Goal: Information Seeking & Learning: Learn about a topic

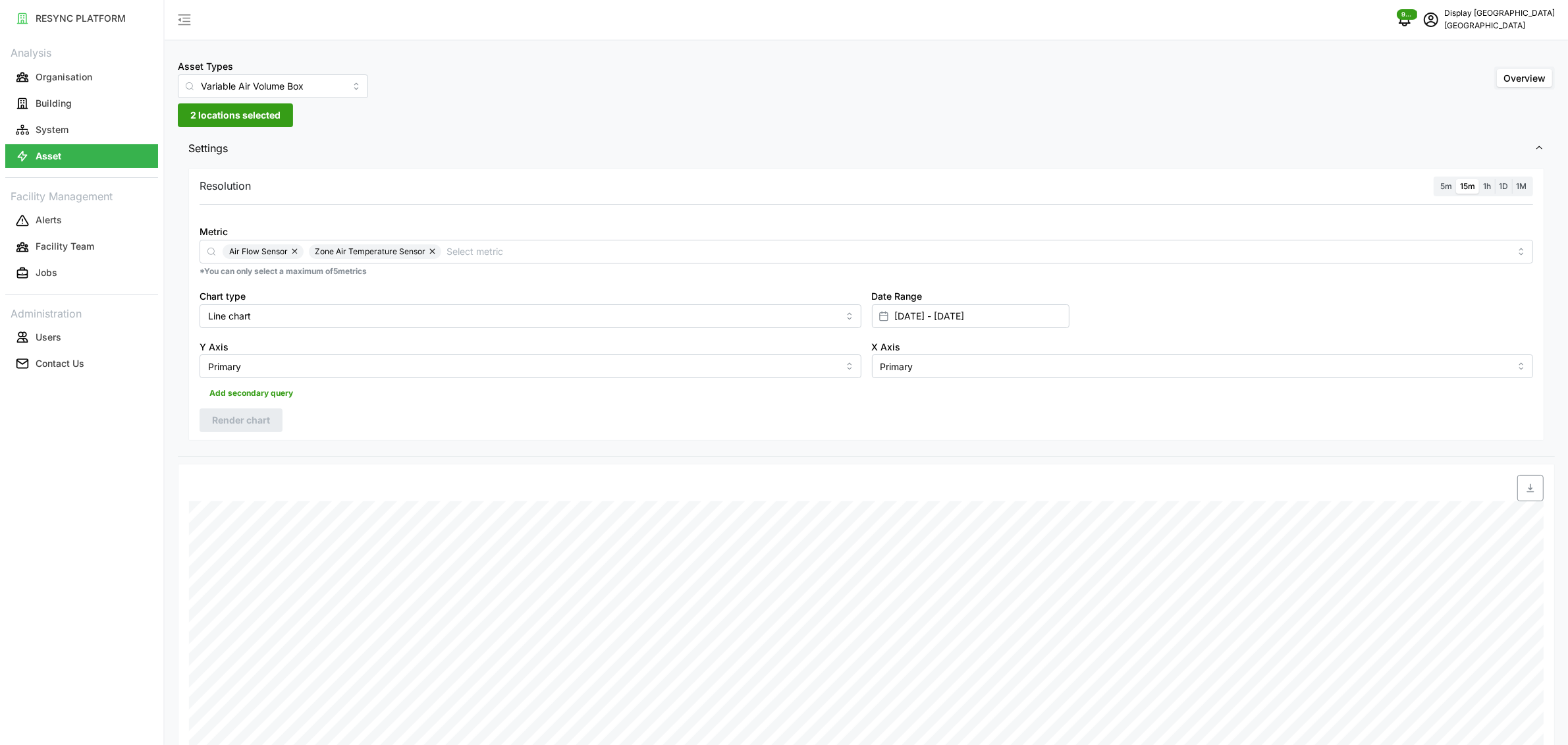
click at [1172, 8] on p "Display South Beach" at bounding box center [1499, 13] width 111 height 12
click at [1172, 99] on div "Logout" at bounding box center [1507, 99] width 93 height 14
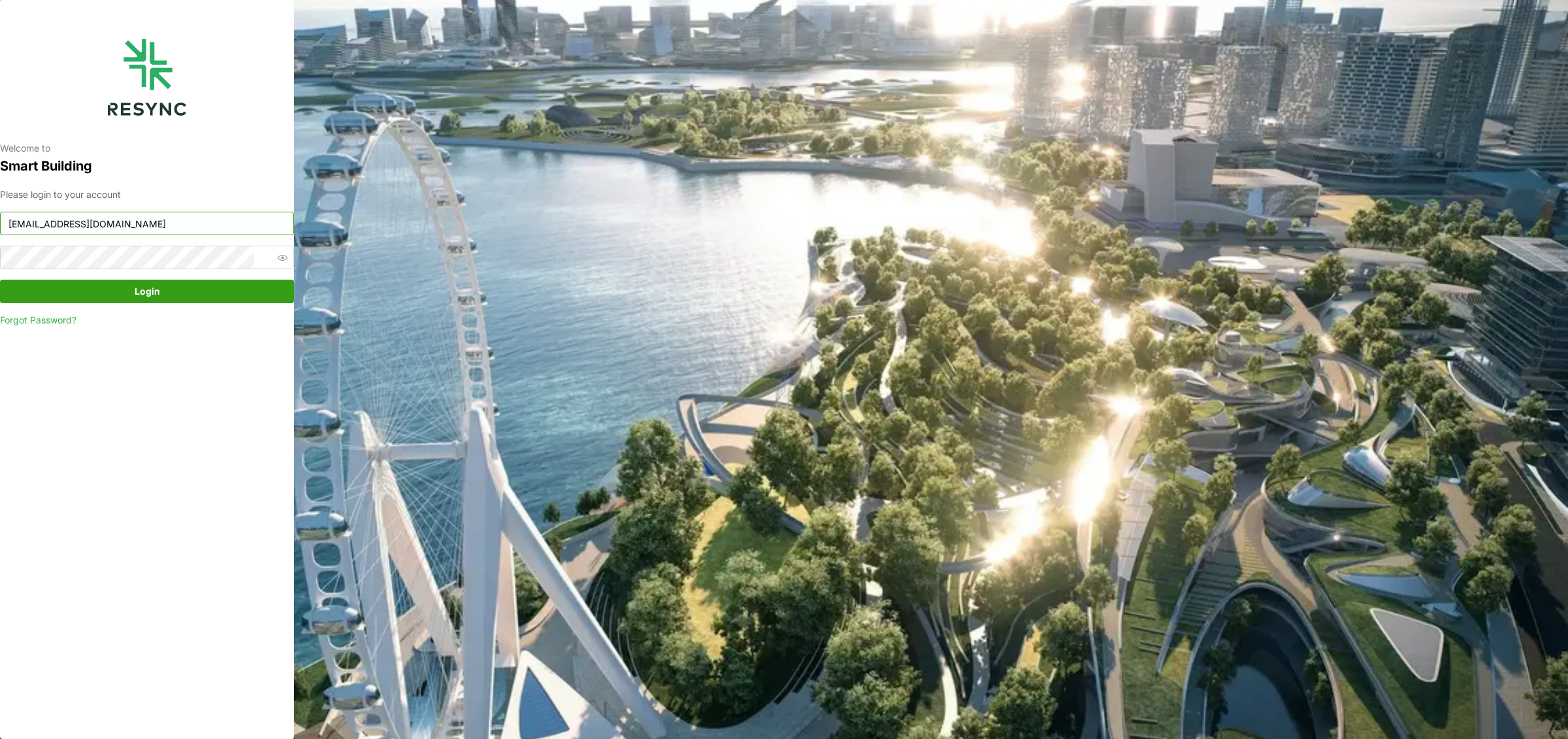
click at [208, 216] on input "[EMAIL_ADDRESS][DOMAIN_NAME]" at bounding box center [147, 223] width 294 height 24
type input "[EMAIL_ADDRESS][DOMAIN_NAME]"
click at [217, 300] on span "Login" at bounding box center [147, 290] width 269 height 22
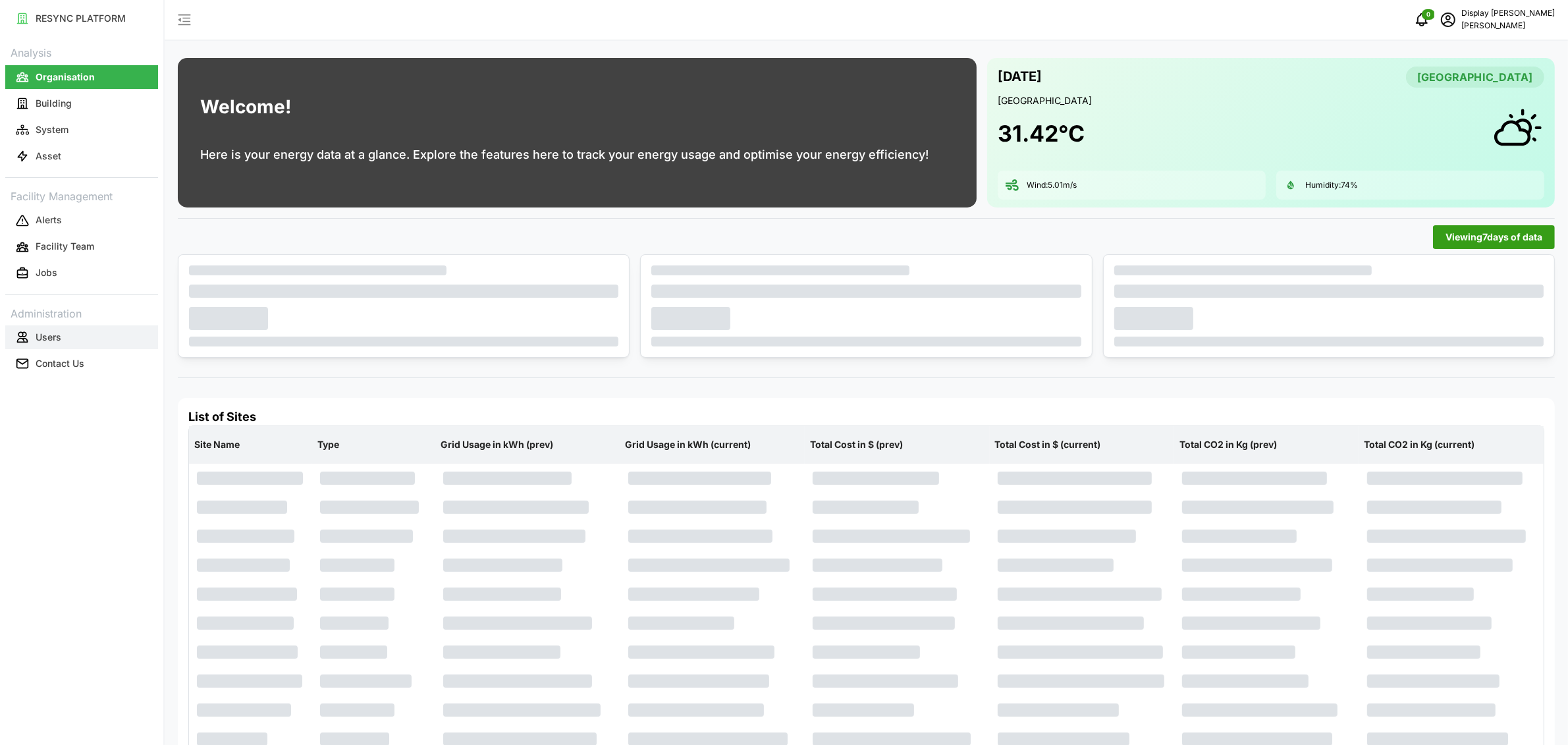
click at [61, 341] on p "Users" at bounding box center [48, 338] width 26 height 13
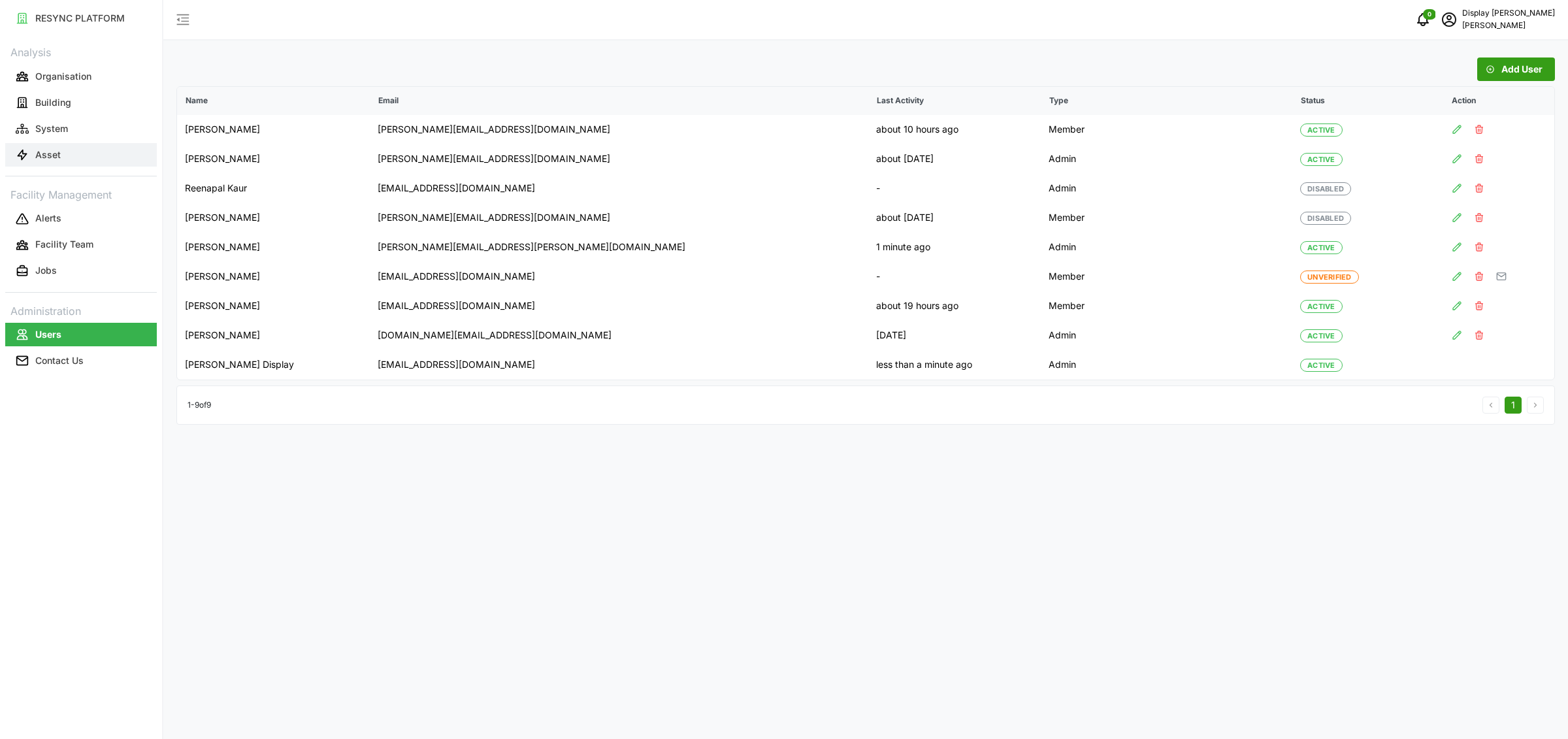
click at [85, 153] on button "Asset" at bounding box center [81, 154] width 151 height 24
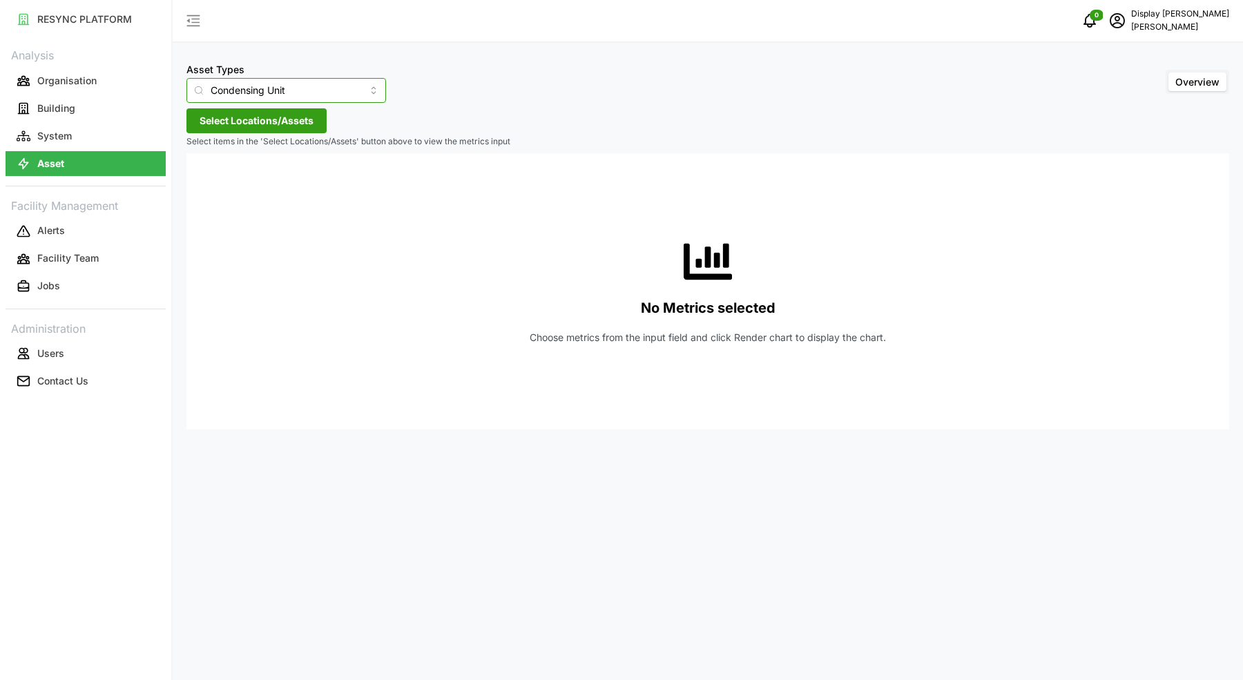
click at [293, 84] on input "Condensing Unit" at bounding box center [286, 90] width 200 height 25
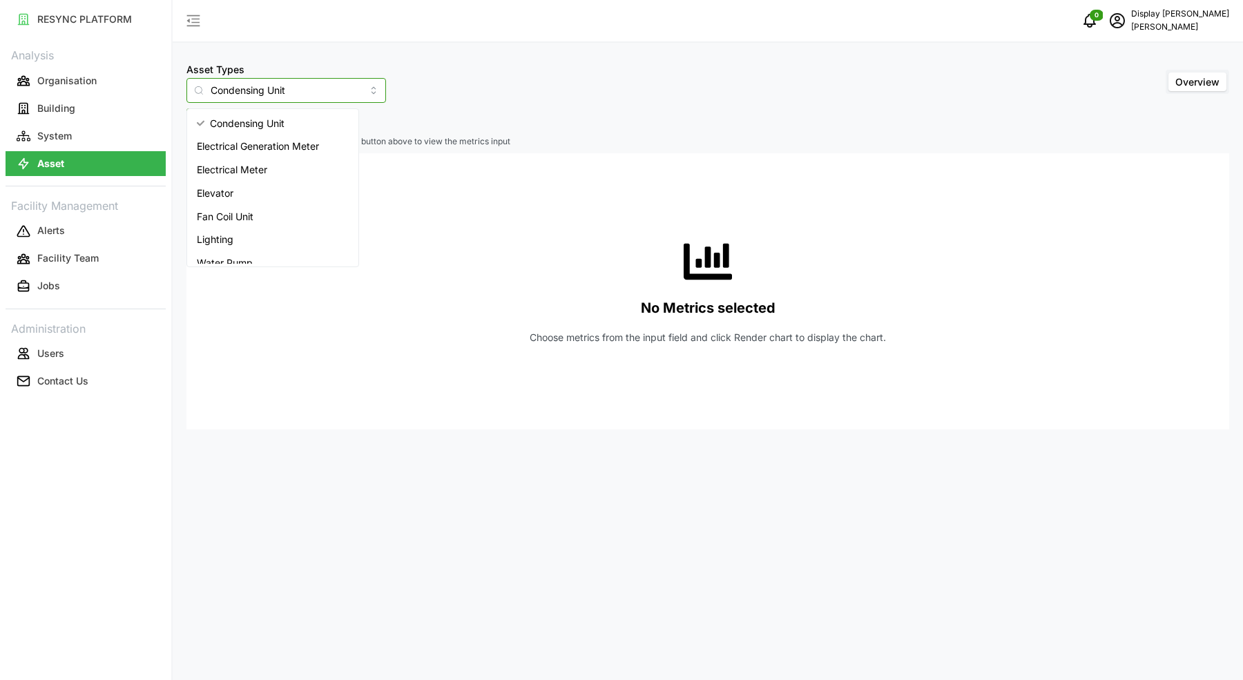
click at [267, 215] on div "Fan Coil Unit" at bounding box center [273, 216] width 166 height 23
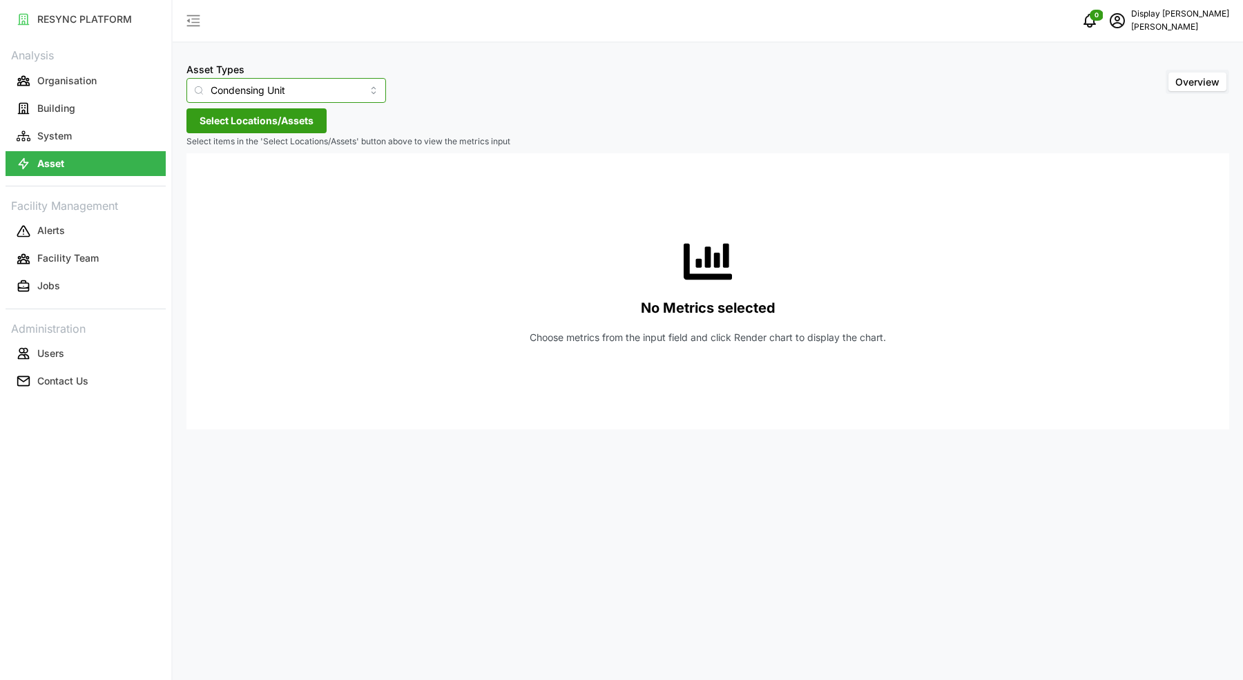
type input "Fan Coil Unit"
click at [276, 122] on span "Select Locations/Assets" at bounding box center [257, 120] width 114 height 23
click at [236, 162] on input at bounding box center [282, 160] width 169 height 25
type input "rccb"
click at [204, 184] on icon at bounding box center [204, 182] width 11 height 11
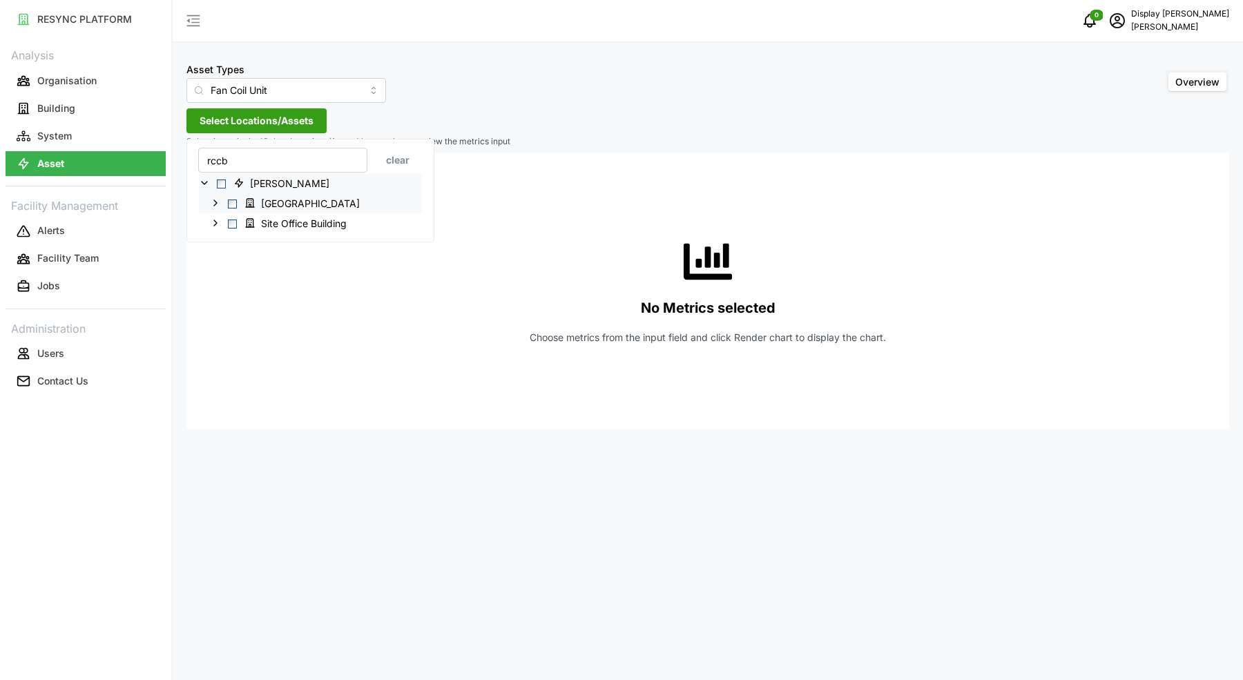
click at [211, 201] on icon at bounding box center [215, 202] width 11 height 11
click at [222, 220] on icon at bounding box center [226, 222] width 11 height 11
click at [220, 263] on icon at bounding box center [215, 262] width 11 height 11
click at [230, 280] on icon at bounding box center [226, 282] width 11 height 11
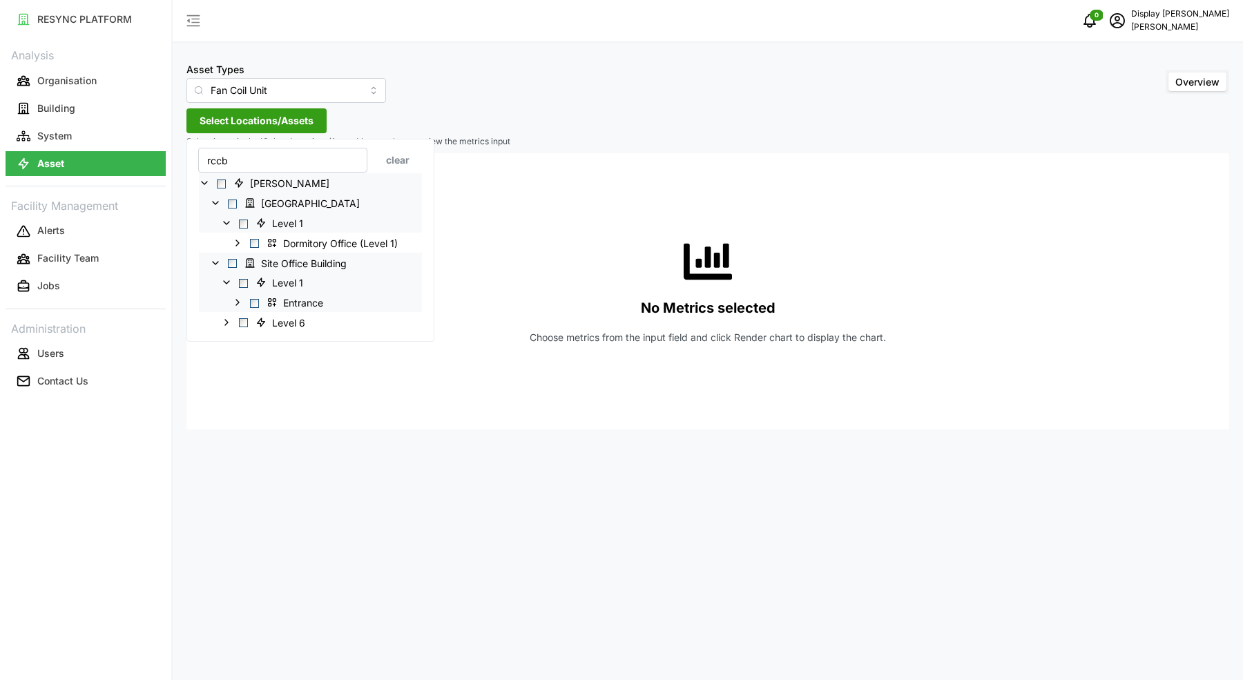
click at [238, 302] on polyline at bounding box center [237, 303] width 3 height 6
click at [272, 321] on span "RCCB4-2 Cooling Load (FCUs)_DB-Office (OF)" at bounding box center [393, 322] width 242 height 17
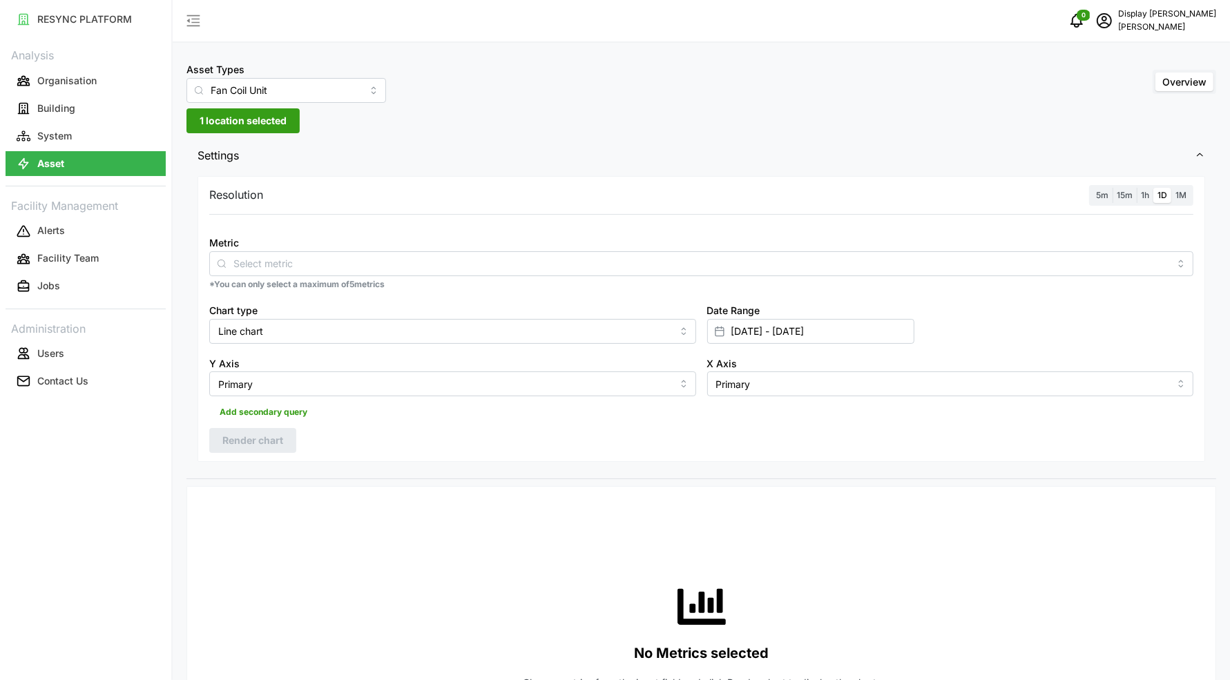
click at [636, 246] on div "Metric" at bounding box center [701, 255] width 984 height 42
click at [1122, 195] on span "15m" at bounding box center [1124, 195] width 16 height 10
click at [1112, 188] on input "15m" at bounding box center [1112, 188] width 0 height 0
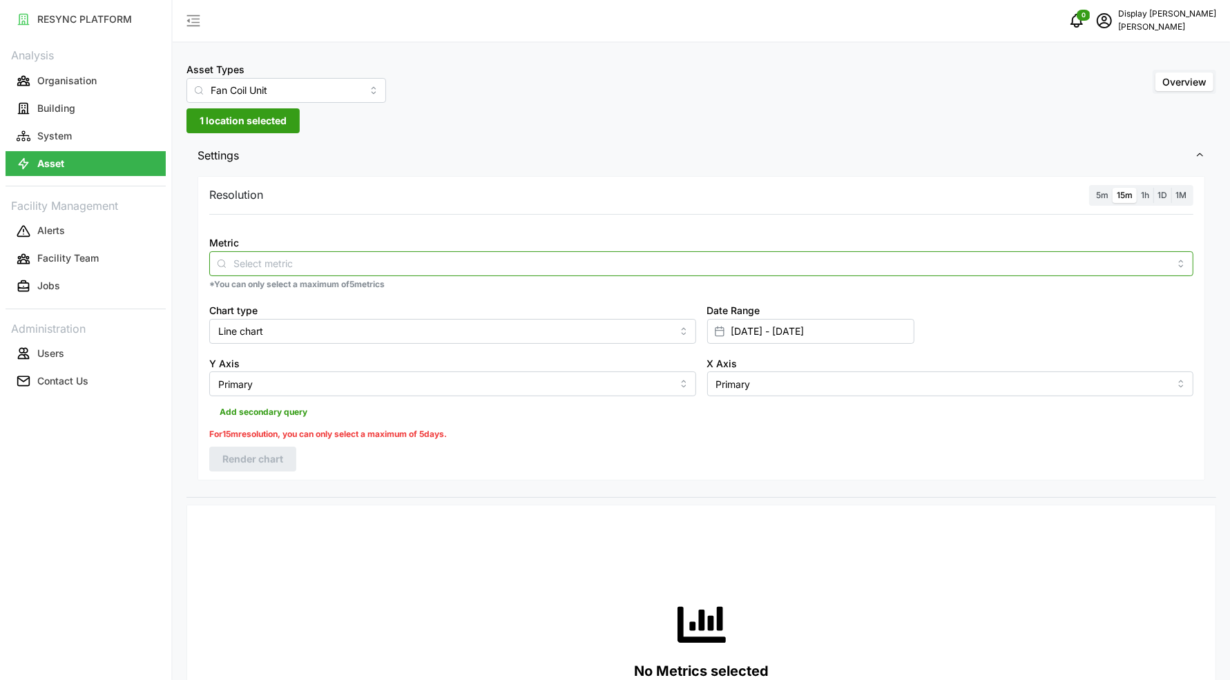
click at [670, 267] on input "Metric" at bounding box center [701, 262] width 936 height 15
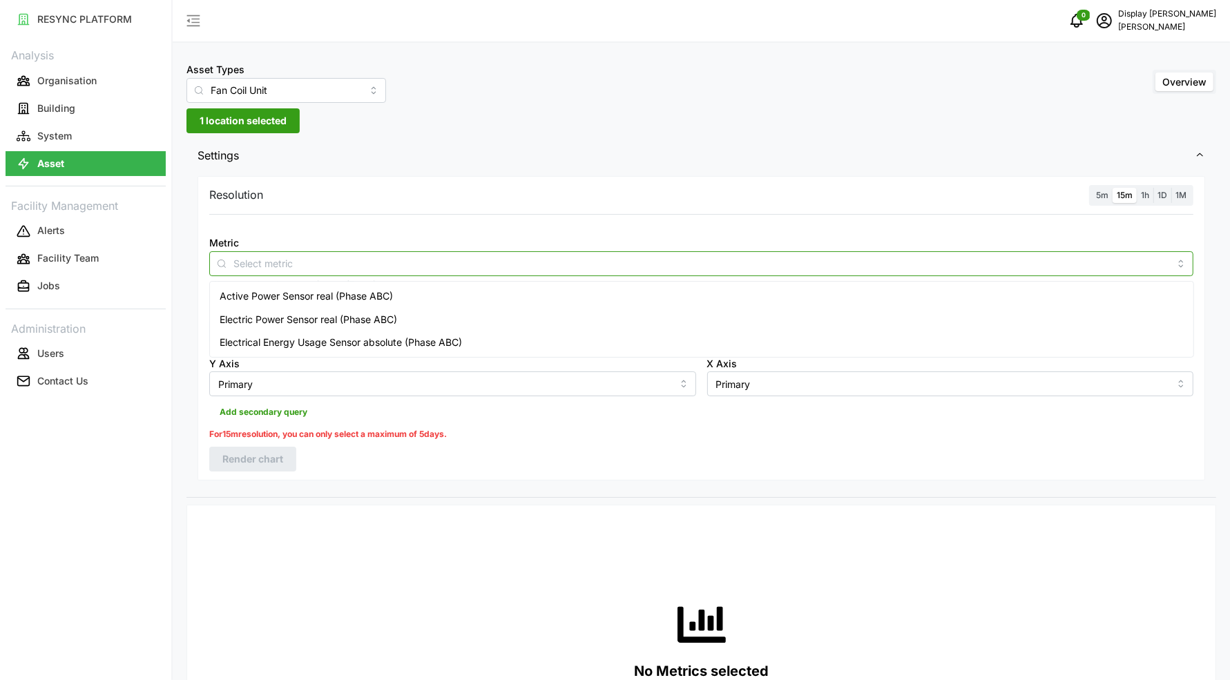
click at [612, 291] on div "Active Power Sensor real (Phase ABC)" at bounding box center [702, 295] width 978 height 23
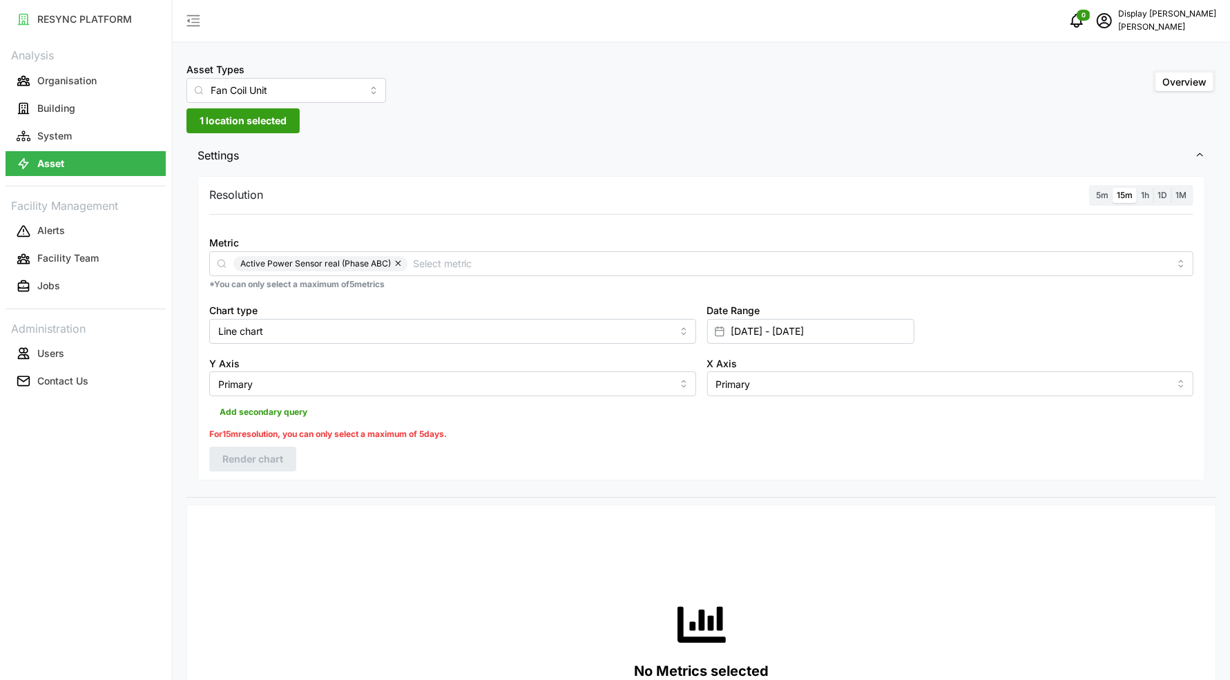
click at [664, 431] on div "For 15m resolution, you can only select a maximum of 5 days." at bounding box center [701, 434] width 984 height 13
click at [758, 322] on input "[DATE] - [DATE]" at bounding box center [810, 331] width 207 height 25
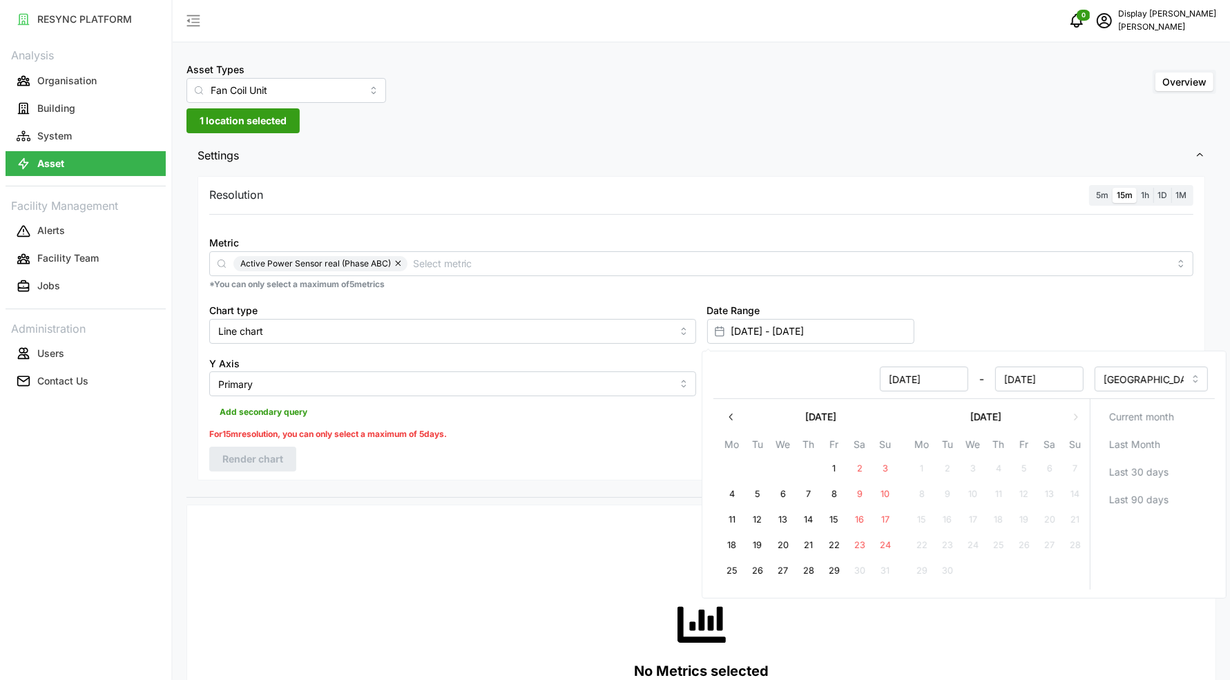
click at [758, 322] on input "[DATE] - [DATE]" at bounding box center [810, 331] width 207 height 25
click at [833, 571] on button "29" at bounding box center [834, 571] width 25 height 25
type input "[DATE] - [DATE]"
type input "[DATE]"
click at [833, 571] on button "29" at bounding box center [834, 571] width 25 height 25
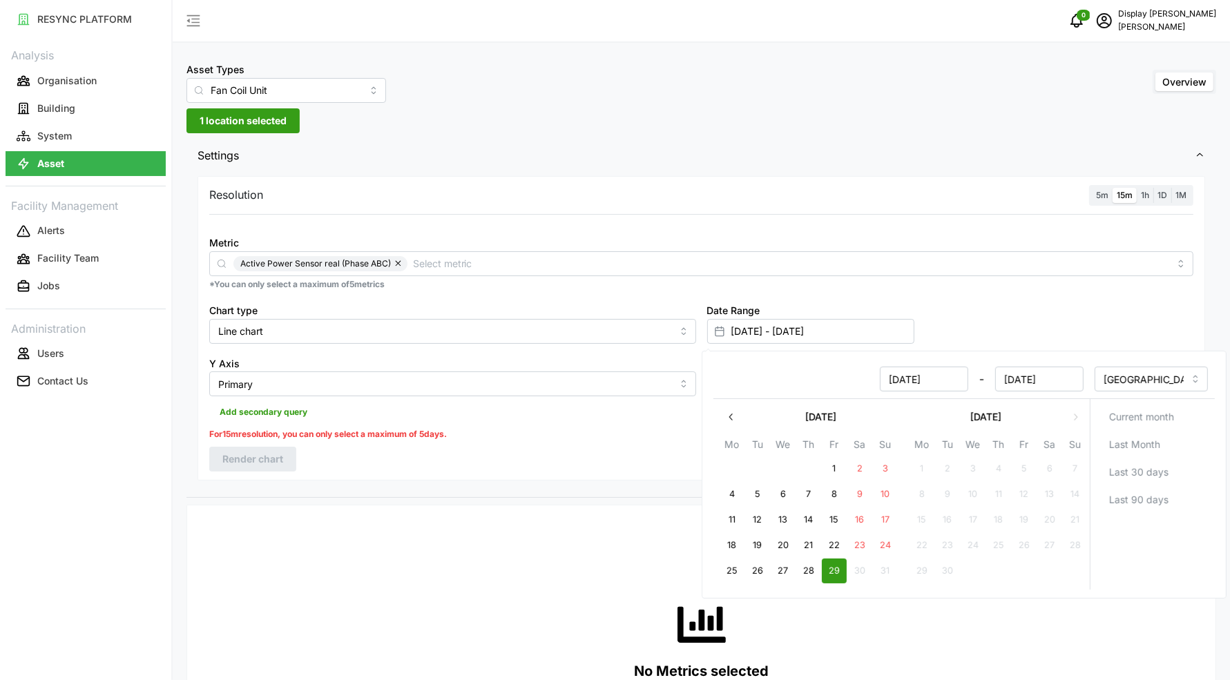
click at [516, 452] on div "Resolution 5m 15m 1h 1D 1M Metric Active Power Sensor real (Phase ABC) *You can…" at bounding box center [700, 328] width 1007 height 304
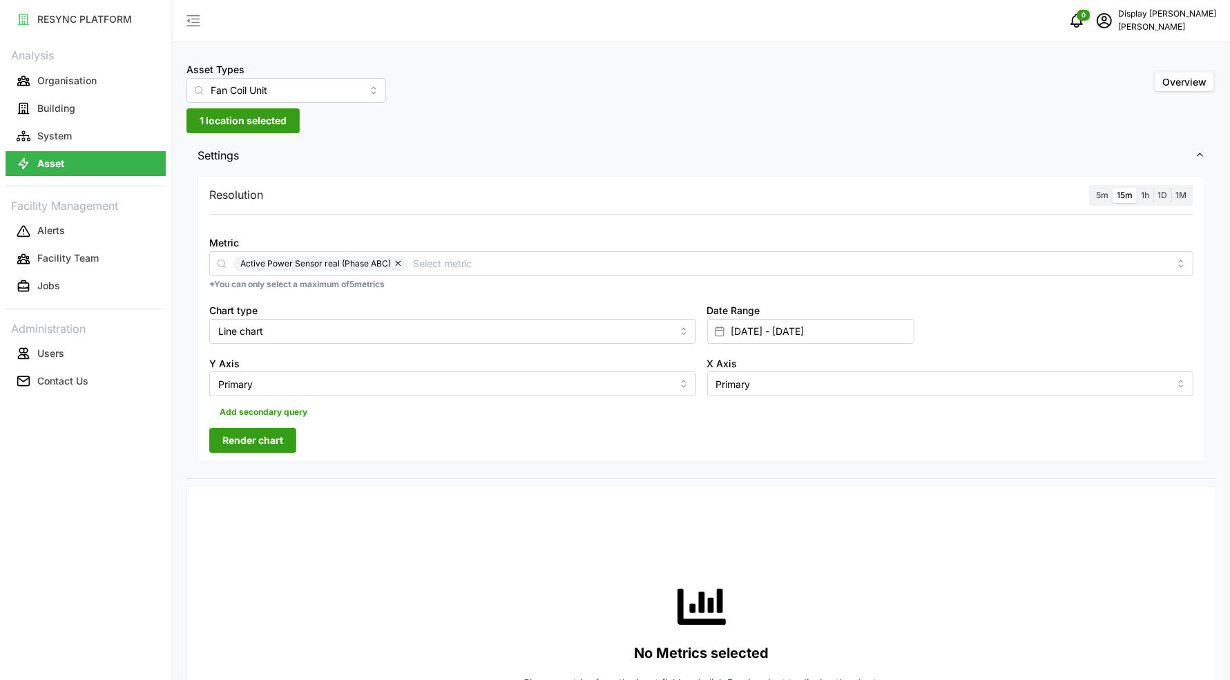
click at [272, 444] on span "Render chart" at bounding box center [252, 440] width 61 height 23
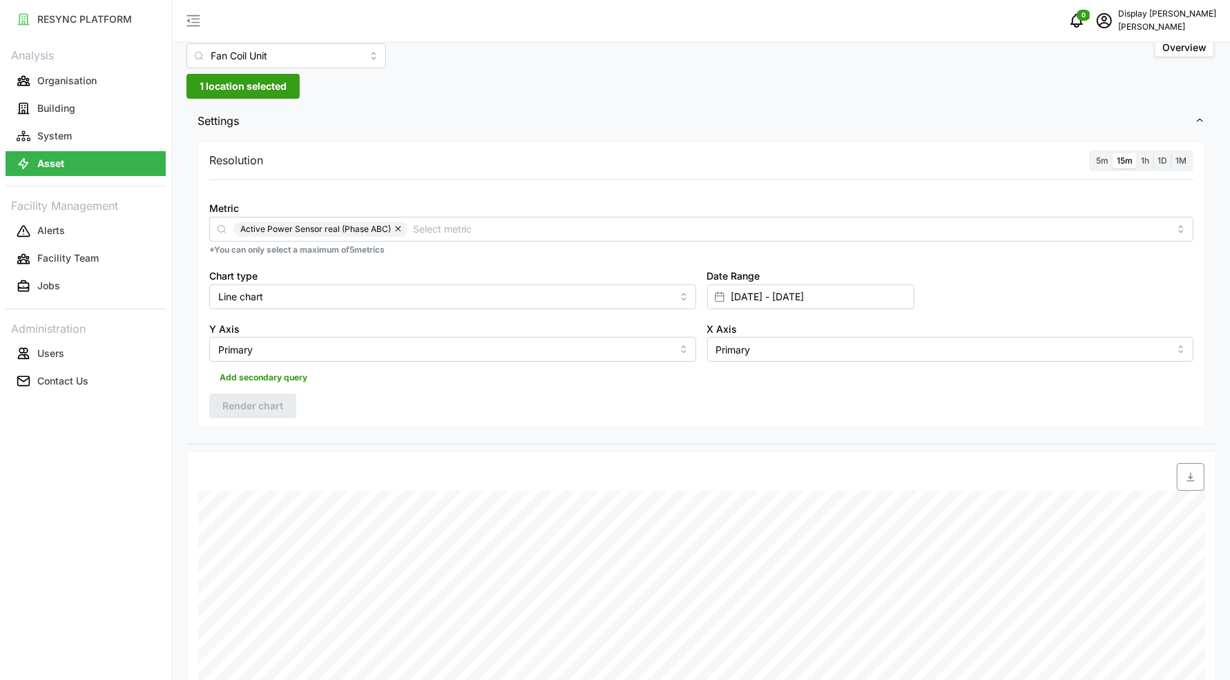
scroll to position [30, 0]
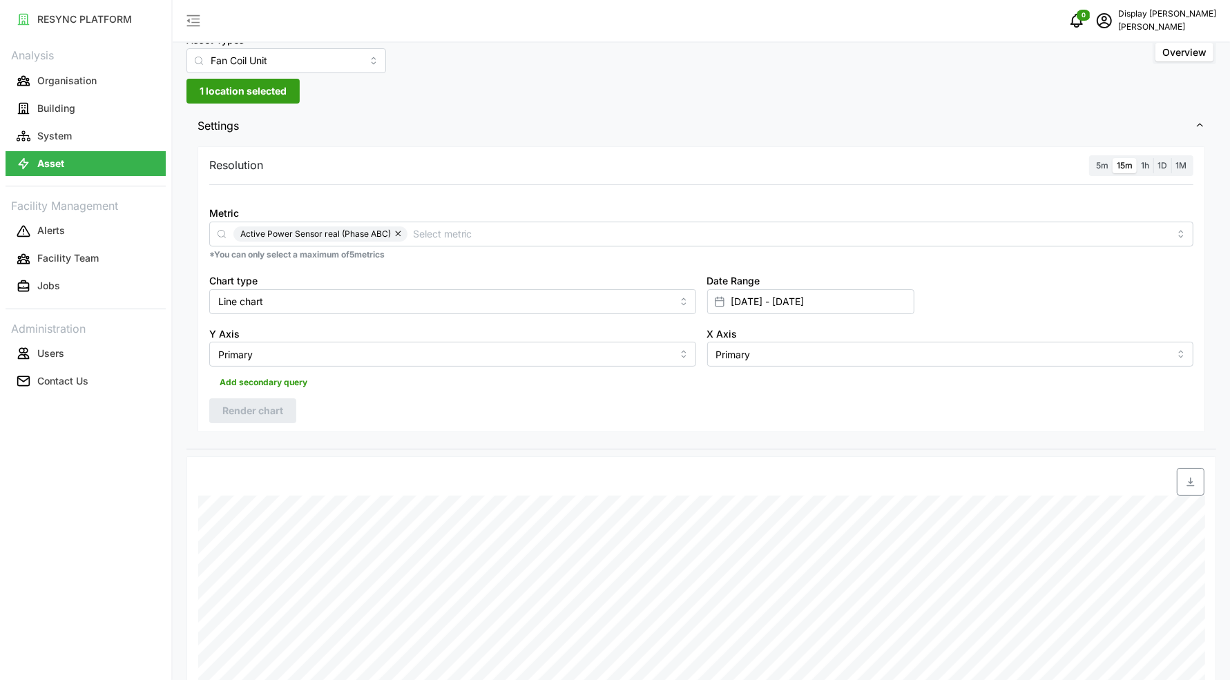
click at [1103, 165] on span "5m" at bounding box center [1102, 165] width 12 height 10
click at [1092, 158] on input "5m" at bounding box center [1092, 158] width 0 height 0
click at [264, 401] on span "Render chart" at bounding box center [252, 410] width 61 height 23
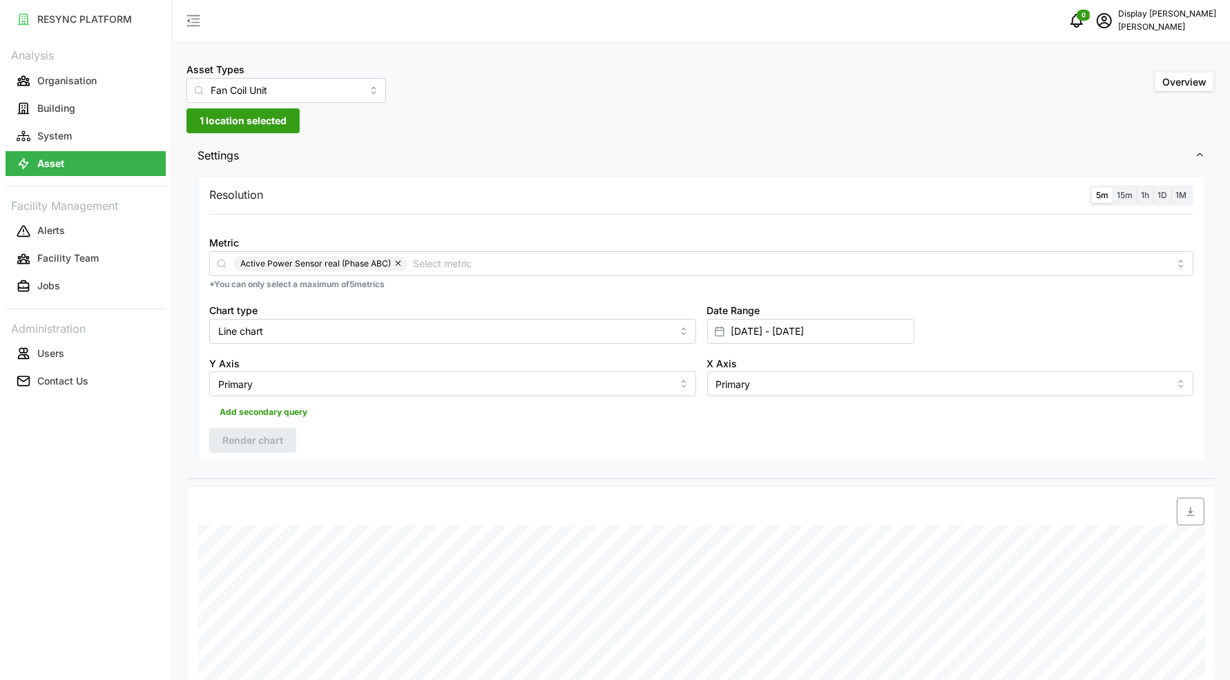
click at [403, 267] on button "button" at bounding box center [399, 263] width 17 height 15
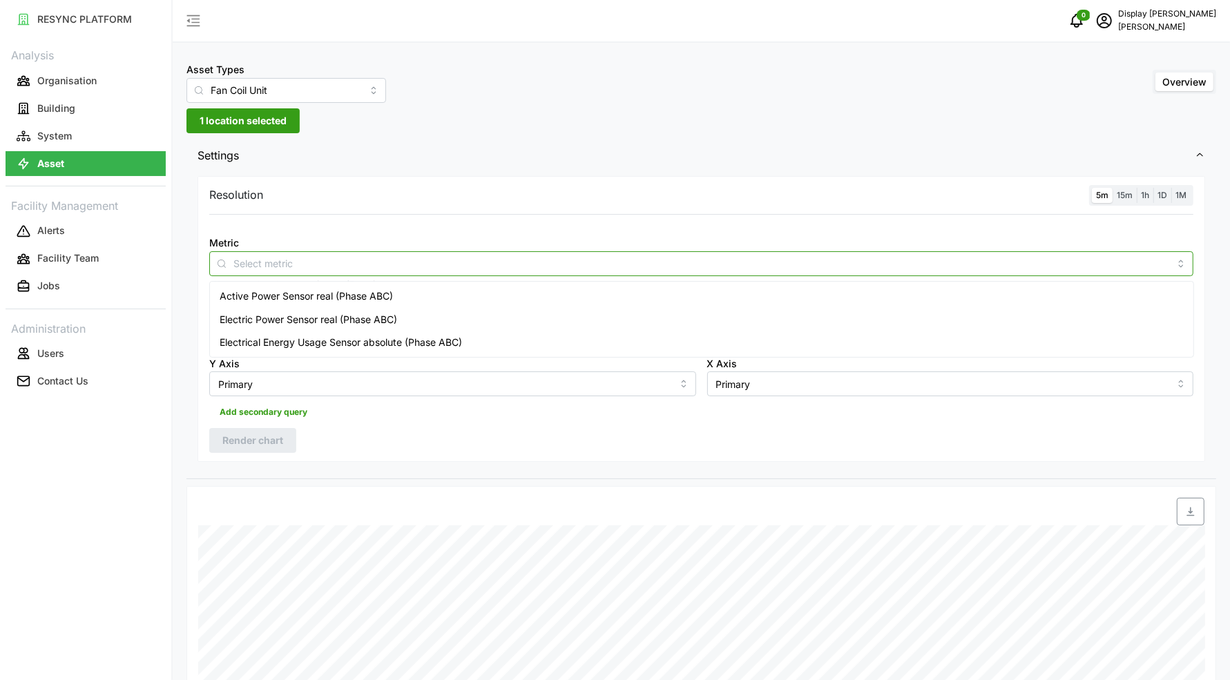
click at [372, 269] on input "Metric" at bounding box center [701, 262] width 936 height 15
click at [372, 335] on span "Electrical Energy Usage Sensor absolute (Phase ABC)" at bounding box center [341, 342] width 242 height 15
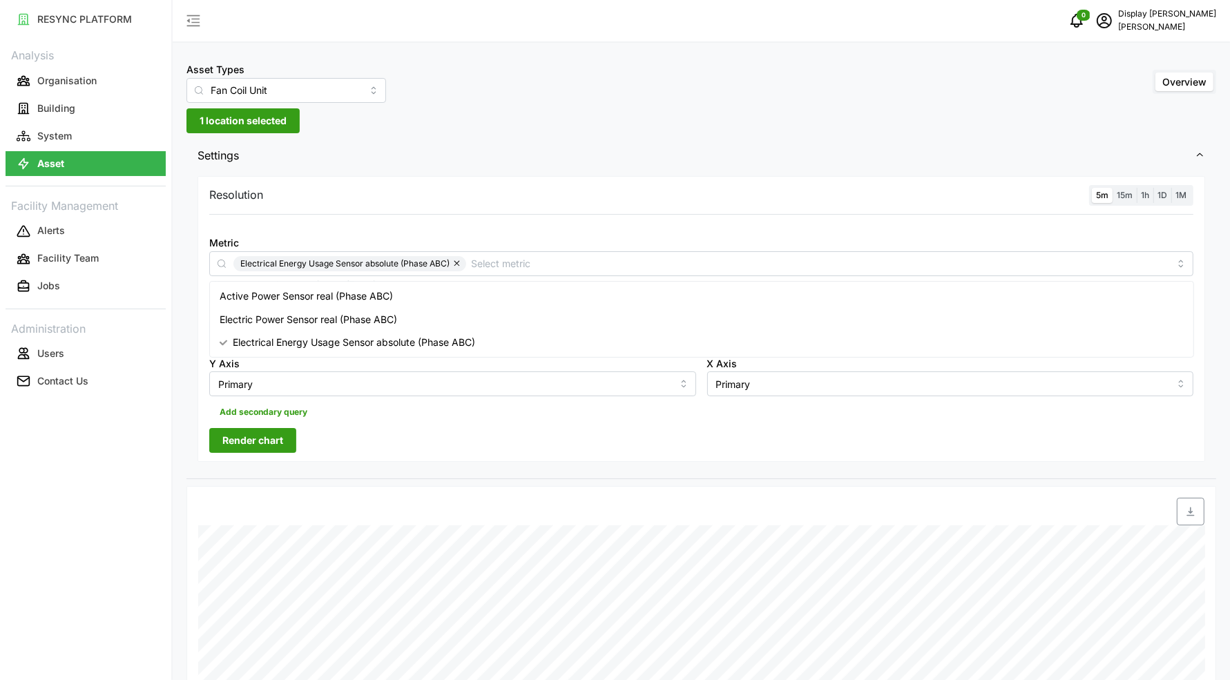
click at [267, 434] on span "Render chart" at bounding box center [252, 440] width 61 height 23
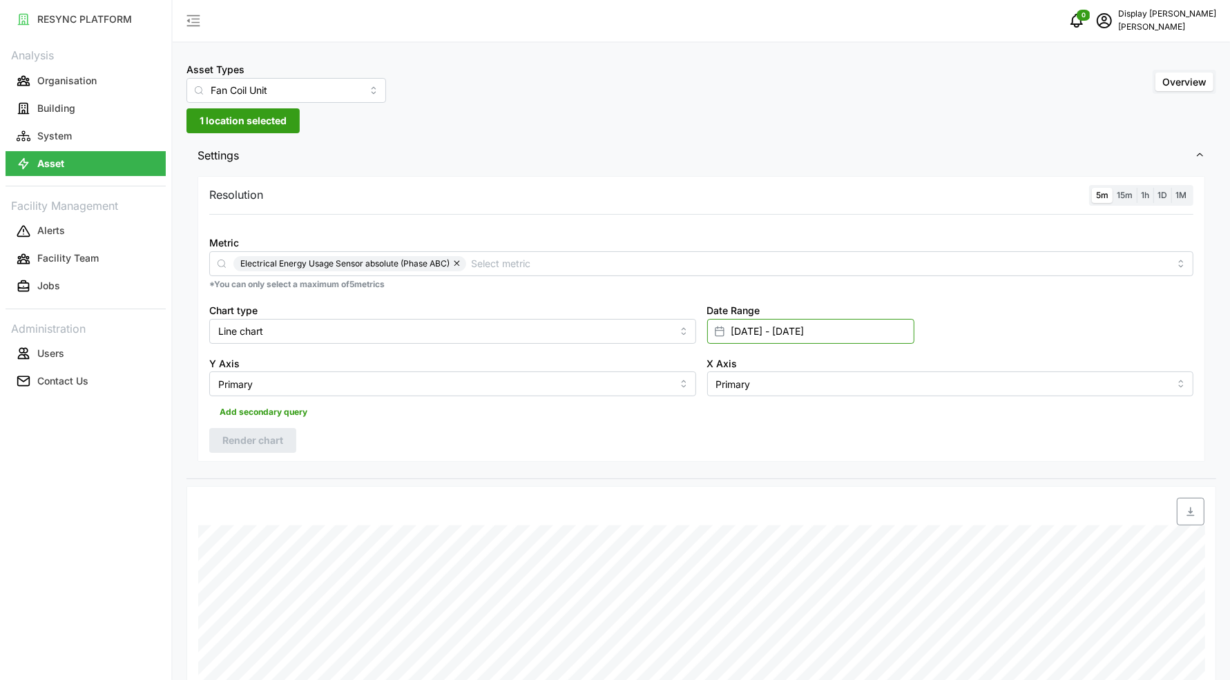
click at [778, 333] on input "[DATE] - [DATE]" at bounding box center [810, 331] width 207 height 25
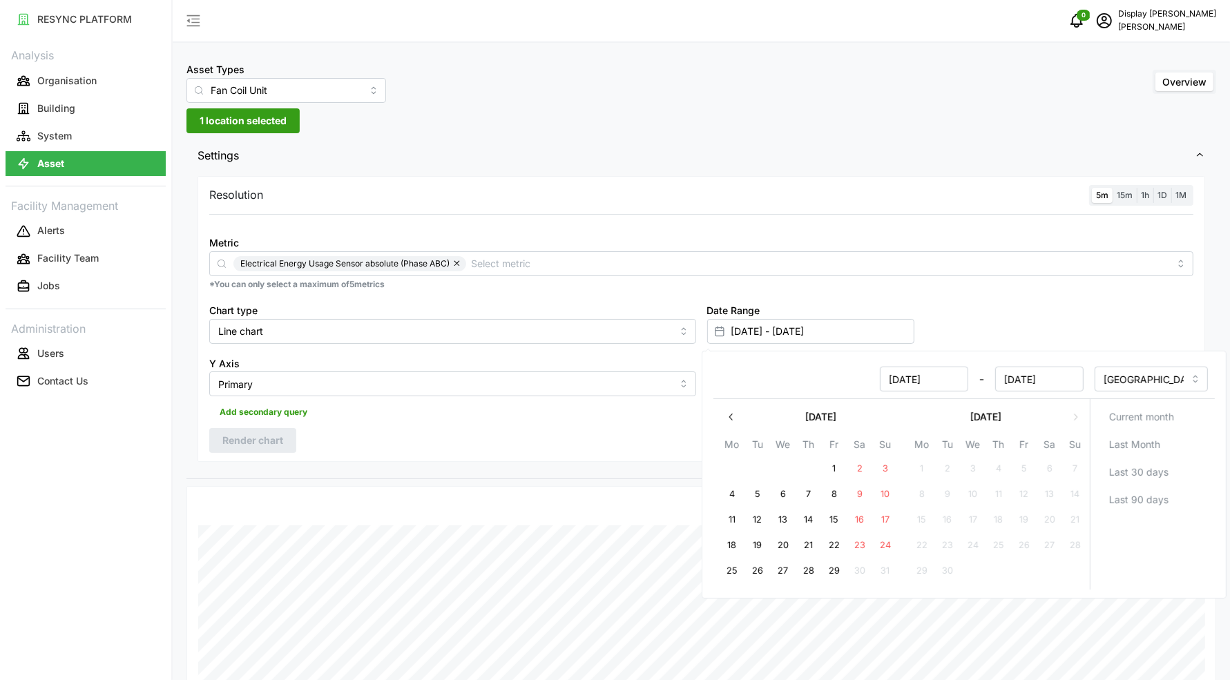
click at [1156, 191] on label "1D" at bounding box center [1162, 196] width 18 height 16
click at [1153, 188] on input "1D" at bounding box center [1153, 188] width 0 height 0
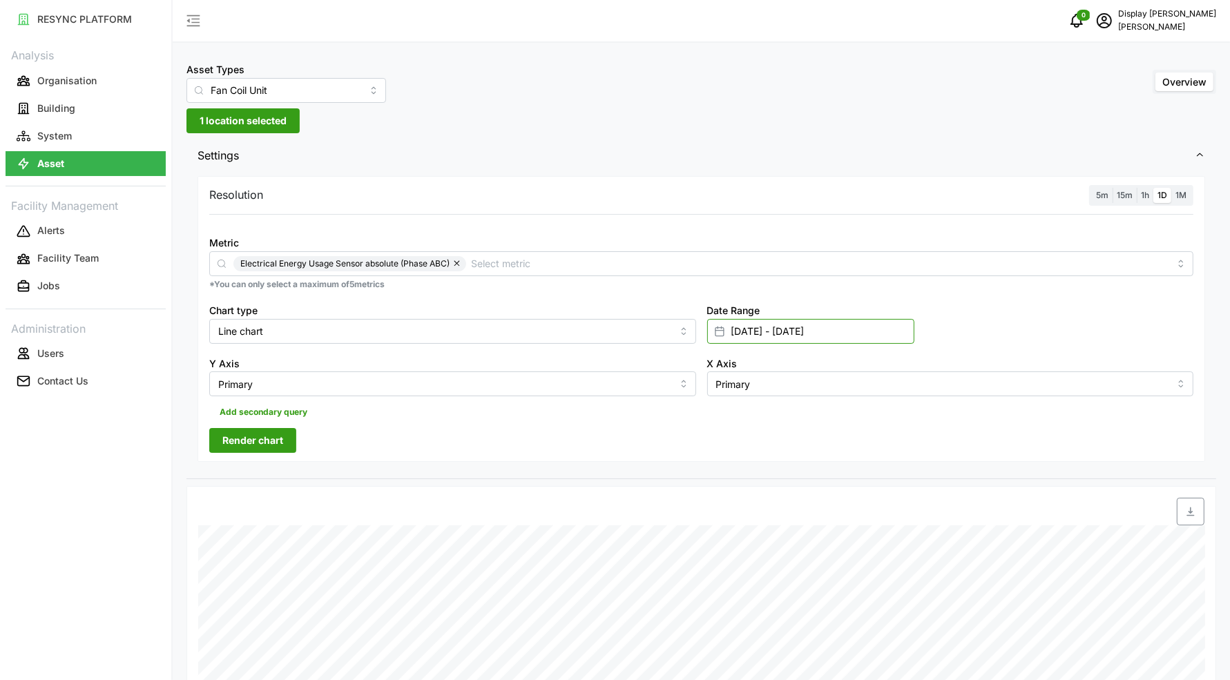
click at [755, 331] on input "[DATE] - [DATE]" at bounding box center [810, 331] width 207 height 25
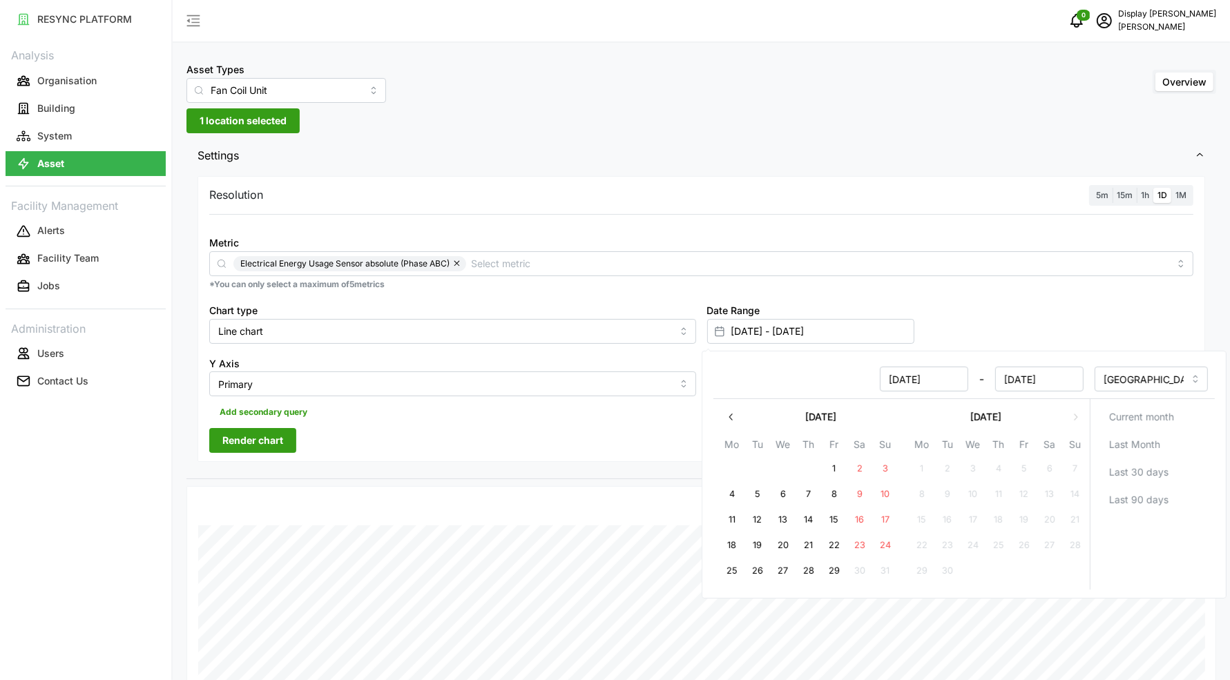
click at [726, 420] on icon "button" at bounding box center [731, 417] width 11 height 11
click at [943, 528] on button "15" at bounding box center [947, 519] width 25 height 25
type input "[DATE] - [DATE]"
type input "[DATE]"
click at [1066, 418] on button "button" at bounding box center [1075, 417] width 25 height 25
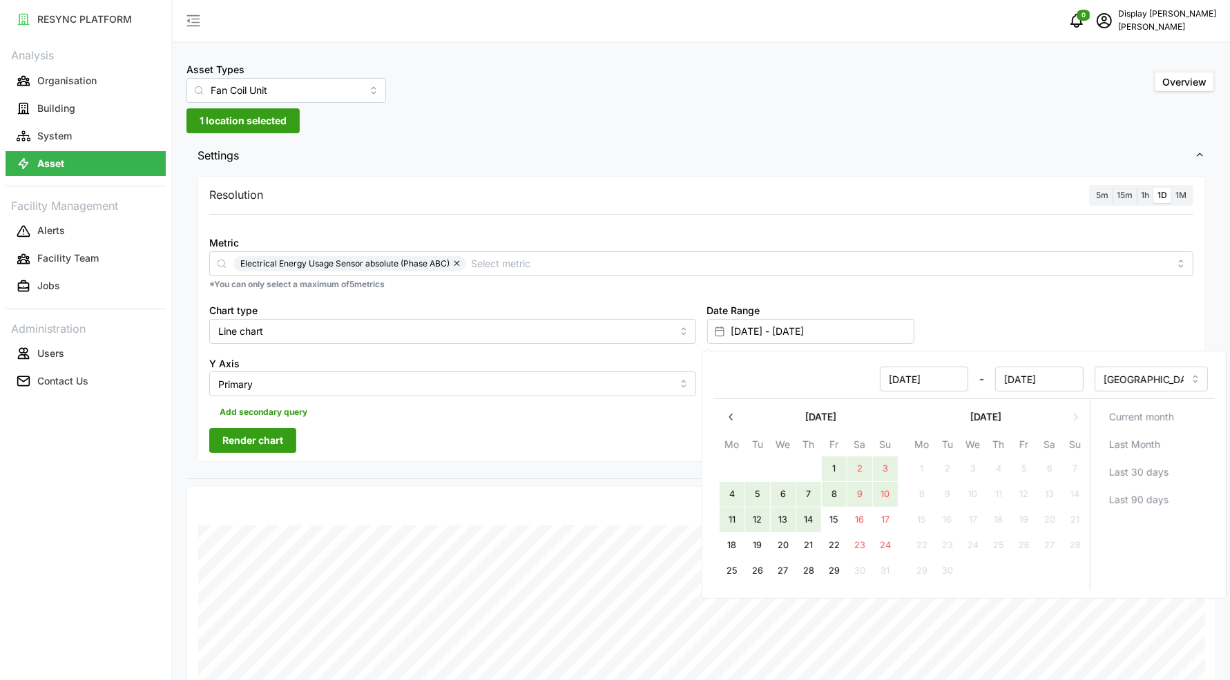
click at [808, 519] on button "14" at bounding box center [808, 519] width 25 height 25
type input "[DATE] - [DATE]"
type input "[DATE]"
click at [1092, 312] on div "Date Range [DATE] - [DATE]" at bounding box center [950, 322] width 498 height 53
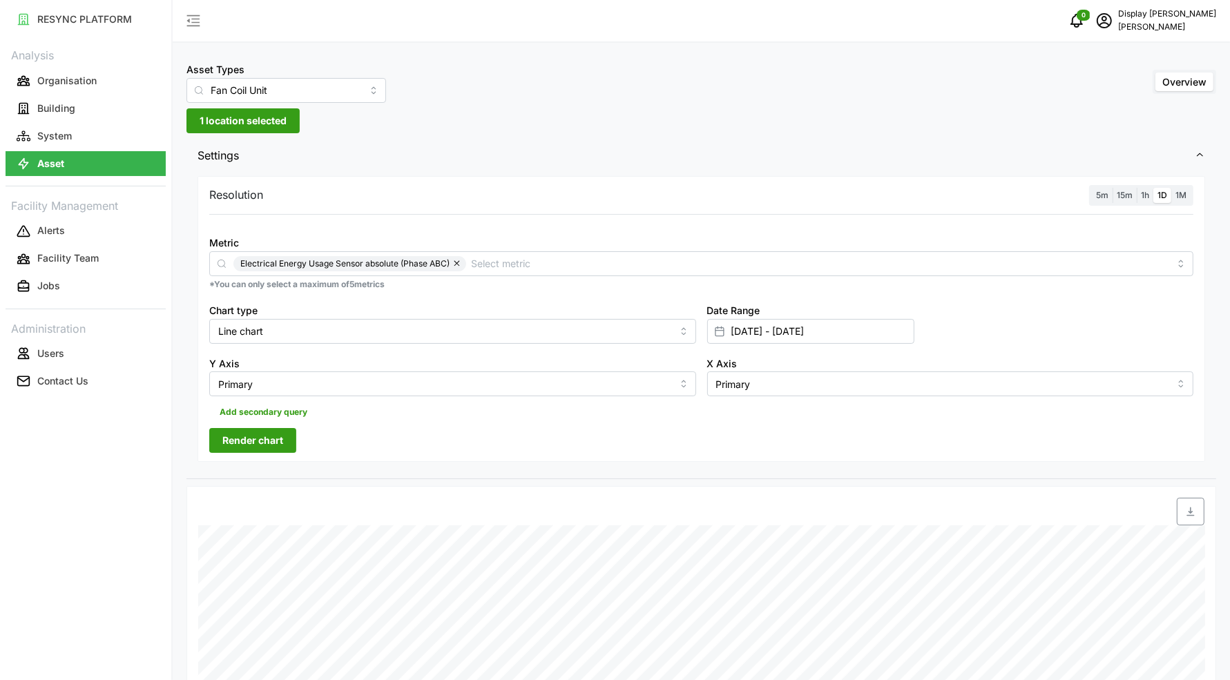
click at [278, 452] on span "Render chart" at bounding box center [252, 440] width 61 height 23
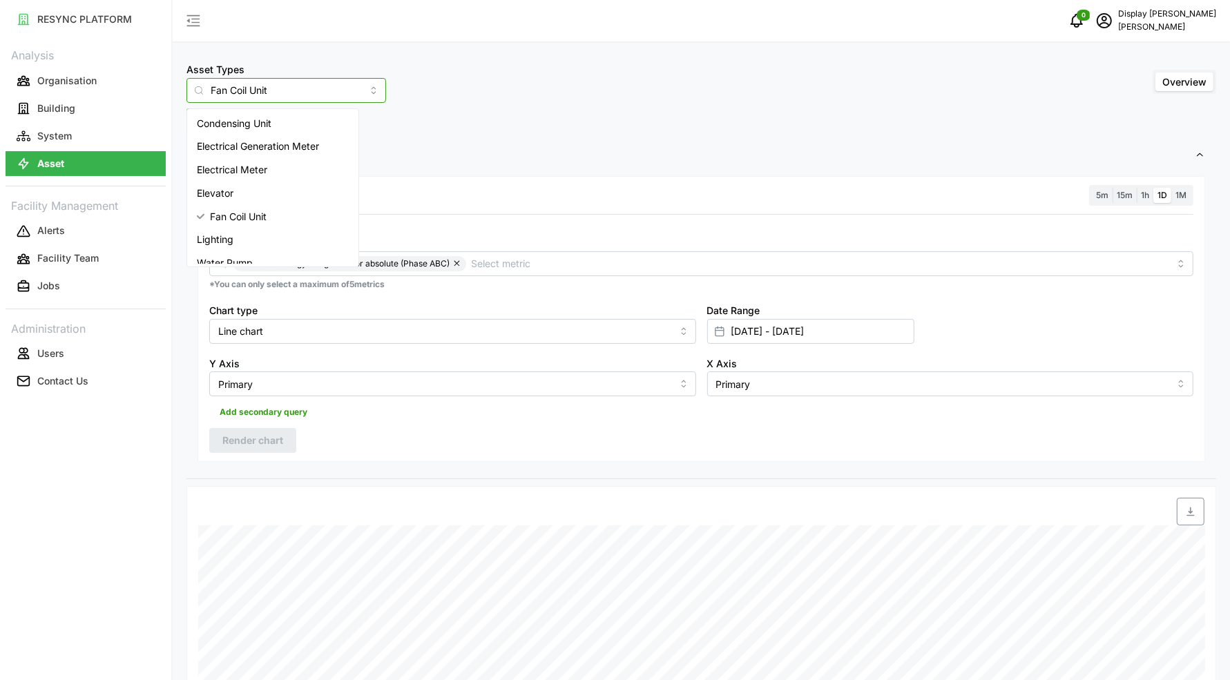
click at [271, 96] on input "Fan Coil Unit" at bounding box center [286, 90] width 200 height 25
click at [262, 169] on div "Electrical Meter" at bounding box center [273, 158] width 166 height 23
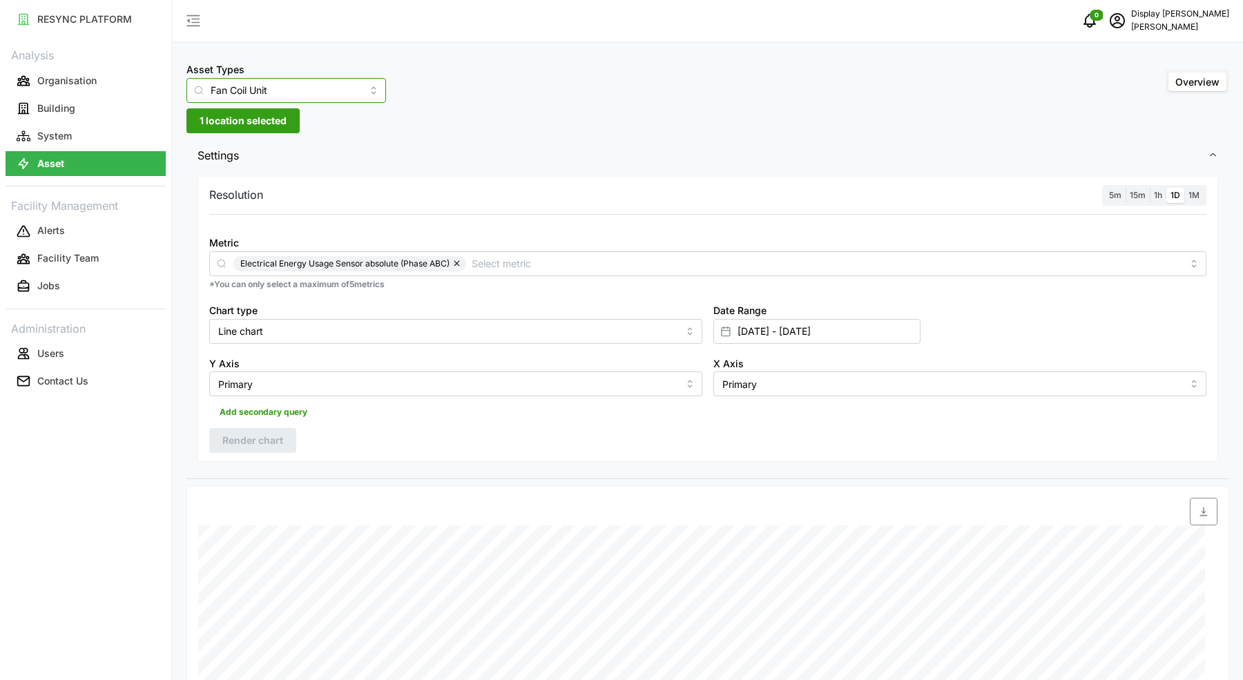
type input "Electrical Meter"
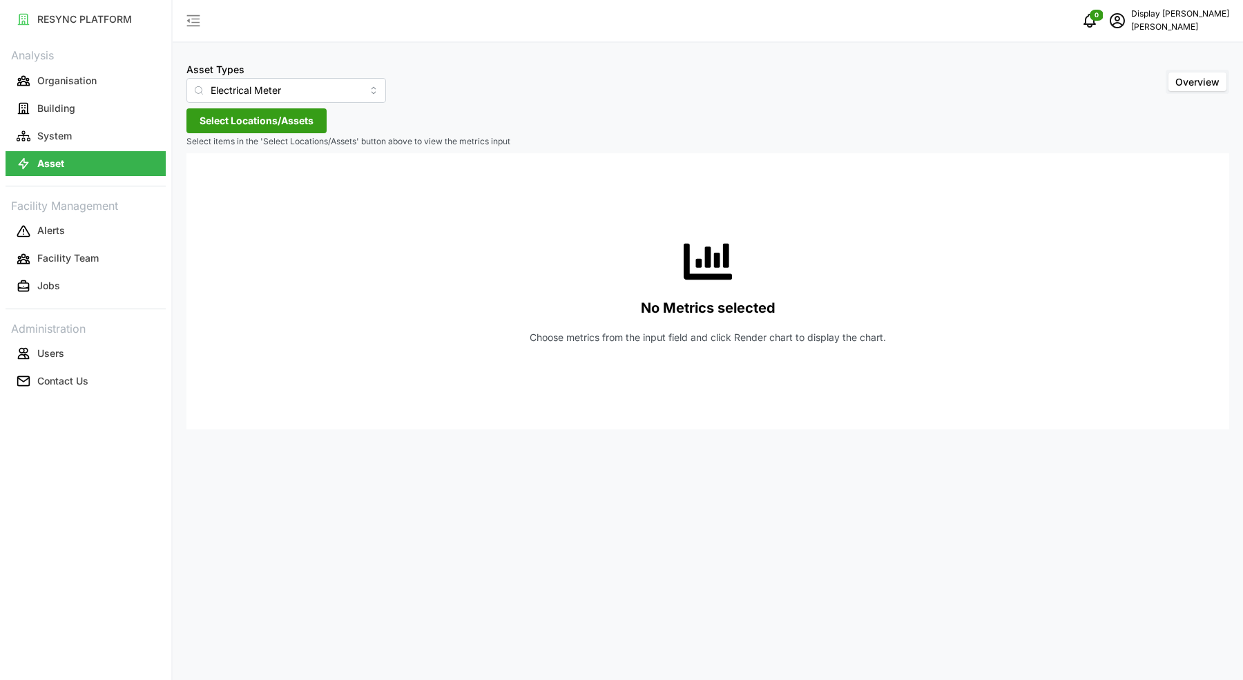
click at [280, 120] on span "Select Locations/Assets" at bounding box center [257, 120] width 114 height 23
click at [203, 180] on icon at bounding box center [204, 182] width 11 height 11
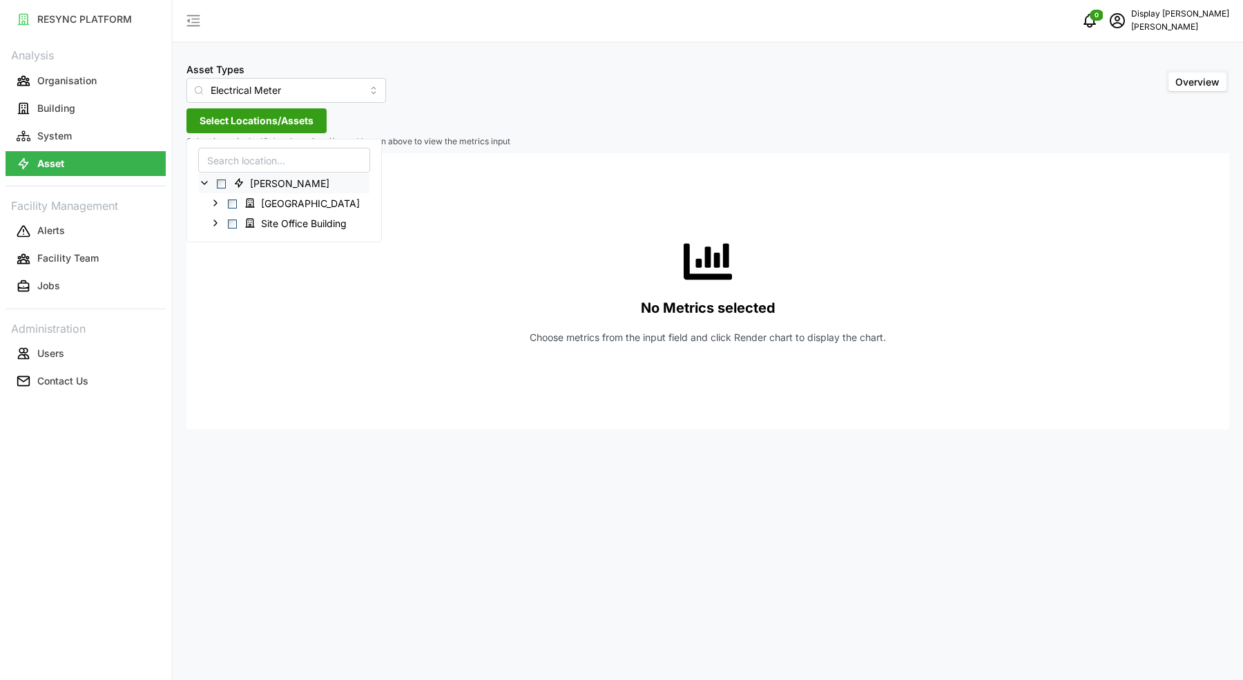
click at [223, 189] on div "[PERSON_NAME]" at bounding box center [284, 183] width 171 height 20
click at [222, 184] on span "Select Chuan Lim" at bounding box center [221, 184] width 9 height 9
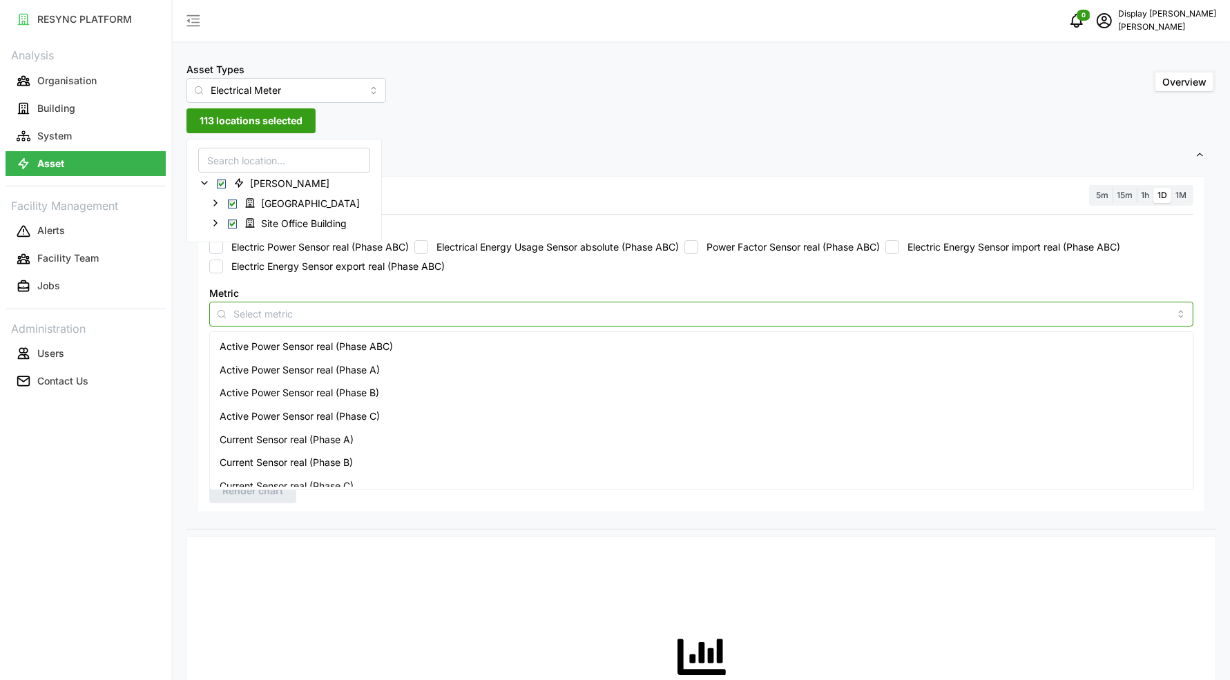
click at [336, 307] on input "Metric" at bounding box center [701, 313] width 936 height 15
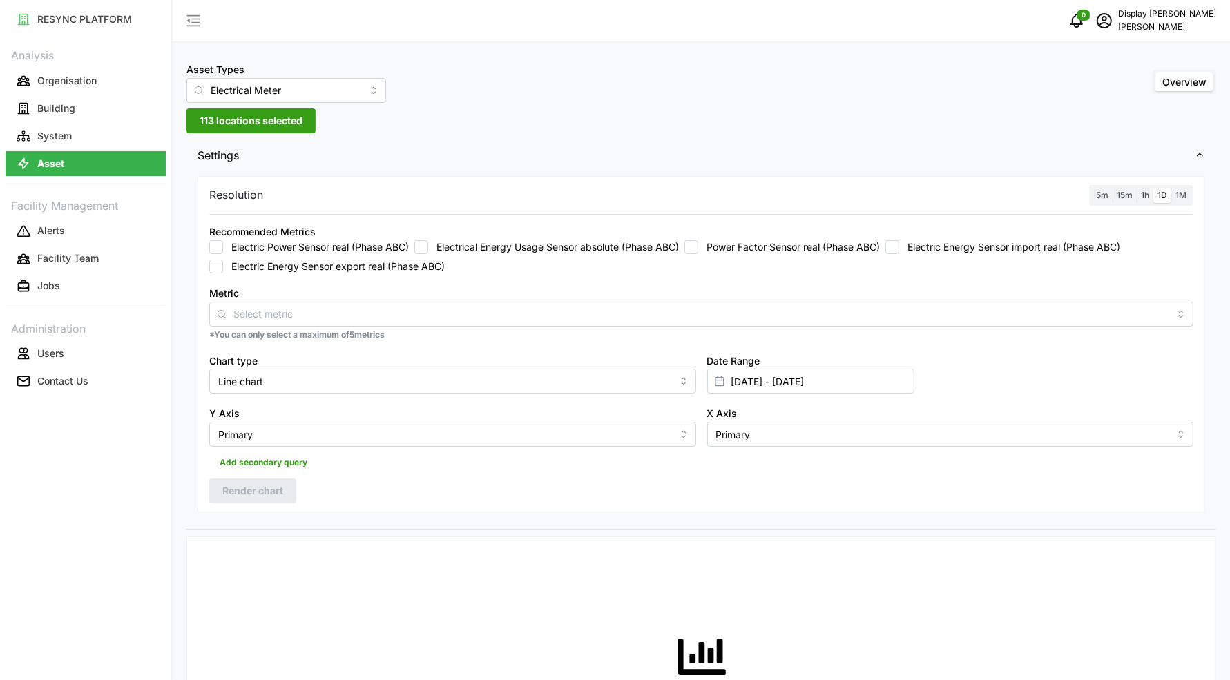
click at [505, 240] on label "Electrical Energy Usage Sensor absolute (Phase ABC)" at bounding box center [553, 247] width 251 height 14
click at [428, 240] on input "Electrical Energy Usage Sensor absolute (Phase ABC)" at bounding box center [421, 247] width 14 height 14
checkbox input "true"
click at [376, 365] on div "Chart type Line chart" at bounding box center [452, 373] width 487 height 42
click at [369, 384] on input "Line chart" at bounding box center [452, 381] width 487 height 25
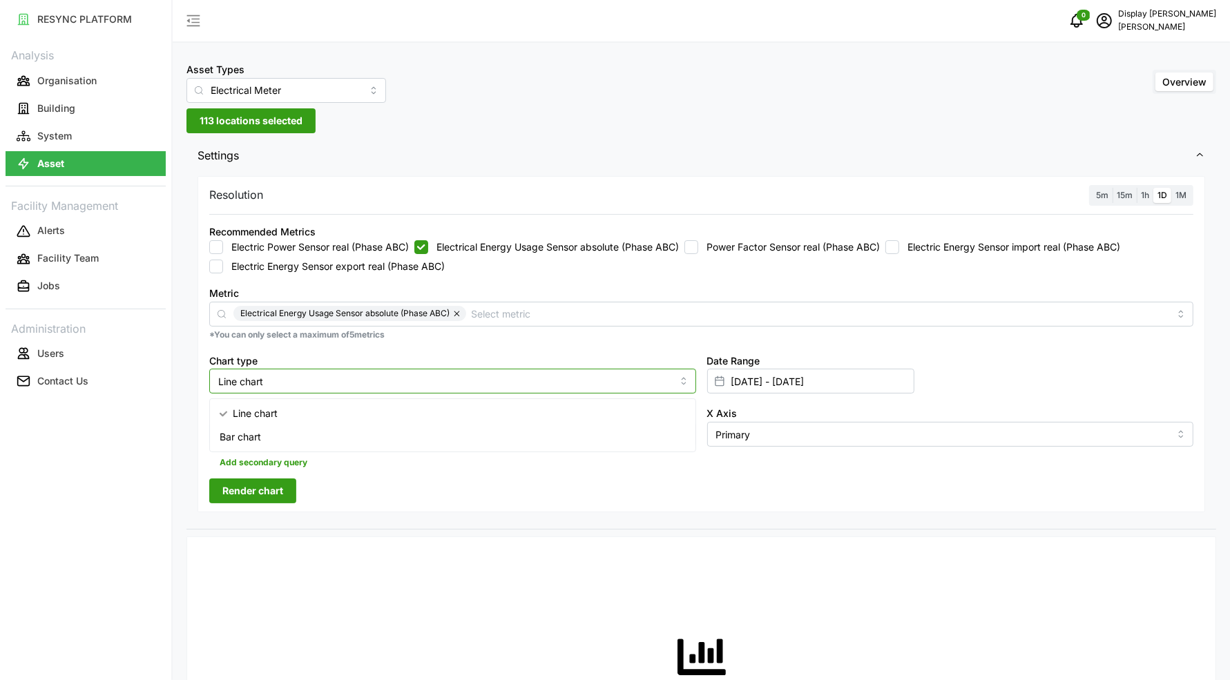
click at [325, 433] on div "Bar chart" at bounding box center [453, 436] width 480 height 23
type input "Bar chart"
click at [289, 479] on button "Render chart" at bounding box center [252, 490] width 87 height 25
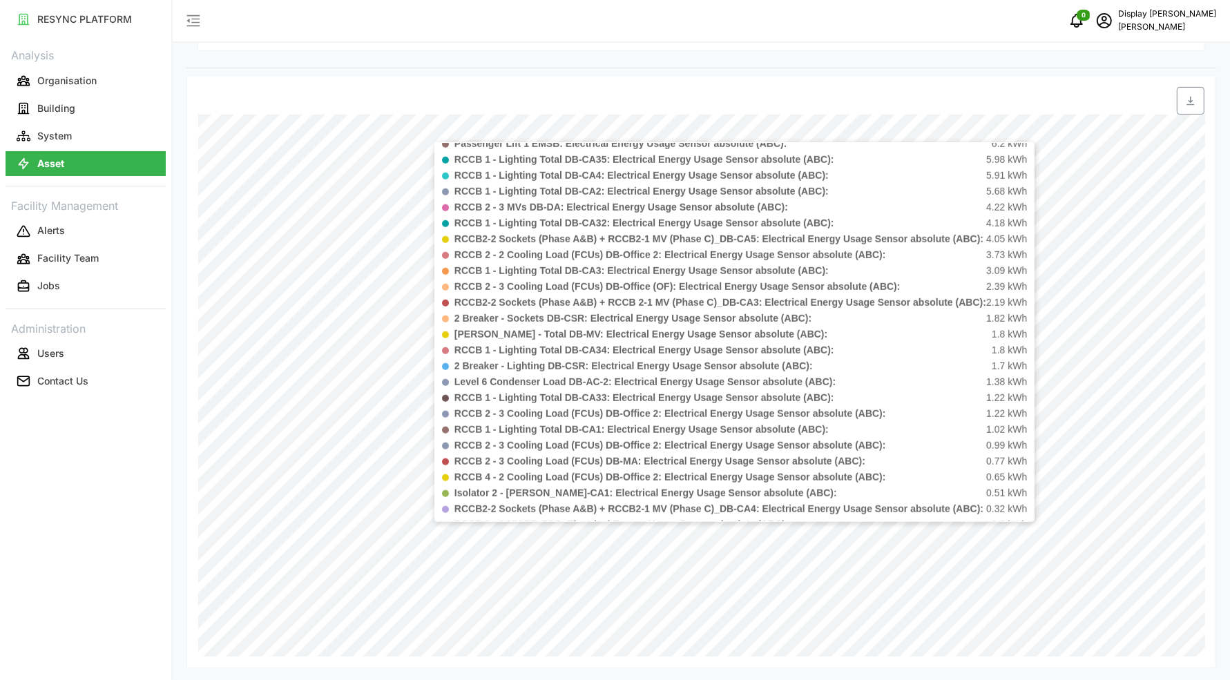
scroll to position [1411, 0]
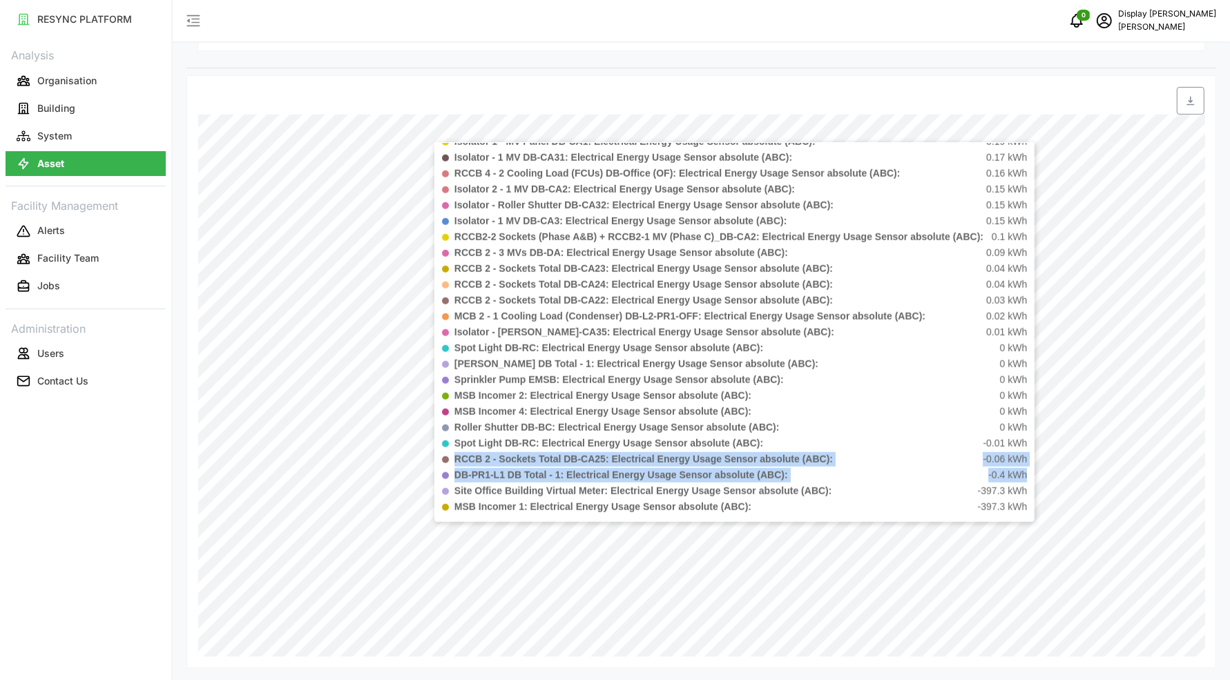
drag, startPoint x: 454, startPoint y: 454, endPoint x: 1030, endPoint y: 476, distance: 576.2
click at [1030, 476] on div "Date Time: [DATE] 00:00 Dormitory Building Virtual Meter: Electrical Energy Usa…" at bounding box center [734, 332] width 600 height 380
click at [1029, 476] on div "Date Time: [DATE] 00:00 Dormitory Building Virtual Meter: Electrical Energy Usa…" at bounding box center [734, 332] width 600 height 380
drag, startPoint x: 1029, startPoint y: 476, endPoint x: 880, endPoint y: 449, distance: 152.2
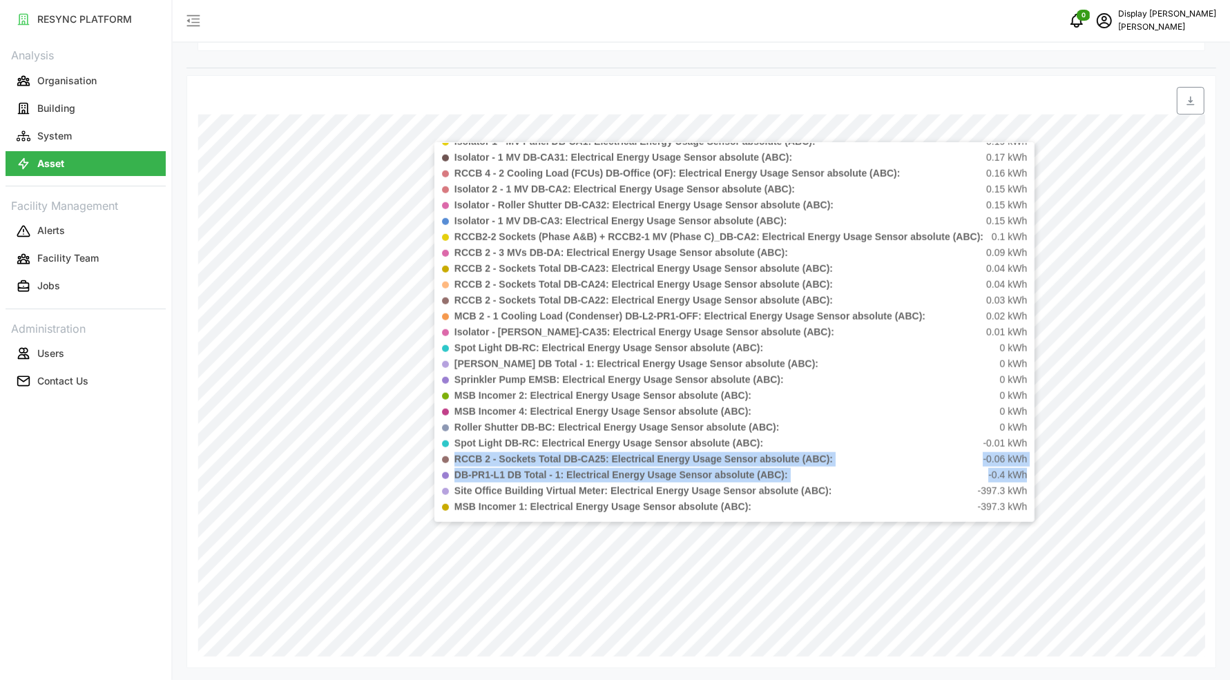
click at [880, 449] on div "Date Time: [DATE] 00:00 Dormitory Building Virtual Meter: Electrical Energy Usa…" at bounding box center [734, 332] width 600 height 380
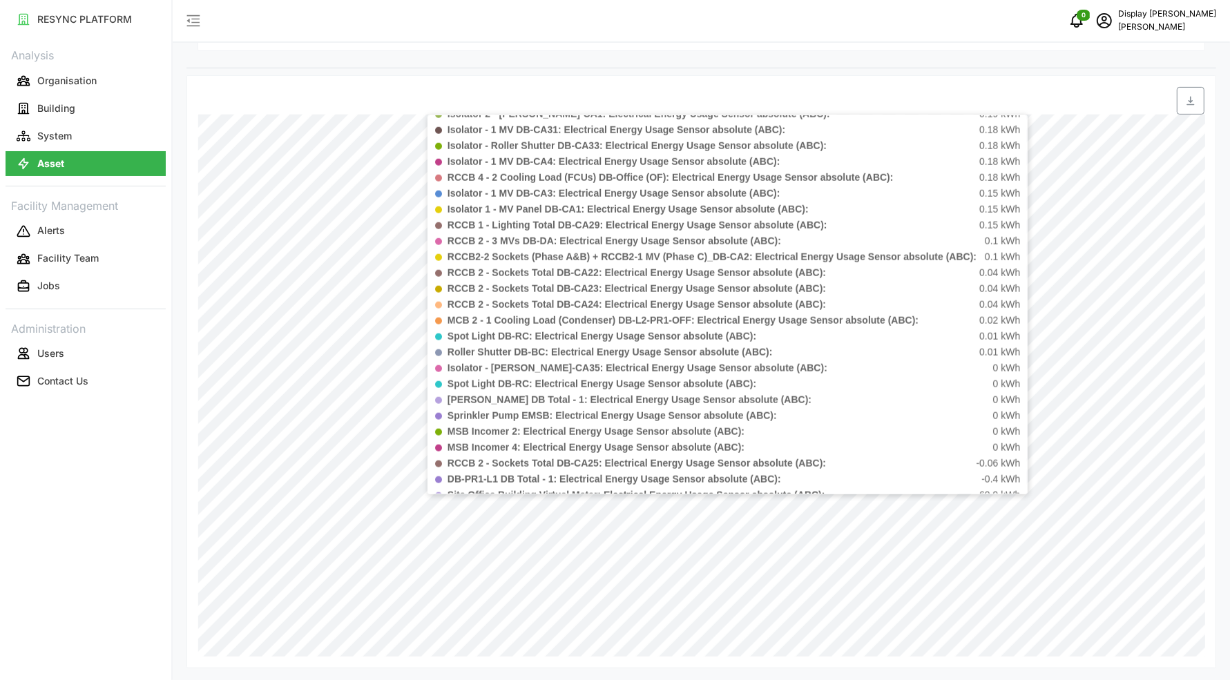
scroll to position [1443, 0]
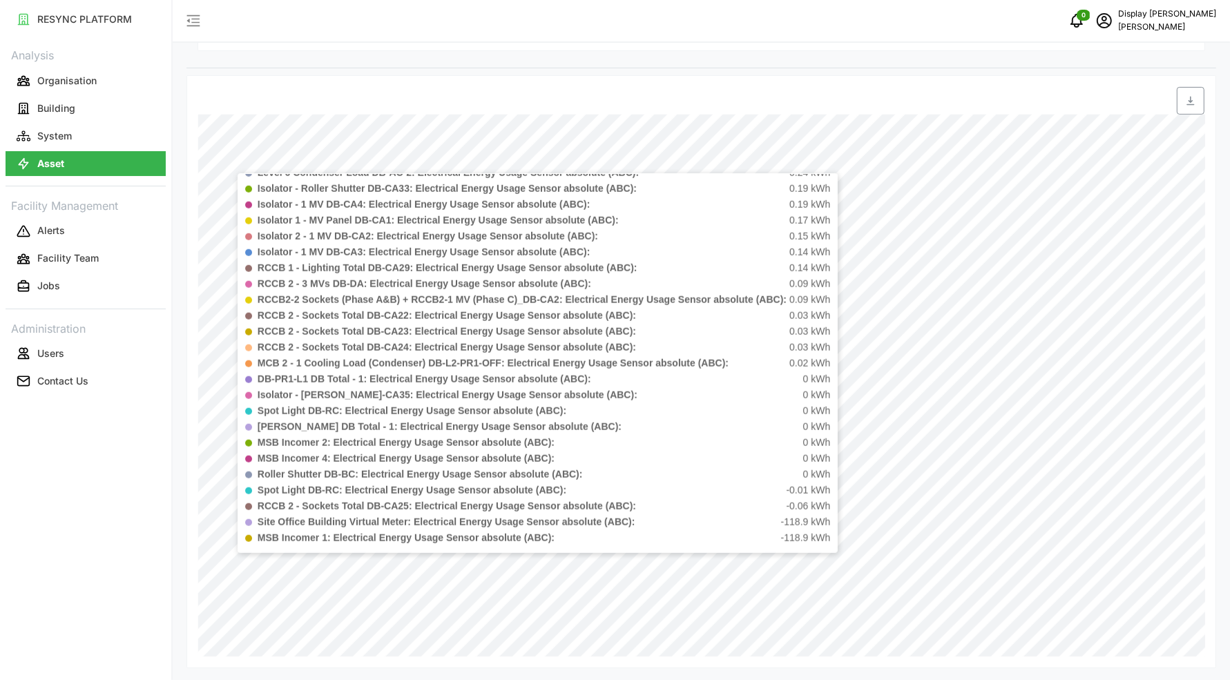
click at [1213, 575] on div "Date Time: [DATE] 00:00 Dormitory Building Virtual Meter: Electrical Energy Usa…" at bounding box center [700, 371] width 1029 height 593
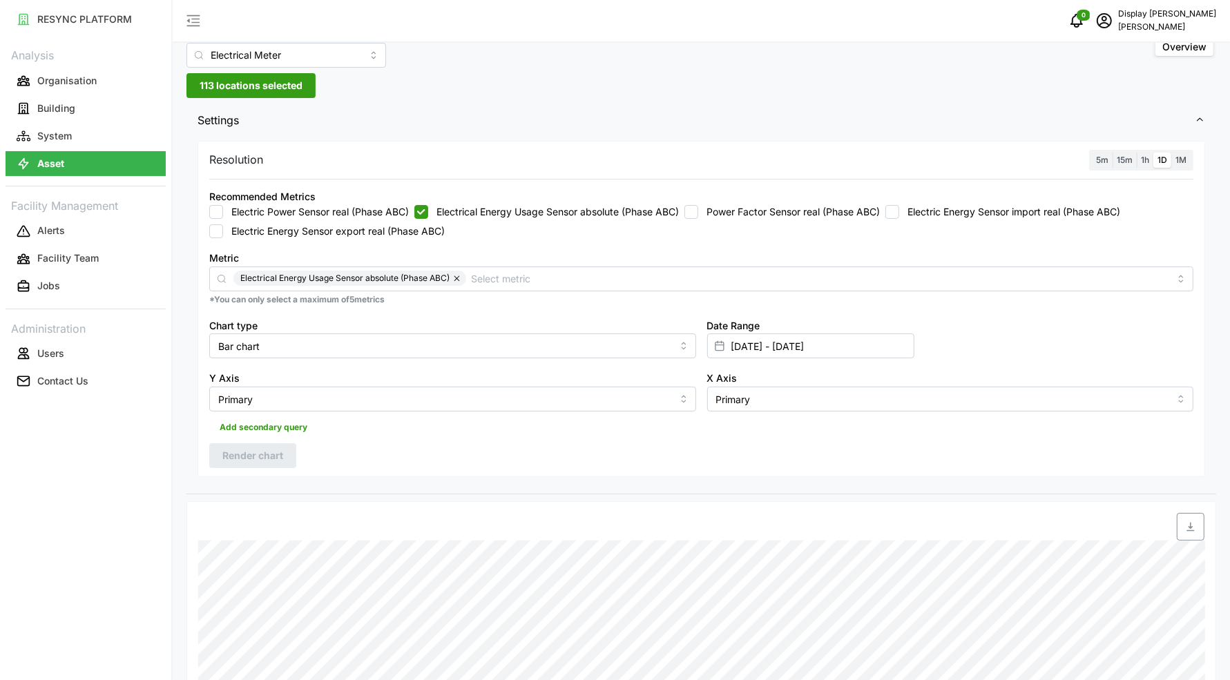
scroll to position [0, 0]
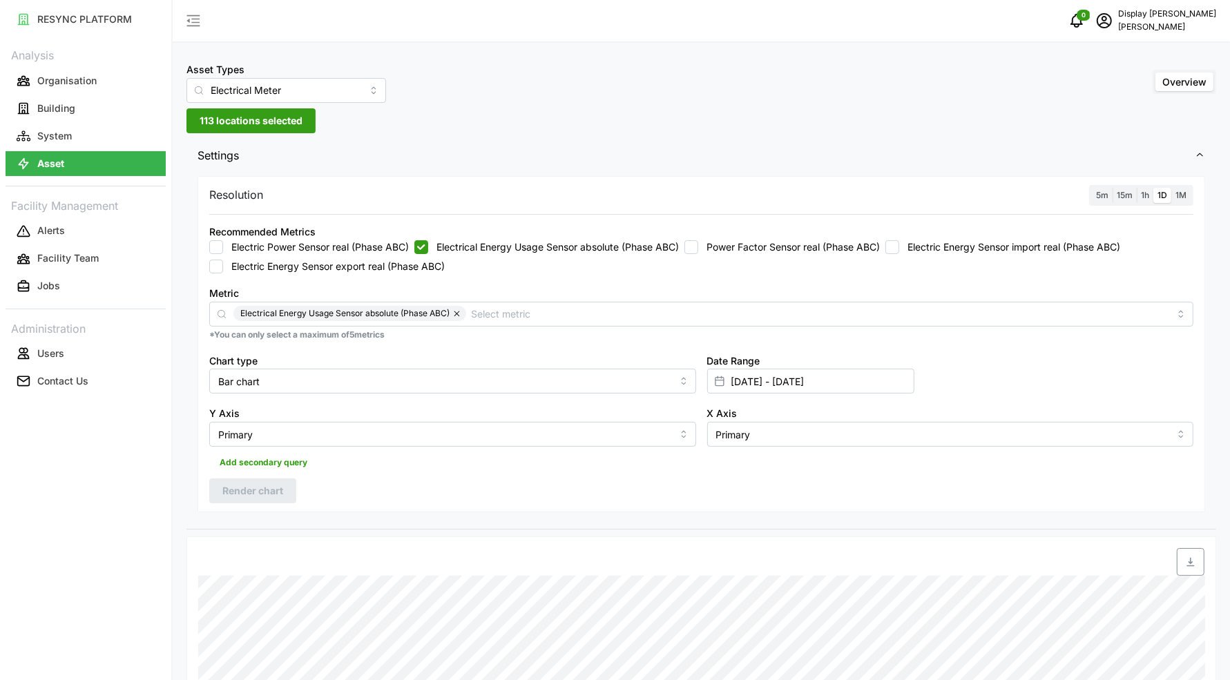
click at [267, 124] on span "113 locations selected" at bounding box center [251, 120] width 103 height 23
click at [213, 205] on icon at bounding box center [215, 202] width 11 height 11
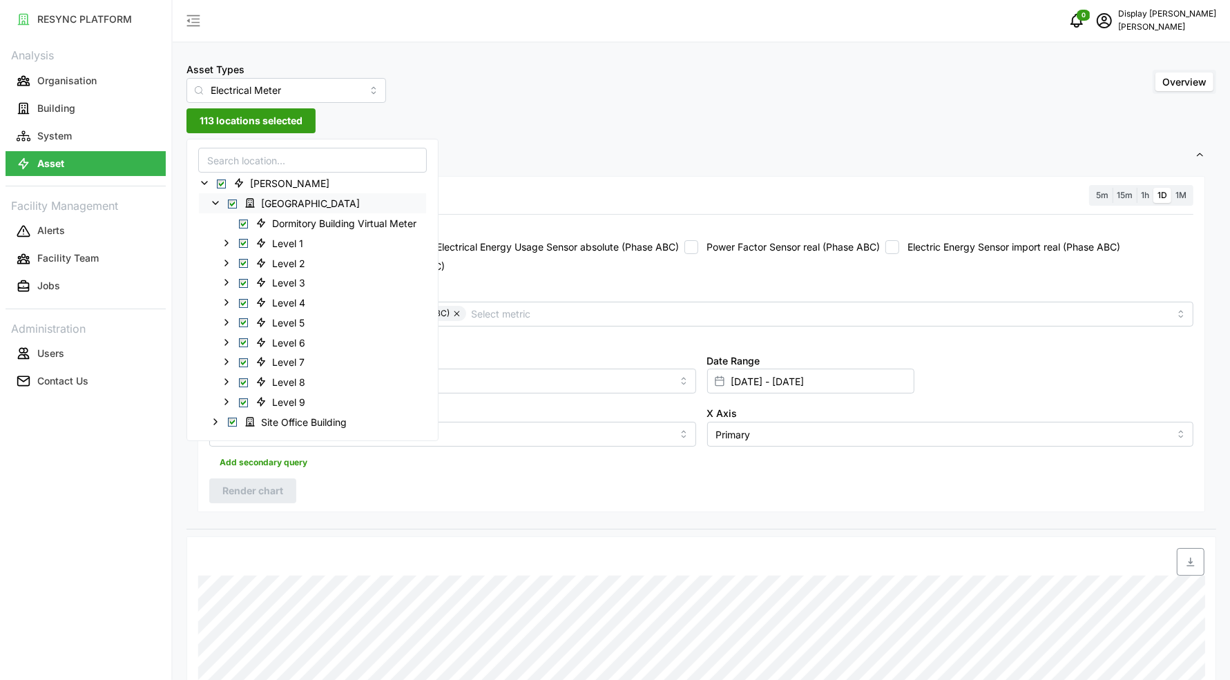
click at [213, 205] on icon at bounding box center [215, 202] width 11 height 11
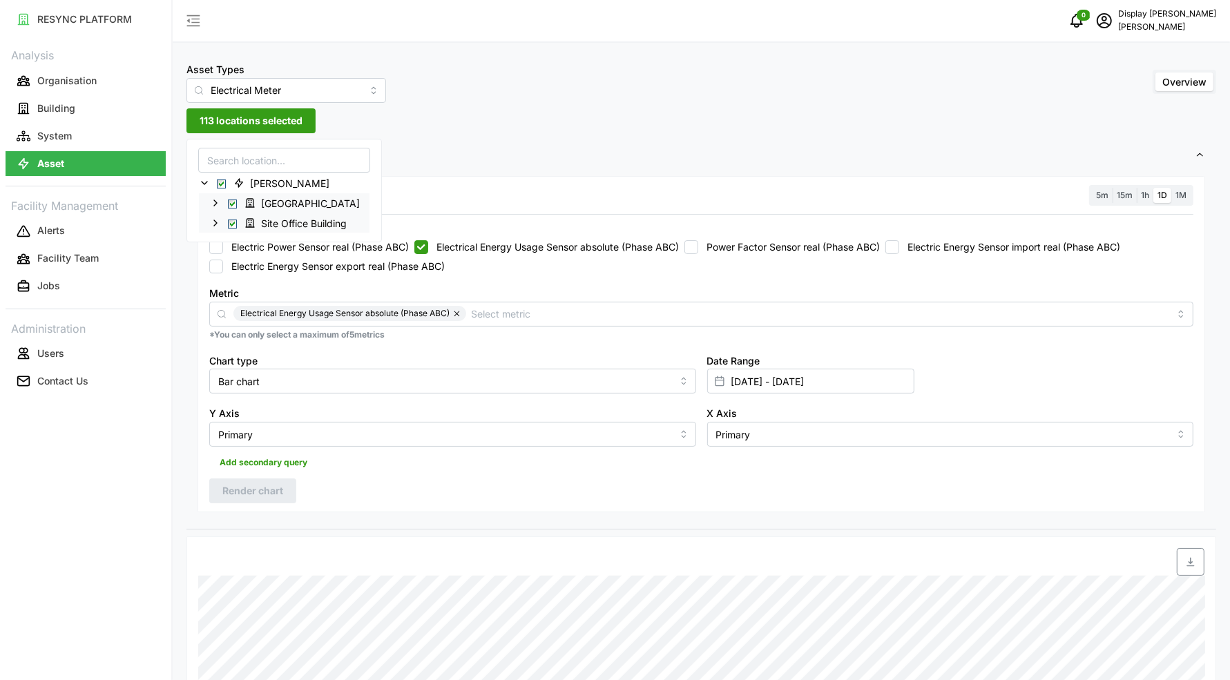
click at [217, 224] on icon at bounding box center [215, 222] width 11 height 11
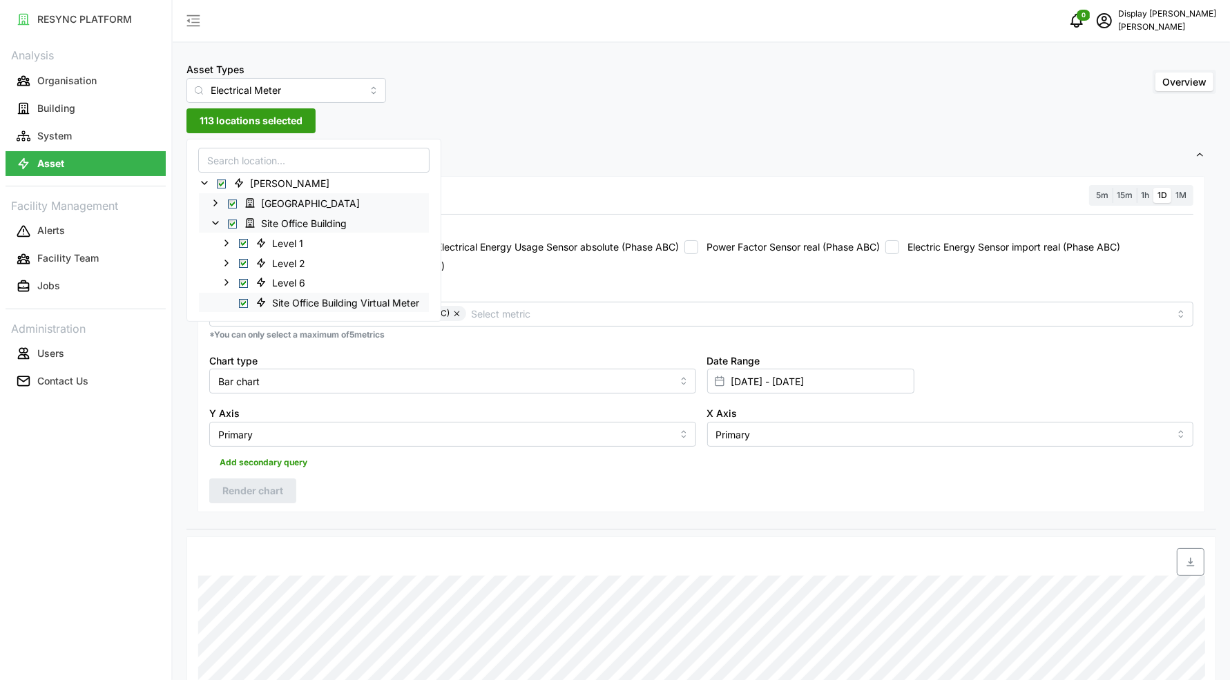
click at [244, 300] on span "Select Site Office Building Virtual Meter" at bounding box center [243, 302] width 9 height 9
click at [226, 243] on icon at bounding box center [226, 243] width 11 height 11
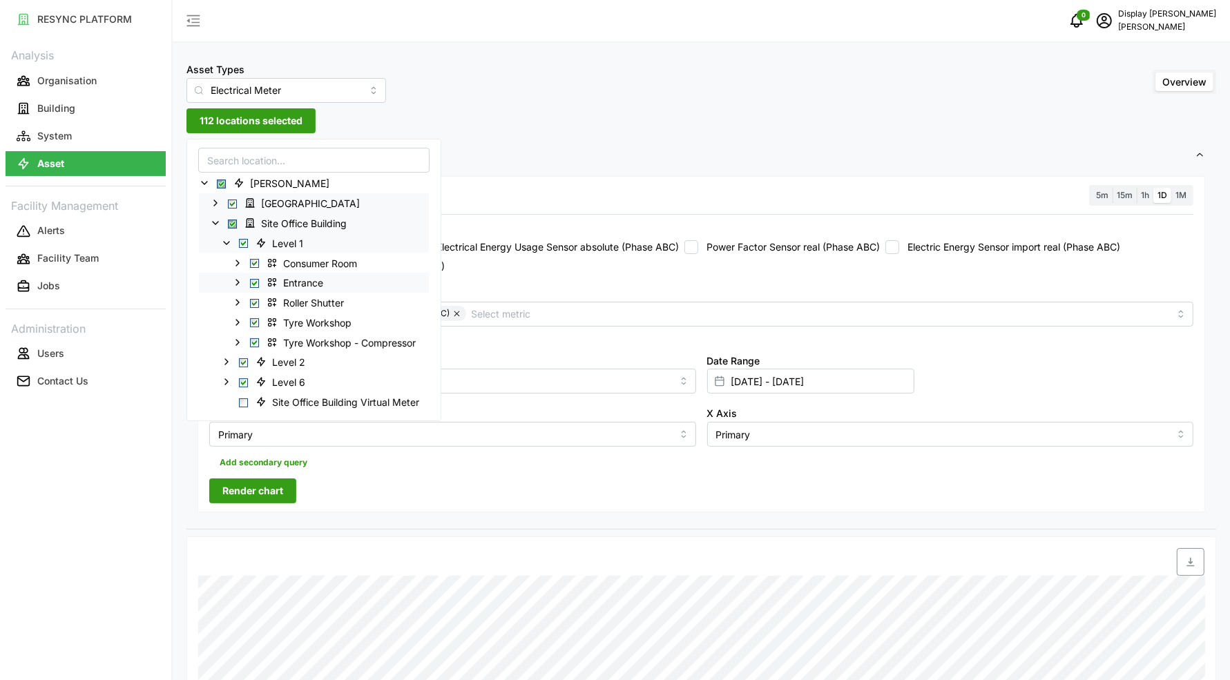
click at [238, 281] on polyline at bounding box center [237, 283] width 3 height 6
click at [238, 281] on icon at bounding box center [237, 282] width 11 height 11
click at [219, 195] on div "[GEOGRAPHIC_DATA]" at bounding box center [314, 203] width 230 height 20
click at [217, 199] on icon at bounding box center [215, 202] width 11 height 11
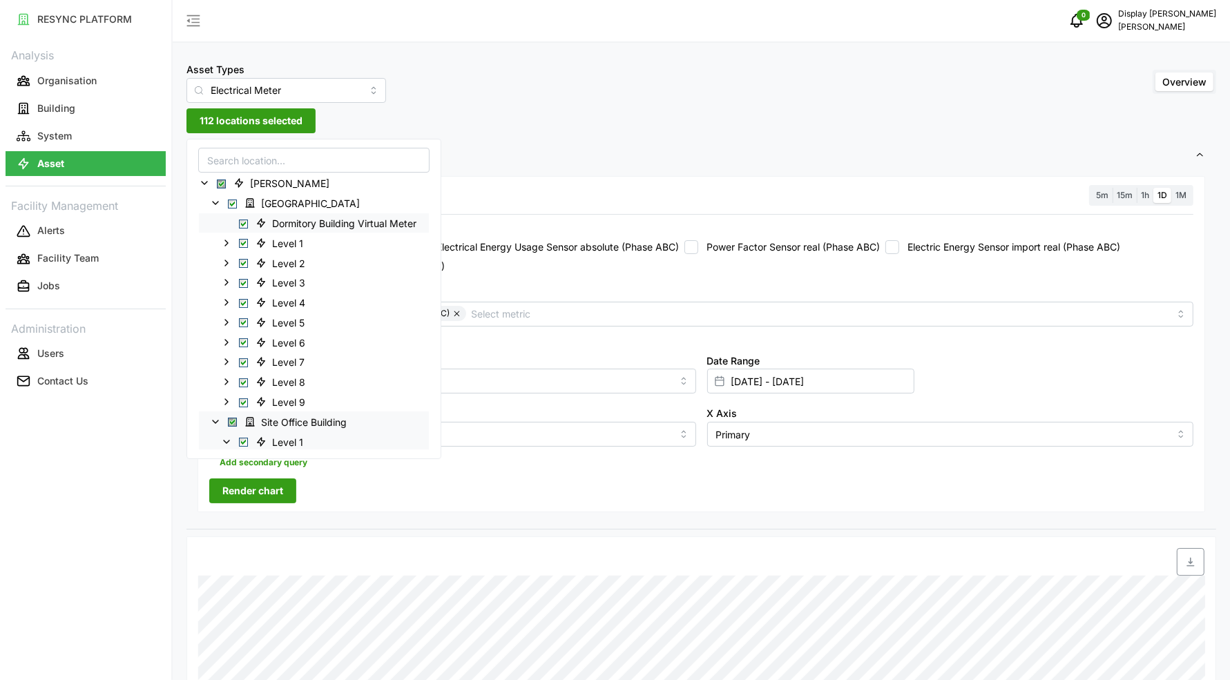
click at [241, 222] on span "Select Dormitory Building Virtual Meter" at bounding box center [243, 223] width 9 height 9
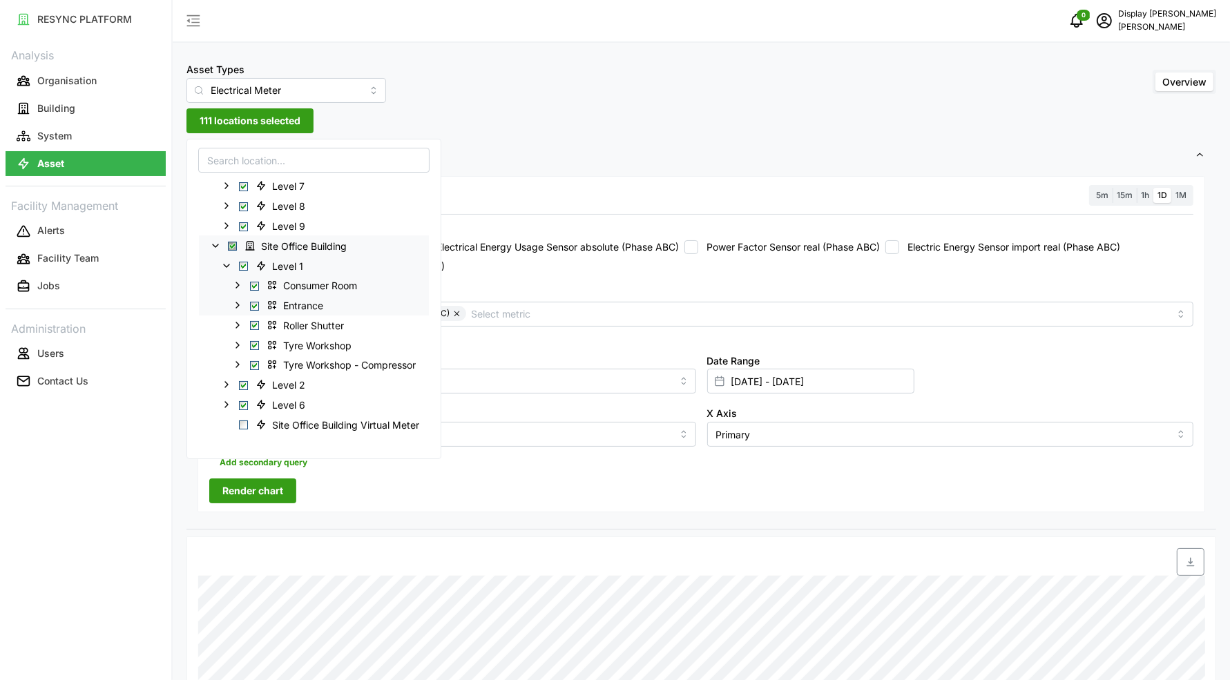
click at [235, 288] on icon at bounding box center [237, 285] width 11 height 11
click at [250, 326] on icon at bounding box center [248, 325] width 11 height 11
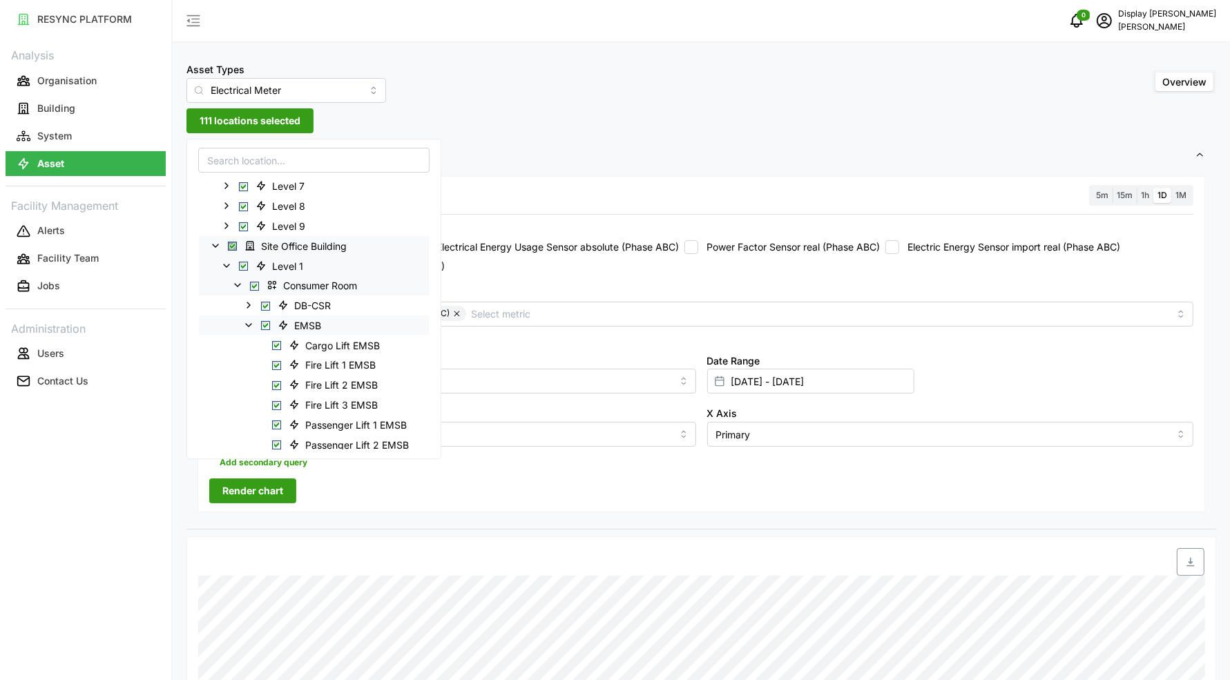
click at [265, 318] on div "EMSB" at bounding box center [314, 325] width 230 height 20
click at [265, 324] on span "Select EMSB" at bounding box center [265, 325] width 9 height 9
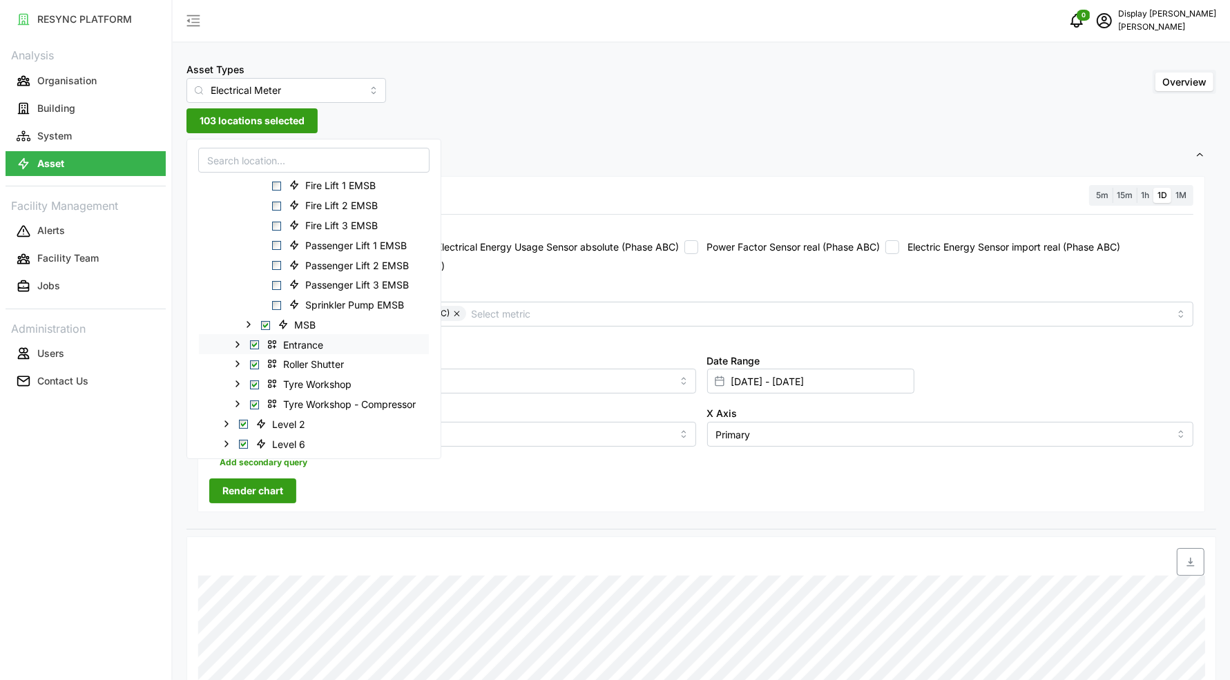
scroll to position [364, 0]
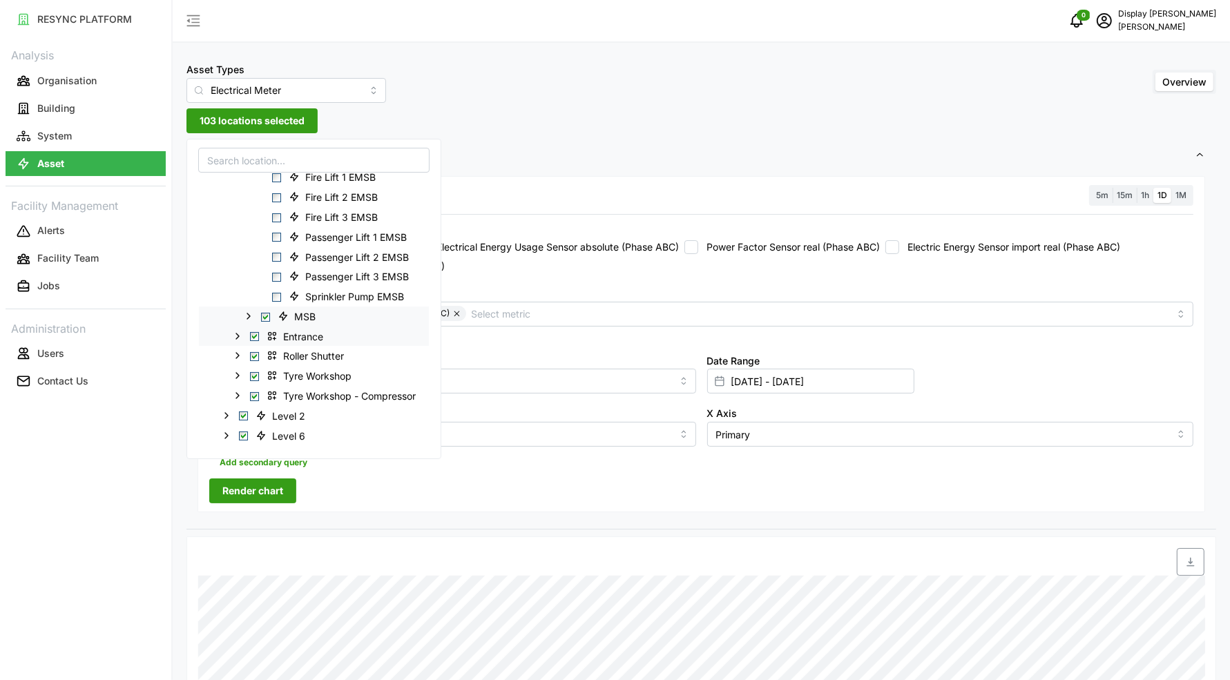
click at [262, 317] on span "Select MSB" at bounding box center [265, 316] width 9 height 9
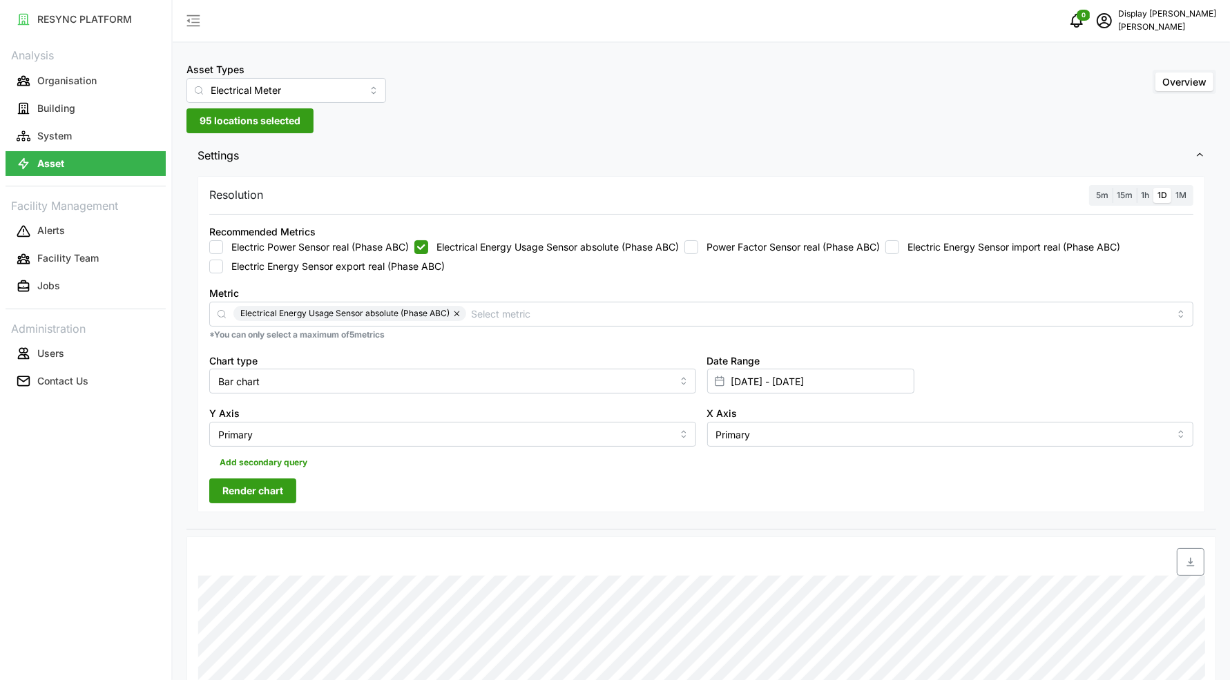
click at [268, 497] on span "Render chart" at bounding box center [252, 490] width 61 height 23
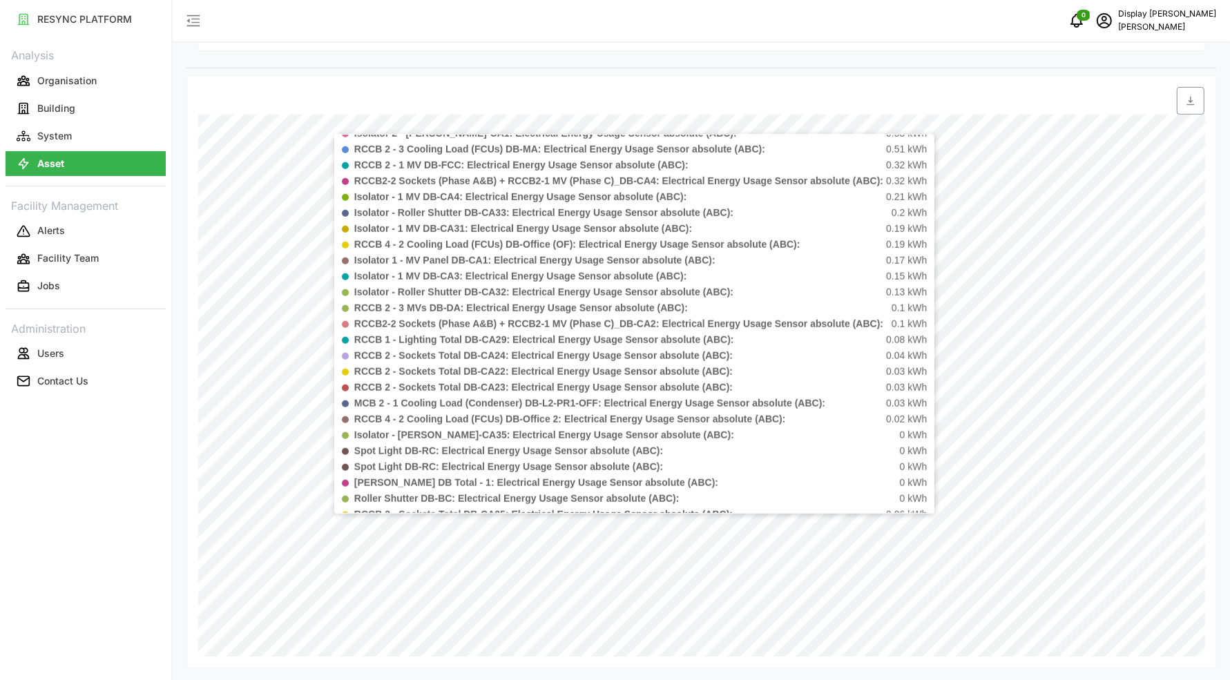
scroll to position [1157, 0]
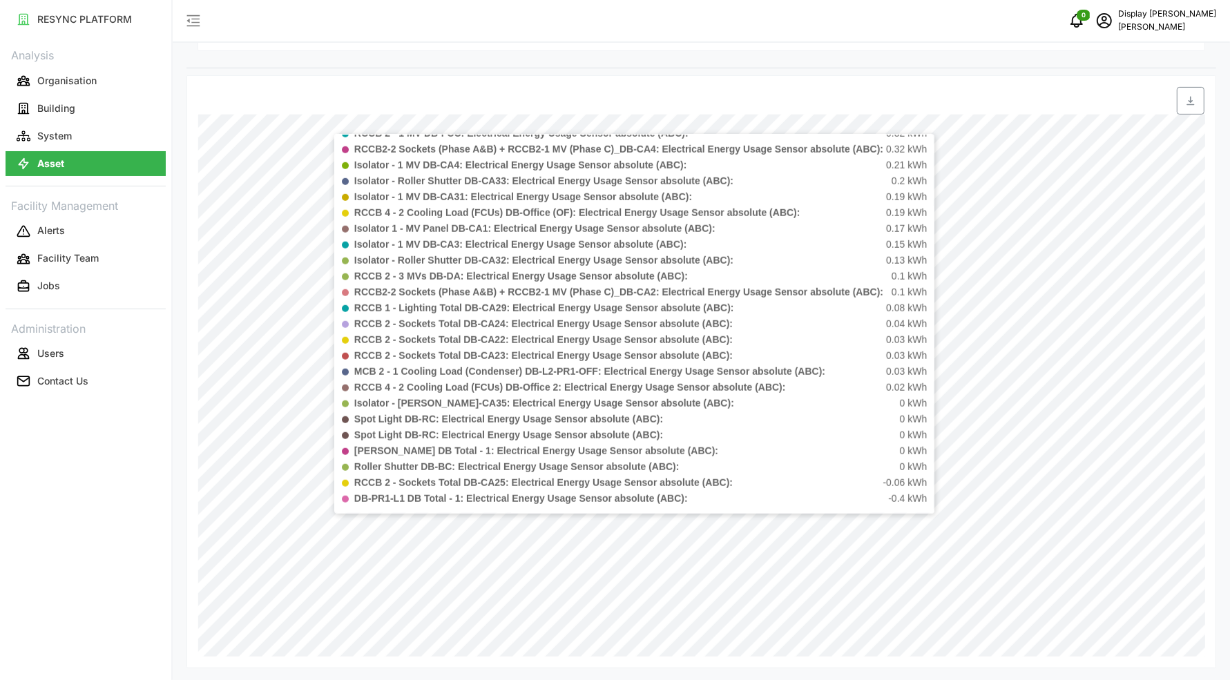
click at [695, 497] on div "DB-PR1-L1 DB Total - 1: Electrical Energy Usage Sensor absolute (ABC): -0.4 kWh" at bounding box center [640, 499] width 572 height 14
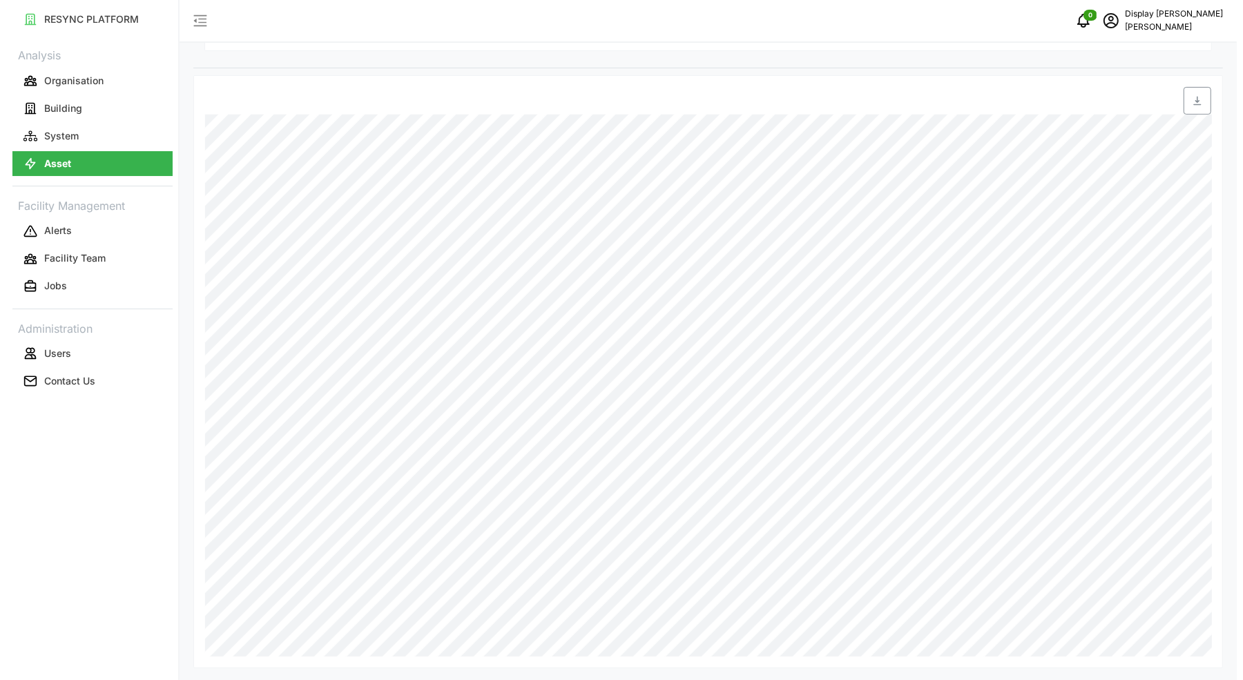
scroll to position [0, 0]
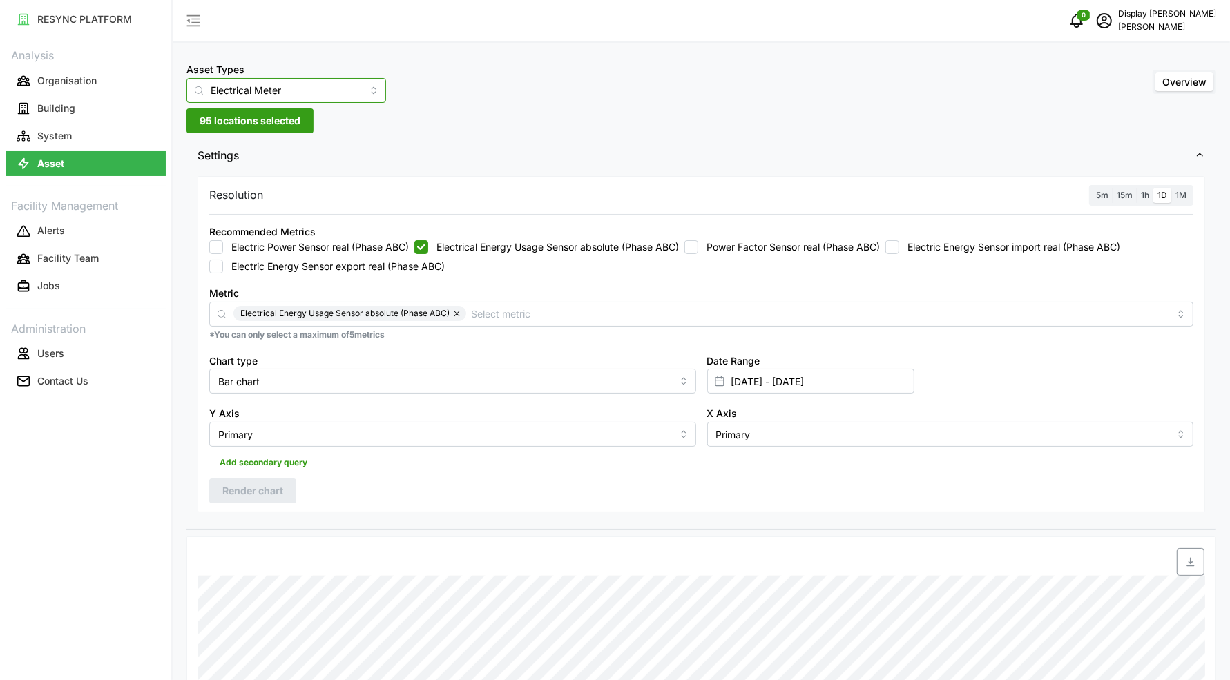
click at [302, 85] on input "Electrical Meter" at bounding box center [286, 90] width 200 height 25
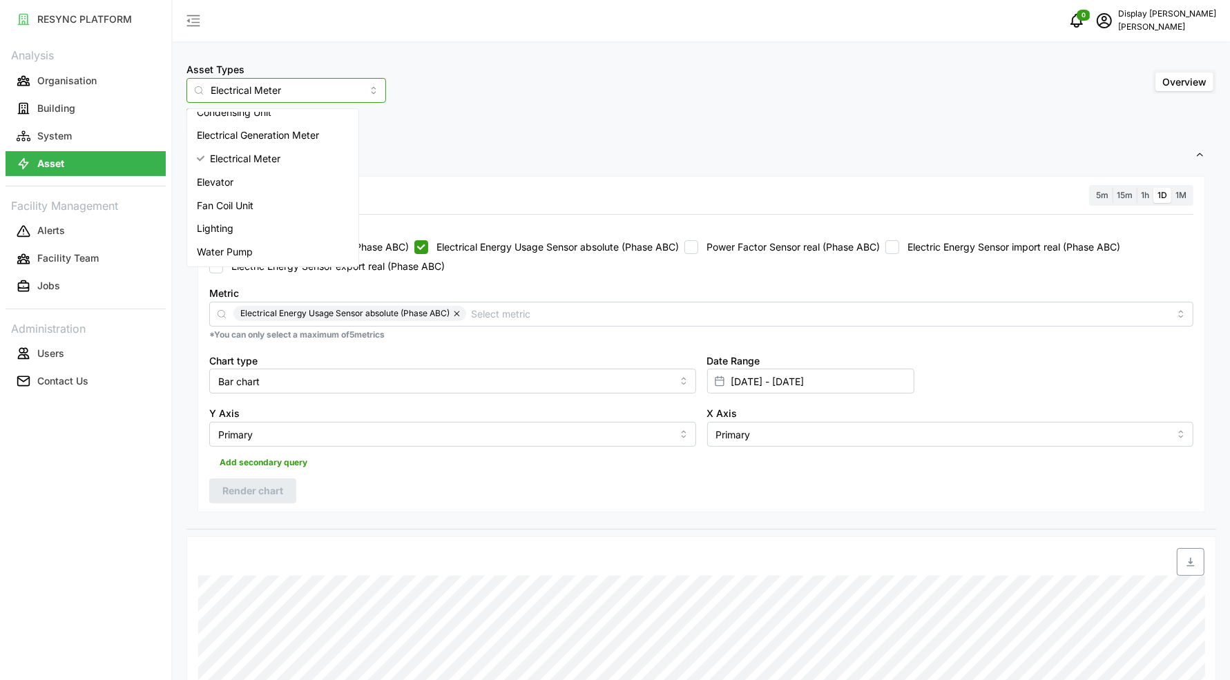
click at [325, 162] on div "Electrical Meter" at bounding box center [273, 158] width 166 height 23
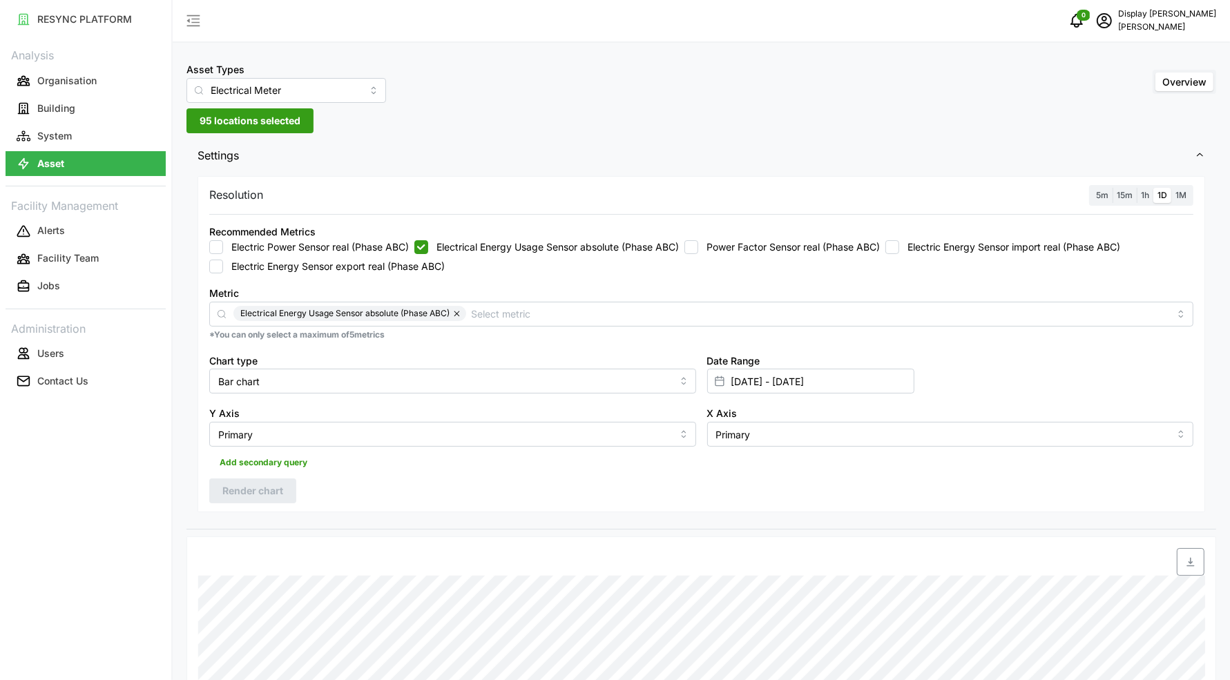
click at [273, 131] on span "95 locations selected" at bounding box center [250, 120] width 101 height 23
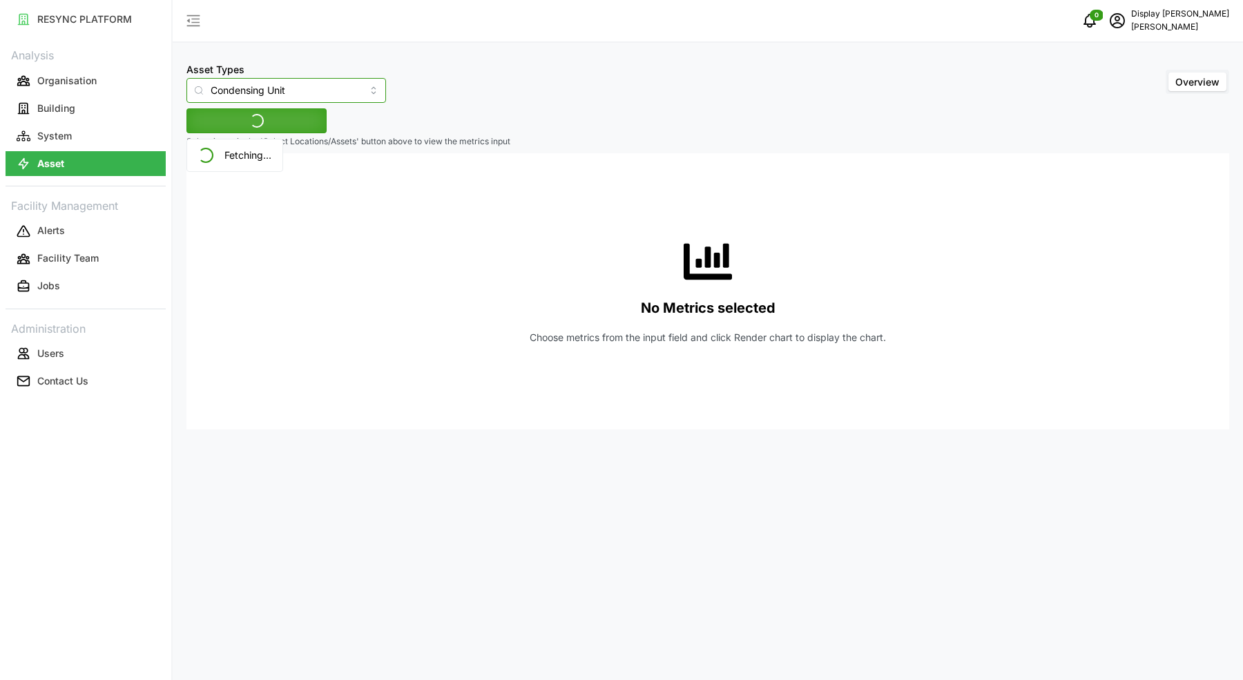
click at [281, 92] on input "Condensing Unit" at bounding box center [286, 90] width 200 height 25
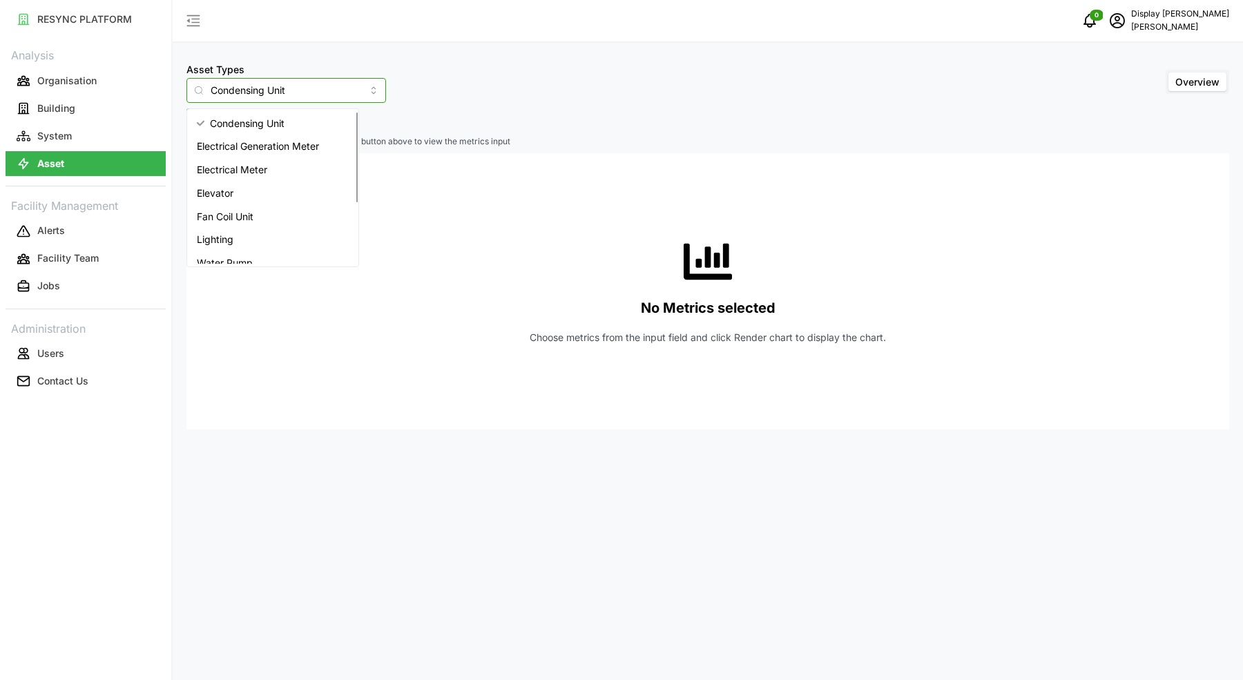
click at [270, 173] on div "Electrical Meter" at bounding box center [273, 169] width 166 height 23
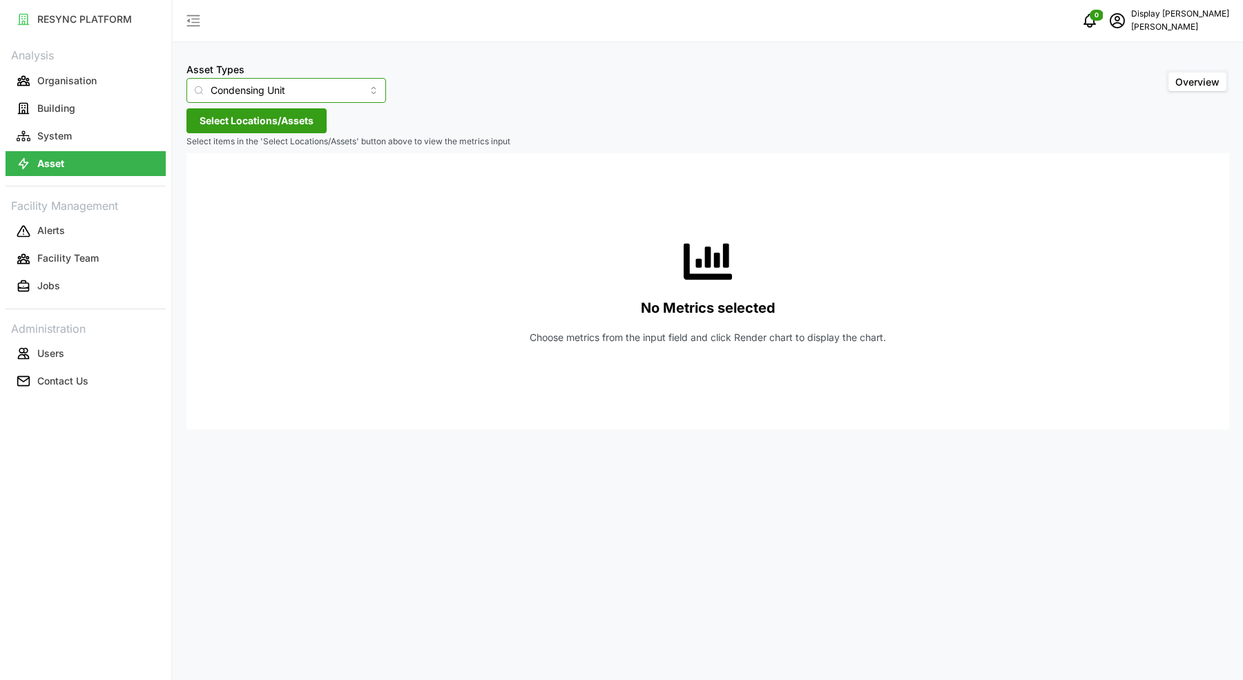
type input "Electrical Meter"
click at [251, 118] on span "Select Locations/Assets" at bounding box center [257, 120] width 114 height 23
click at [206, 182] on icon at bounding box center [204, 182] width 11 height 11
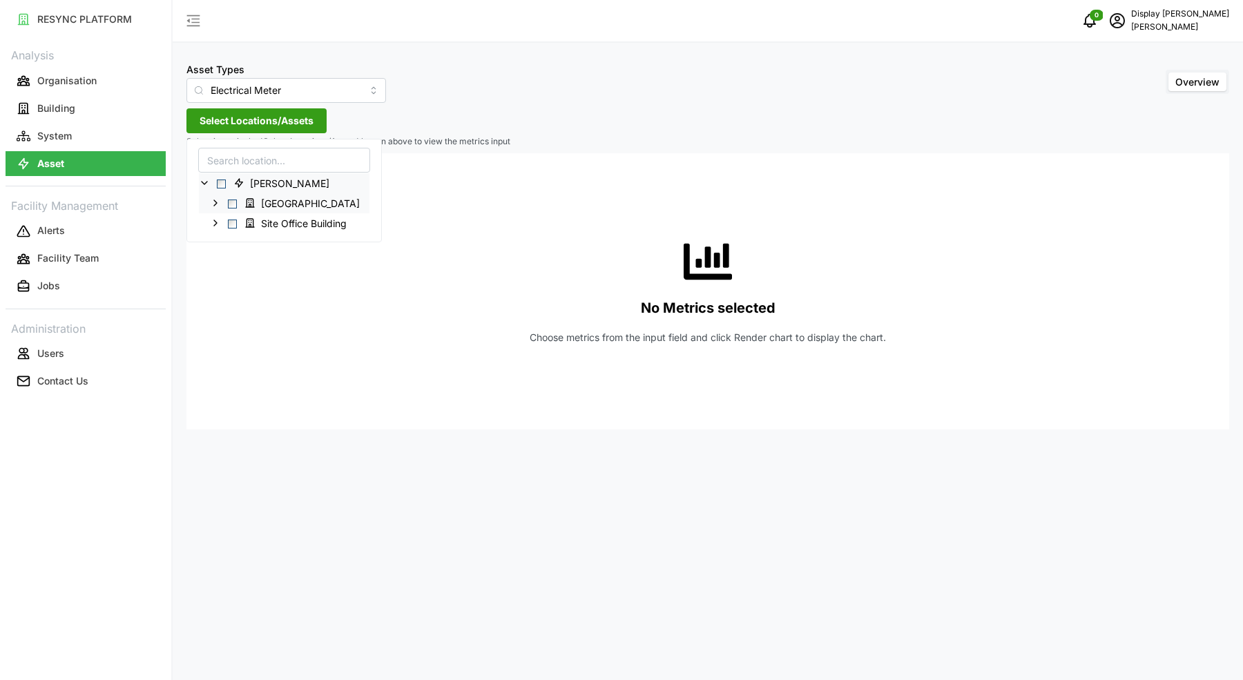
click at [219, 198] on icon at bounding box center [215, 202] width 11 height 11
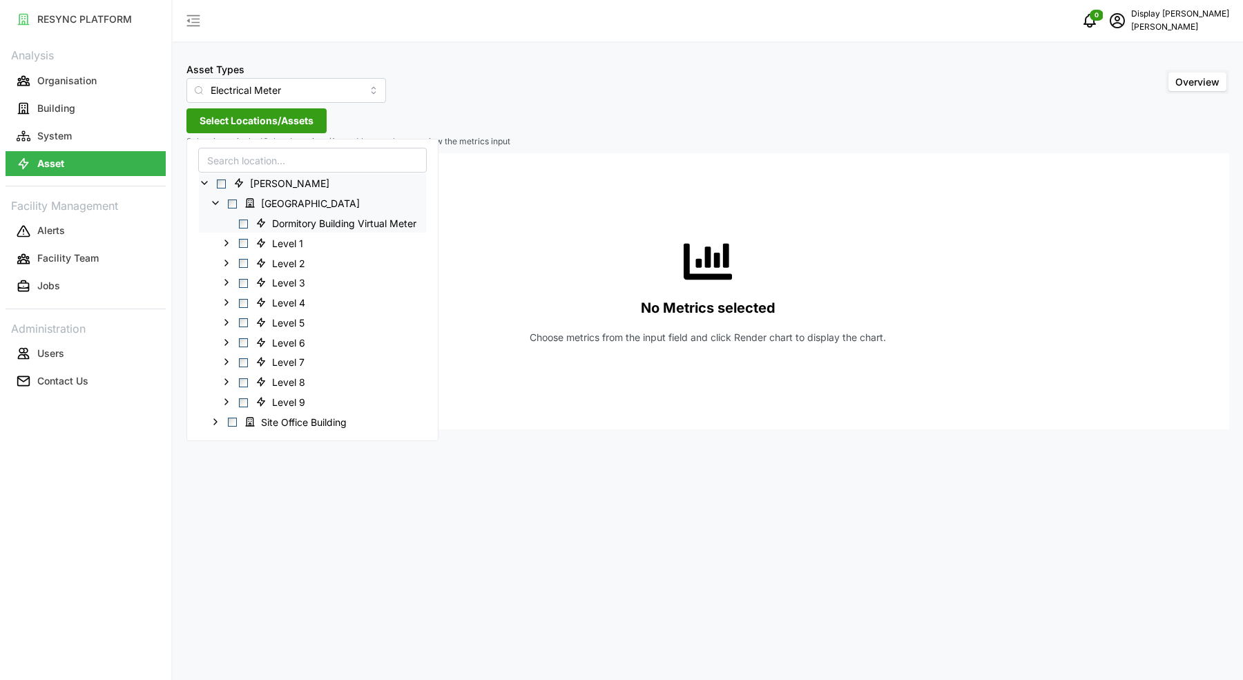
click at [242, 222] on span "Select Dormitory Building Virtual Meter" at bounding box center [243, 223] width 9 height 9
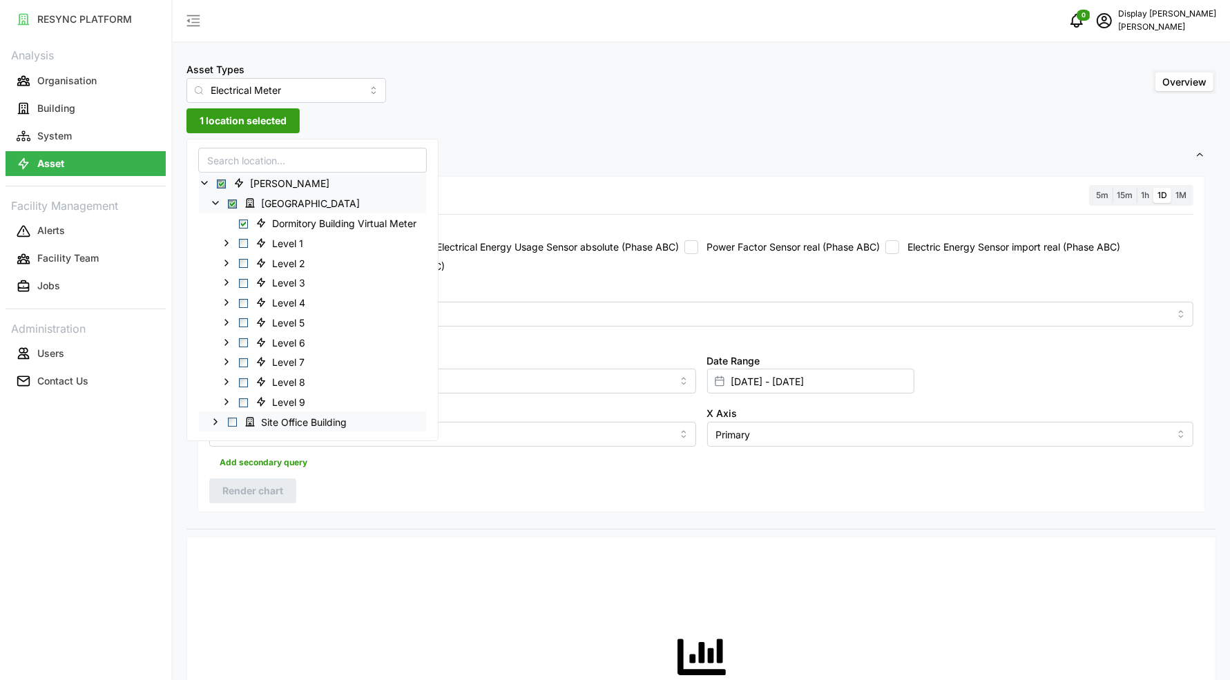
click at [215, 419] on polyline at bounding box center [215, 422] width 3 height 6
click at [222, 440] on icon at bounding box center [226, 441] width 11 height 11
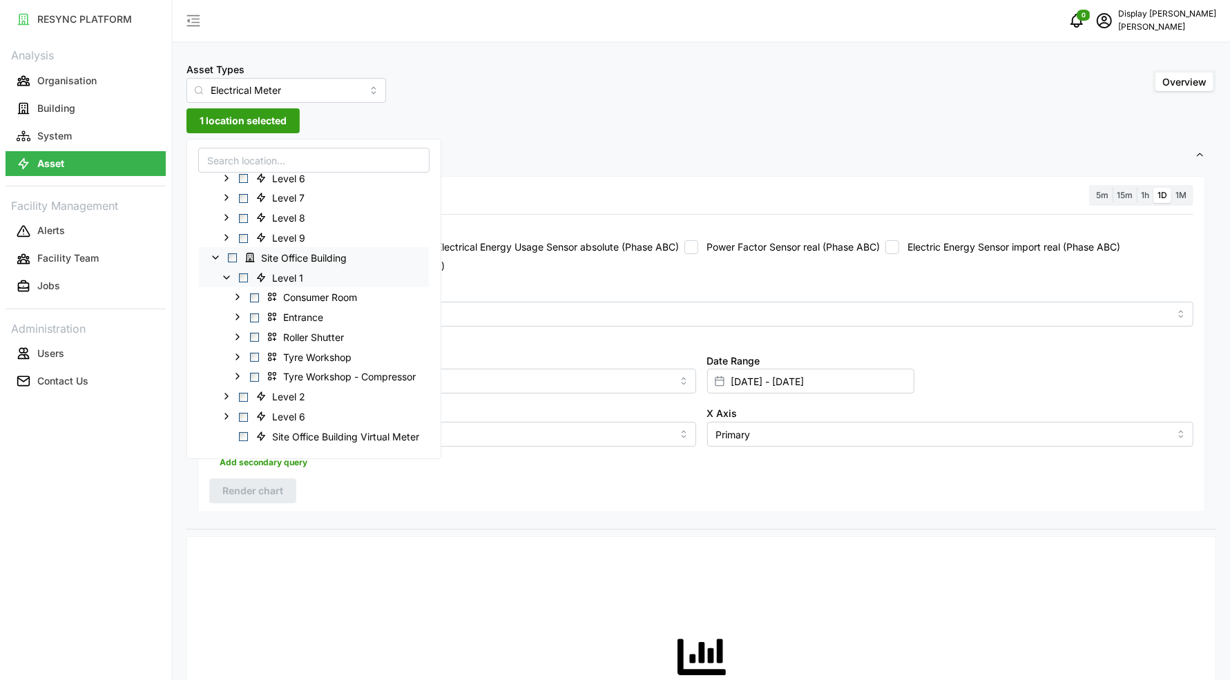
scroll to position [176, 0]
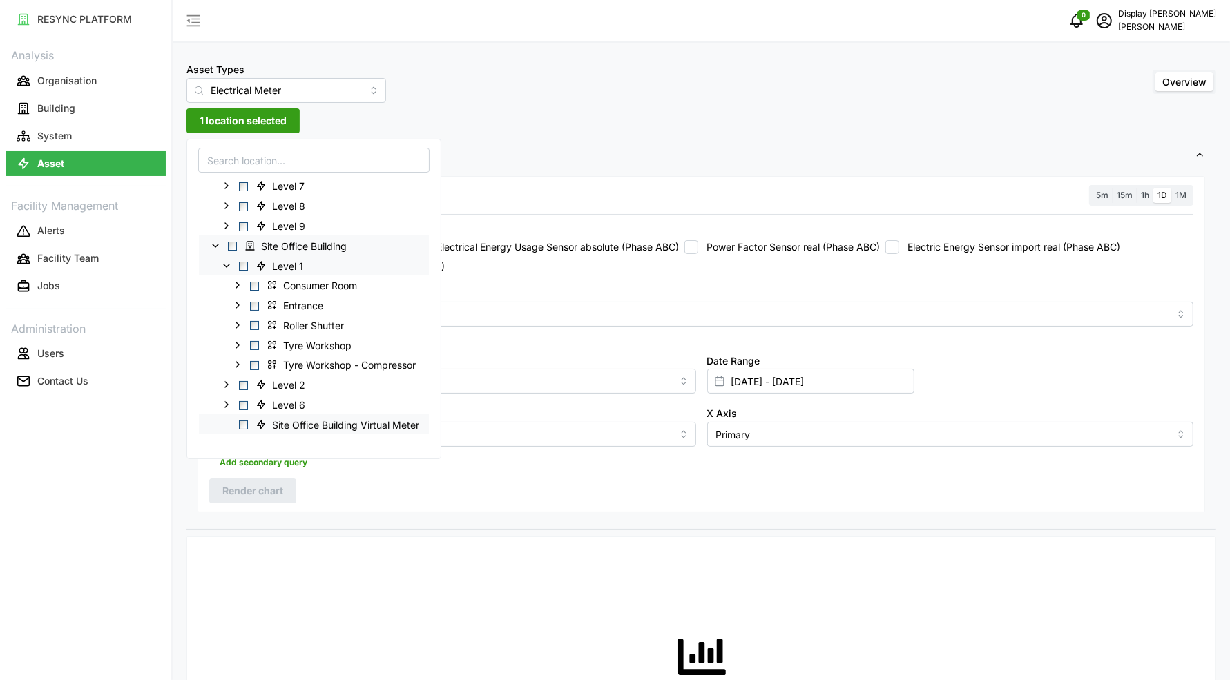
click at [244, 423] on span "Select Site Office Building Virtual Meter" at bounding box center [243, 424] width 9 height 9
click at [380, 503] on div "Resolution 5m 15m 1h 1D 1M Recommended Metrics Electric Power Sensor real (Phas…" at bounding box center [700, 344] width 1007 height 337
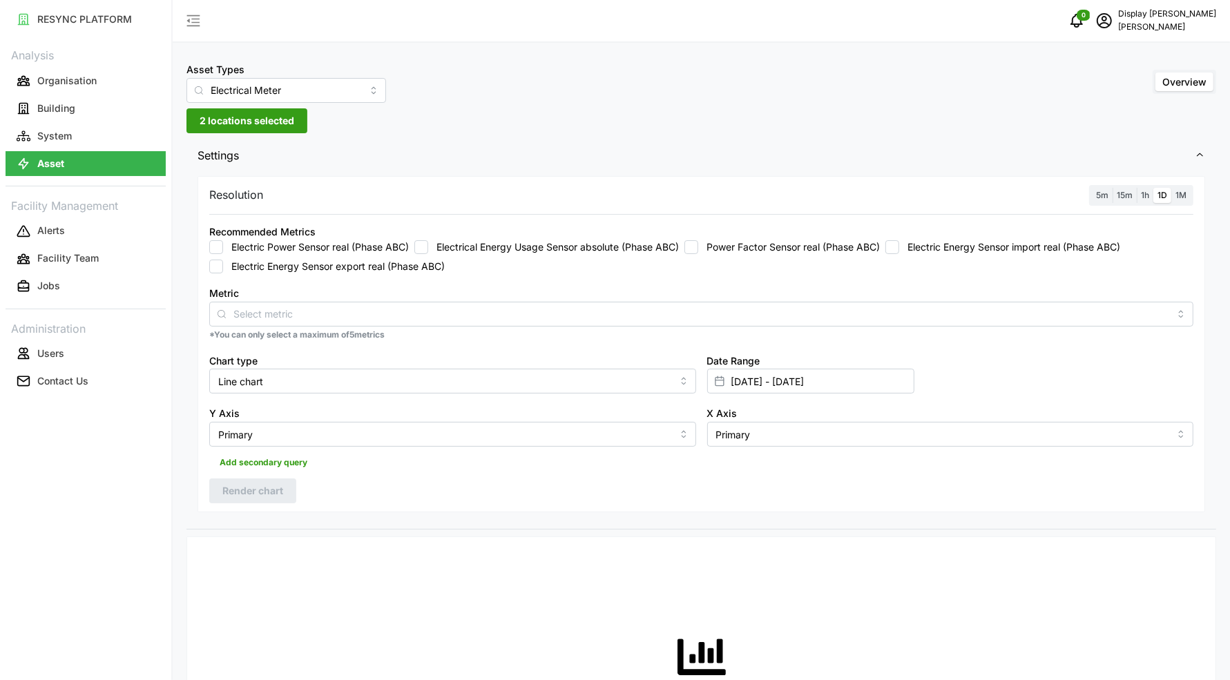
click at [601, 251] on label "Electrical Energy Usage Sensor absolute (Phase ABC)" at bounding box center [553, 247] width 251 height 14
click at [428, 251] on input "Electrical Energy Usage Sensor absolute (Phase ABC)" at bounding box center [421, 247] width 14 height 14
checkbox input "true"
click at [1190, 195] on label "1M" at bounding box center [1180, 196] width 19 height 16
click at [1171, 188] on input "1M" at bounding box center [1171, 188] width 0 height 0
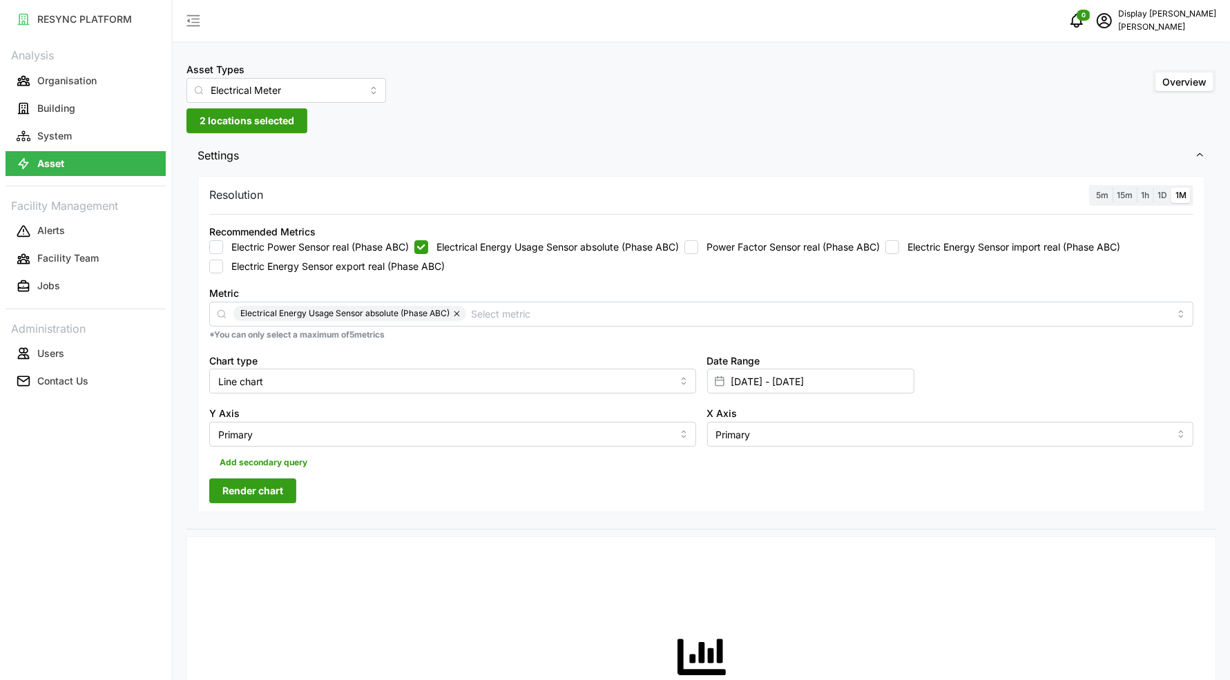
click at [273, 490] on span "Render chart" at bounding box center [252, 490] width 61 height 23
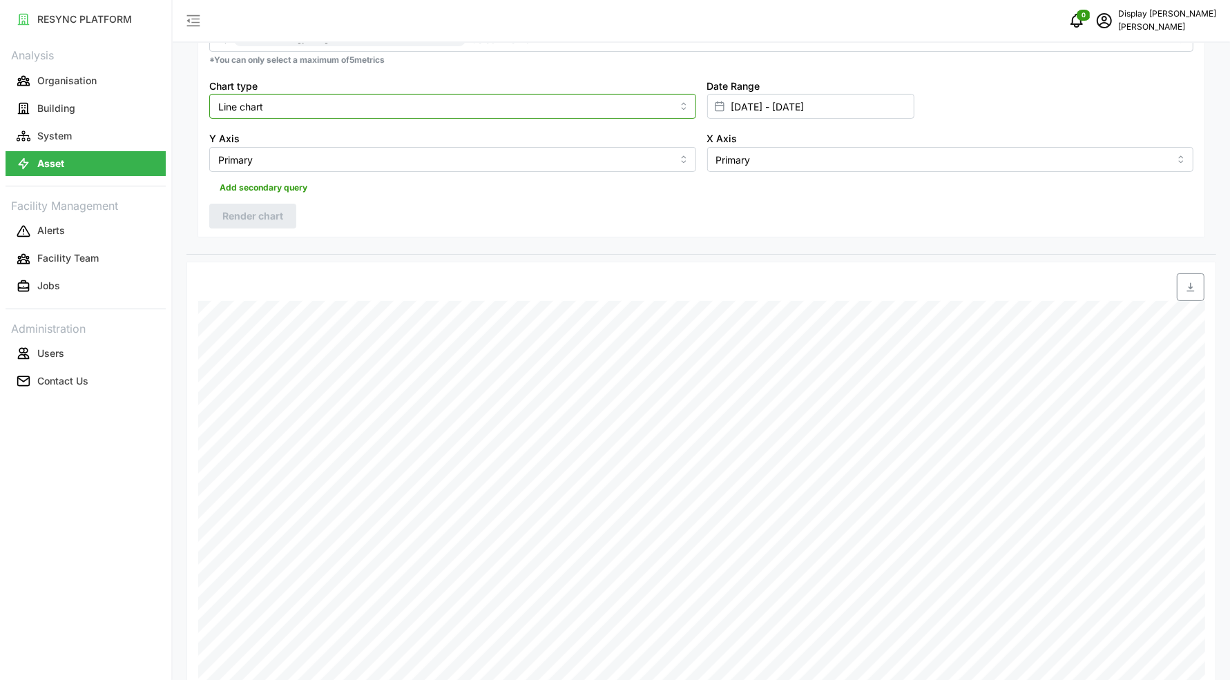
click at [418, 103] on input "Line chart" at bounding box center [452, 106] width 487 height 25
click at [400, 142] on div "Line chart" at bounding box center [453, 138] width 480 height 23
click at [391, 100] on input "Chart type" at bounding box center [452, 106] width 487 height 25
click at [374, 163] on div "Bar chart" at bounding box center [453, 162] width 480 height 23
type input "Bar chart"
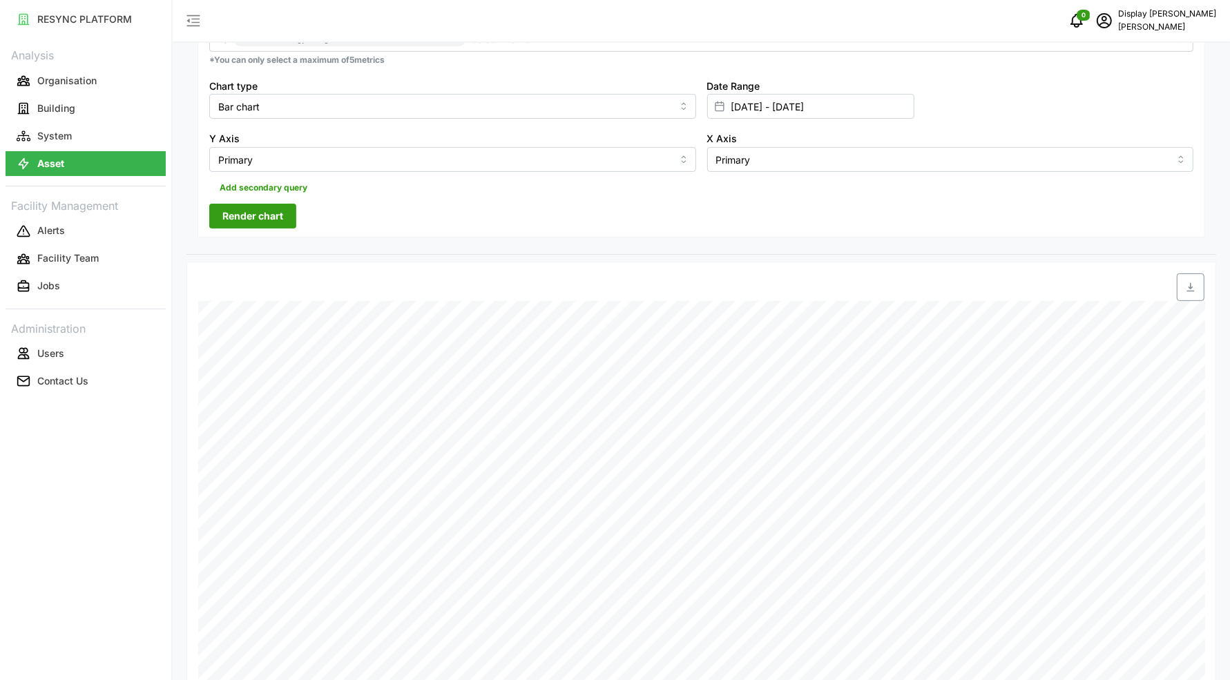
click at [276, 213] on span "Render chart" at bounding box center [252, 215] width 61 height 23
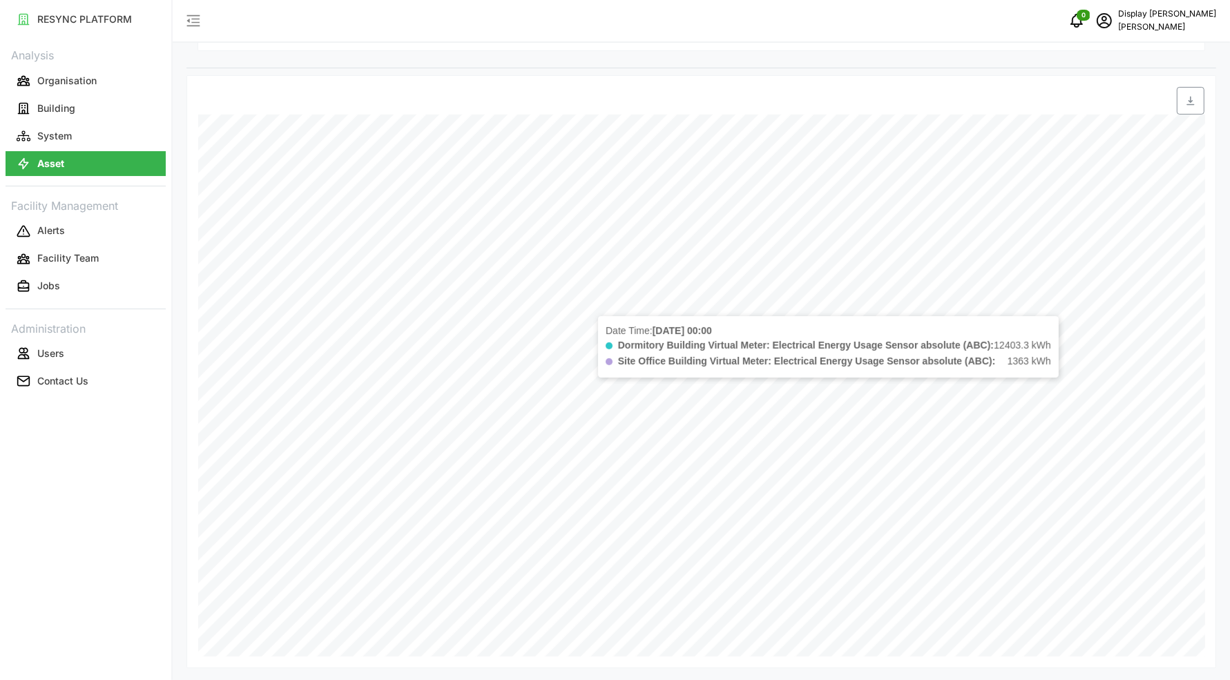
scroll to position [98, 0]
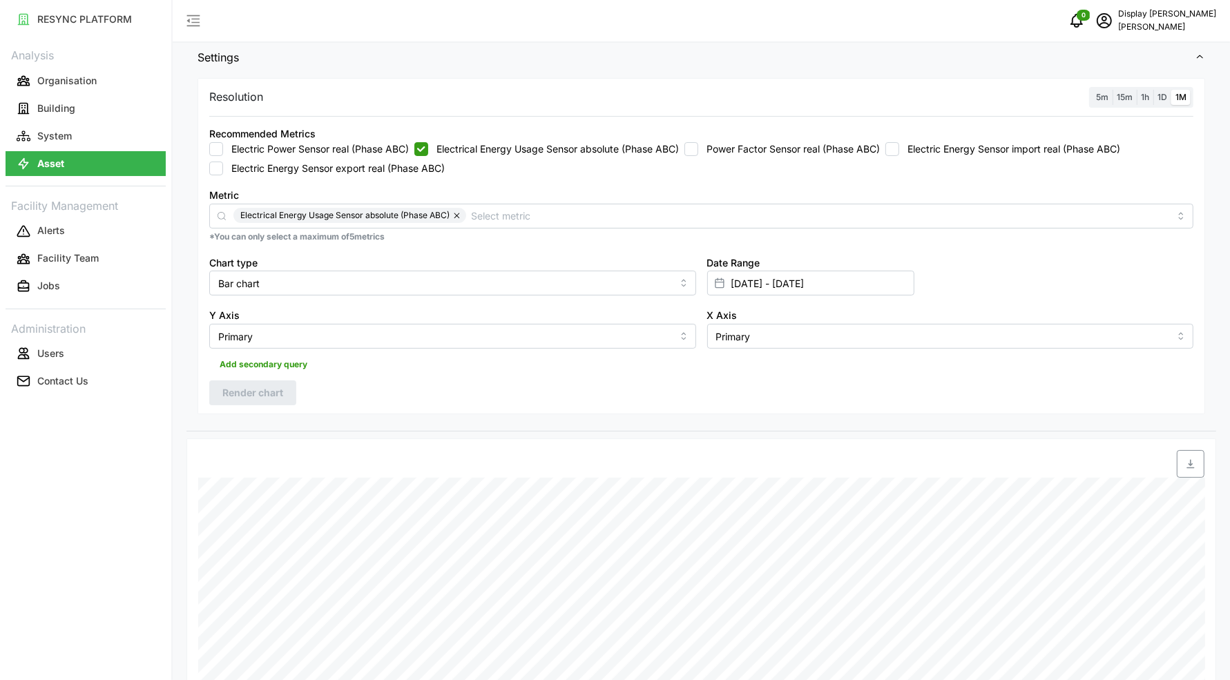
click at [1163, 98] on span "1D" at bounding box center [1162, 97] width 10 height 10
click at [1153, 90] on input "1D" at bounding box center [1153, 90] width 0 height 0
click at [270, 394] on span "Render chart" at bounding box center [252, 392] width 61 height 23
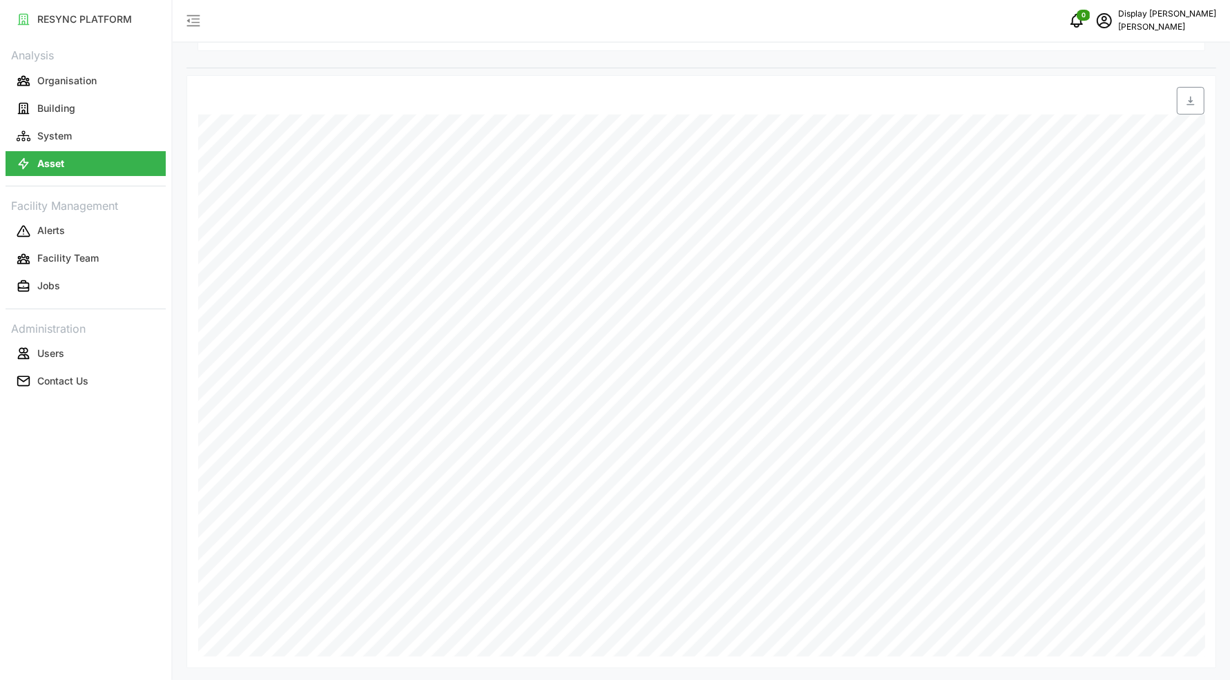
click at [1180, 90] on span "button" at bounding box center [1190, 101] width 26 height 26
click at [63, 101] on p "Building" at bounding box center [56, 108] width 38 height 14
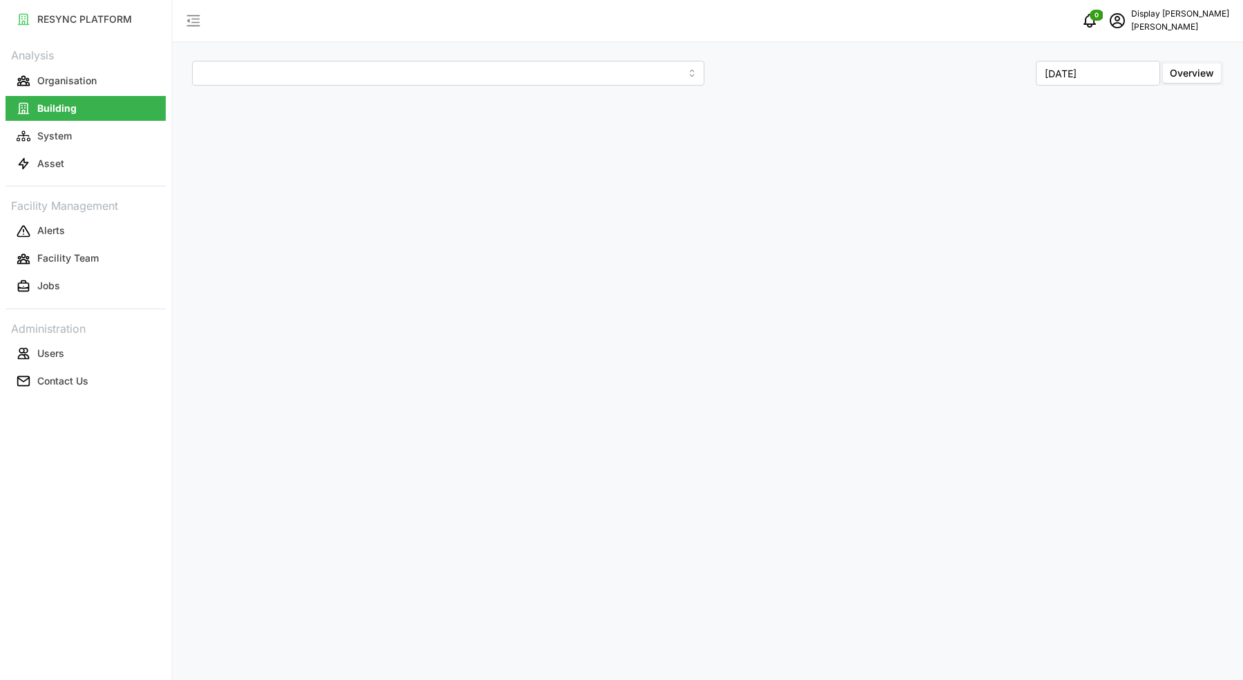
type input "[GEOGRAPHIC_DATA]"
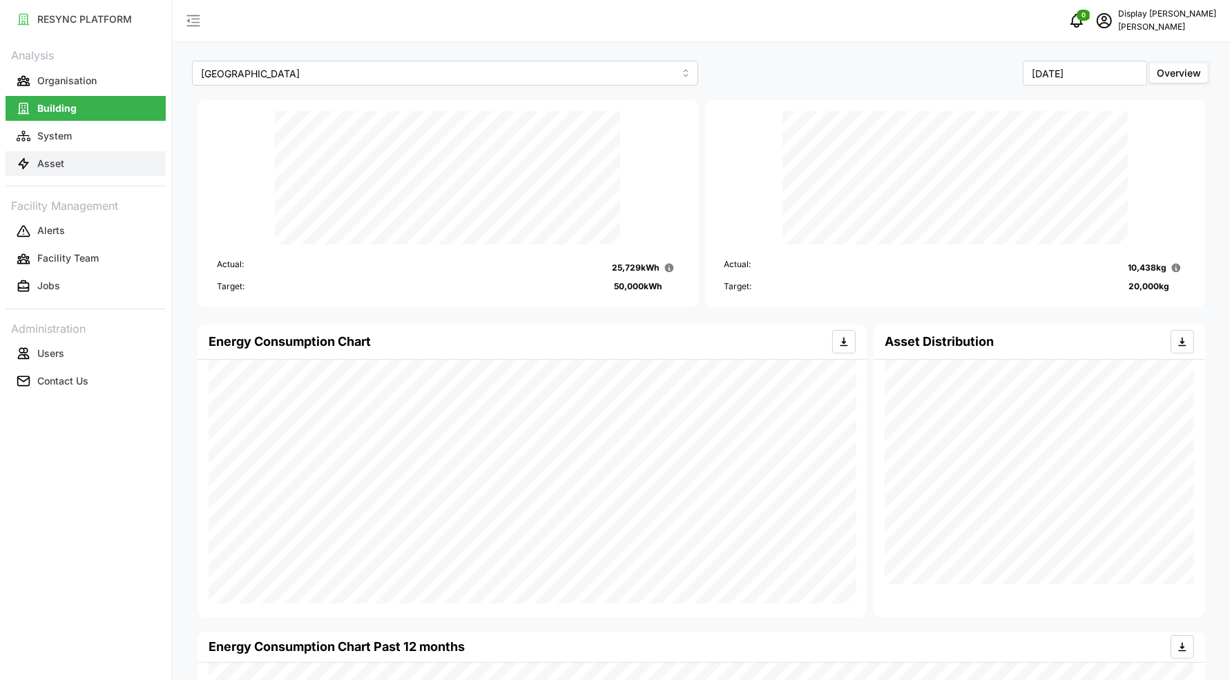
click at [110, 164] on button "Asset" at bounding box center [86, 163] width 160 height 25
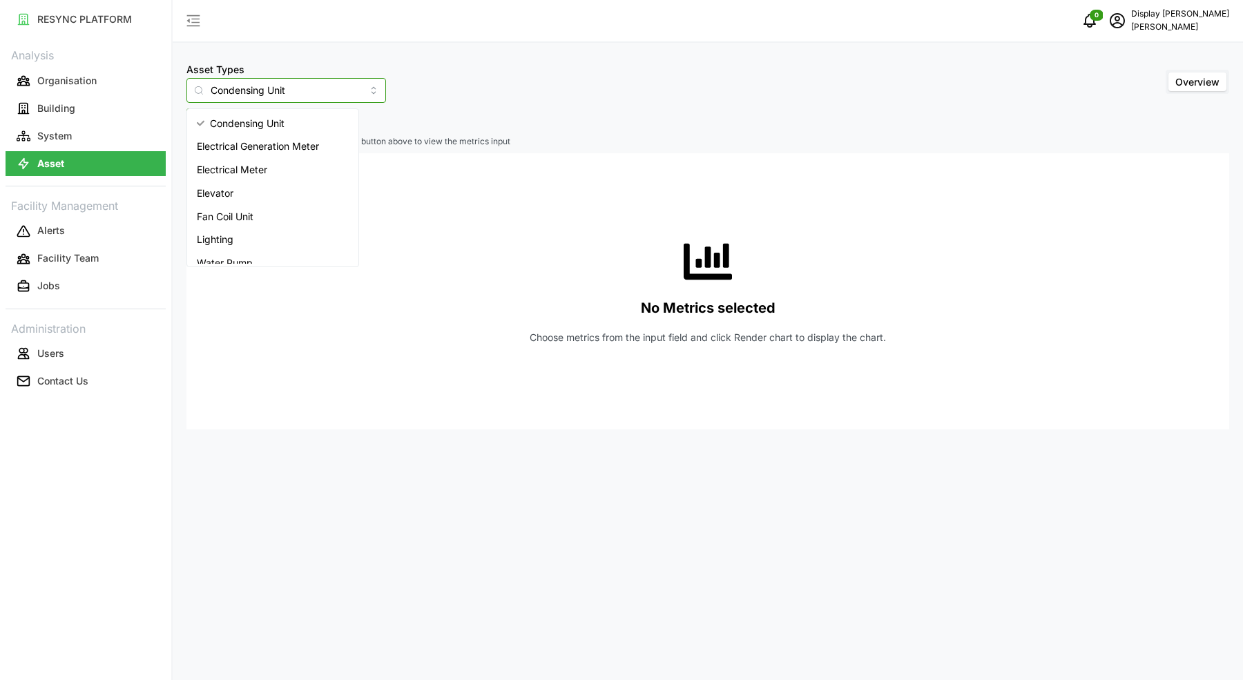
click at [314, 79] on input "Condensing Unit" at bounding box center [286, 90] width 200 height 25
click at [311, 84] on input "Condensing Unit" at bounding box center [286, 90] width 200 height 25
click at [291, 173] on div "Electrical Meter" at bounding box center [273, 169] width 166 height 23
type input "Electrical Meter"
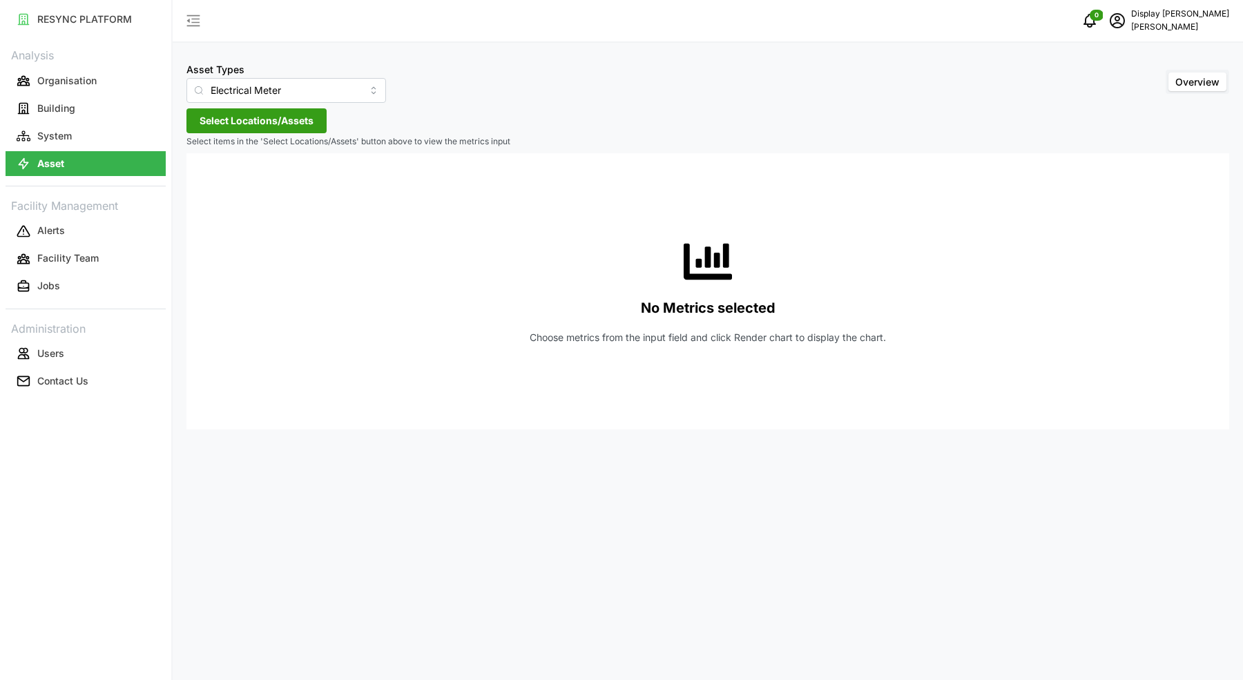
click at [283, 115] on span "Select Locations/Assets" at bounding box center [257, 120] width 114 height 23
click at [220, 181] on span "Select Chuan Lim" at bounding box center [221, 184] width 9 height 9
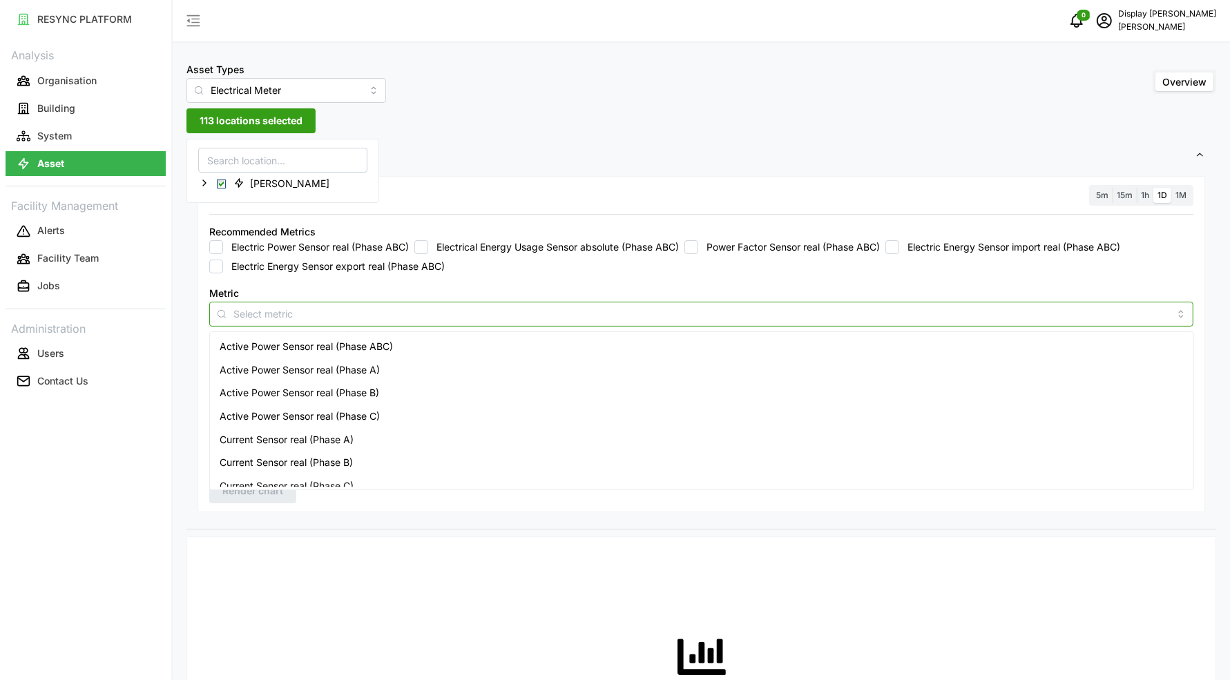
click at [319, 307] on input "Metric" at bounding box center [701, 313] width 936 height 15
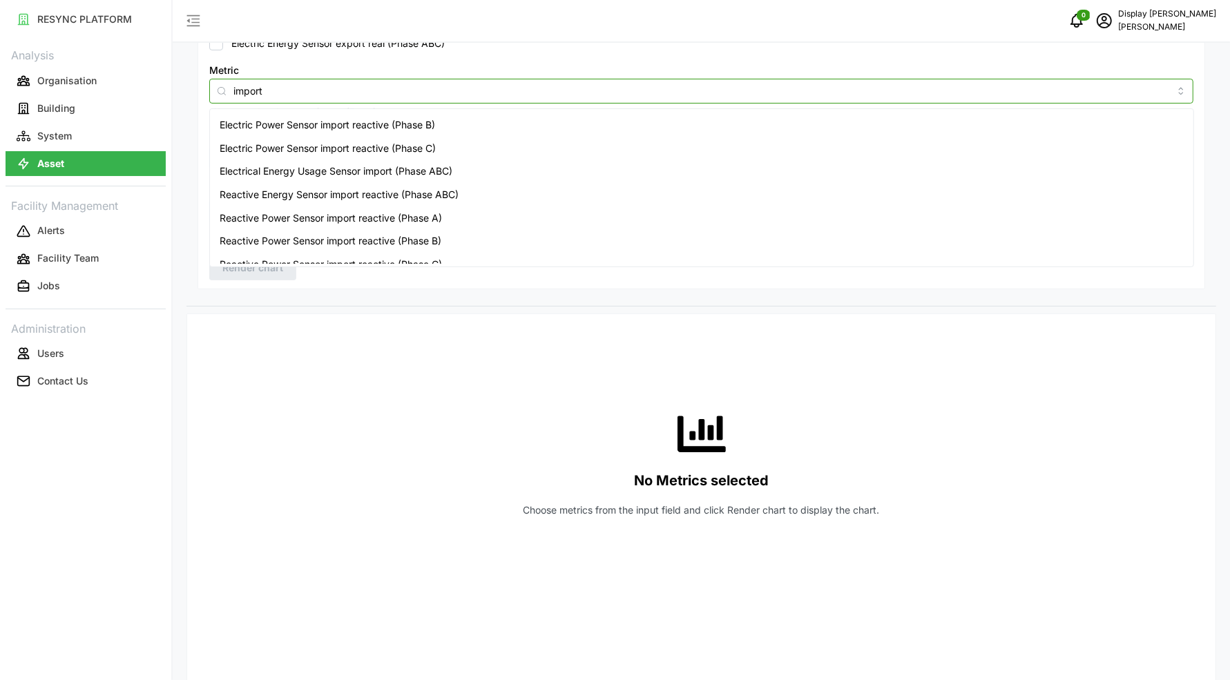
scroll to position [149, 0]
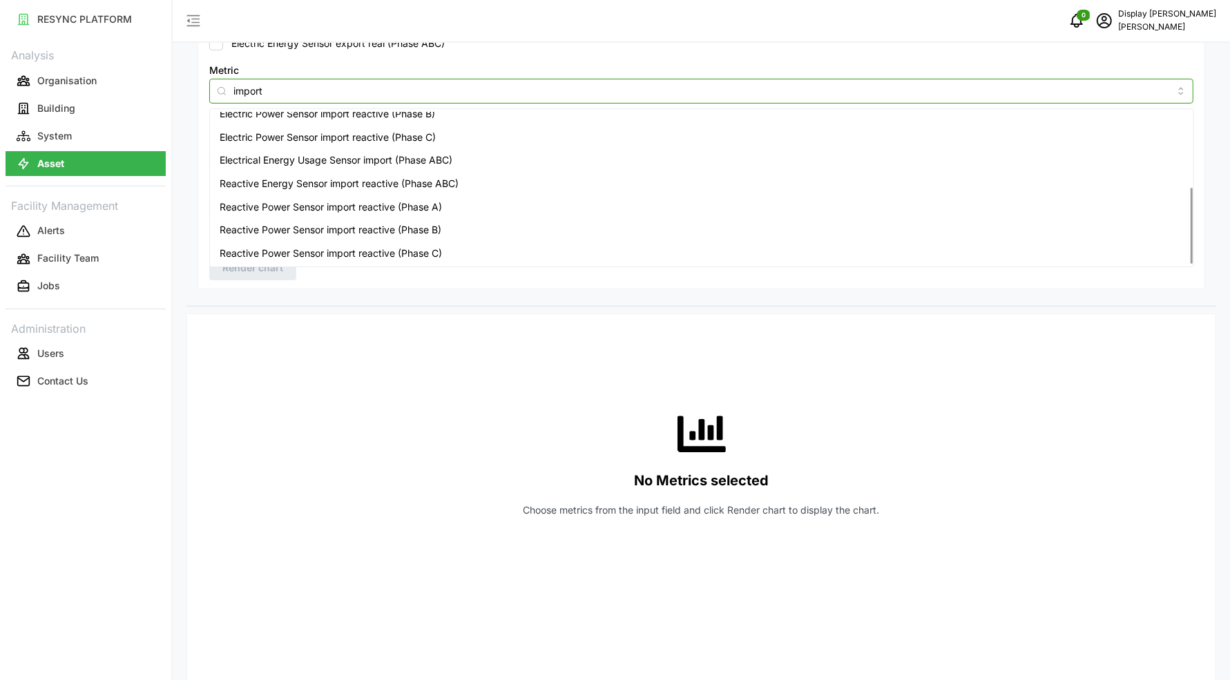
type input "import"
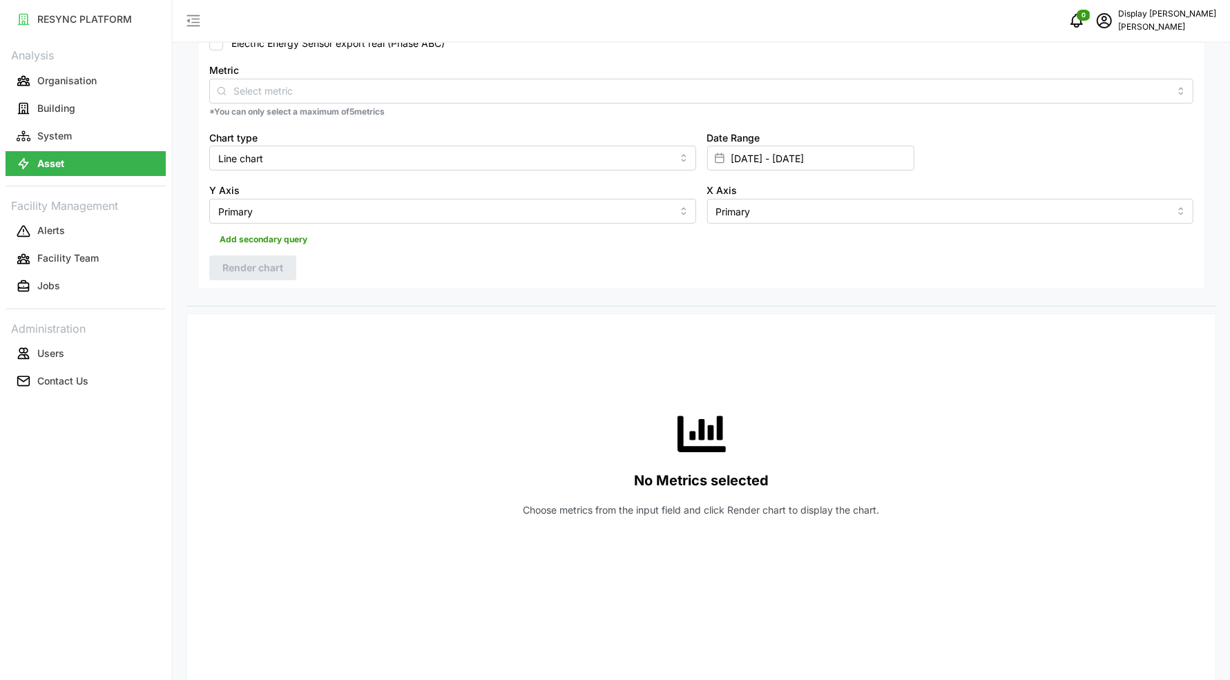
click at [229, 79] on div at bounding box center [221, 90] width 23 height 23
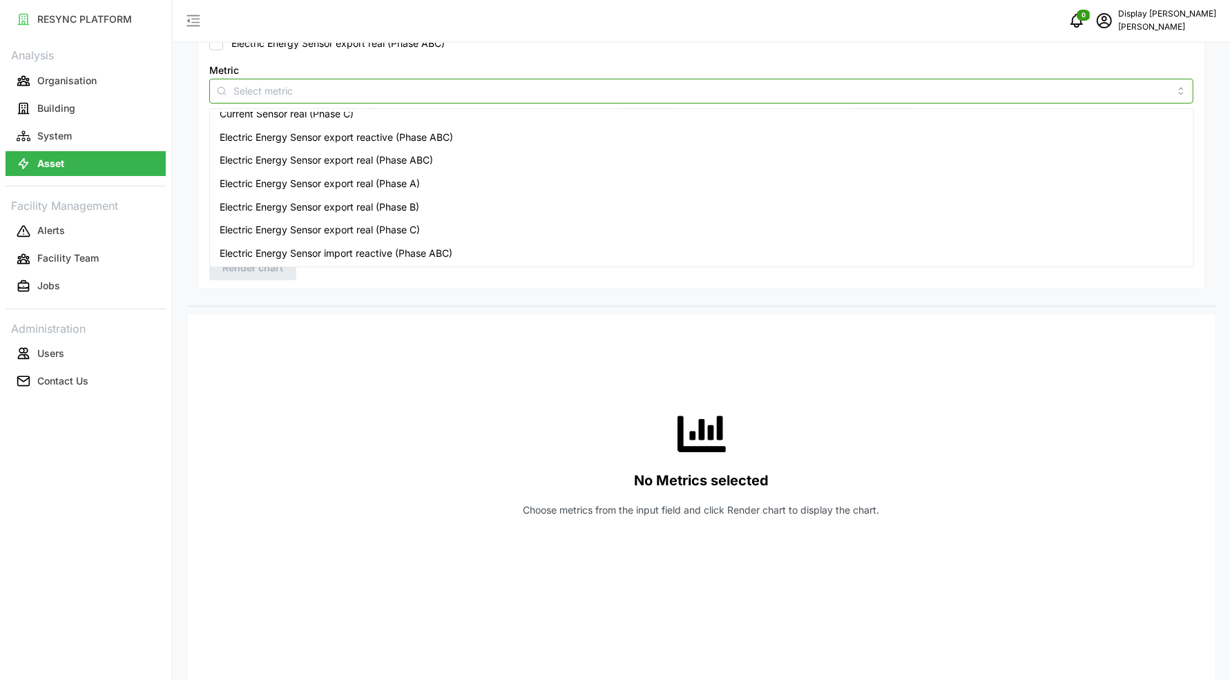
click at [245, 90] on input "Metric" at bounding box center [701, 90] width 936 height 15
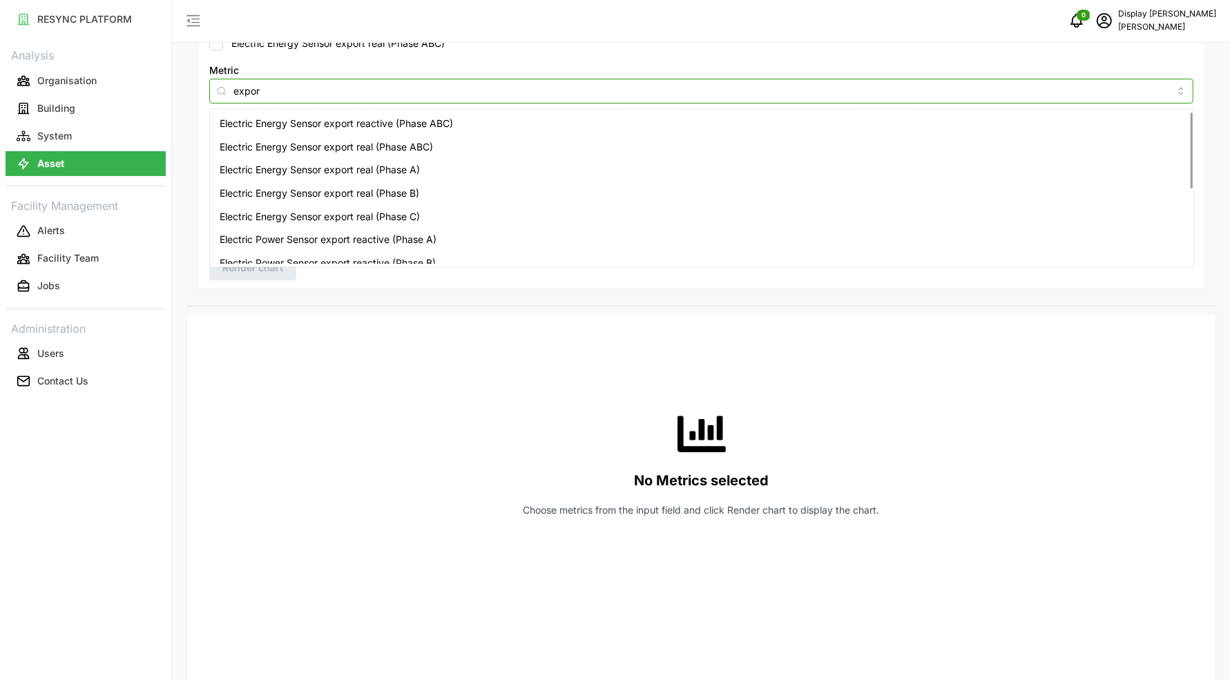
type input "export"
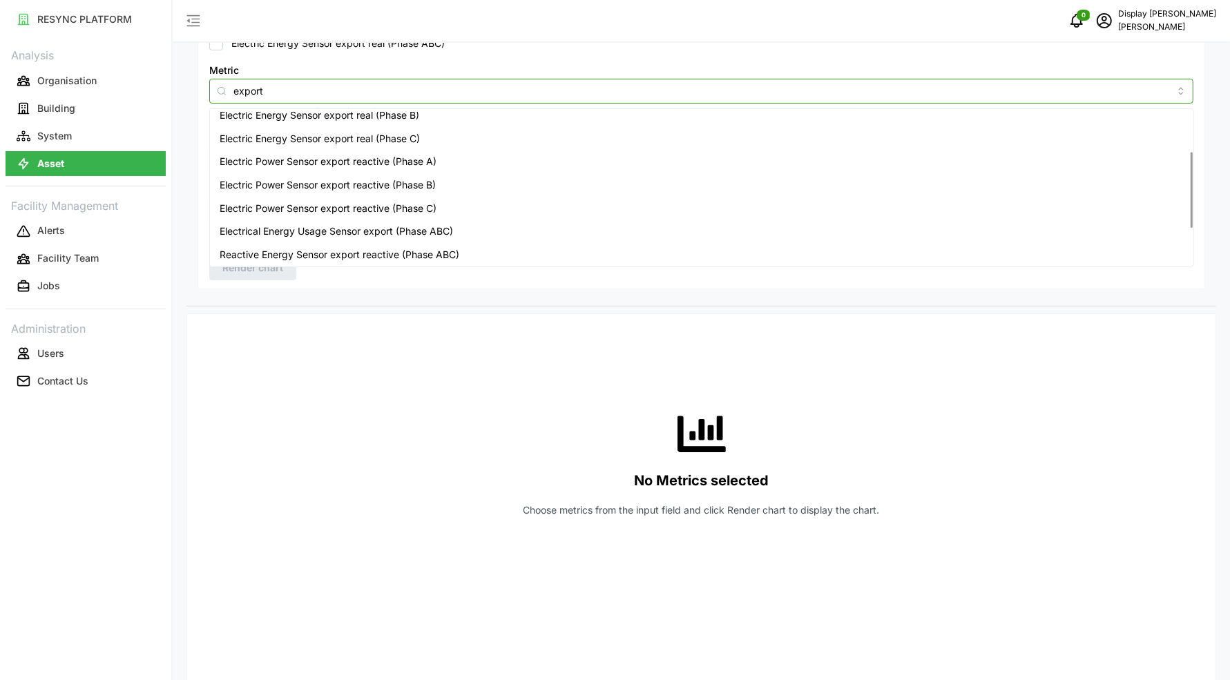
scroll to position [90, 0]
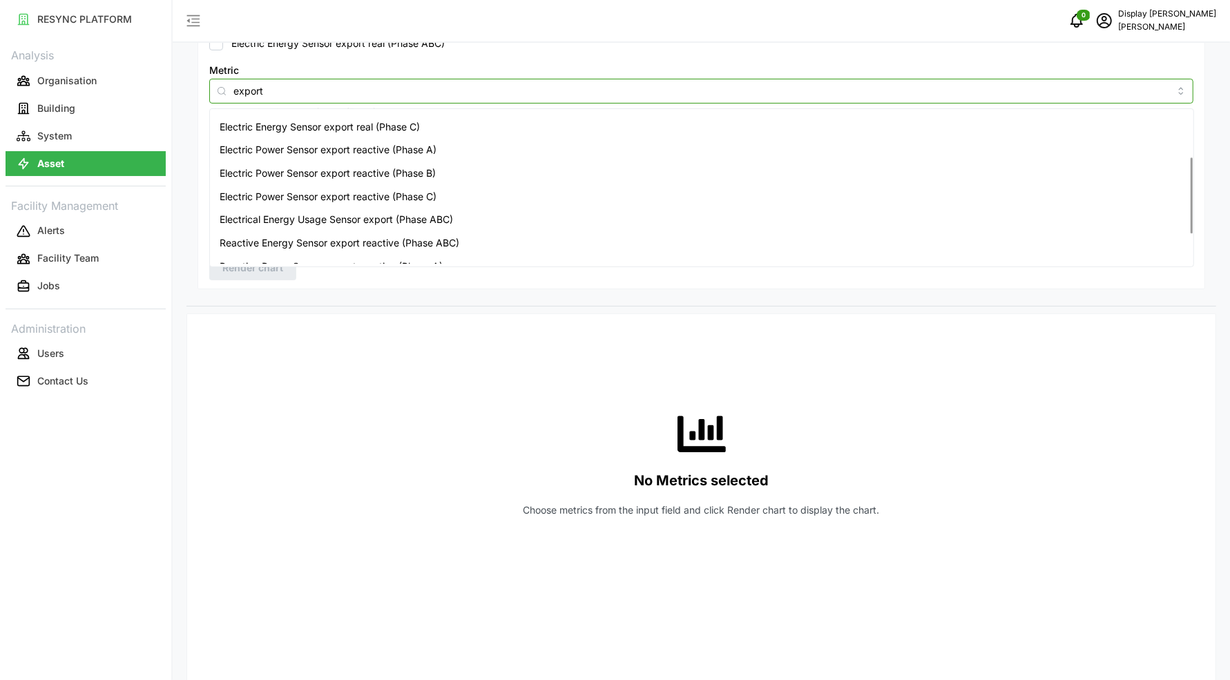
click at [275, 210] on div "Electrical Energy Usage Sensor export (Phase ABC)" at bounding box center [702, 219] width 978 height 23
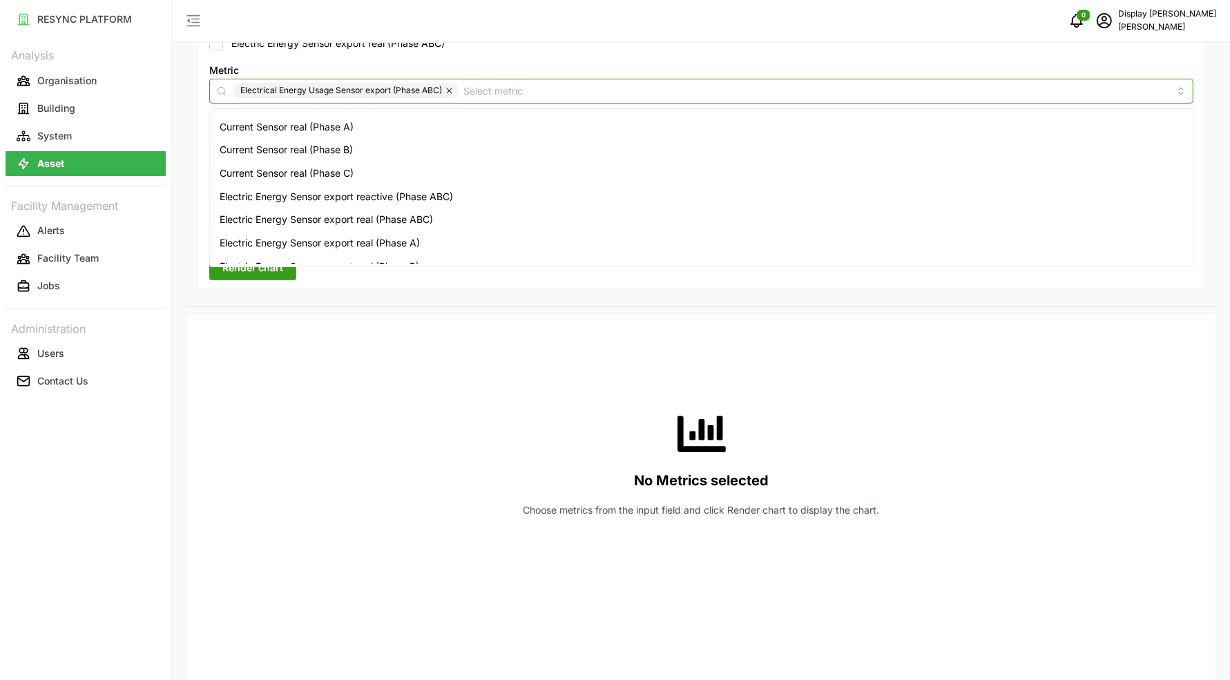
scroll to position [252, 0]
click at [360, 296] on div "Resolution 5m 15m 1h 1D 1M Recommended Metrics Electric Power Sensor real (Phas…" at bounding box center [700, 128] width 1029 height 357
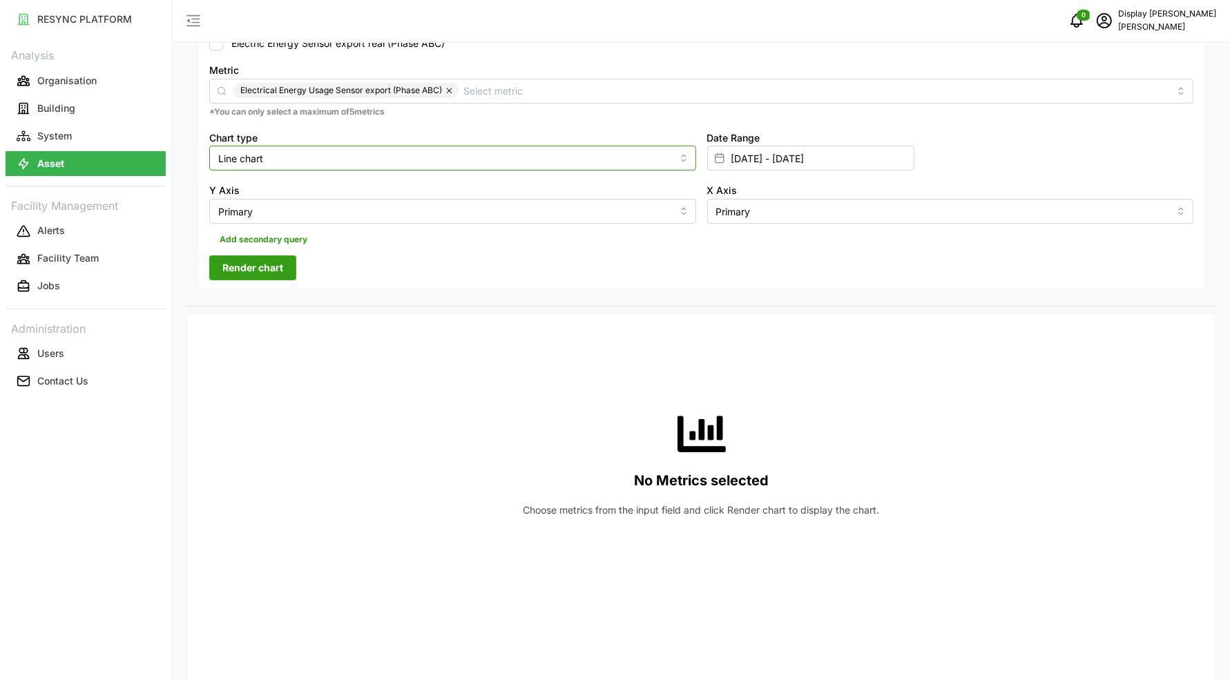
click at [372, 160] on input "Line chart" at bounding box center [452, 158] width 487 height 25
click at [331, 213] on div "Bar chart" at bounding box center [453, 213] width 480 height 23
type input "Bar chart"
click at [267, 262] on span "Render chart" at bounding box center [252, 267] width 61 height 23
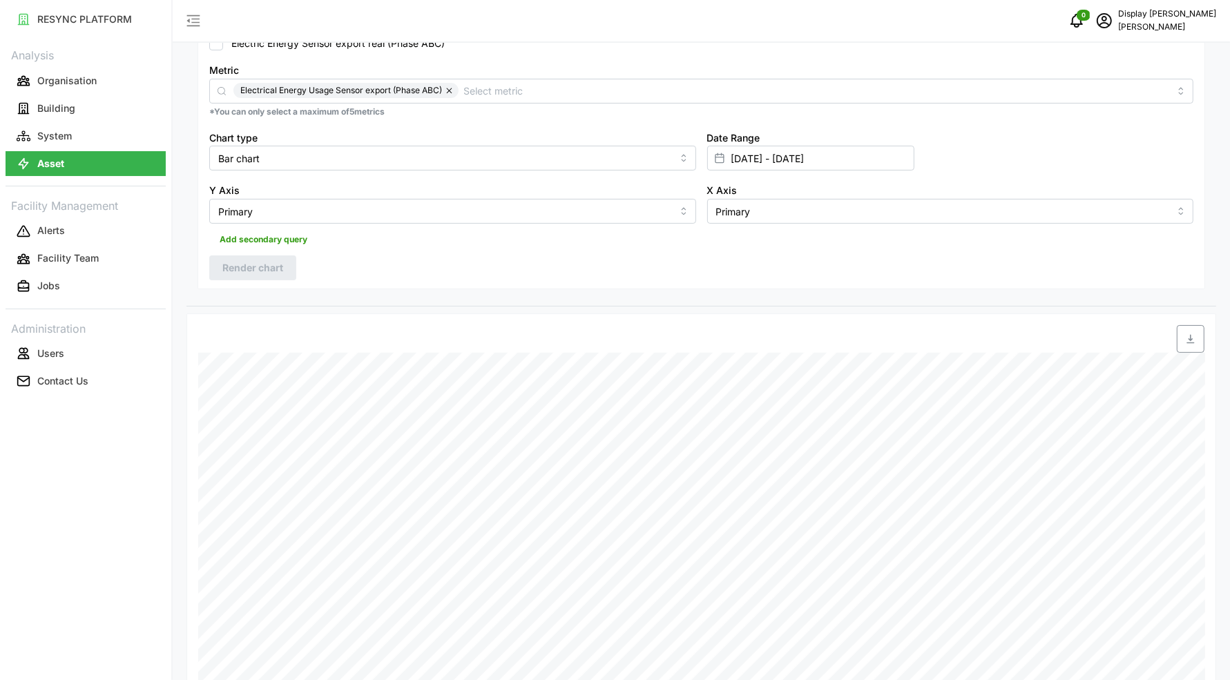
scroll to position [461, 0]
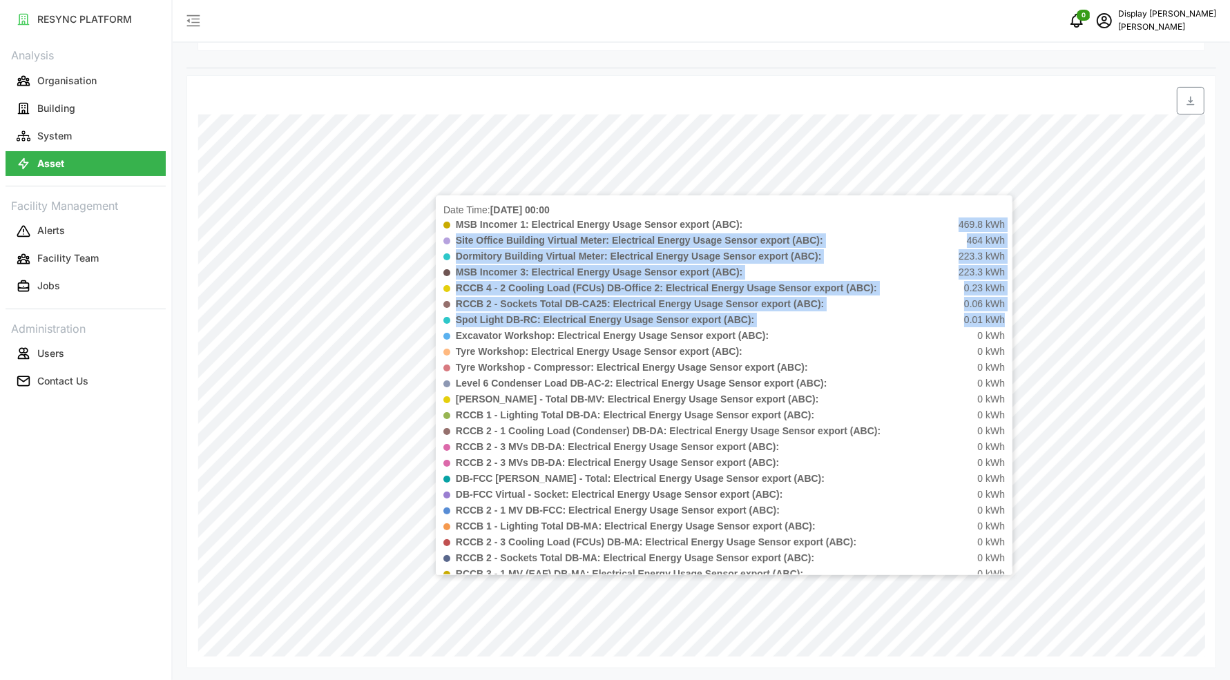
drag, startPoint x: 960, startPoint y: 224, endPoint x: 1004, endPoint y: 315, distance: 100.7
click at [1004, 315] on div "Date Time: [DATE] 00:00 MSB Incomer 1: Electrical Energy Usage Sensor export (A…" at bounding box center [724, 385] width 577 height 380
click at [485, 307] on b "RCCB 2 - Sockets Total DB-CA25: Electrical Energy Usage Sensor export (ABC):" at bounding box center [640, 303] width 368 height 11
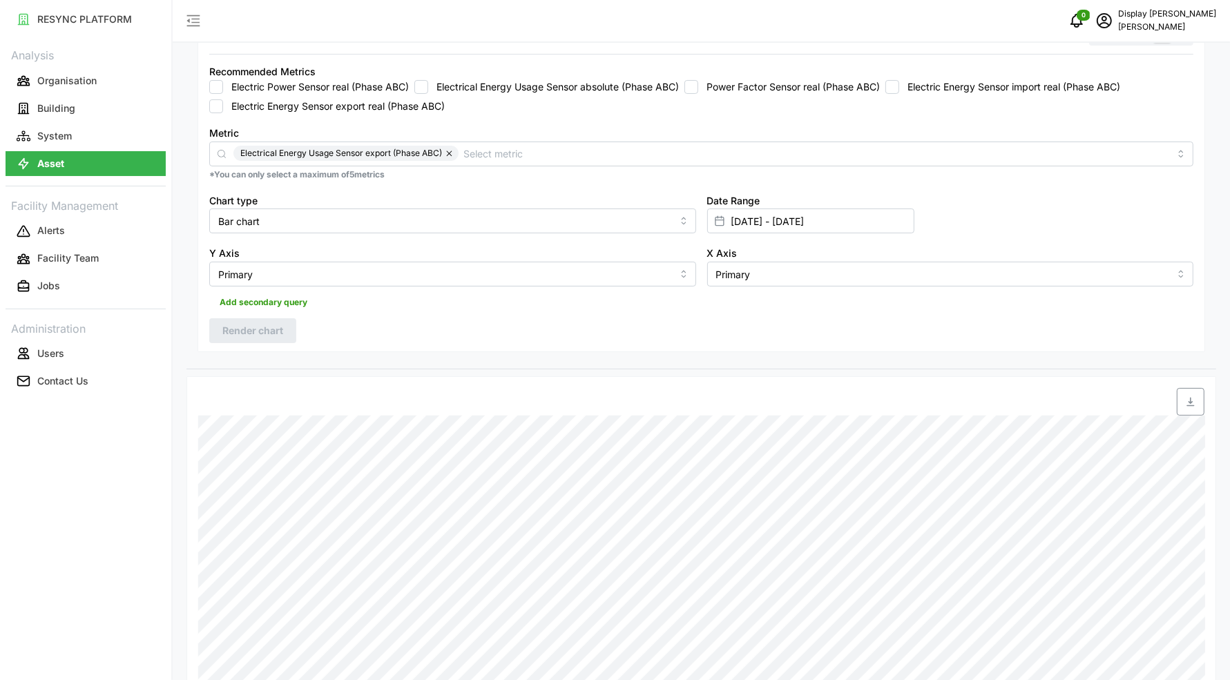
scroll to position [0, 0]
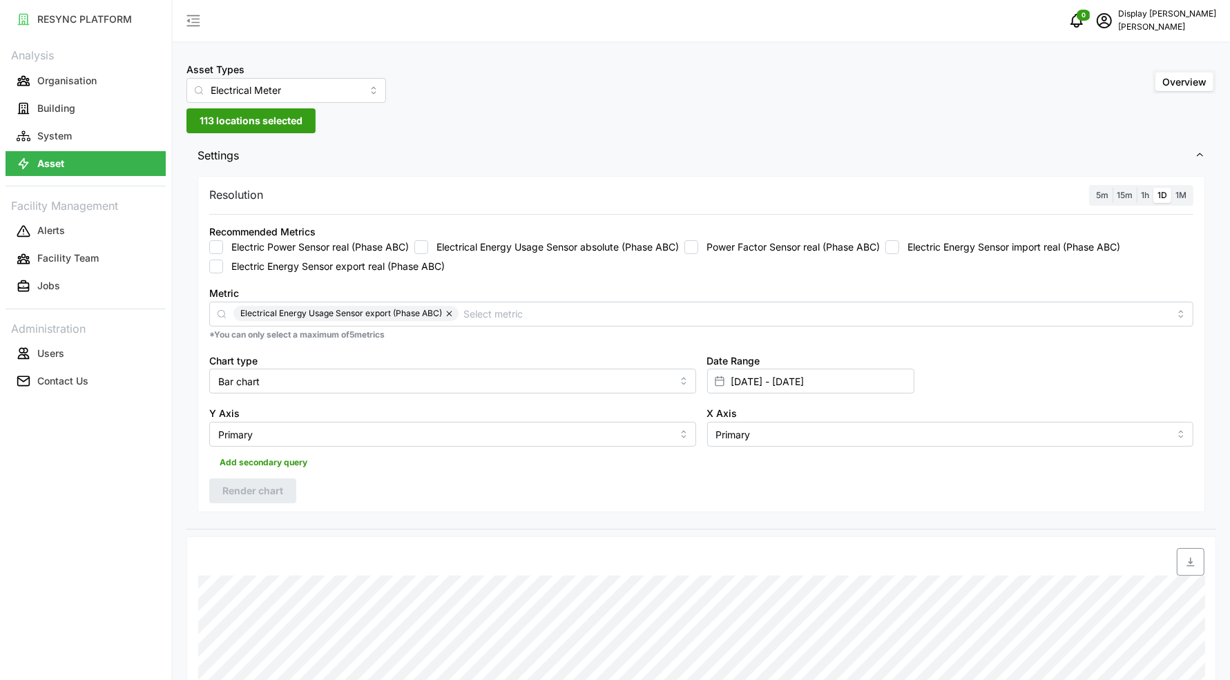
click at [255, 126] on span "113 locations selected" at bounding box center [251, 120] width 103 height 23
click at [207, 184] on icon at bounding box center [204, 182] width 11 height 11
click at [213, 197] on icon at bounding box center [215, 202] width 11 height 11
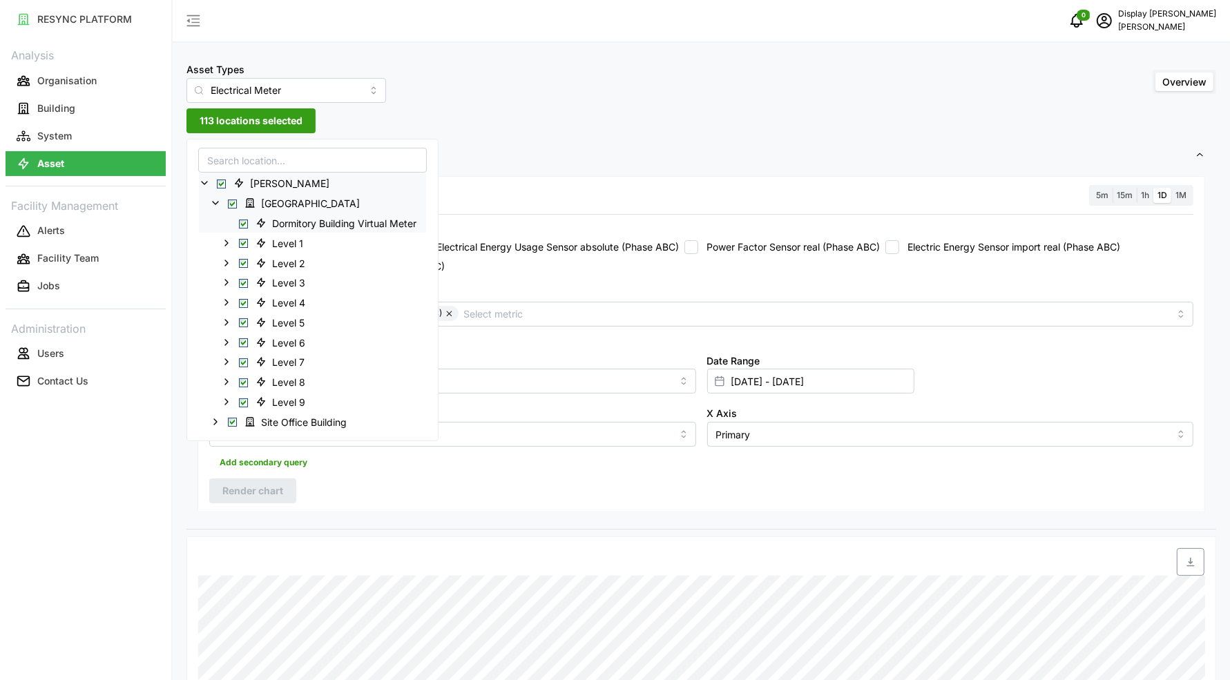
click at [239, 226] on span "Select Dormitory Building Virtual Meter" at bounding box center [243, 223] width 9 height 9
click at [210, 417] on icon at bounding box center [215, 421] width 11 height 11
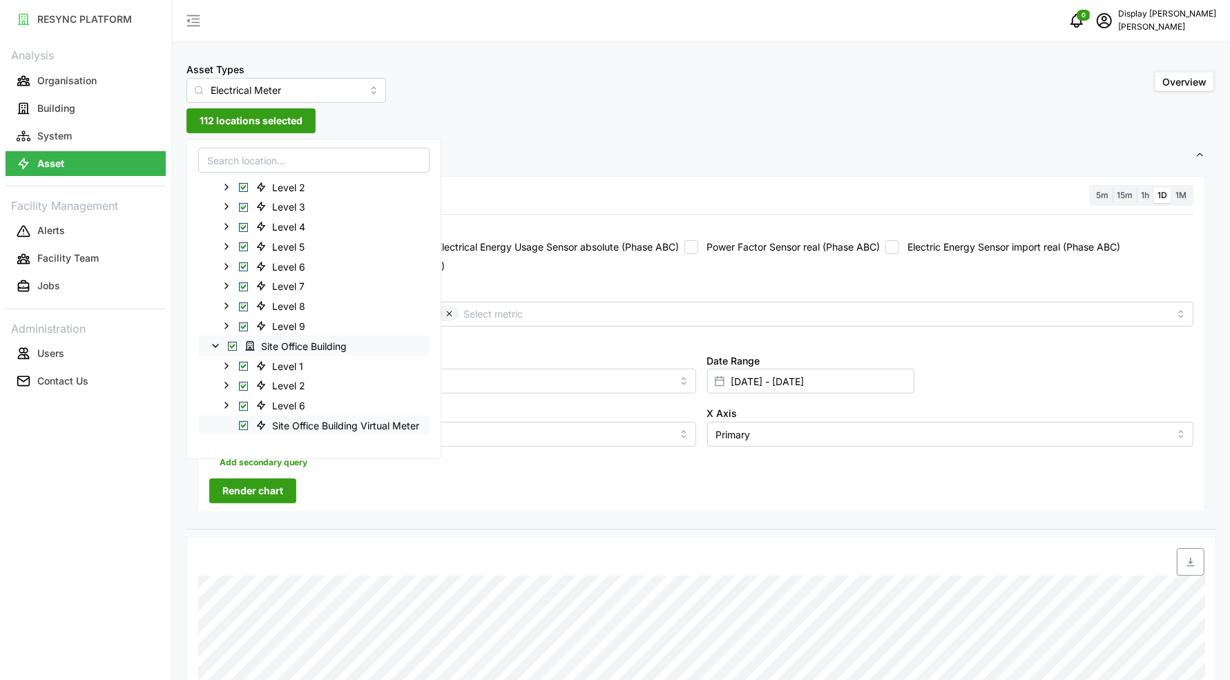
click at [245, 421] on span "Select Site Office Building Virtual Meter" at bounding box center [243, 425] width 9 height 9
click at [222, 364] on icon at bounding box center [226, 365] width 11 height 11
click at [237, 365] on icon at bounding box center [237, 362] width 11 height 11
click at [268, 418] on span "Select MSB" at bounding box center [265, 422] width 9 height 9
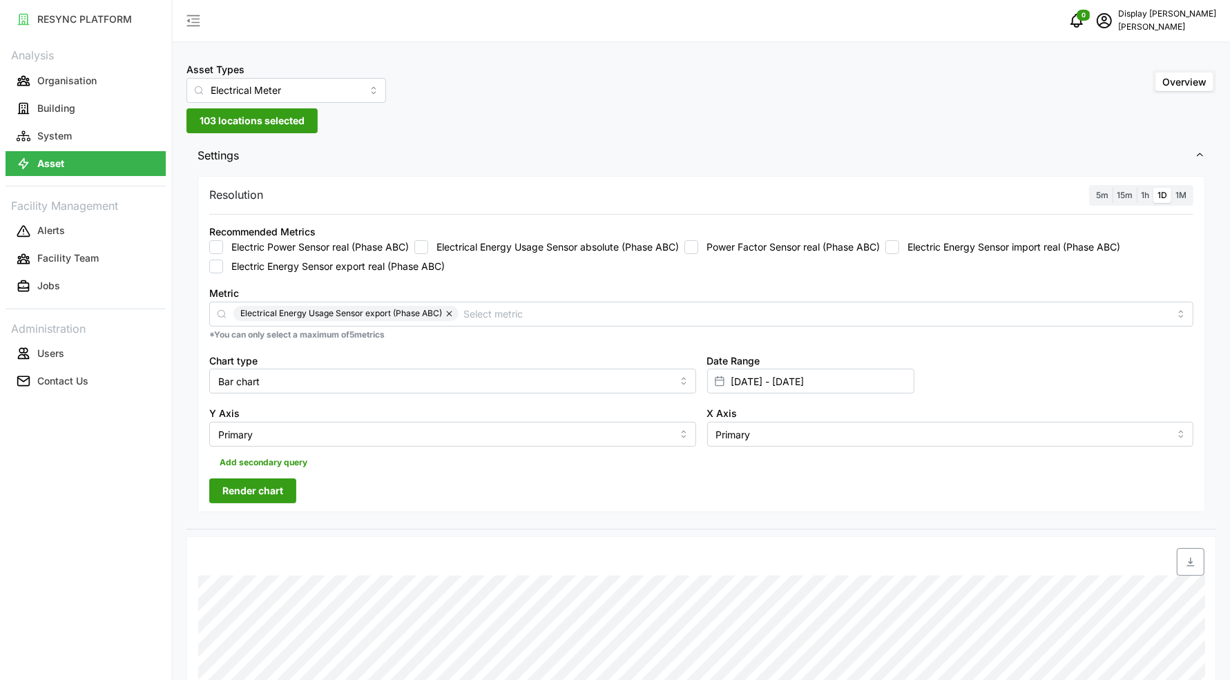
click at [307, 477] on div "Resolution 5m 15m 1h 1D 1M Recommended Metrics Electric Power Sensor real (Phas…" at bounding box center [700, 344] width 1007 height 337
click at [285, 486] on button "Render chart" at bounding box center [252, 490] width 87 height 25
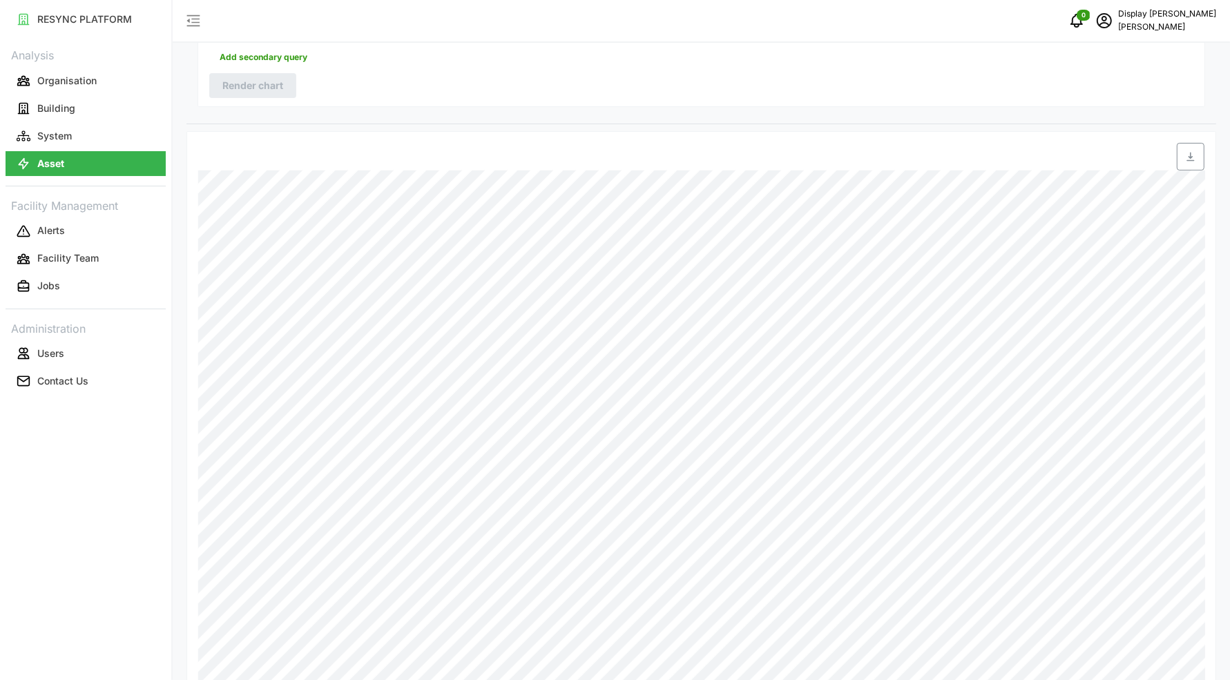
scroll to position [461, 0]
click at [111, 112] on button "Building" at bounding box center [86, 108] width 160 height 25
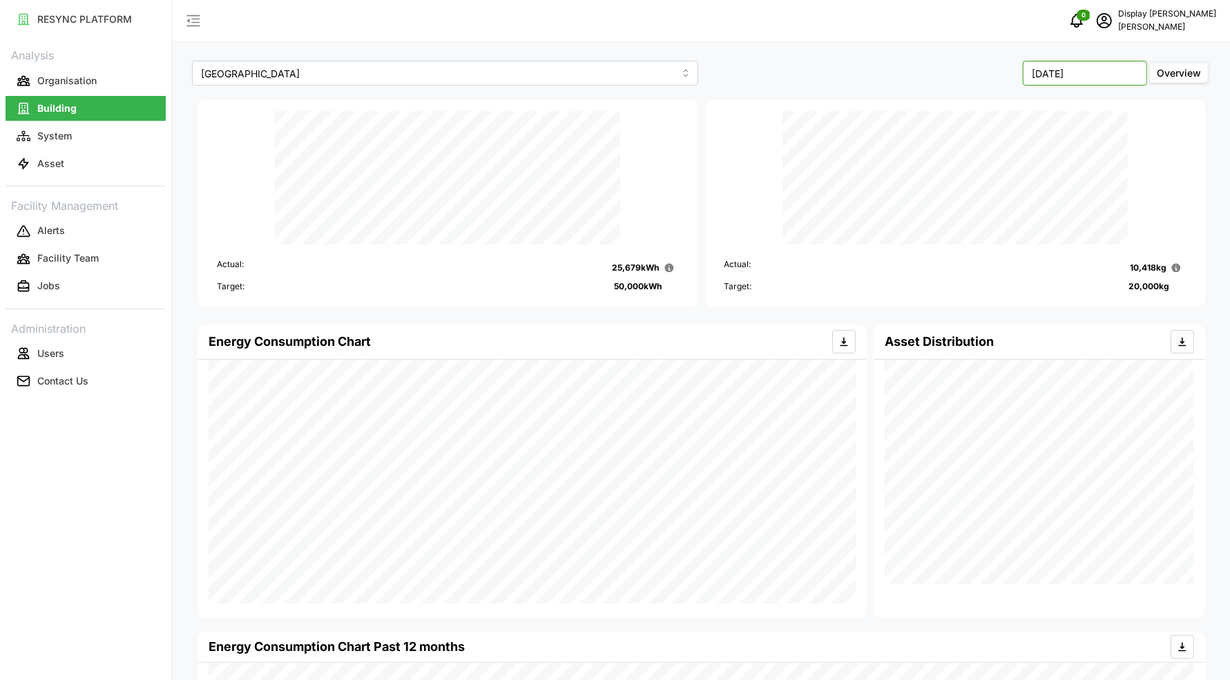
click at [1051, 77] on input "[DATE]" at bounding box center [1085, 73] width 124 height 25
click at [1012, 186] on button "[DATE]" at bounding box center [998, 189] width 59 height 25
type input "[DATE]"
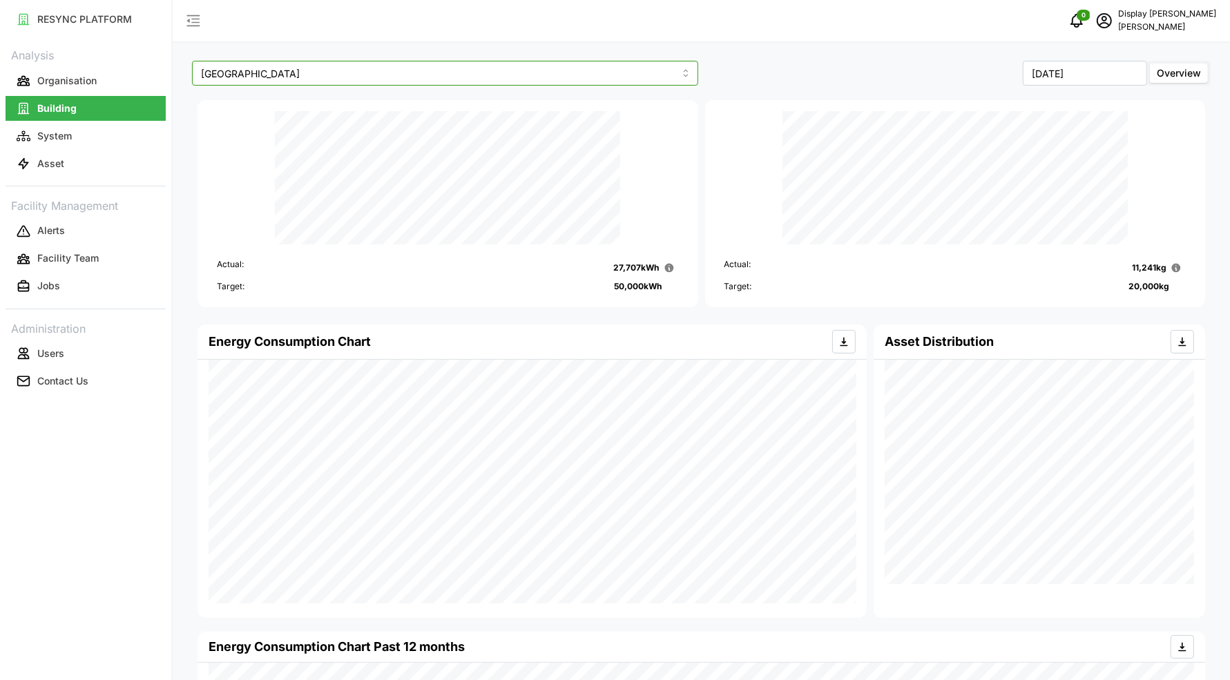
click at [374, 83] on input "[GEOGRAPHIC_DATA]" at bounding box center [445, 73] width 506 height 25
click at [349, 130] on div "Site Office Building" at bounding box center [444, 129] width 499 height 23
type input "Site Office Building"
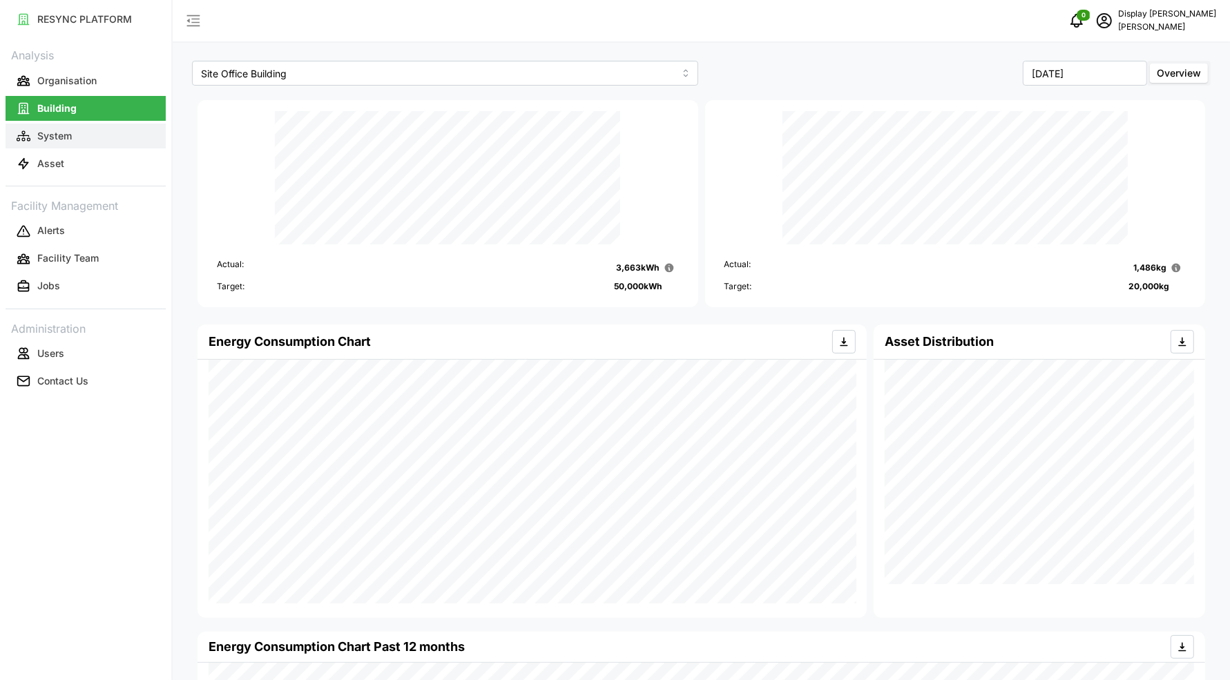
click at [90, 126] on button "System" at bounding box center [86, 136] width 160 height 25
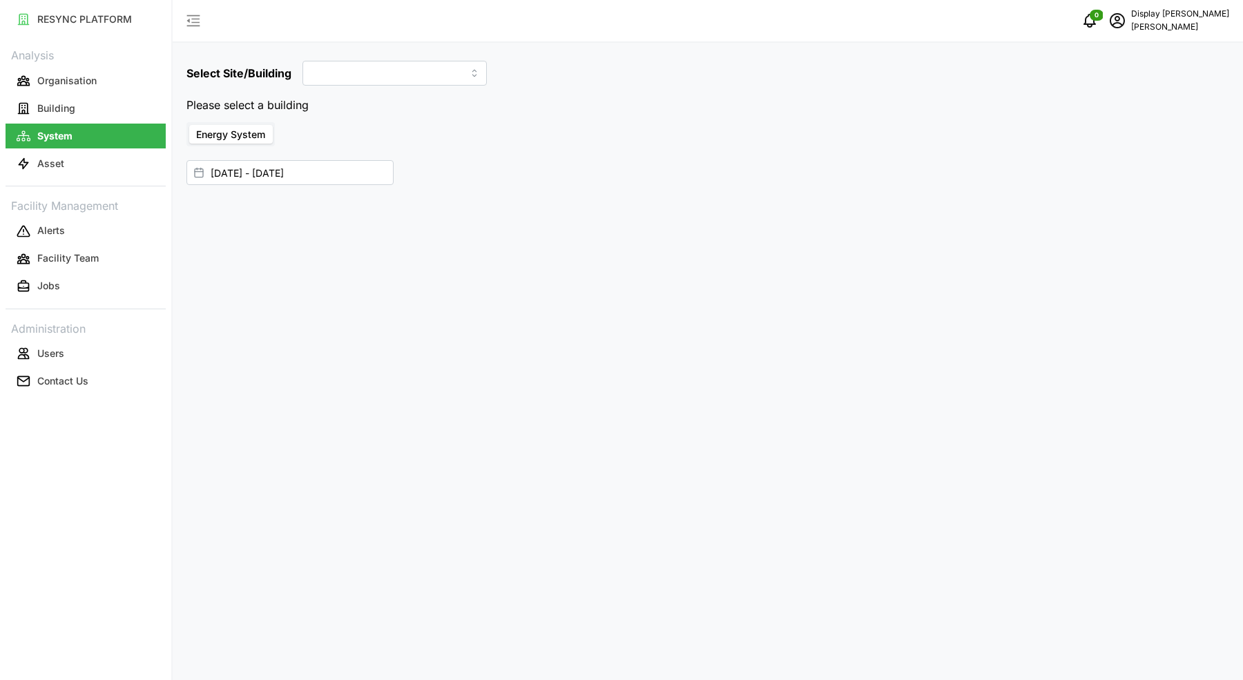
type input "[GEOGRAPHIC_DATA]"
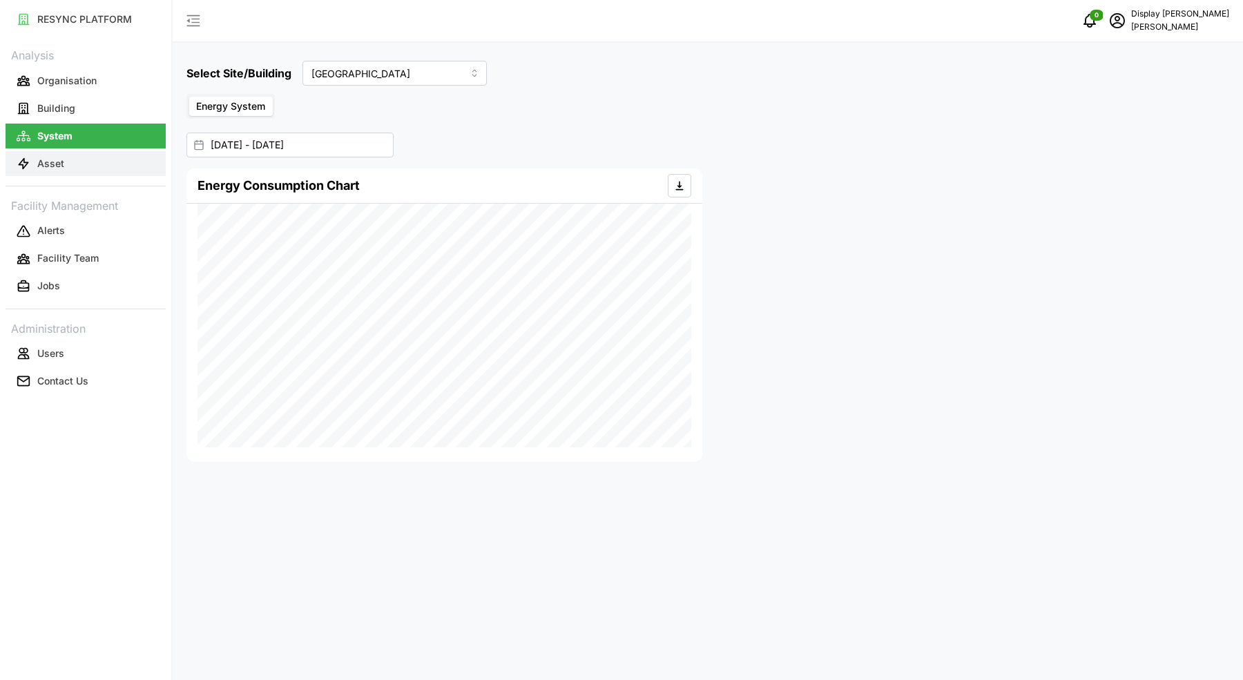
click at [48, 173] on button "Asset" at bounding box center [86, 163] width 160 height 25
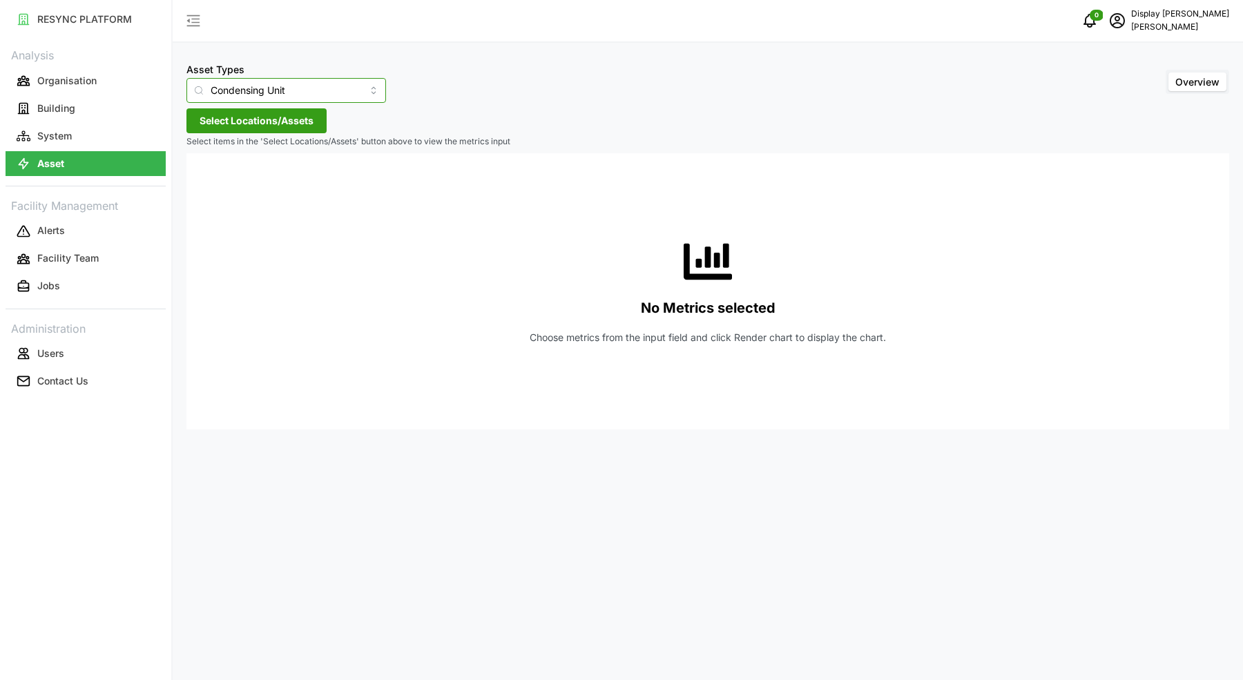
click at [248, 83] on input "Condensing Unit" at bounding box center [286, 90] width 200 height 25
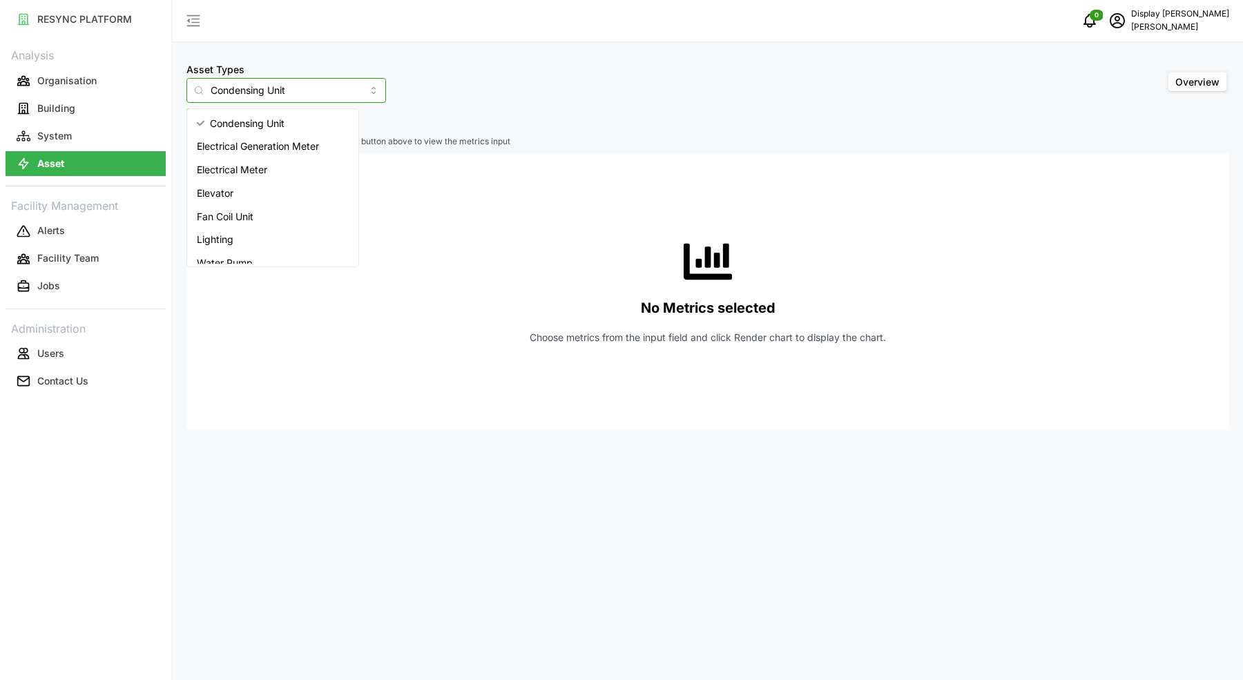
click at [246, 171] on span "Electrical Meter" at bounding box center [232, 169] width 70 height 15
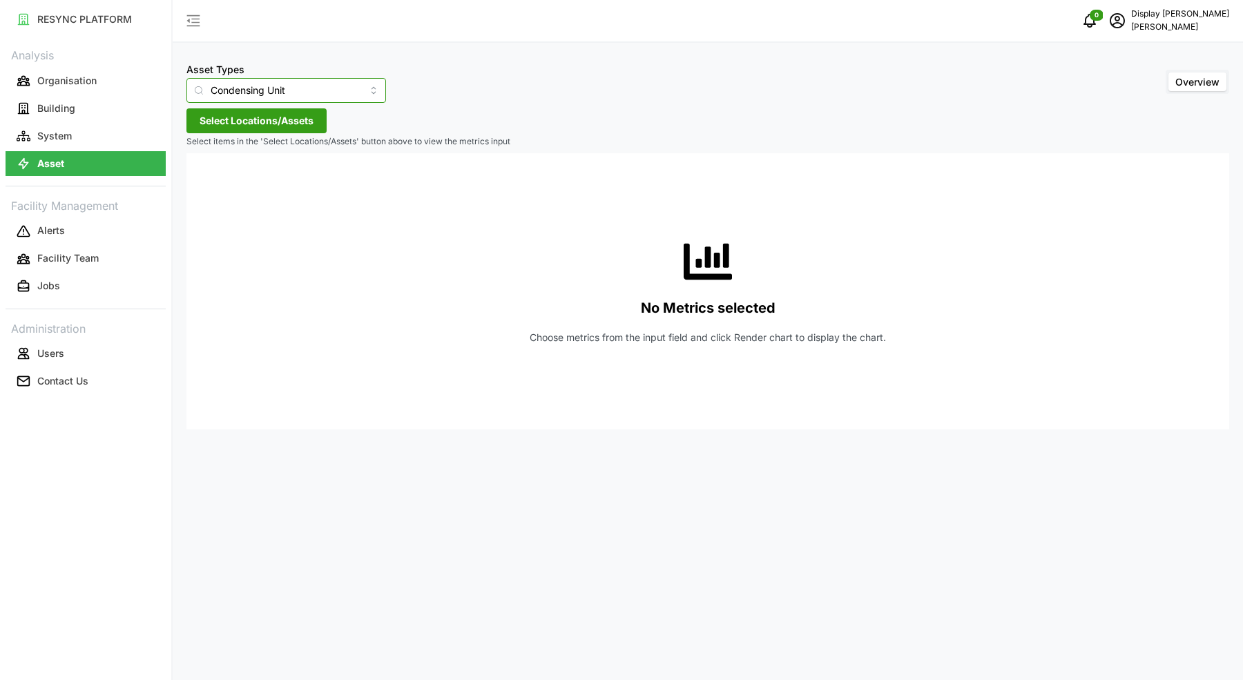
type input "Electrical Meter"
click at [270, 125] on span "Select Locations/Assets" at bounding box center [257, 120] width 114 height 23
click at [206, 180] on icon at bounding box center [204, 182] width 11 height 11
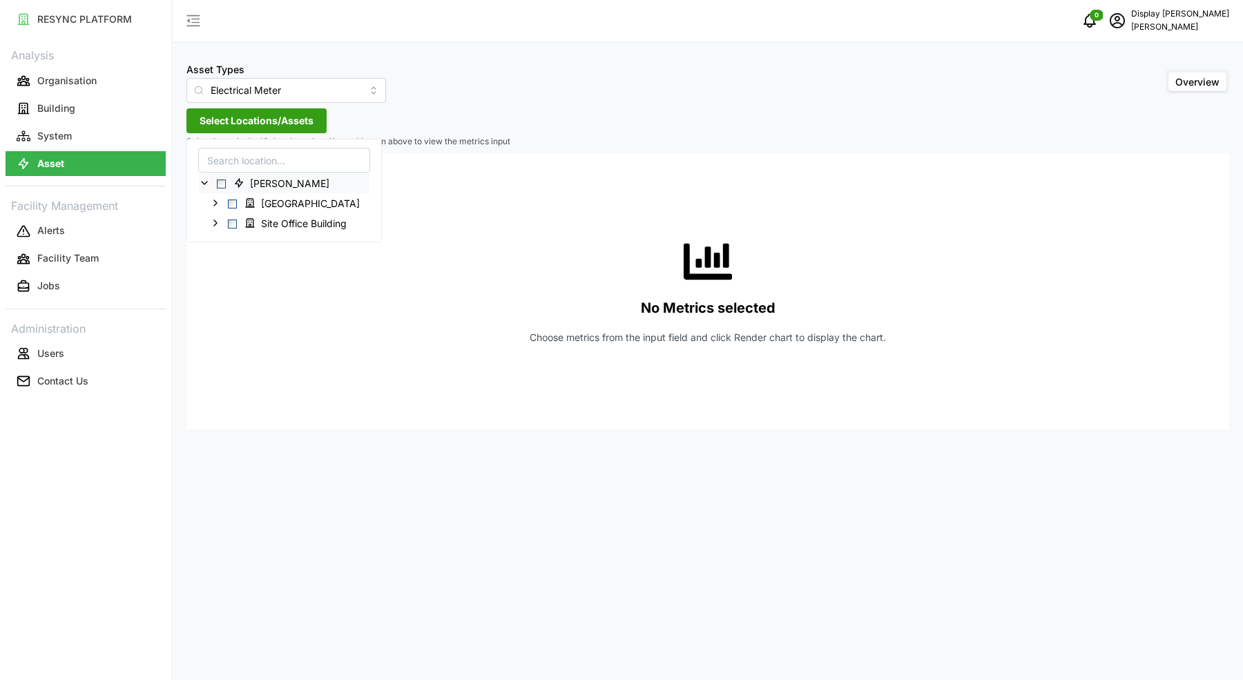
click at [226, 182] on div "[PERSON_NAME]" at bounding box center [284, 183] width 171 height 20
click at [220, 203] on icon at bounding box center [215, 202] width 11 height 11
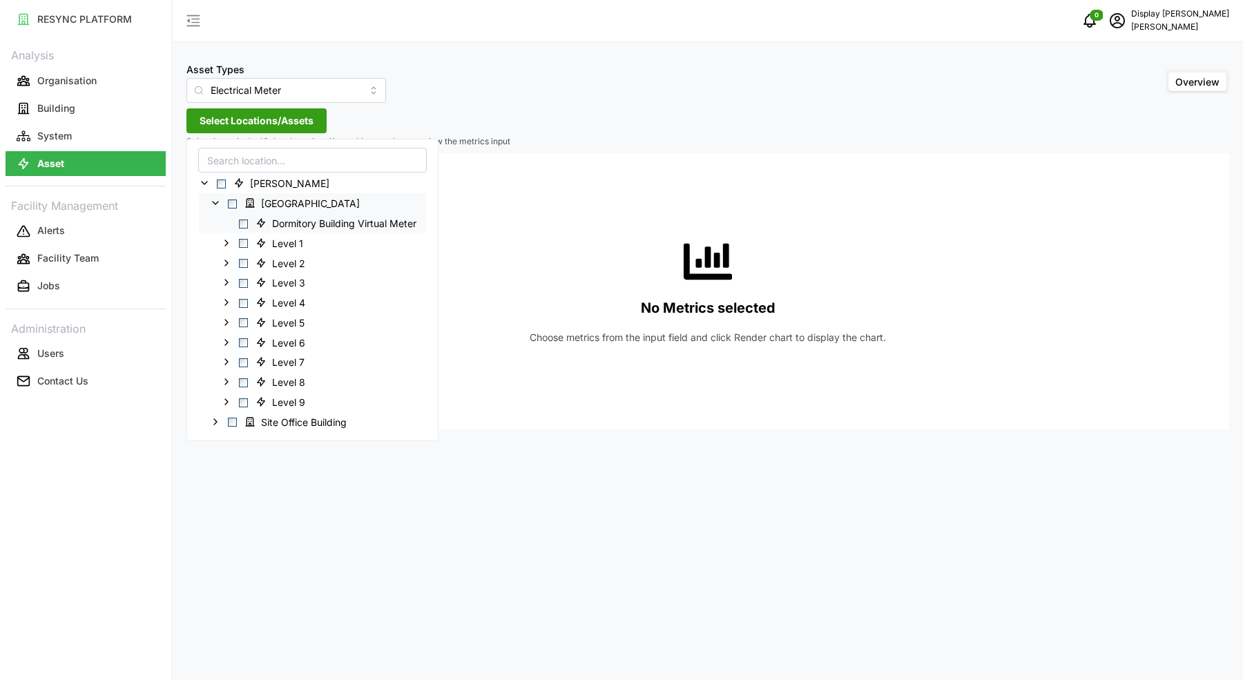
click at [246, 220] on span "Select Dormitory Building Virtual Meter" at bounding box center [243, 223] width 9 height 9
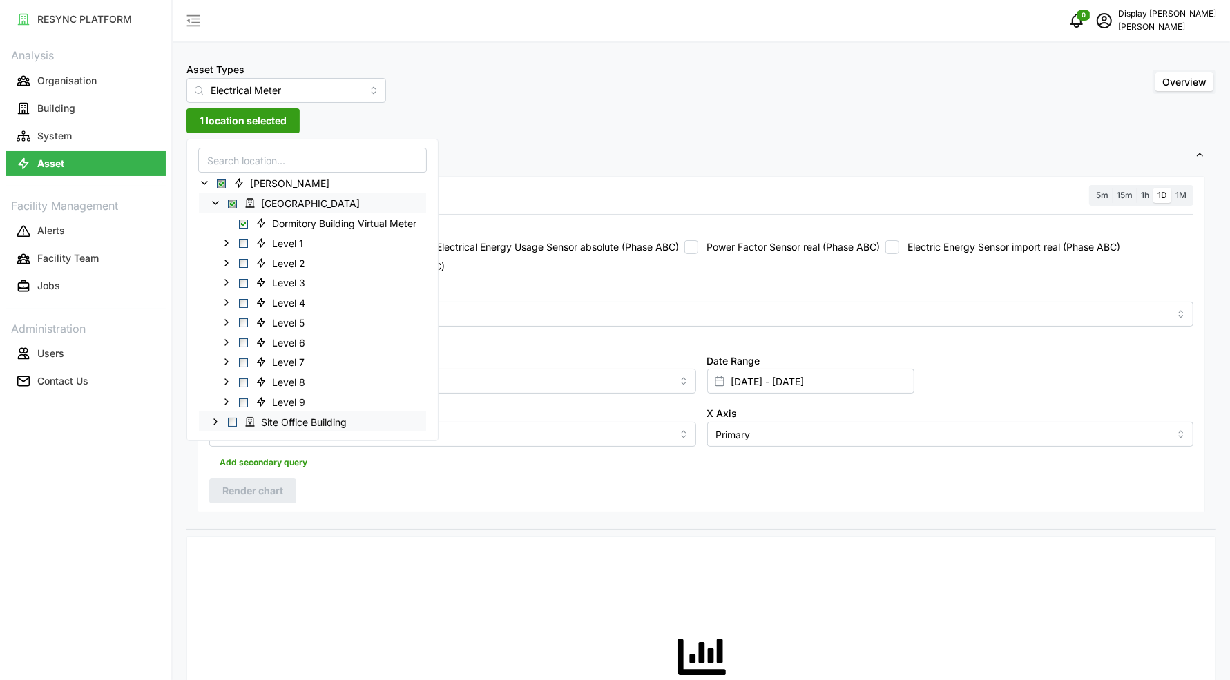
click at [216, 416] on icon at bounding box center [215, 421] width 11 height 11
click at [242, 423] on span "Select Site Office Building Virtual Meter" at bounding box center [243, 425] width 9 height 9
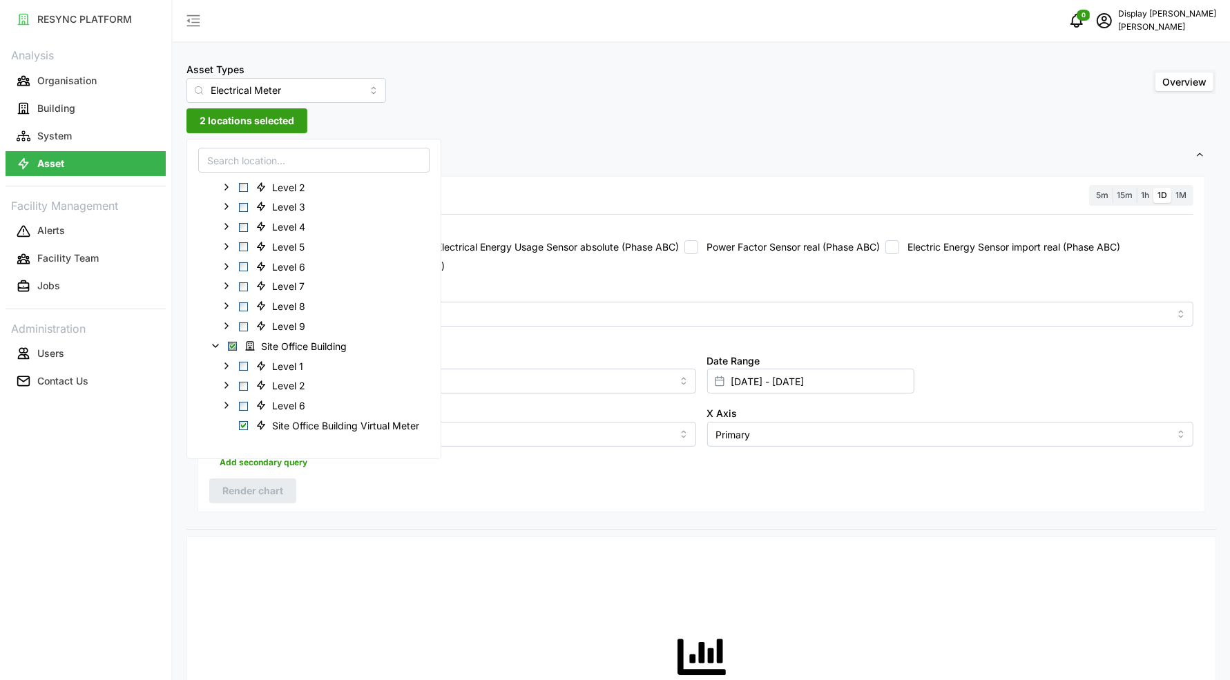
click at [639, 277] on div "Recommended Metrics Electric Power Sensor real (Phase ABC) Electrical Energy Us…" at bounding box center [701, 247] width 995 height 61
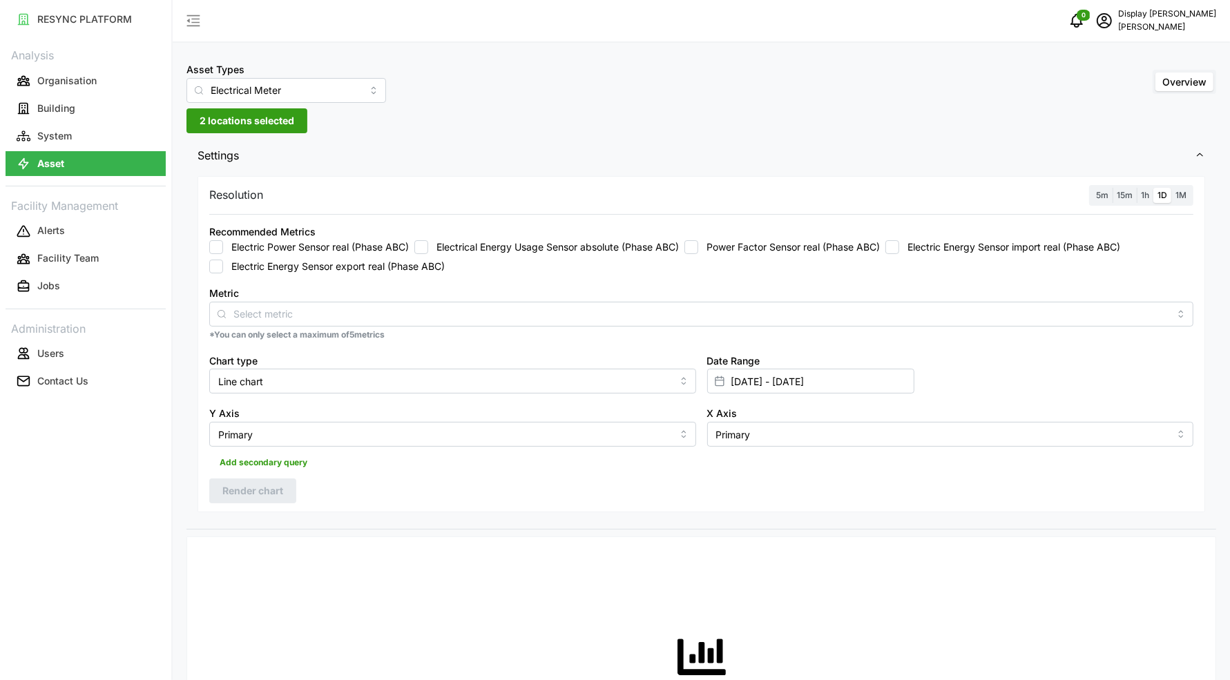
click at [497, 250] on label "Electrical Energy Usage Sensor absolute (Phase ABC)" at bounding box center [553, 247] width 251 height 14
click at [428, 250] on input "Electrical Energy Usage Sensor absolute (Phase ABC)" at bounding box center [421, 247] width 14 height 14
checkbox input "true"
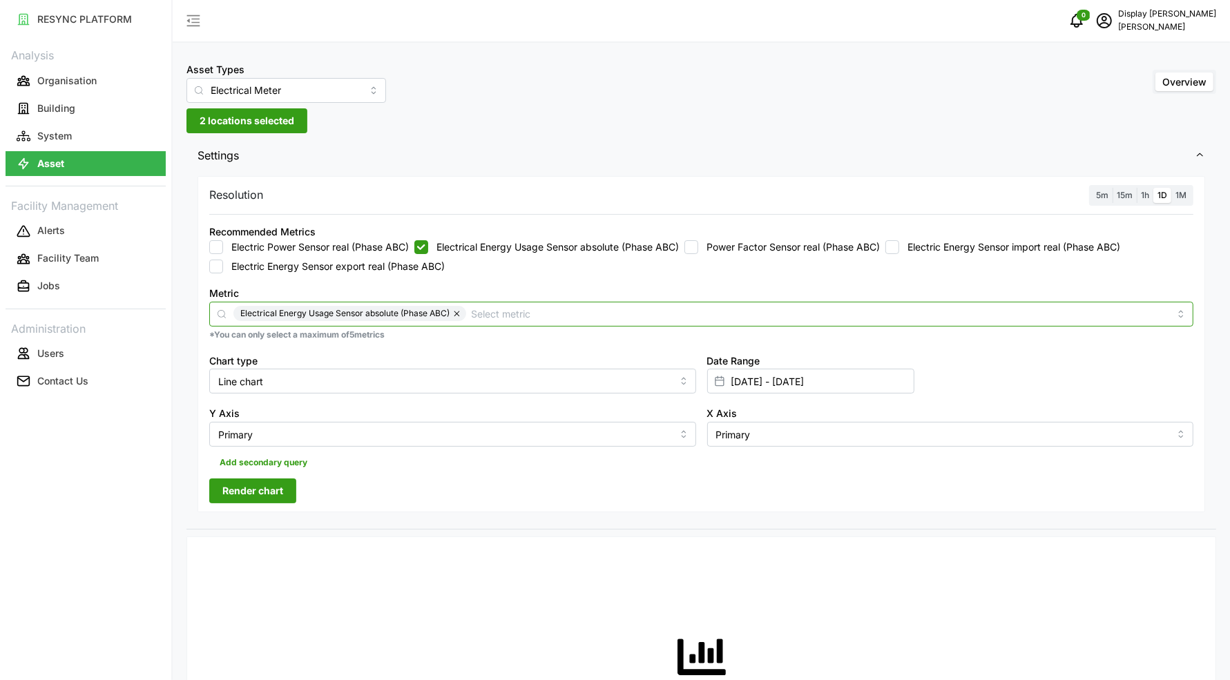
click at [512, 311] on input "Metric" at bounding box center [820, 313] width 697 height 15
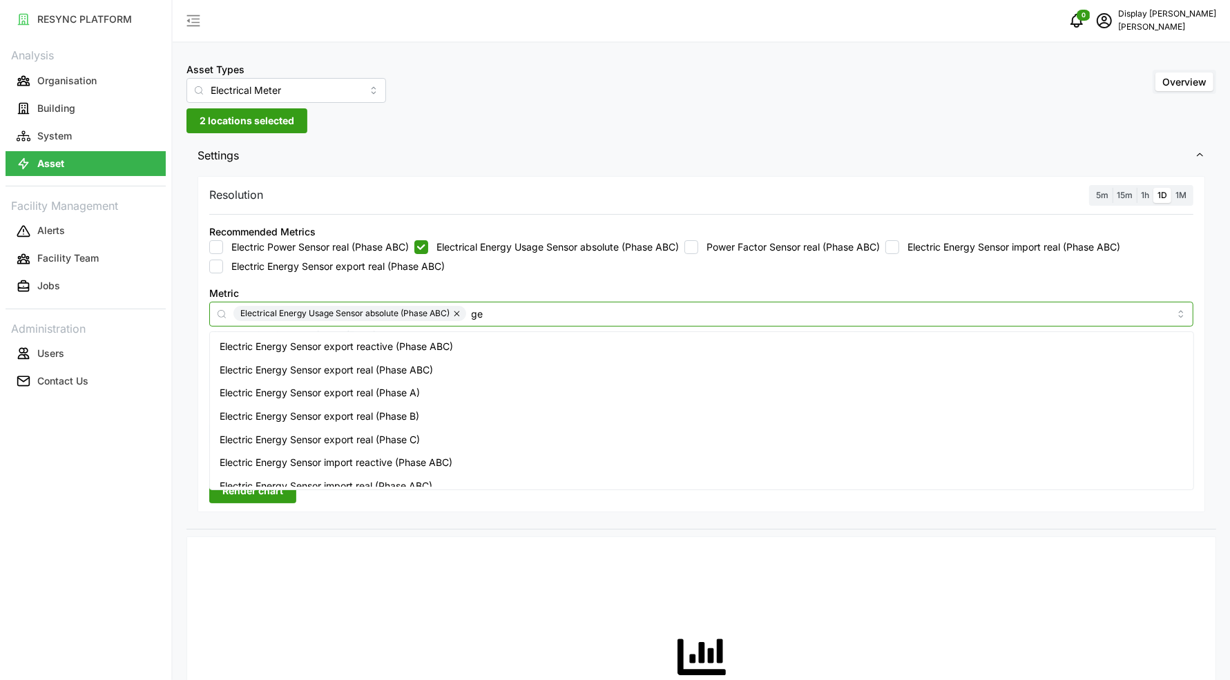
type input "g"
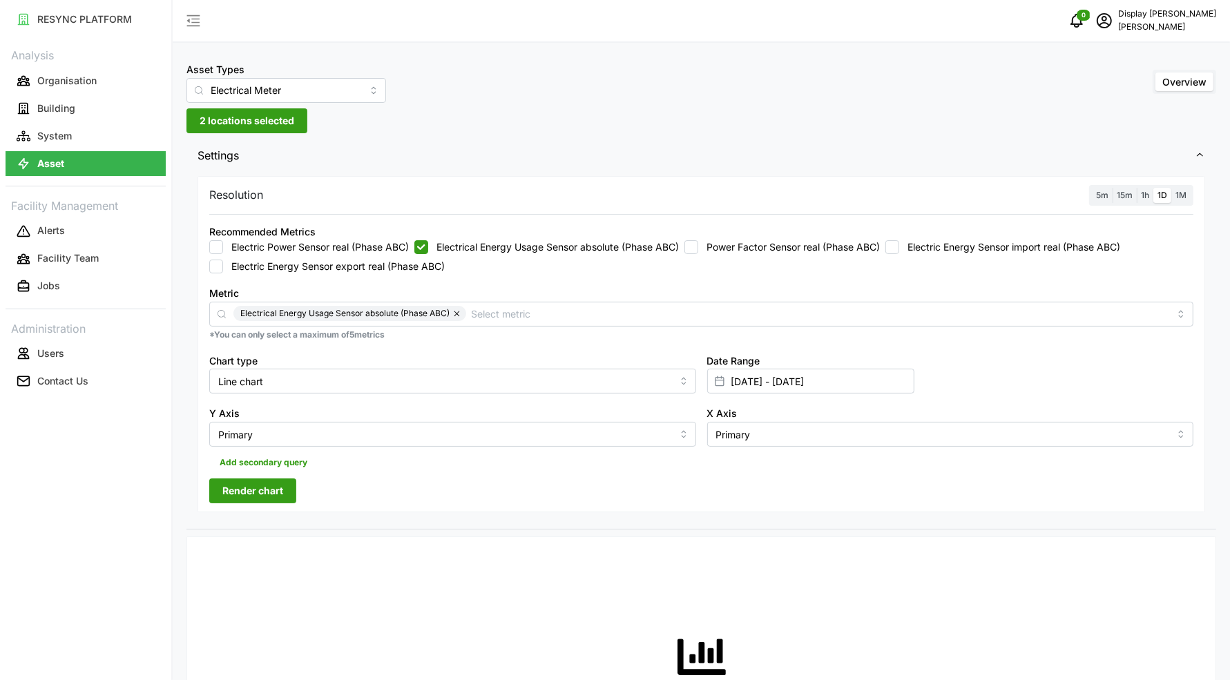
click at [1191, 200] on div "5m 15m 1h 1D 1M" at bounding box center [1141, 195] width 104 height 21
click at [1186, 193] on span "1M" at bounding box center [1180, 195] width 11 height 10
click at [1171, 188] on input "1M" at bounding box center [1171, 188] width 0 height 0
click at [745, 371] on input "[DATE] - [DATE]" at bounding box center [810, 381] width 207 height 25
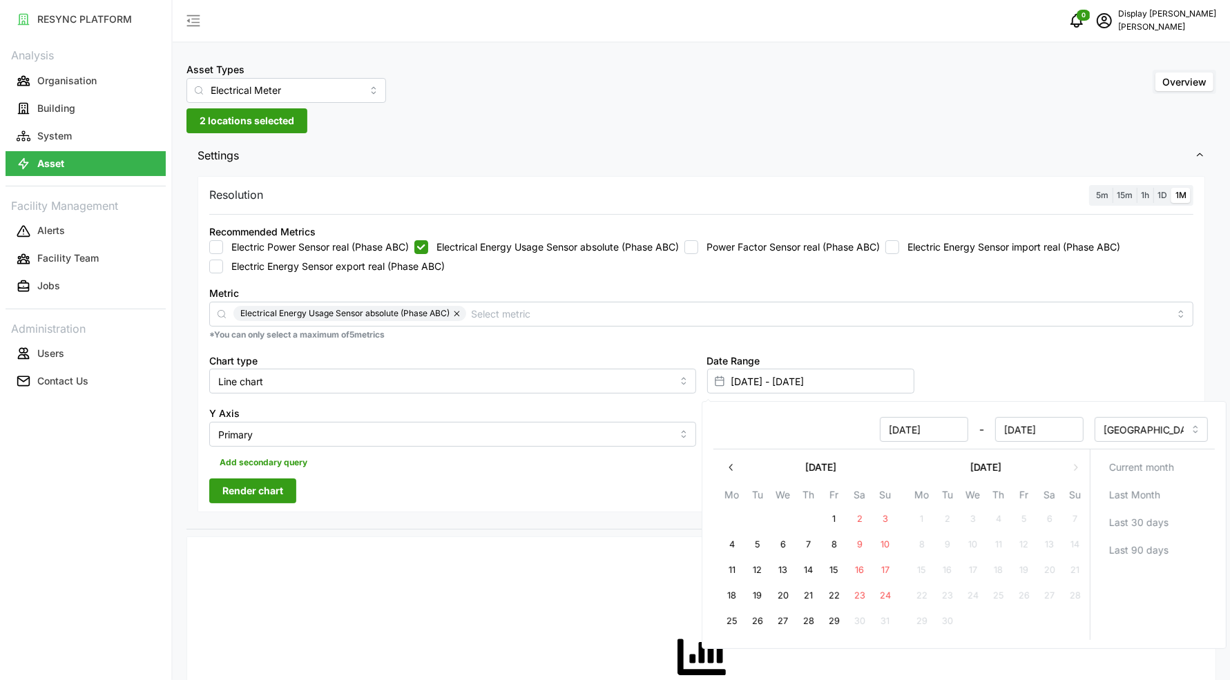
click at [736, 463] on icon "button" at bounding box center [731, 467] width 11 height 11
click at [949, 571] on button "15" at bounding box center [947, 570] width 25 height 25
type input "[DATE] - [DATE]"
type input "[DATE]"
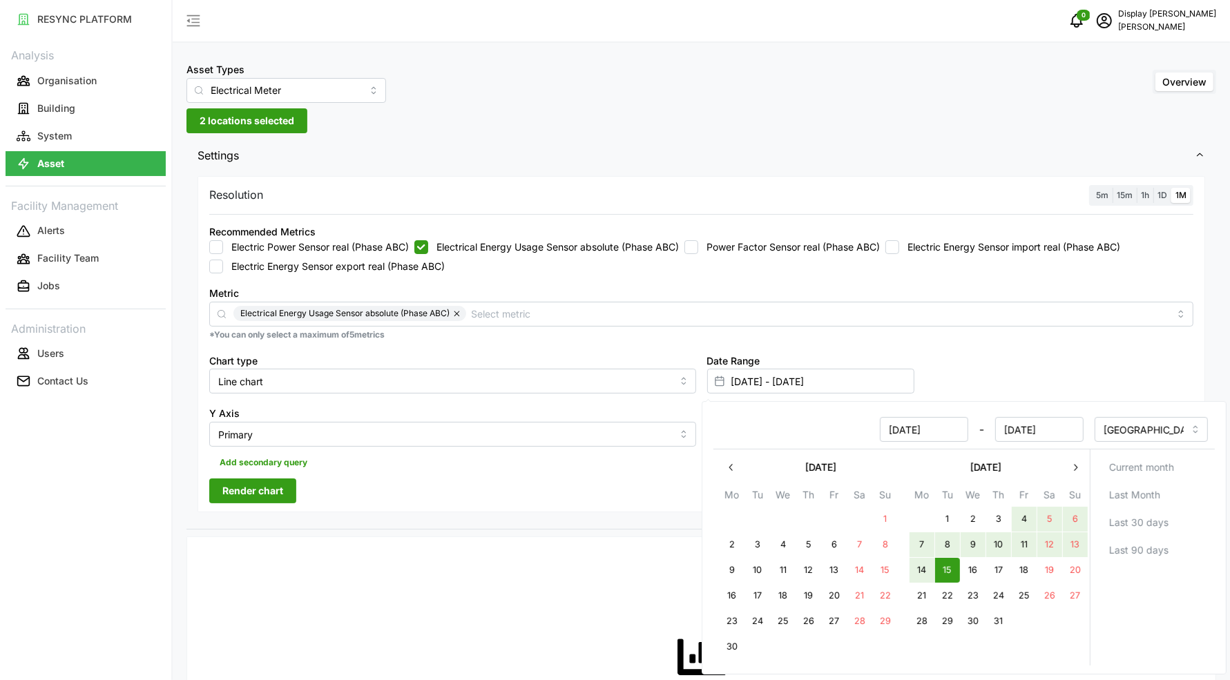
click at [1072, 476] on button "button" at bounding box center [1075, 467] width 25 height 25
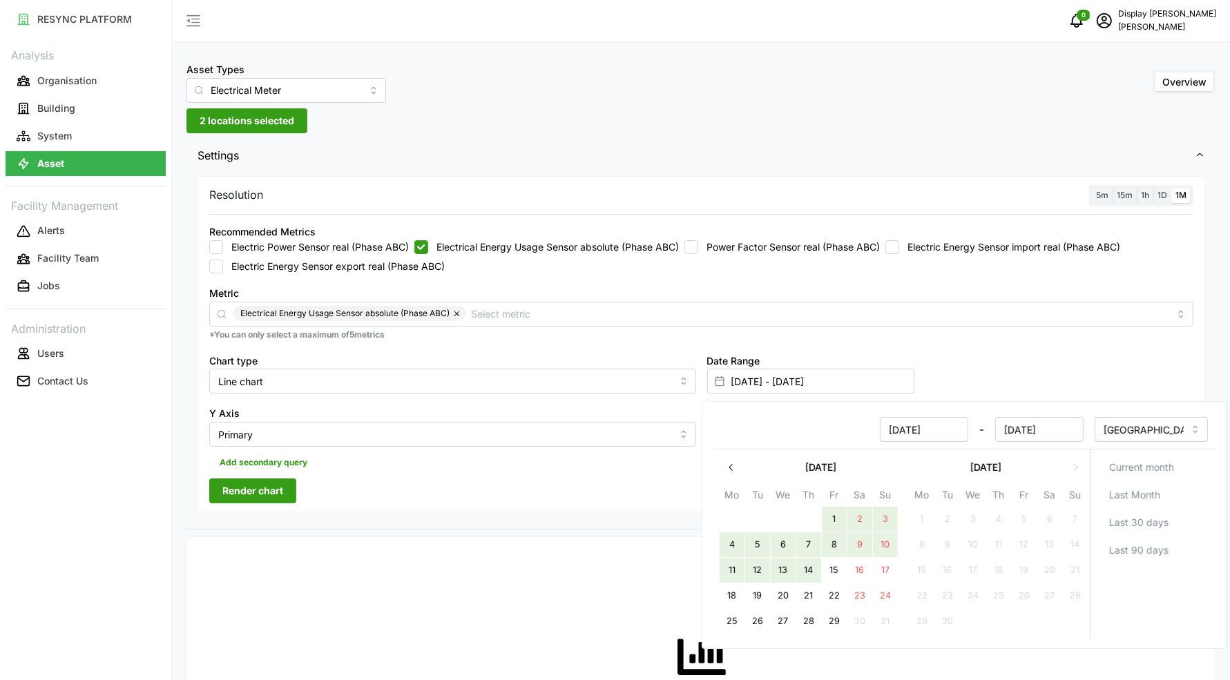
click at [811, 563] on button "14" at bounding box center [808, 570] width 25 height 25
type input "[DATE] - [DATE]"
type input "[DATE]"
click at [489, 458] on div "Add secondary query" at bounding box center [701, 460] width 984 height 26
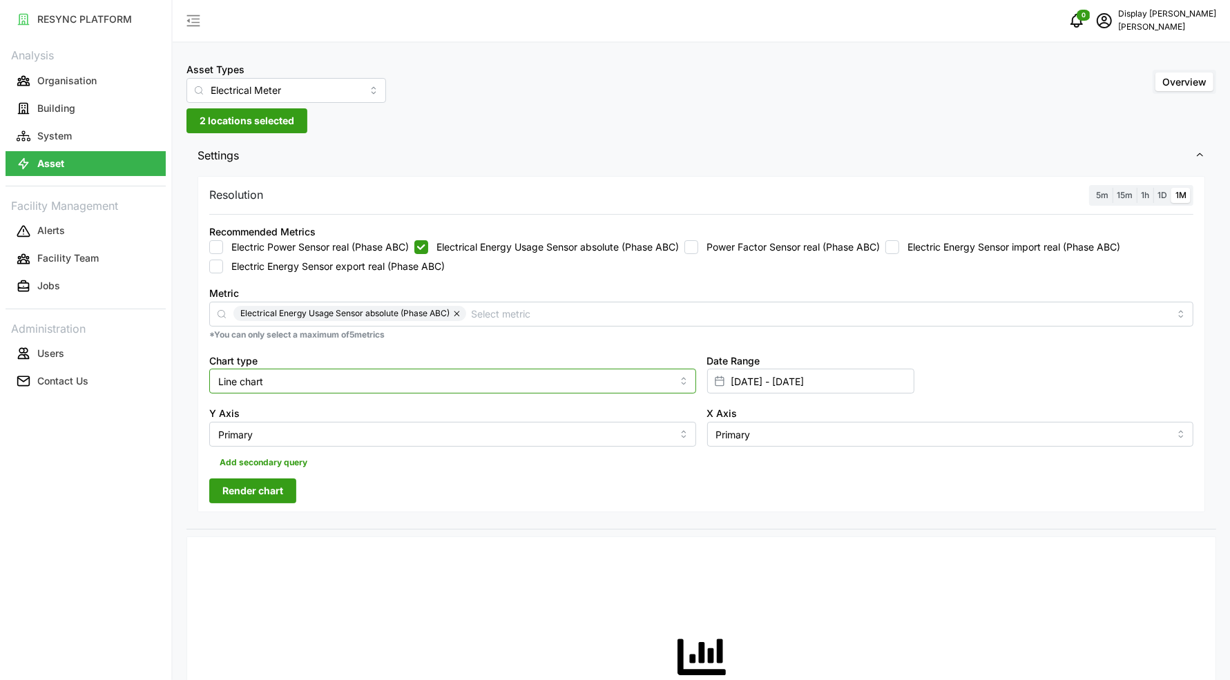
click at [283, 386] on input "Line chart" at bounding box center [452, 381] width 487 height 25
click at [282, 426] on div "Bar chart" at bounding box center [453, 436] width 480 height 23
type input "Bar chart"
click at [249, 489] on span "Render chart" at bounding box center [252, 490] width 61 height 23
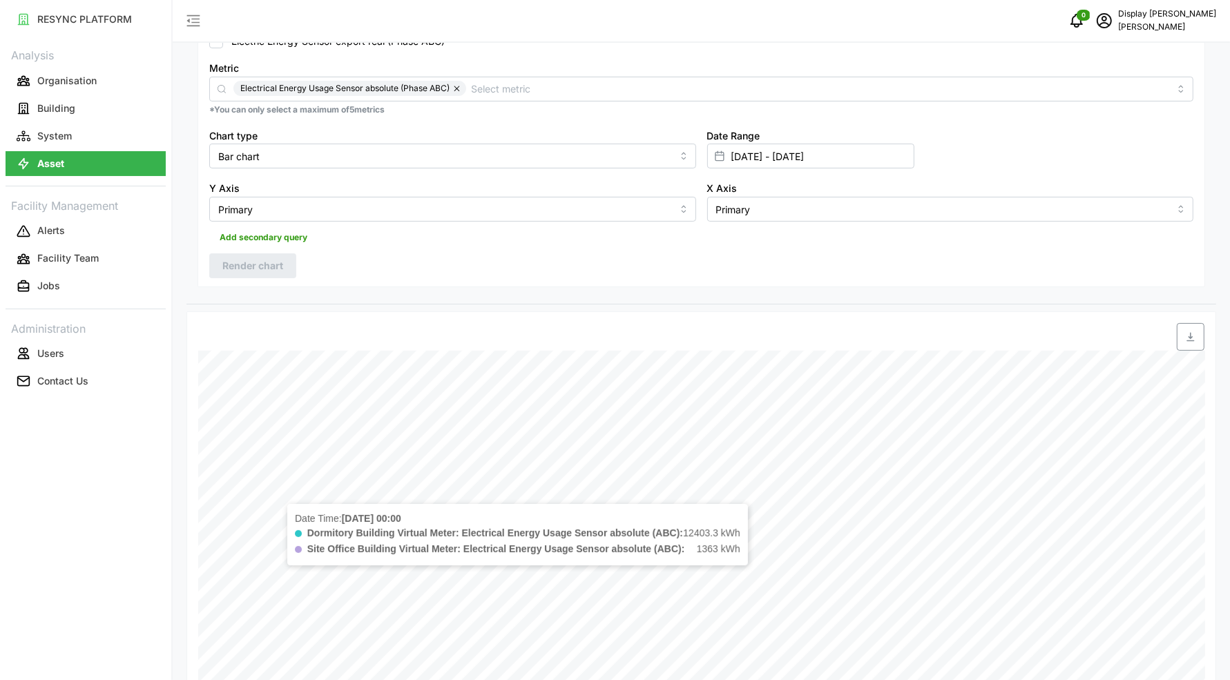
scroll to position [405, 0]
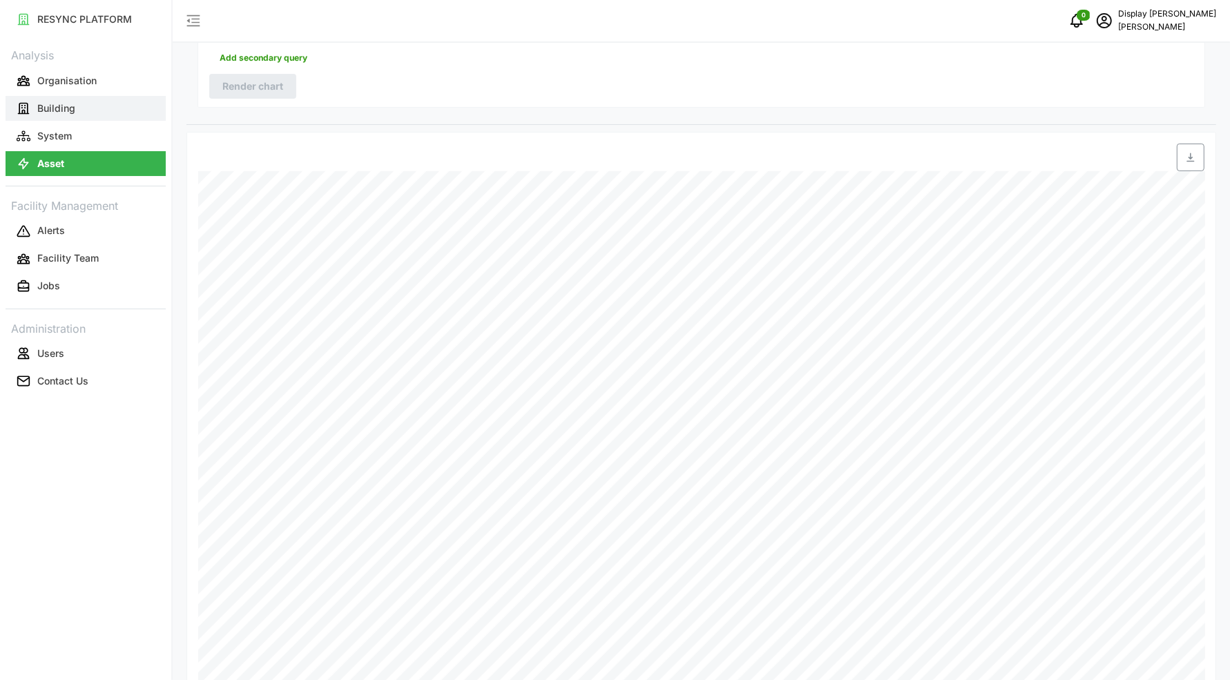
click at [87, 116] on button "Building" at bounding box center [86, 108] width 160 height 25
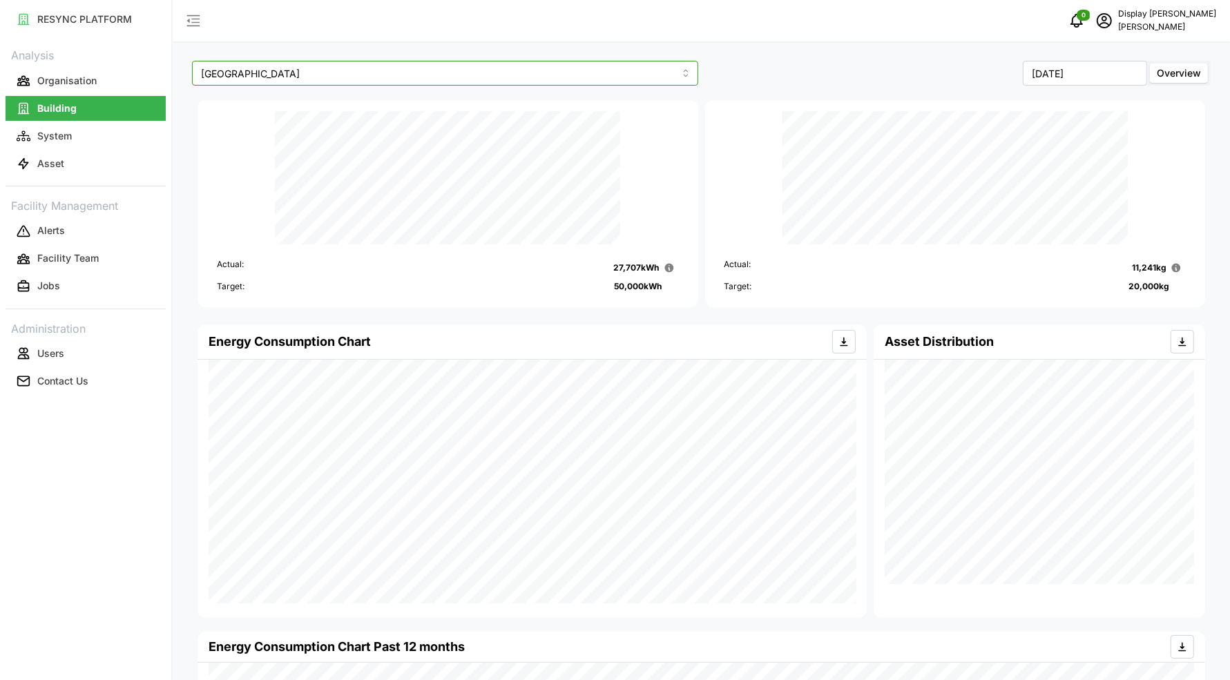
click at [308, 77] on input "[GEOGRAPHIC_DATA]" at bounding box center [445, 73] width 506 height 25
click at [300, 134] on div "Site Office Building" at bounding box center [444, 129] width 499 height 23
type input "Site Office Building"
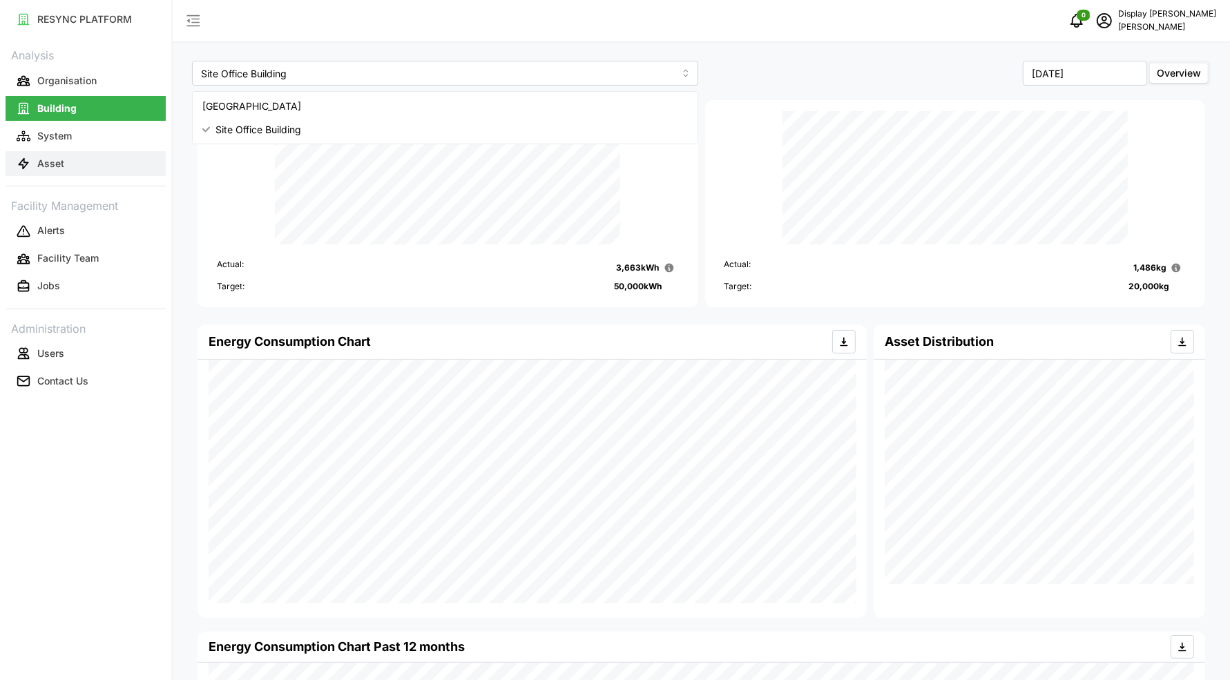
click at [113, 160] on button "Asset" at bounding box center [86, 163] width 160 height 25
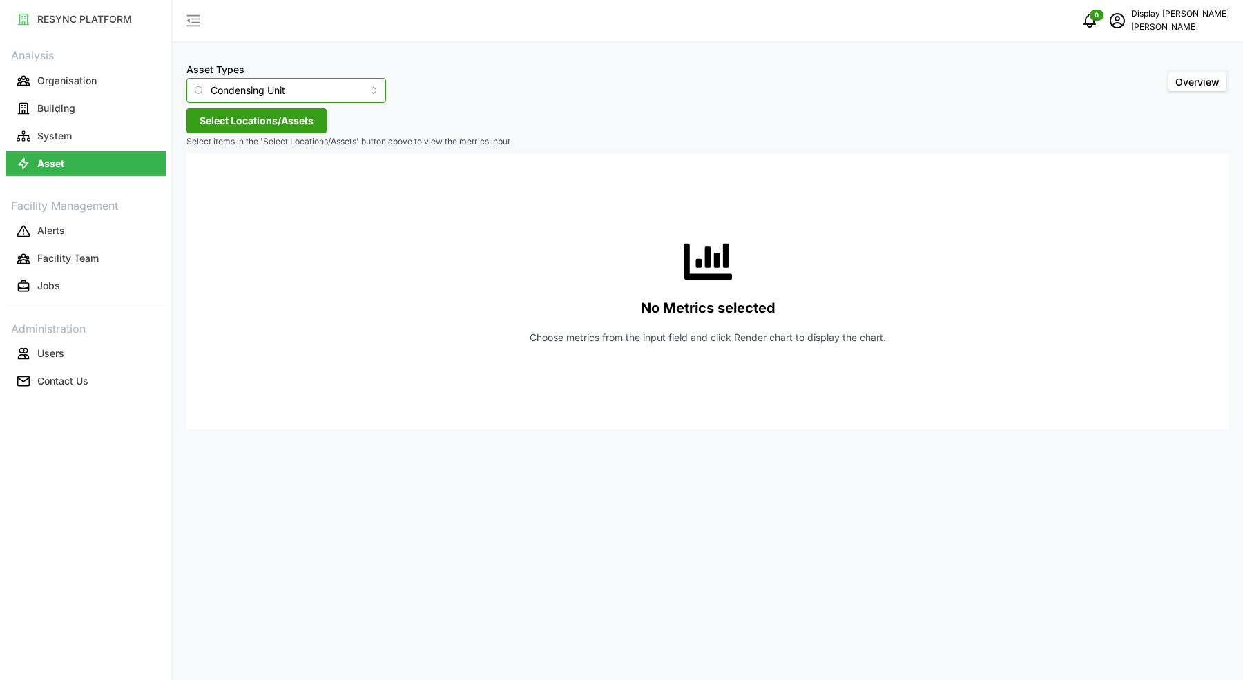
click at [244, 91] on input "Condensing Unit" at bounding box center [286, 90] width 200 height 25
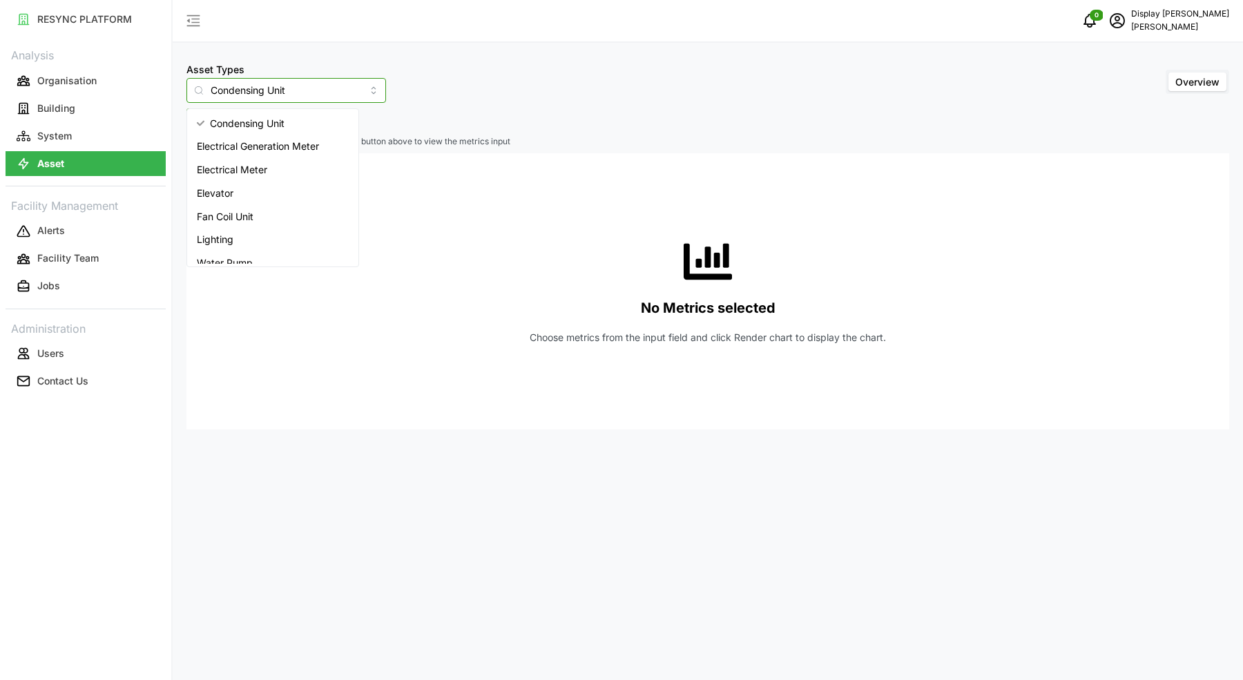
click at [253, 173] on span "Electrical Meter" at bounding box center [232, 169] width 70 height 15
type input "Electrical Meter"
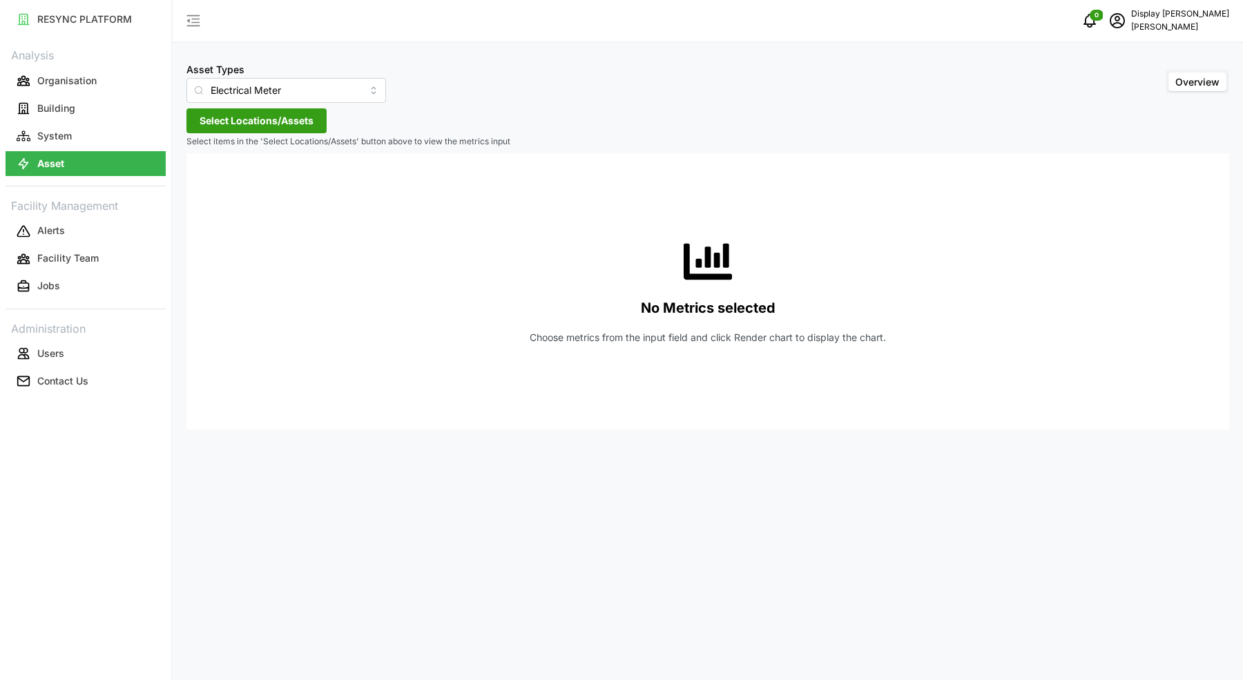
click at [270, 123] on span "Select Locations/Assets" at bounding box center [257, 120] width 114 height 23
click at [228, 158] on input at bounding box center [282, 160] width 169 height 25
click at [202, 186] on icon at bounding box center [204, 182] width 11 height 11
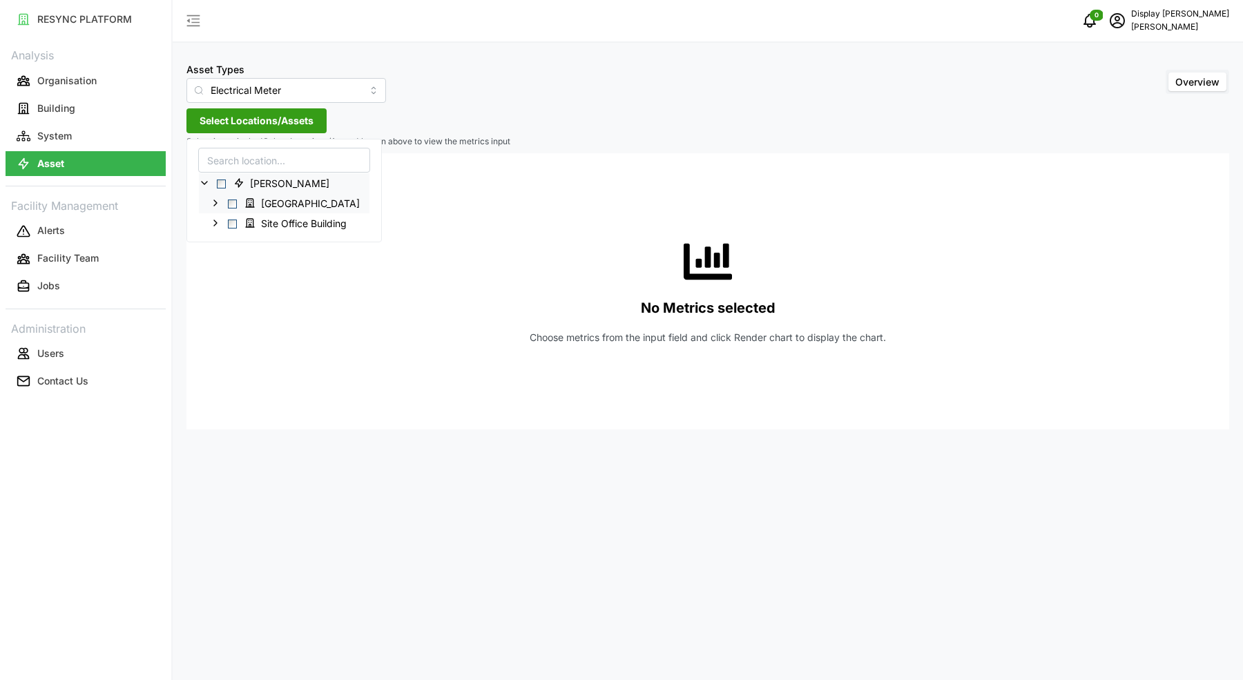
click at [215, 206] on icon at bounding box center [215, 202] width 11 height 11
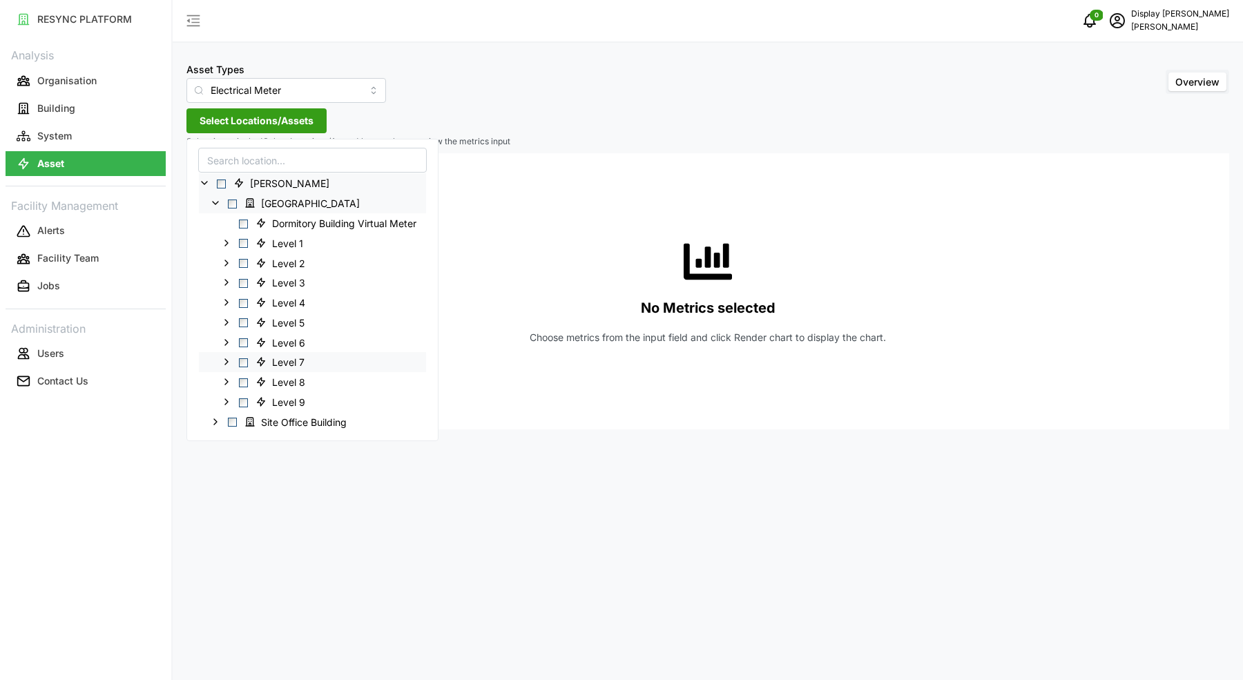
click at [226, 364] on icon at bounding box center [226, 361] width 11 height 11
click at [238, 380] on polyline at bounding box center [237, 382] width 3 height 6
click at [265, 418] on span "Select DB-DORM 2" at bounding box center [265, 422] width 9 height 9
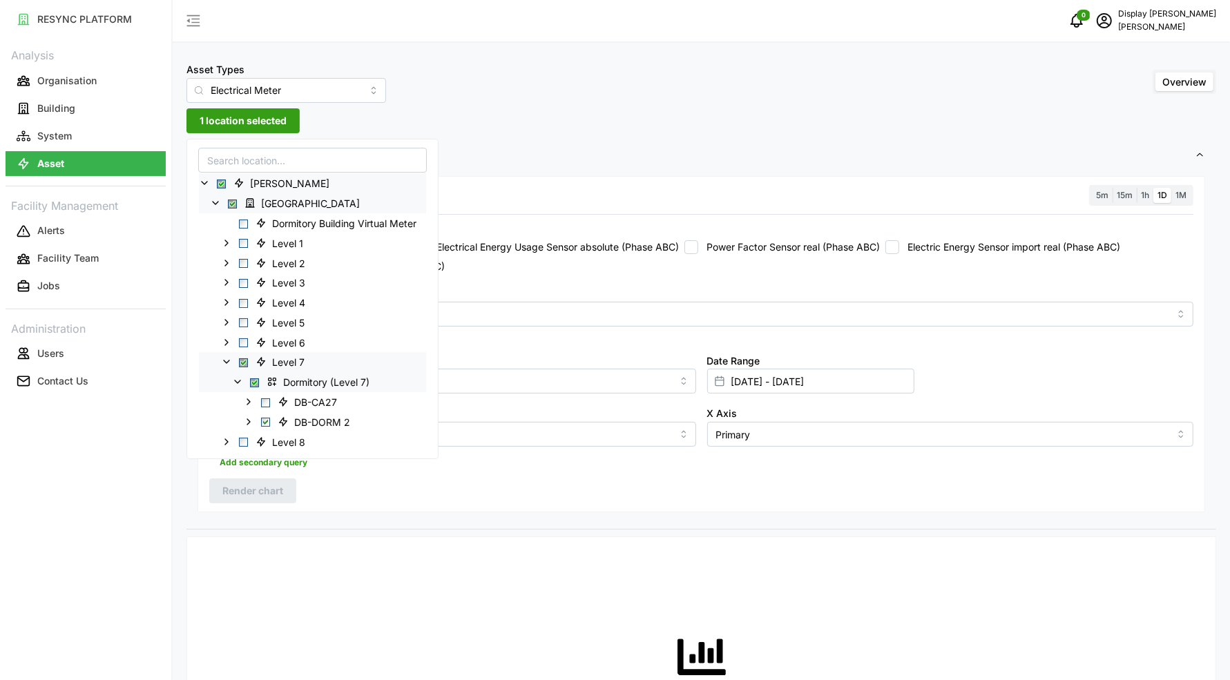
click at [578, 291] on div "Metric" at bounding box center [701, 305] width 984 height 42
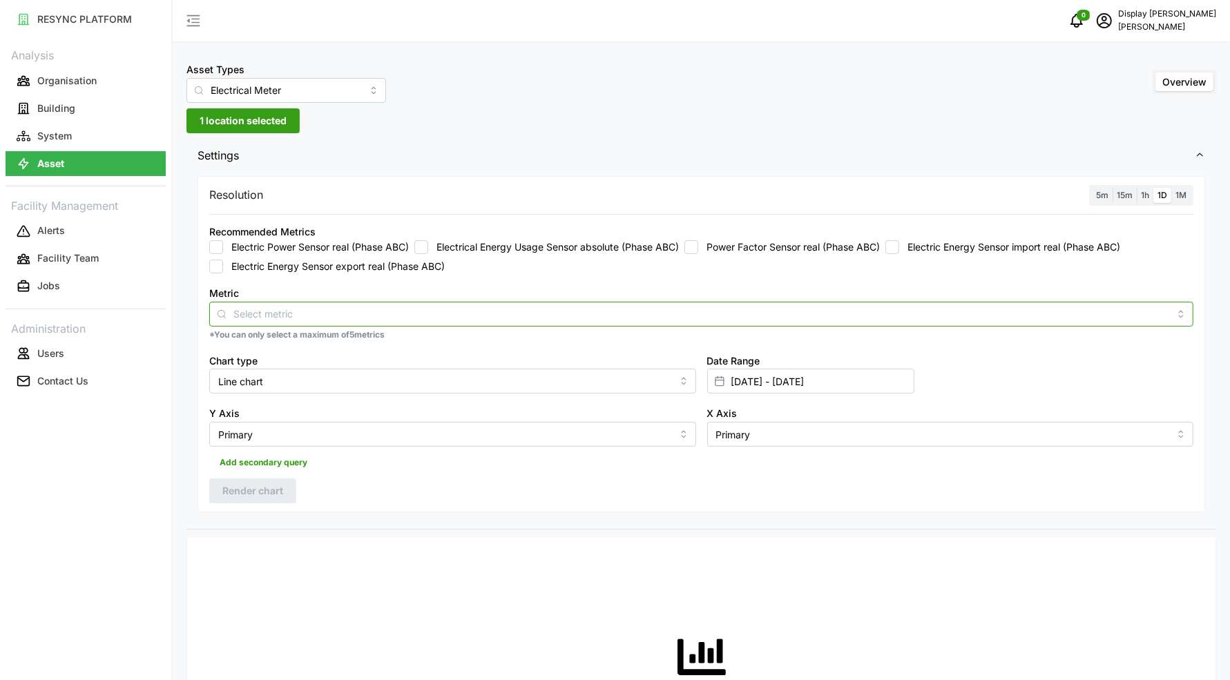
click at [554, 322] on div at bounding box center [701, 314] width 984 height 25
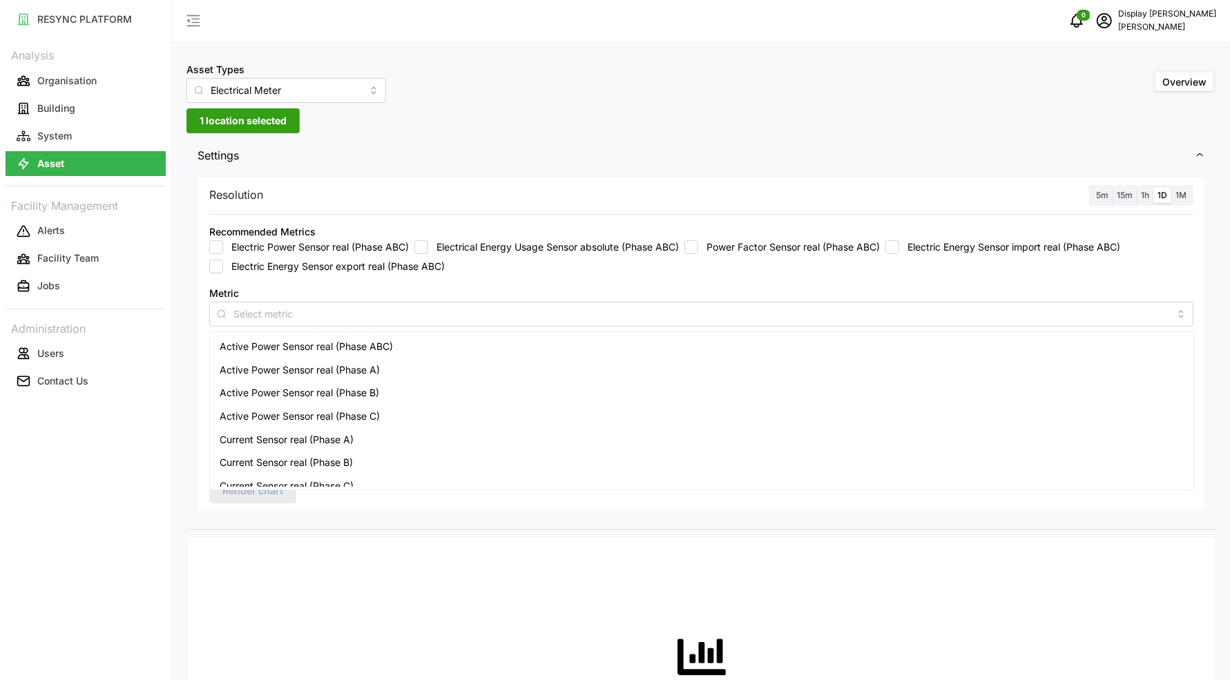
click at [1105, 193] on span "5m" at bounding box center [1102, 195] width 12 height 10
click at [1092, 188] on input "5m" at bounding box center [1092, 188] width 0 height 0
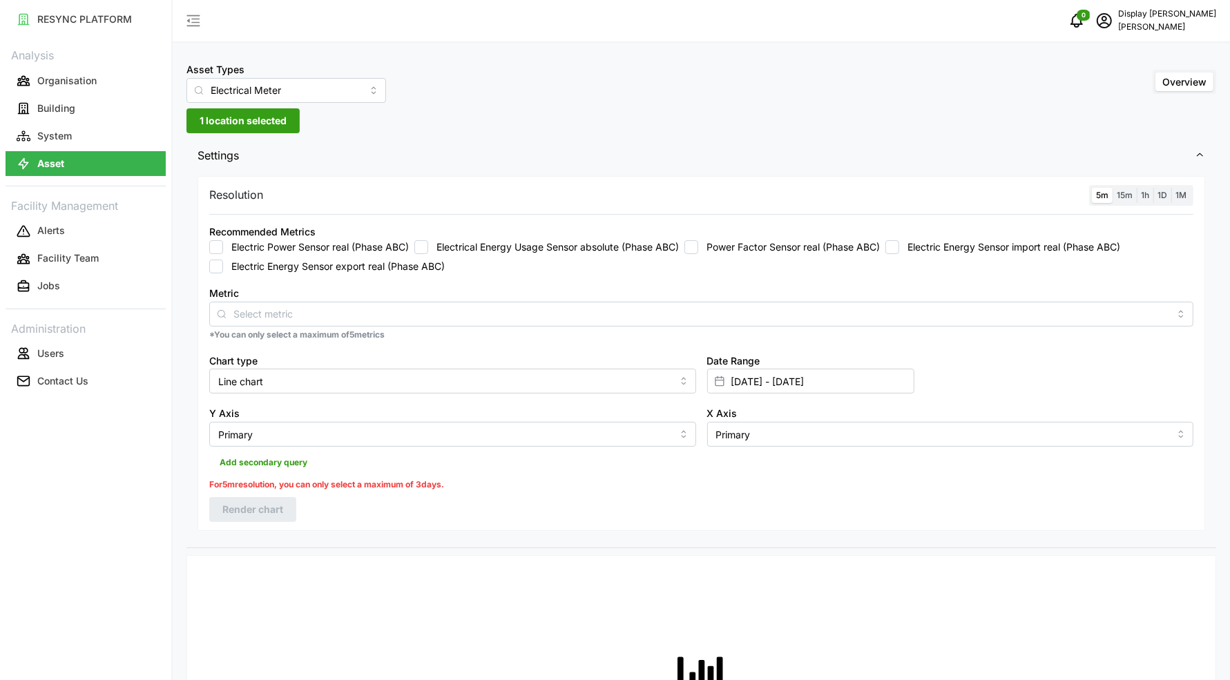
click at [810, 298] on div "Metric" at bounding box center [701, 305] width 984 height 42
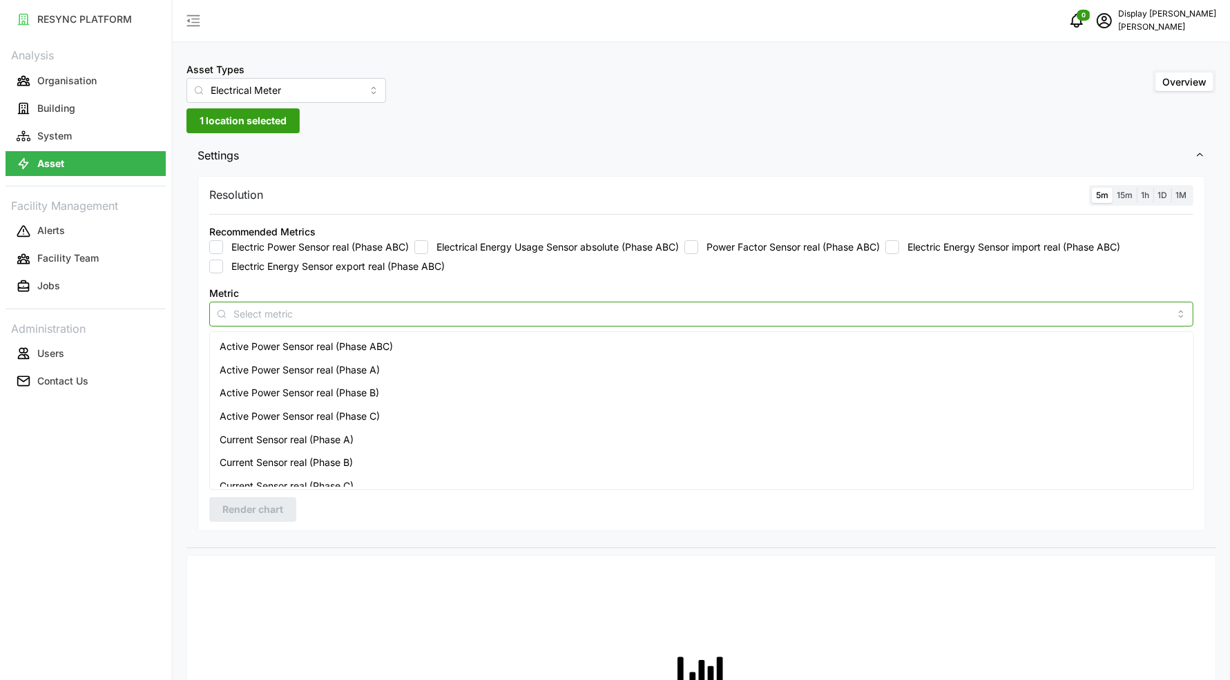
click at [803, 310] on input "Metric" at bounding box center [701, 313] width 936 height 15
type input "voltage"
click at [302, 349] on span "Voltage Sensor real (Phase A)" at bounding box center [287, 346] width 135 height 15
type input "v"
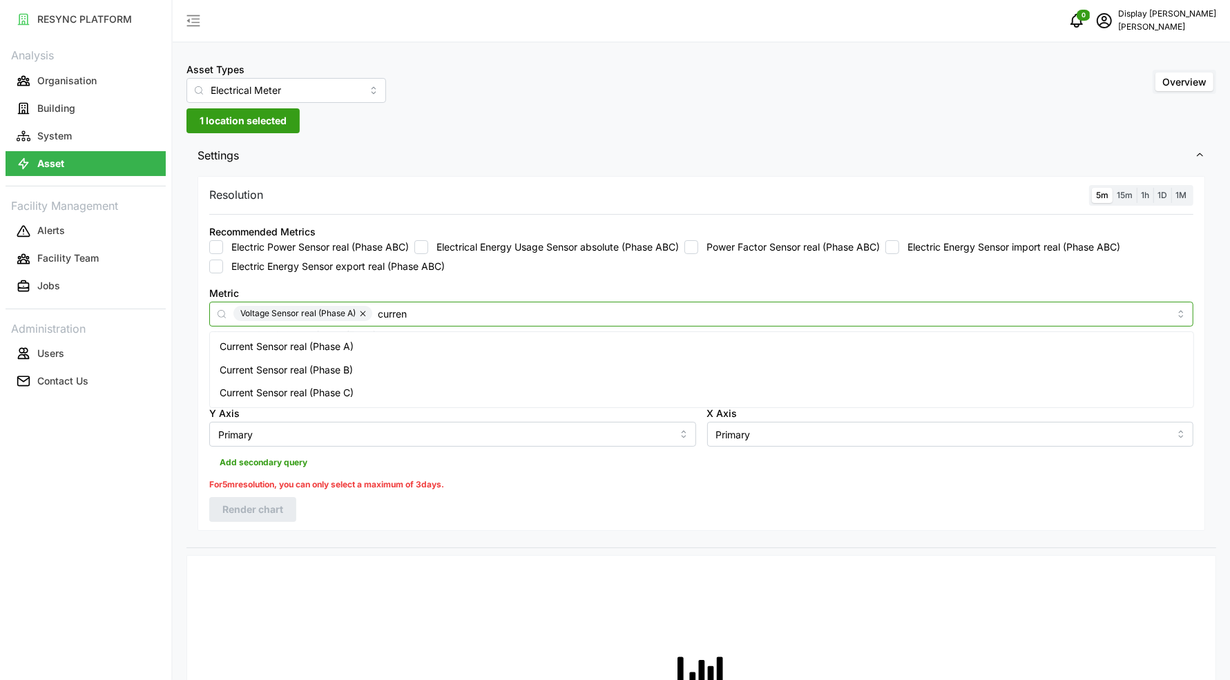
type input "current"
click at [292, 350] on span "Current Sensor real (Phase A)" at bounding box center [287, 346] width 134 height 15
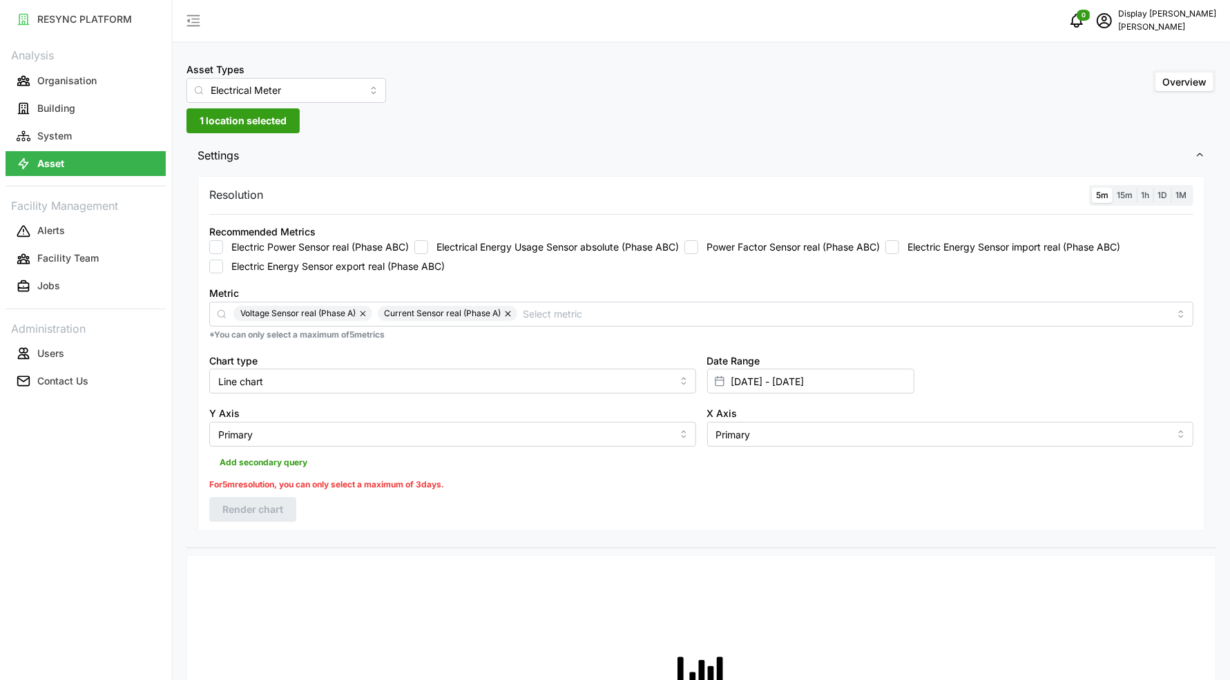
click at [404, 545] on div "Resolution 5m 15m 1h 1D 1M Recommended Metrics Electric Power Sensor real (Phas…" at bounding box center [700, 360] width 1029 height 375
click at [762, 380] on input "[DATE] - [DATE]" at bounding box center [810, 381] width 207 height 25
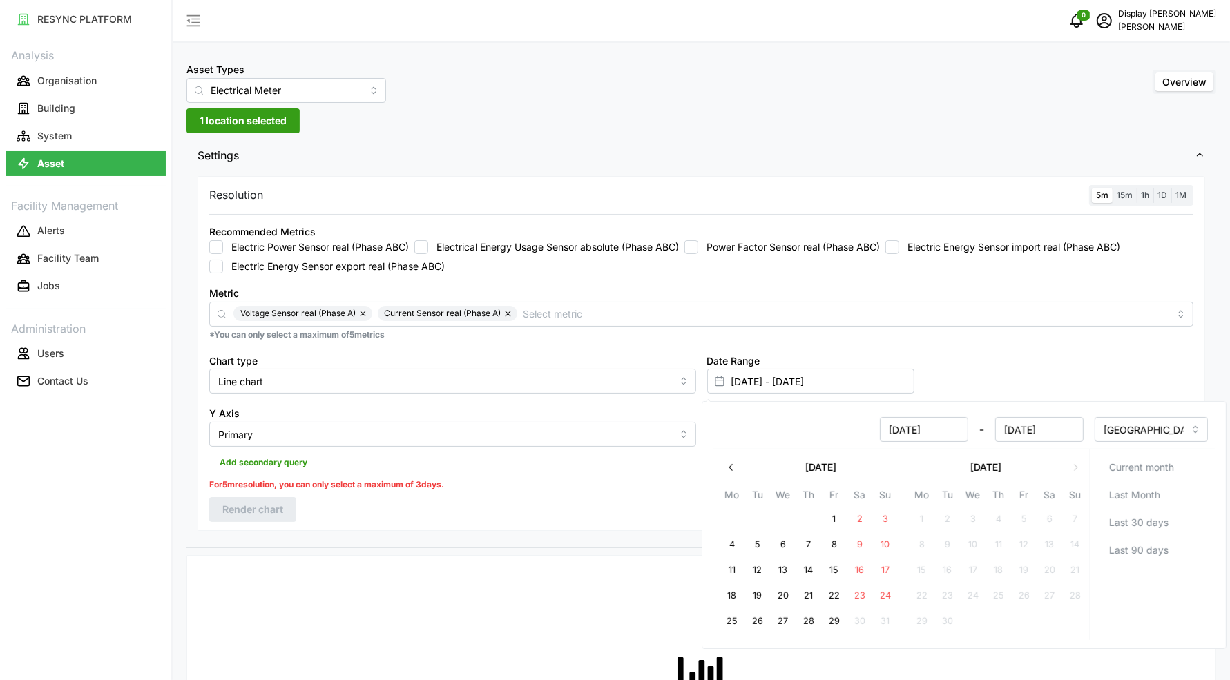
click at [823, 628] on button "29" at bounding box center [834, 621] width 25 height 25
type input "[DATE] - [DATE]"
type input "[DATE]"
click at [823, 628] on button "29" at bounding box center [834, 621] width 25 height 25
click at [700, 509] on div "Resolution 5m 15m 1h 1D 1M Recommended Metrics Electric Power Sensor real (Phas…" at bounding box center [700, 353] width 1007 height 355
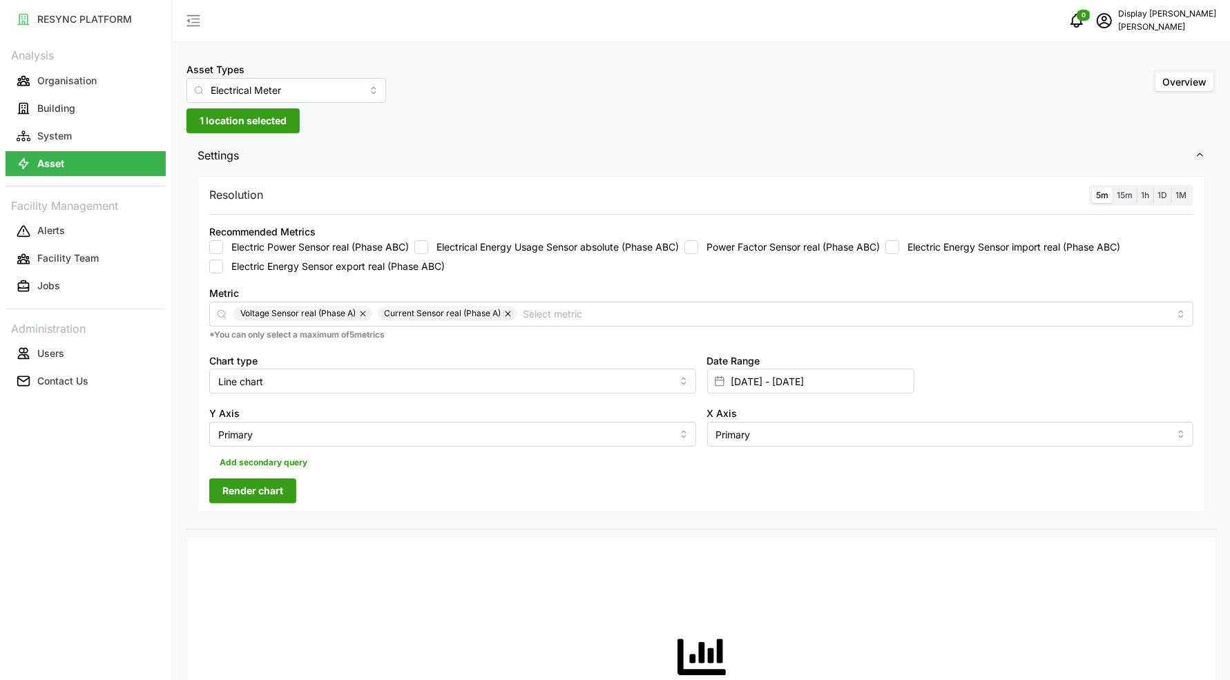
click at [275, 487] on span "Render chart" at bounding box center [252, 490] width 61 height 23
click at [623, 299] on div "Metric Voltage Sensor real (Phase A) Current Sensor real (Phase A)" at bounding box center [701, 305] width 984 height 42
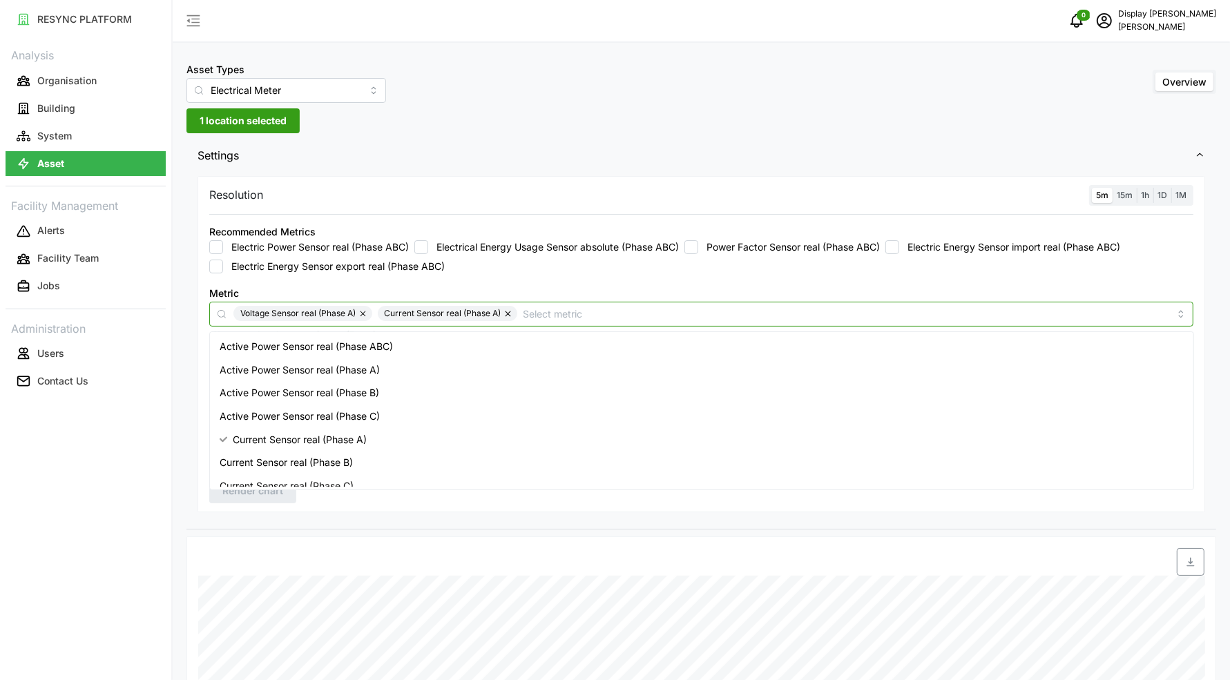
click at [638, 320] on div "Voltage Sensor real (Phase A) Current Sensor real (Phase A)" at bounding box center [701, 314] width 984 height 25
type input "voltage"
click at [559, 383] on div "Voltage Sensor real (Phase B)" at bounding box center [702, 392] width 978 height 23
type input "voltage"
click at [554, 432] on div "Voltage Sensor real (Phase C)" at bounding box center [702, 439] width 978 height 23
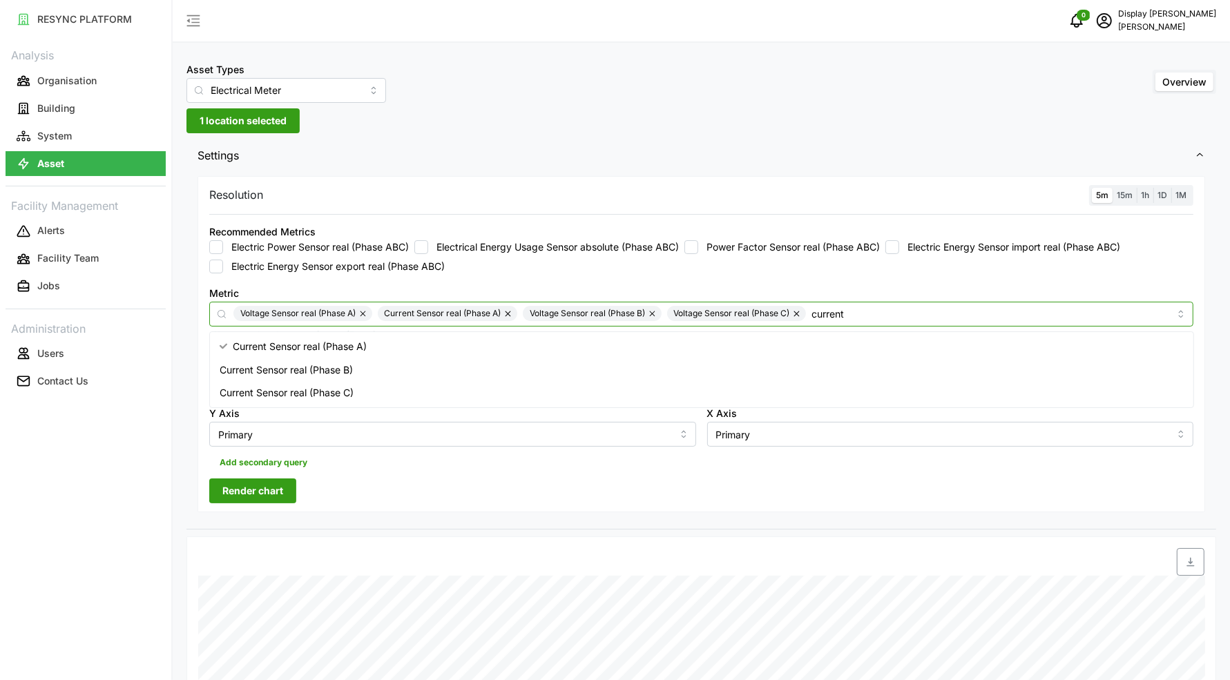
click at [515, 312] on button "button" at bounding box center [509, 313] width 17 height 15
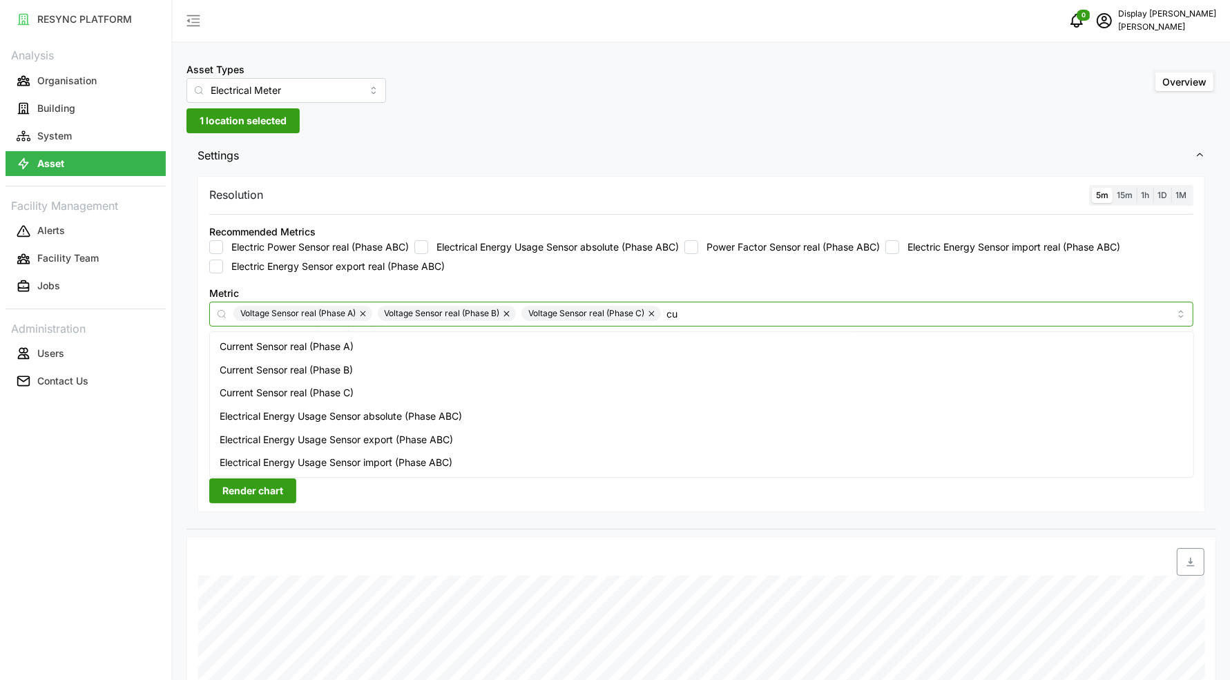
type input "c"
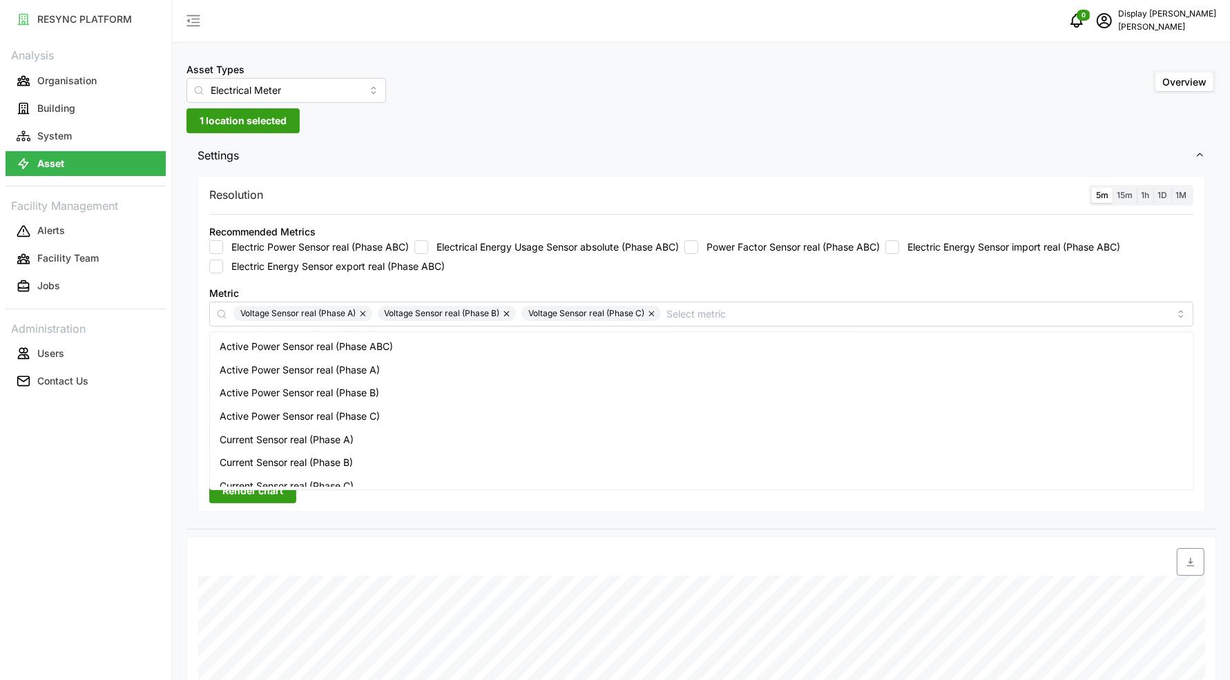
click at [547, 508] on div "Resolution 5m 15m 1h 1D 1M Recommended Metrics Electric Power Sensor real (Phas…" at bounding box center [700, 344] width 1007 height 337
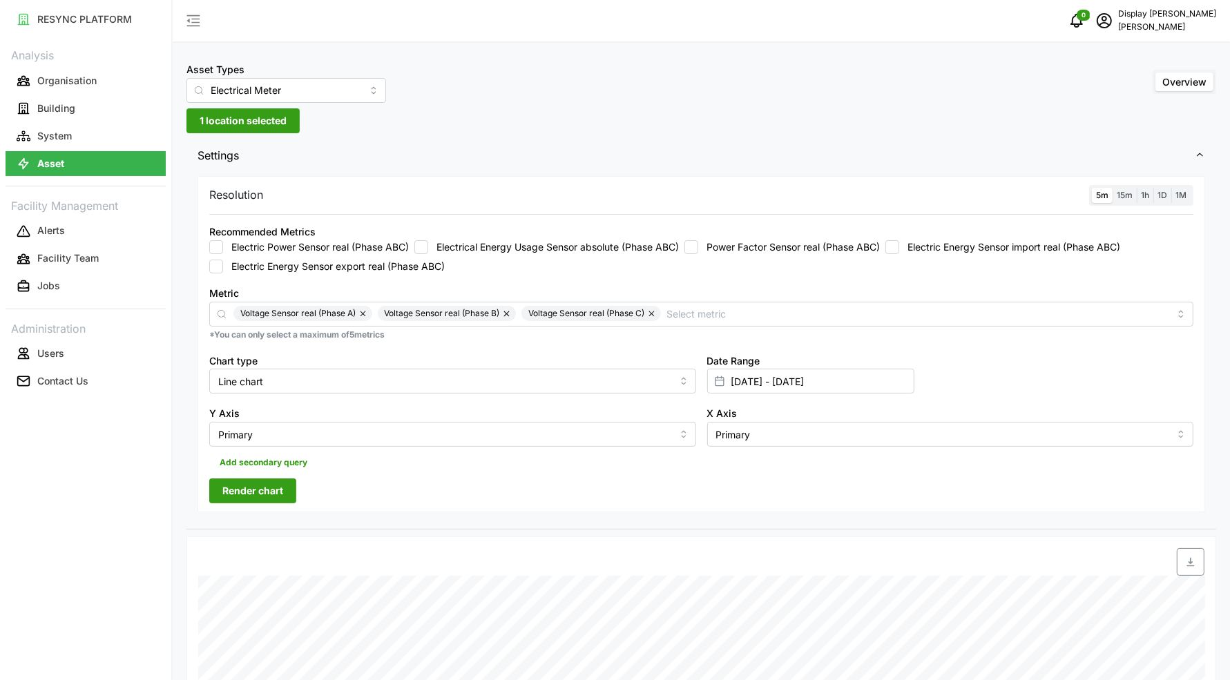
click at [265, 461] on span "Add secondary query" at bounding box center [264, 462] width 88 height 19
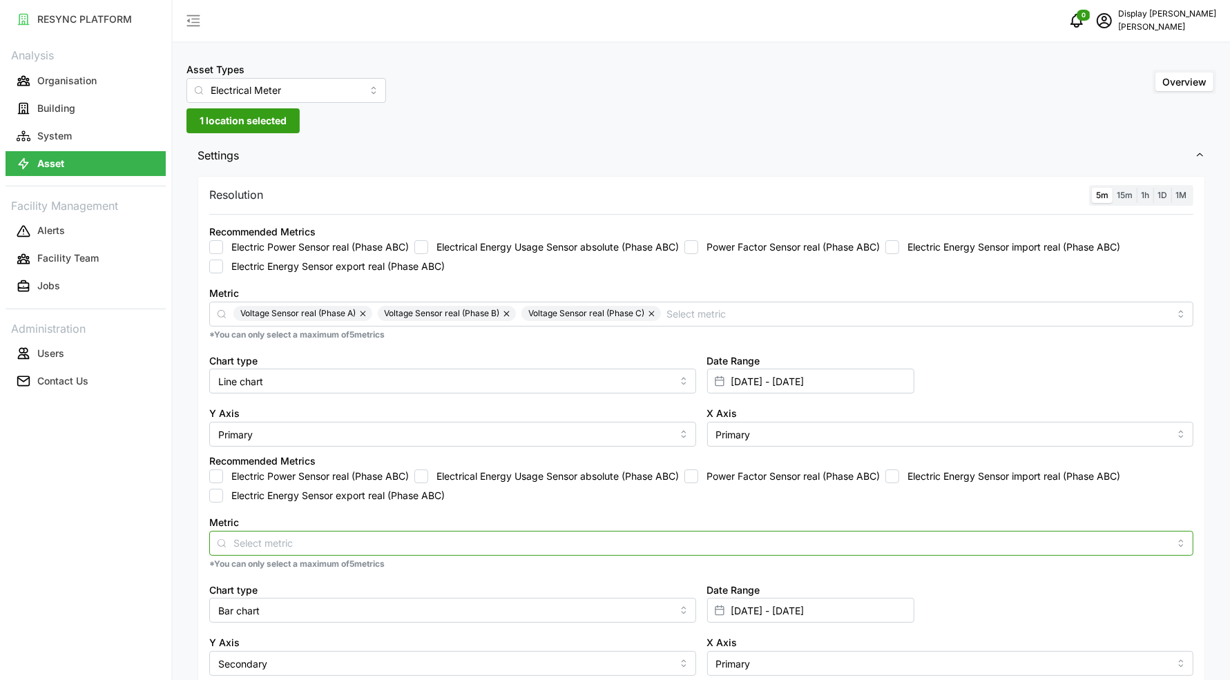
click at [317, 541] on input "Metric" at bounding box center [701, 542] width 936 height 15
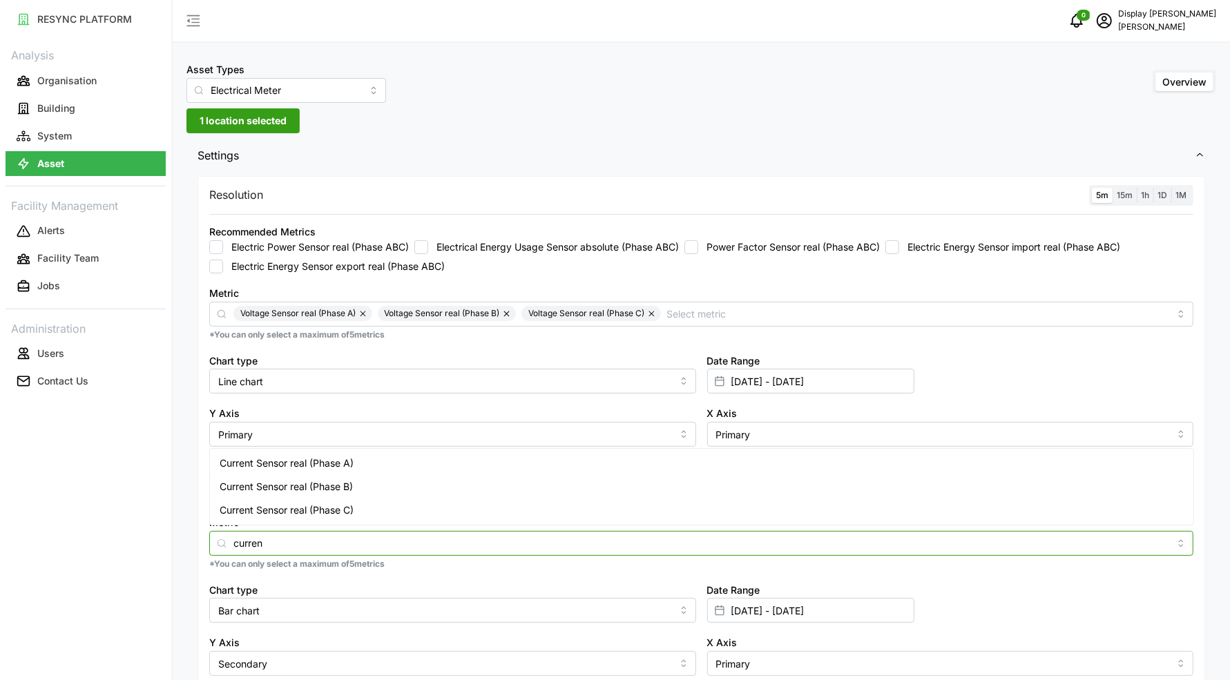
type input "current"
click at [307, 470] on div "Current Sensor real (Phase A)" at bounding box center [702, 463] width 978 height 23
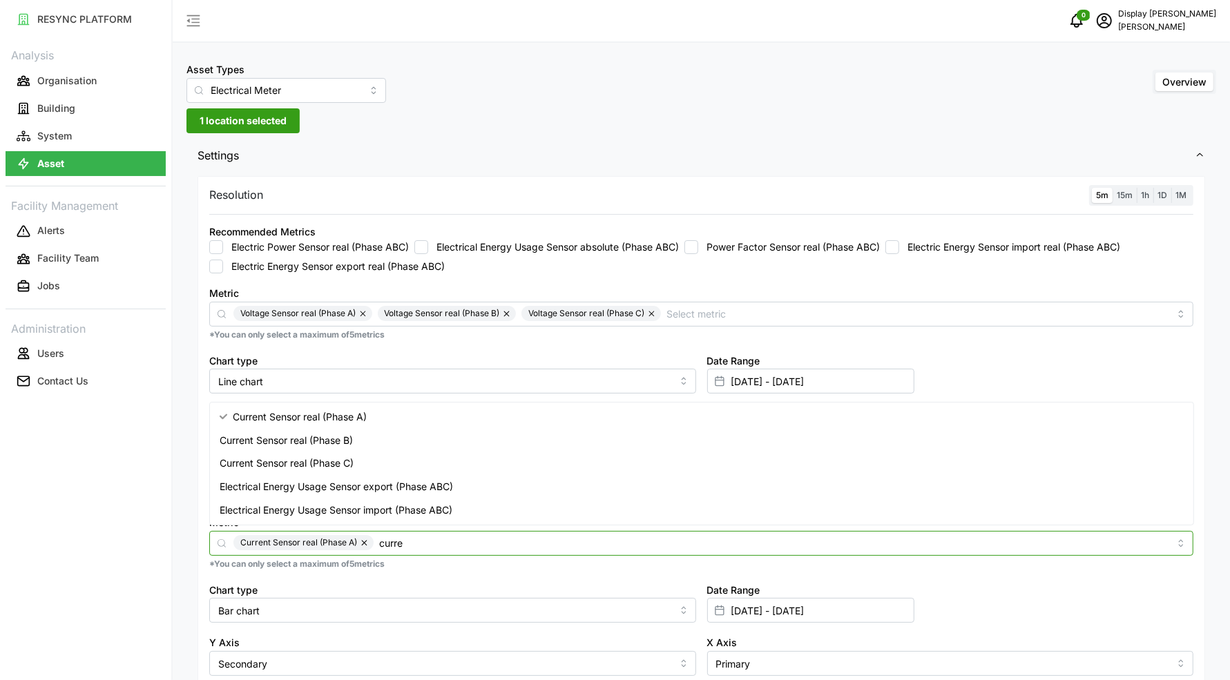
type input "curren"
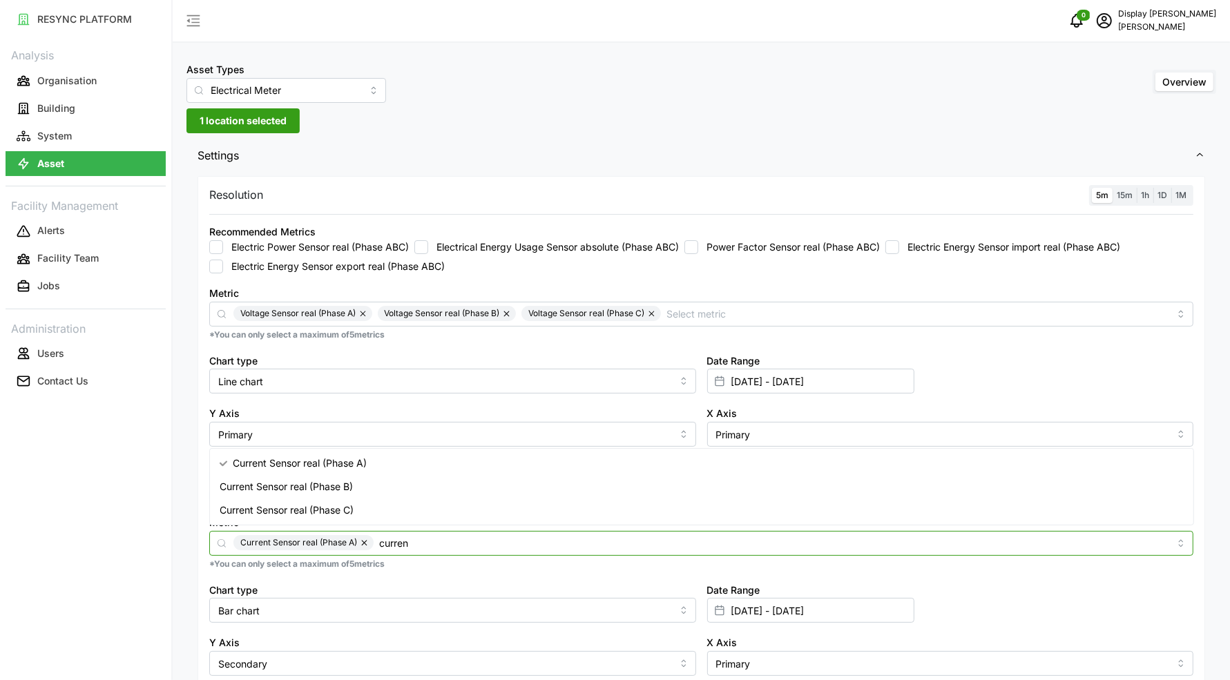
click at [319, 481] on span "Current Sensor real (Phase B)" at bounding box center [286, 486] width 133 height 15
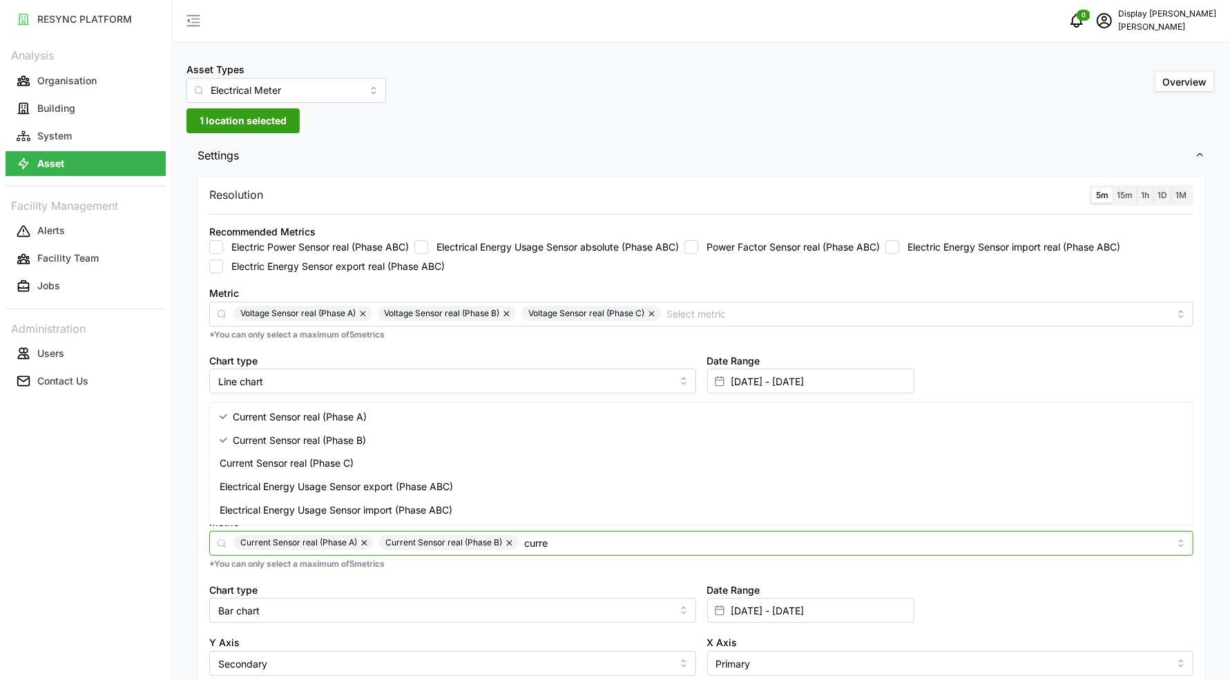
type input "curren"
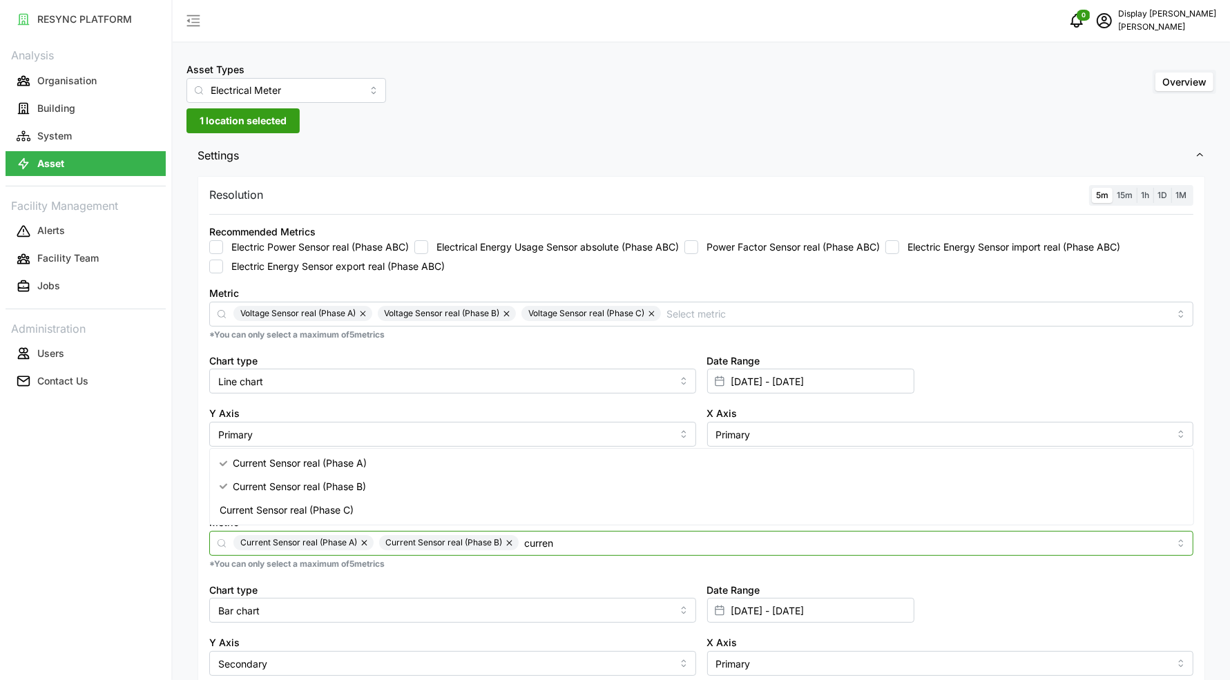
click at [416, 516] on div "Current Sensor real (Phase C)" at bounding box center [702, 509] width 978 height 23
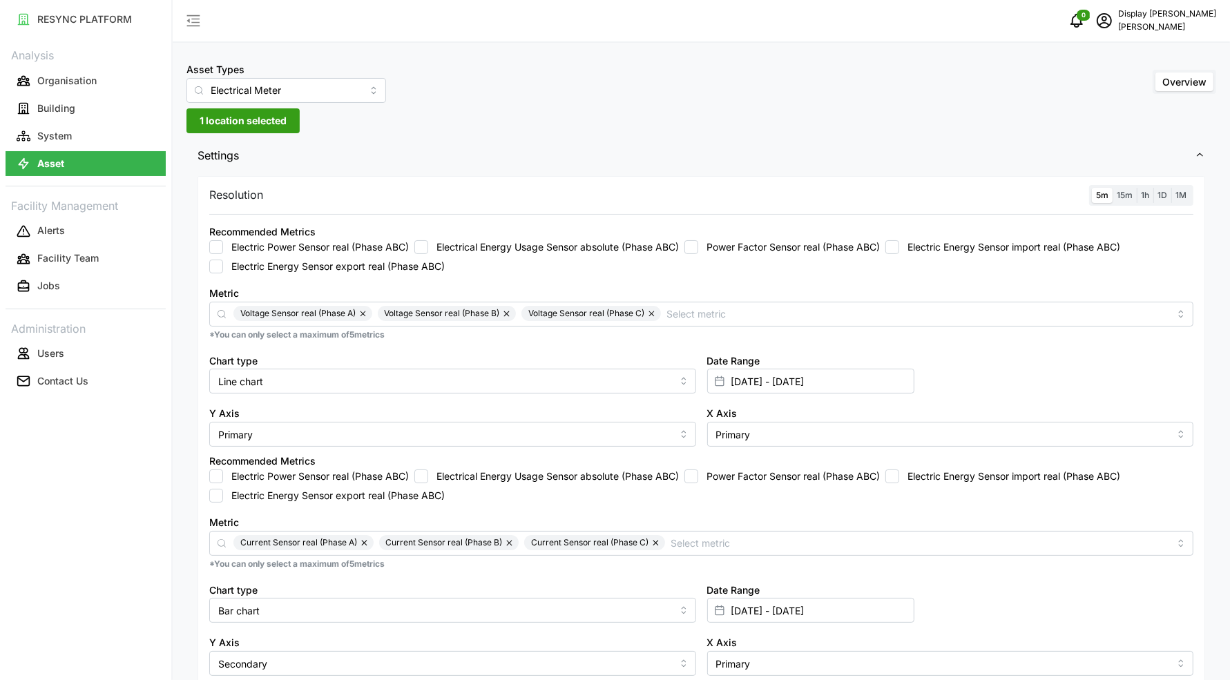
click at [668, 582] on div "Chart type Bar chart" at bounding box center [452, 602] width 487 height 42
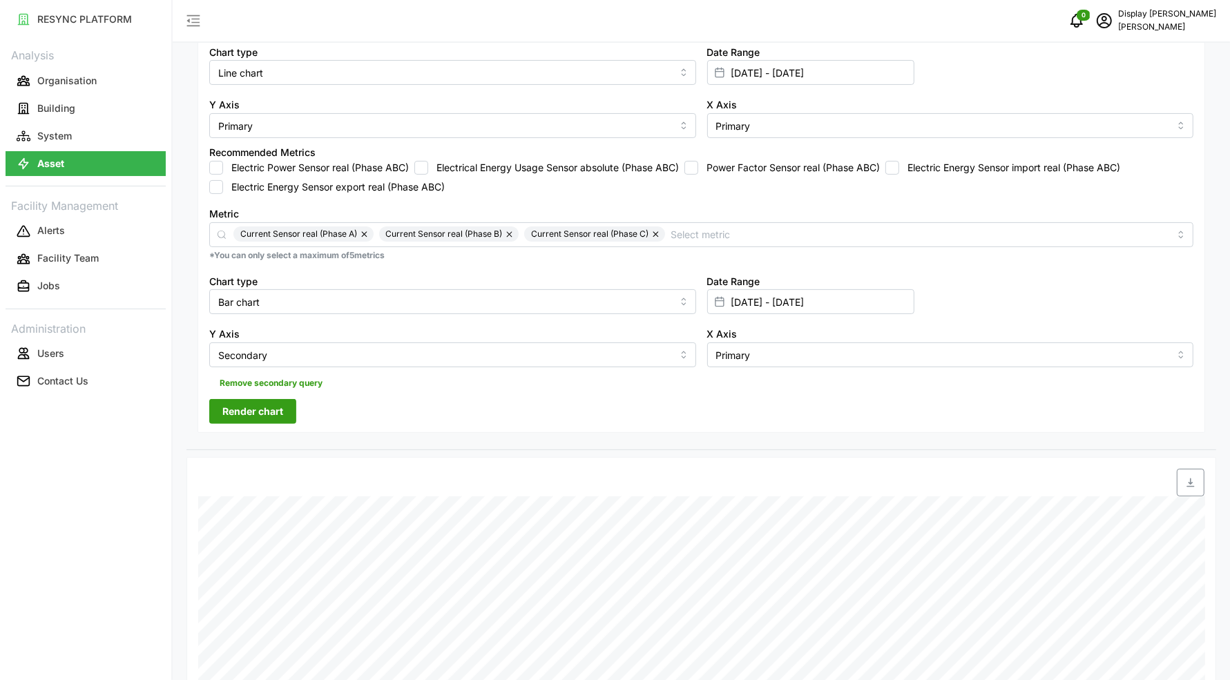
click at [284, 408] on button "Render chart" at bounding box center [252, 411] width 87 height 25
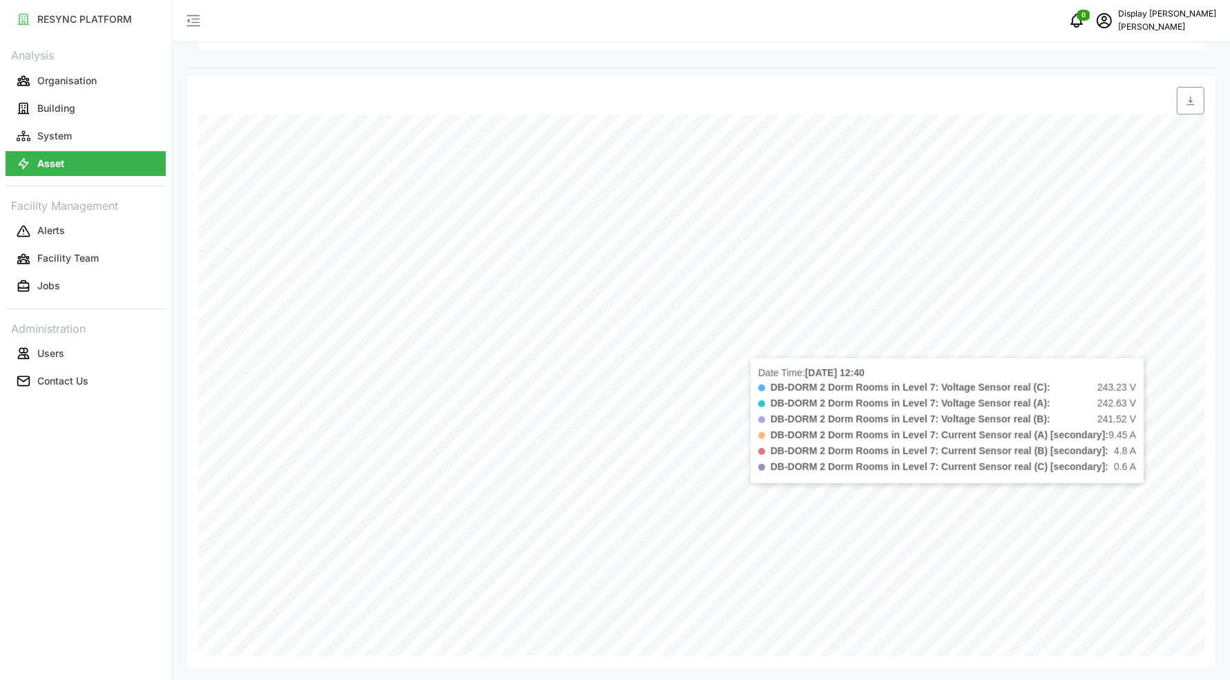
scroll to position [307, 0]
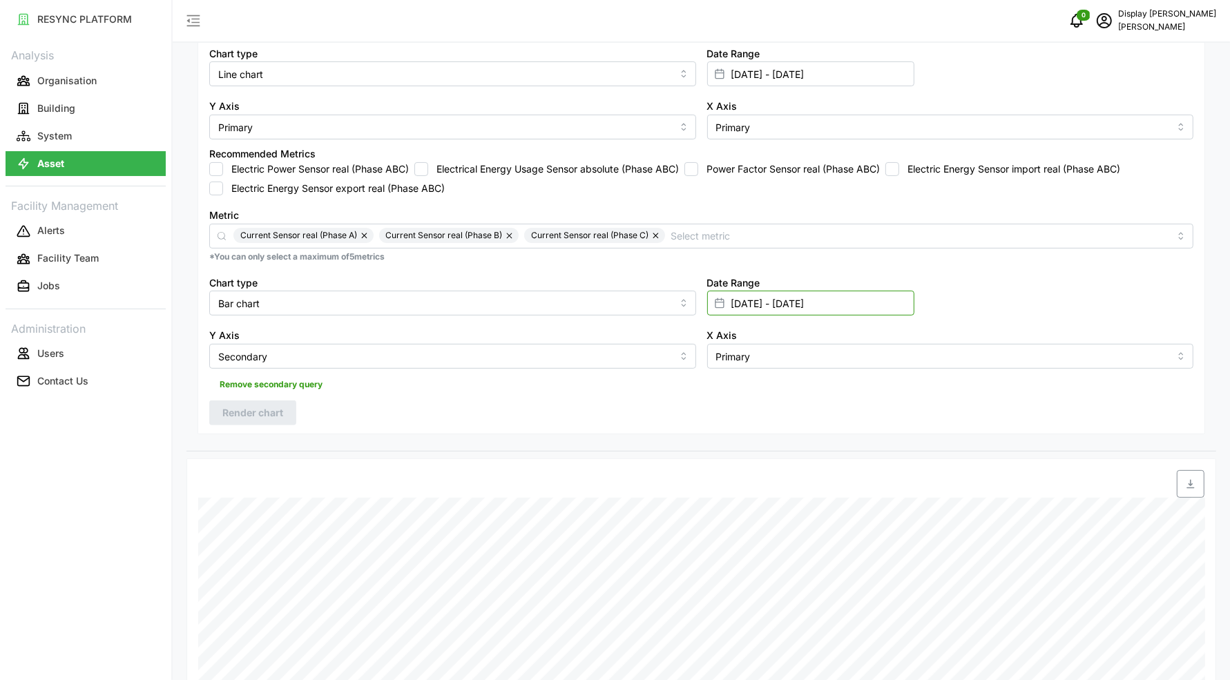
click at [769, 304] on input "[DATE] - [DATE]" at bounding box center [810, 303] width 207 height 25
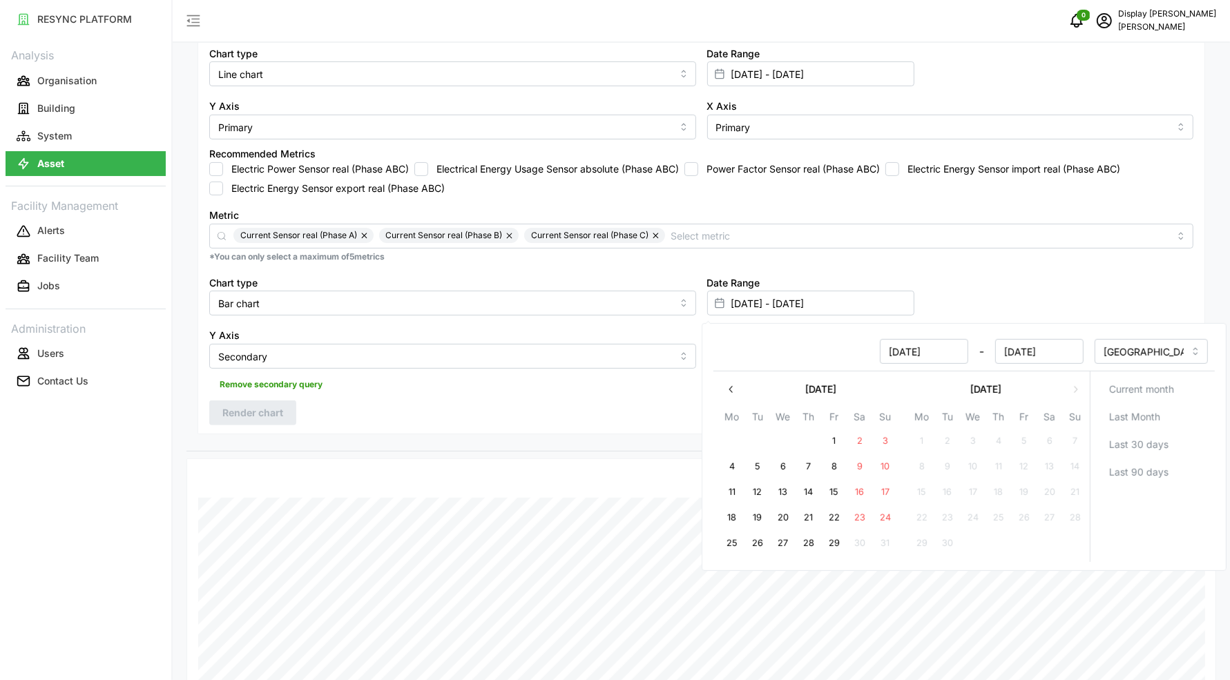
drag, startPoint x: 812, startPoint y: 541, endPoint x: 838, endPoint y: 542, distance: 25.6
click at [813, 541] on button "28" at bounding box center [808, 543] width 25 height 25
type input "[DATE] - [DATE]"
type input "[DATE]"
click at [838, 542] on button "29" at bounding box center [834, 543] width 25 height 25
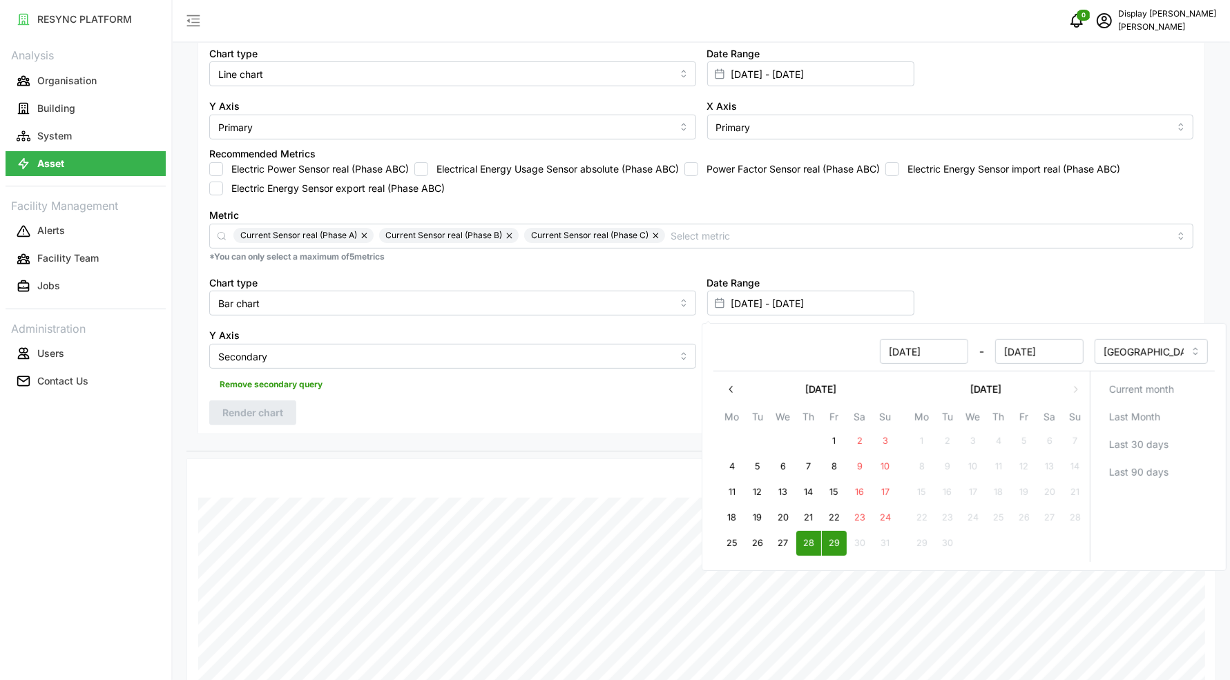
click at [565, 425] on div "Resolution 5m 15m 1h 1D 1M Recommended Metrics Electric Power Sensor real (Phas…" at bounding box center [700, 152] width 1007 height 566
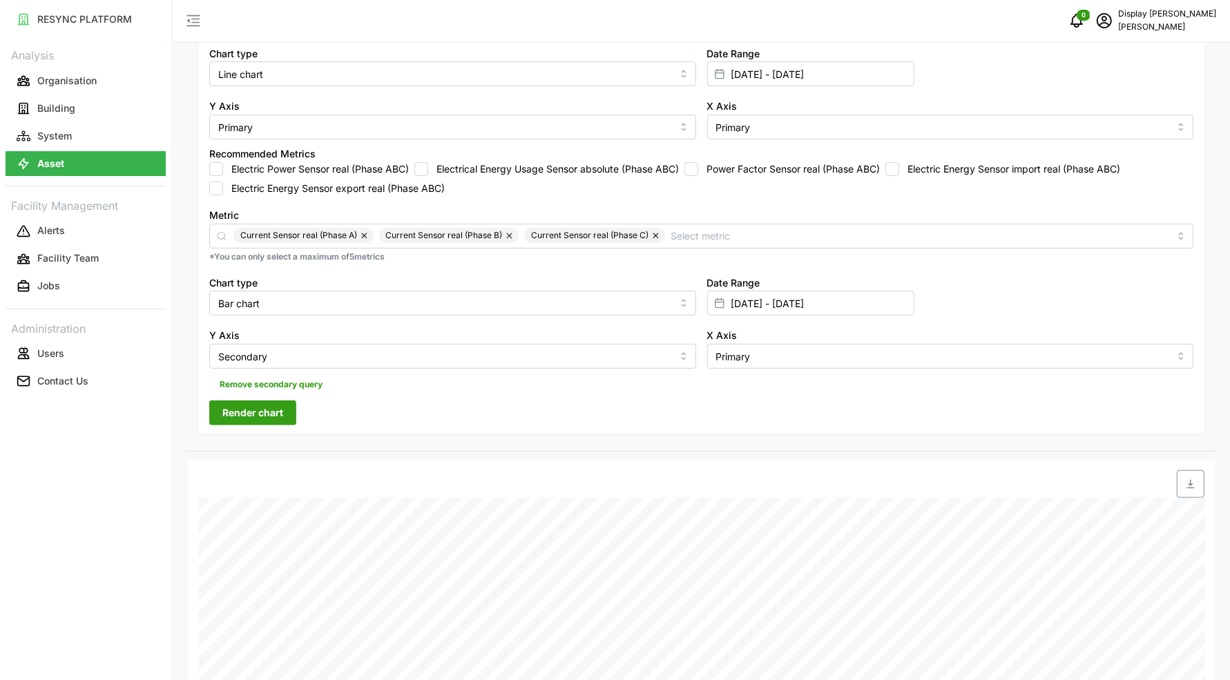
drag, startPoint x: 251, startPoint y: 414, endPoint x: 293, endPoint y: 414, distance: 42.1
click at [251, 414] on span "Render chart" at bounding box center [252, 412] width 61 height 23
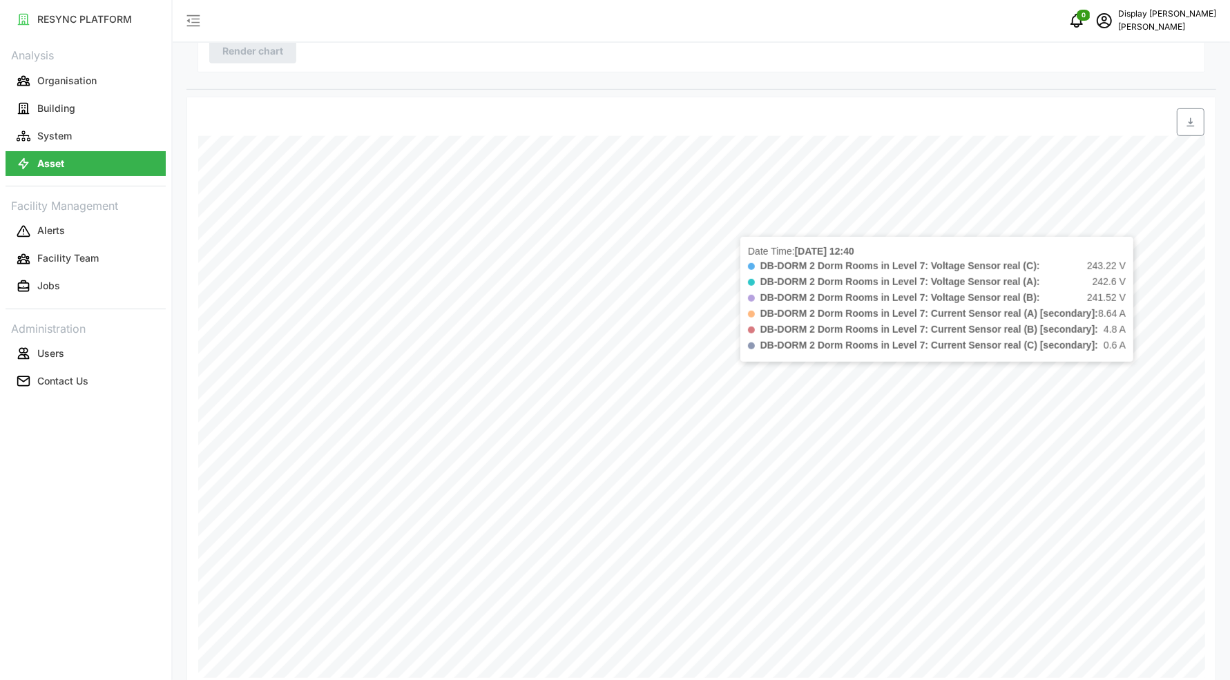
click at [1206, 219] on div "Date Time: [DATE] 12:40 DB-DORM 2 Dorm Rooms in Level 7: Voltage Sensor real (C…" at bounding box center [700, 393] width 1029 height 593
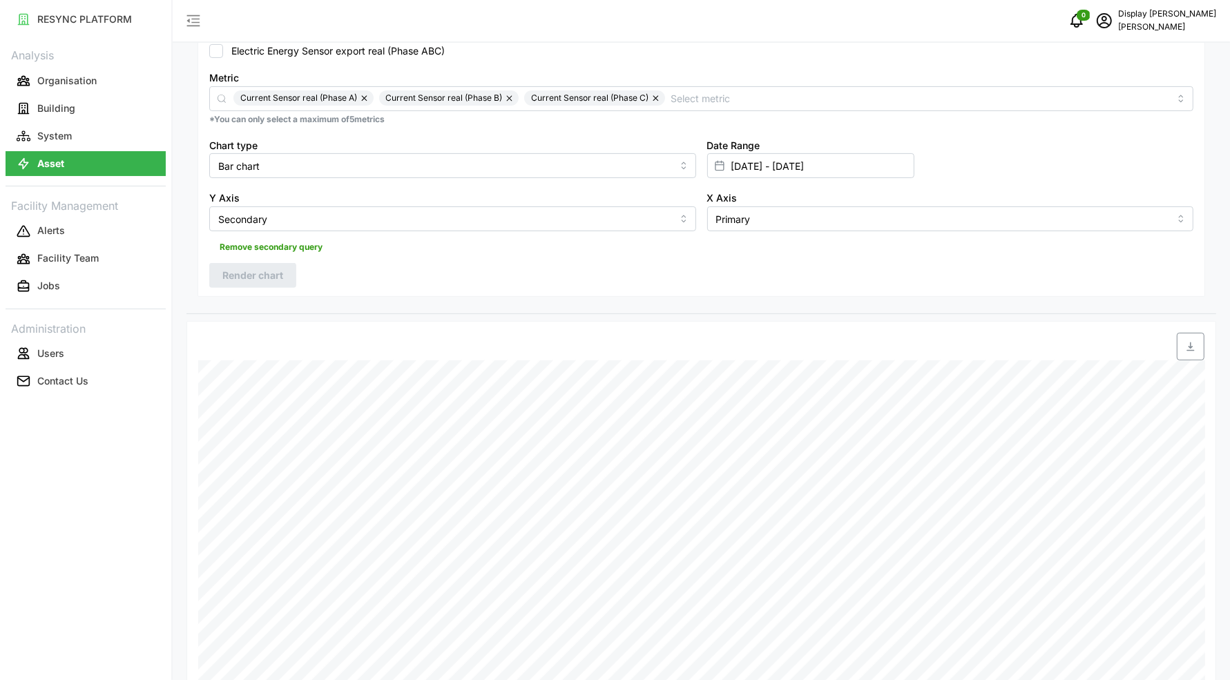
scroll to position [231, 0]
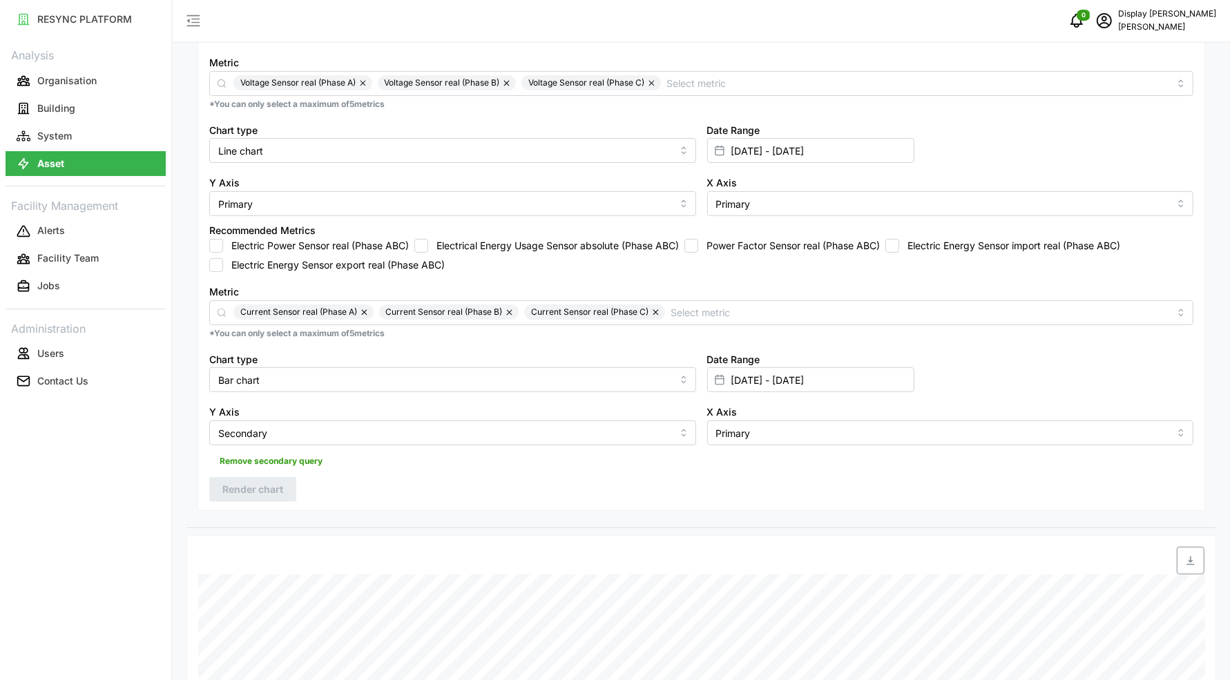
click at [296, 454] on span "Remove secondary query" at bounding box center [271, 461] width 103 height 19
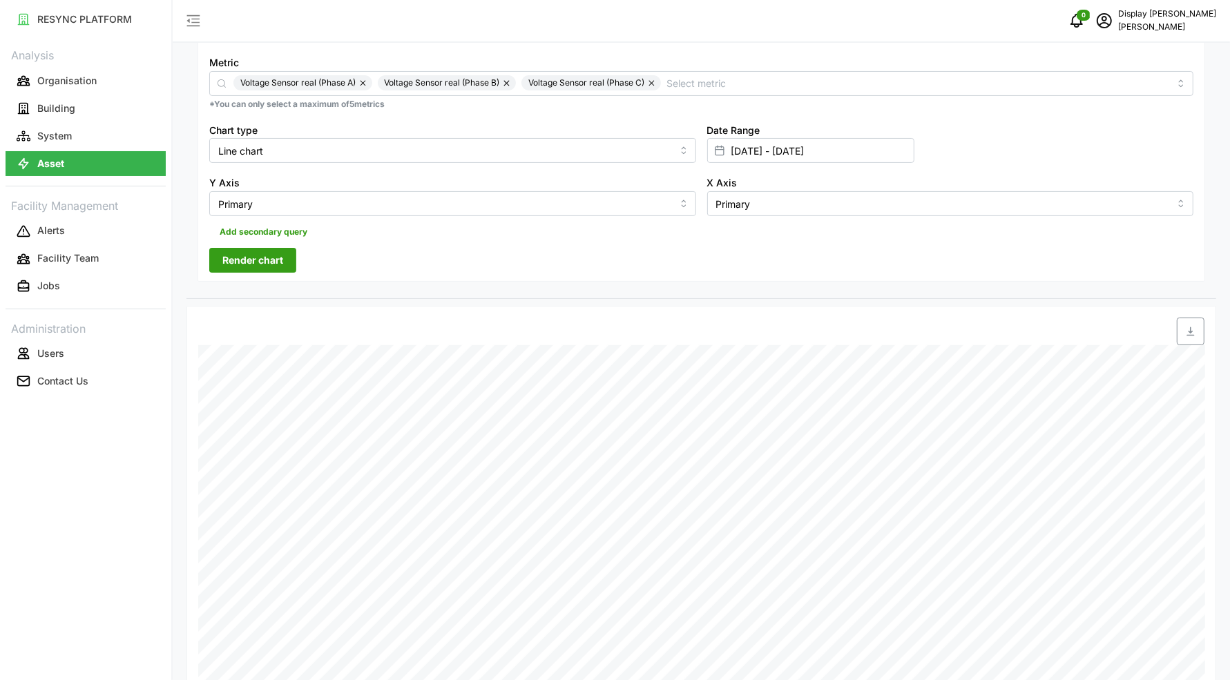
click at [282, 263] on span "Render chart" at bounding box center [252, 260] width 61 height 23
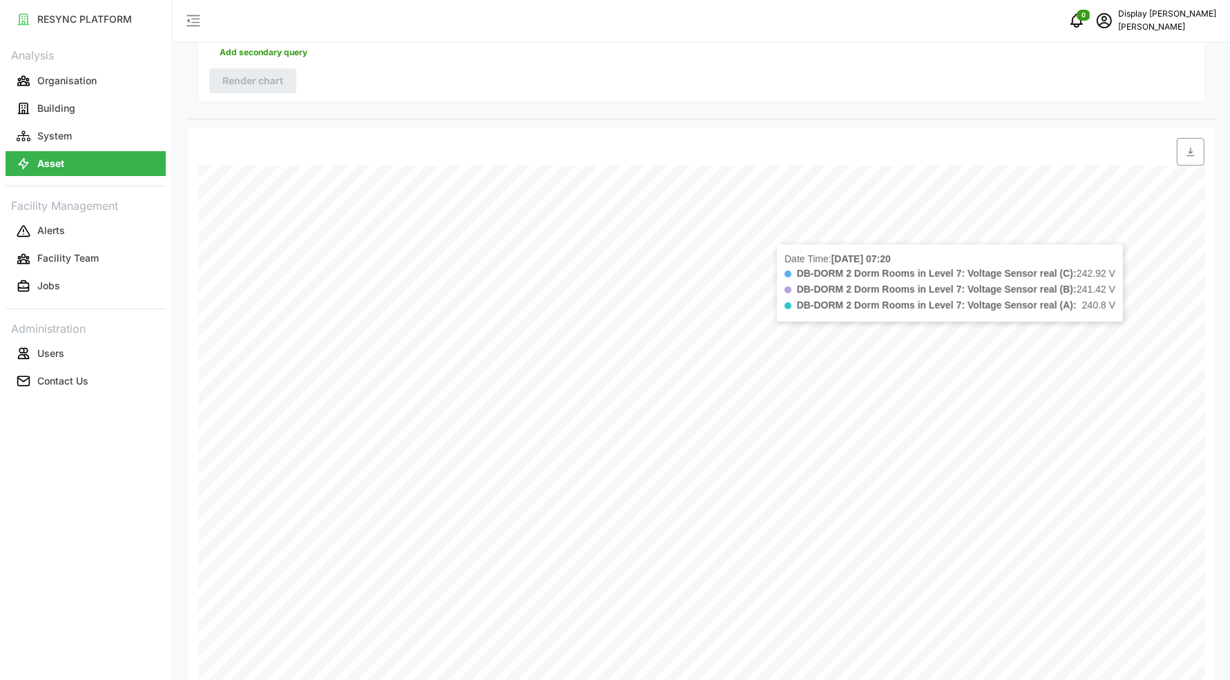
scroll to position [0, 0]
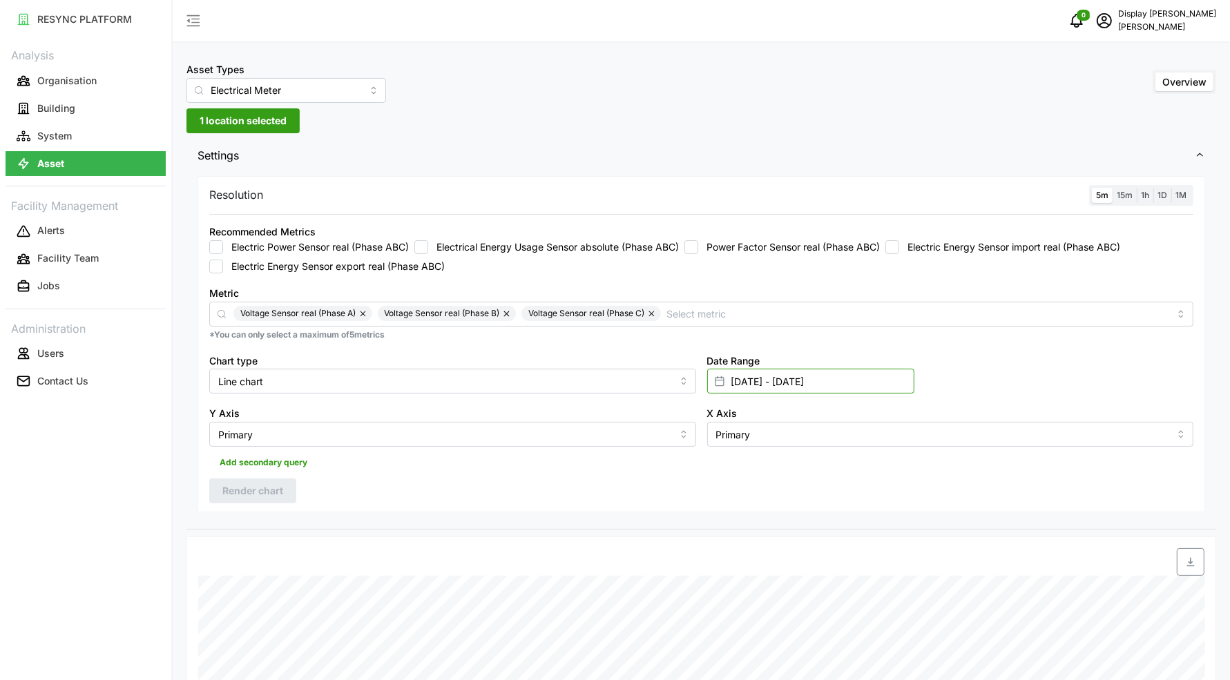
click at [753, 386] on input "[DATE] - [DATE]" at bounding box center [810, 381] width 207 height 25
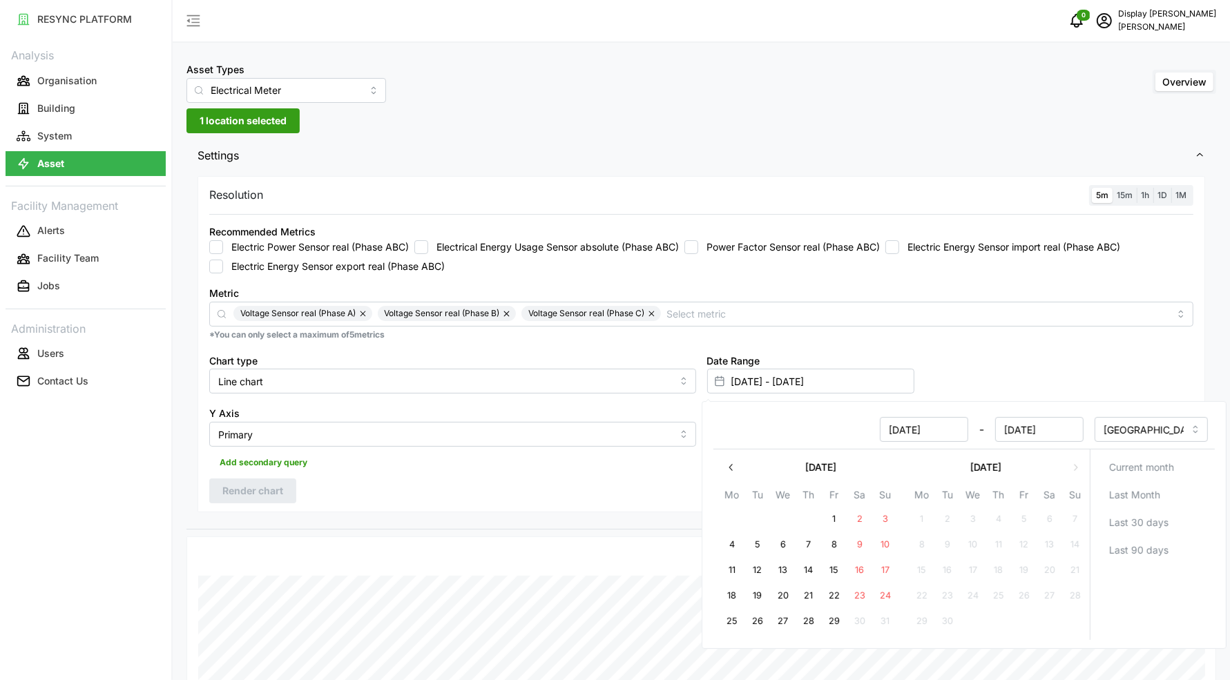
click at [809, 612] on button "28" at bounding box center [808, 621] width 25 height 25
type input "[DATE] - [DATE]"
type input "[DATE]"
click at [833, 616] on button "29" at bounding box center [834, 621] width 25 height 25
click at [503, 467] on div "Add secondary query" at bounding box center [701, 460] width 984 height 26
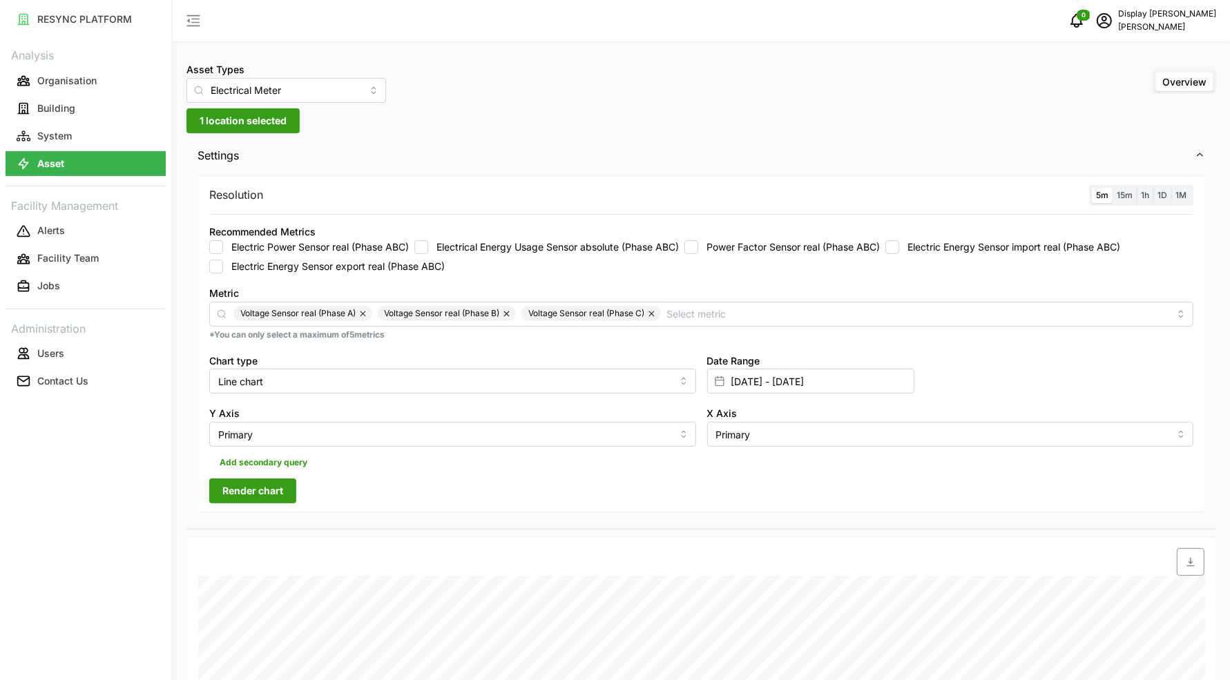
click at [267, 457] on span "Add secondary query" at bounding box center [264, 462] width 88 height 19
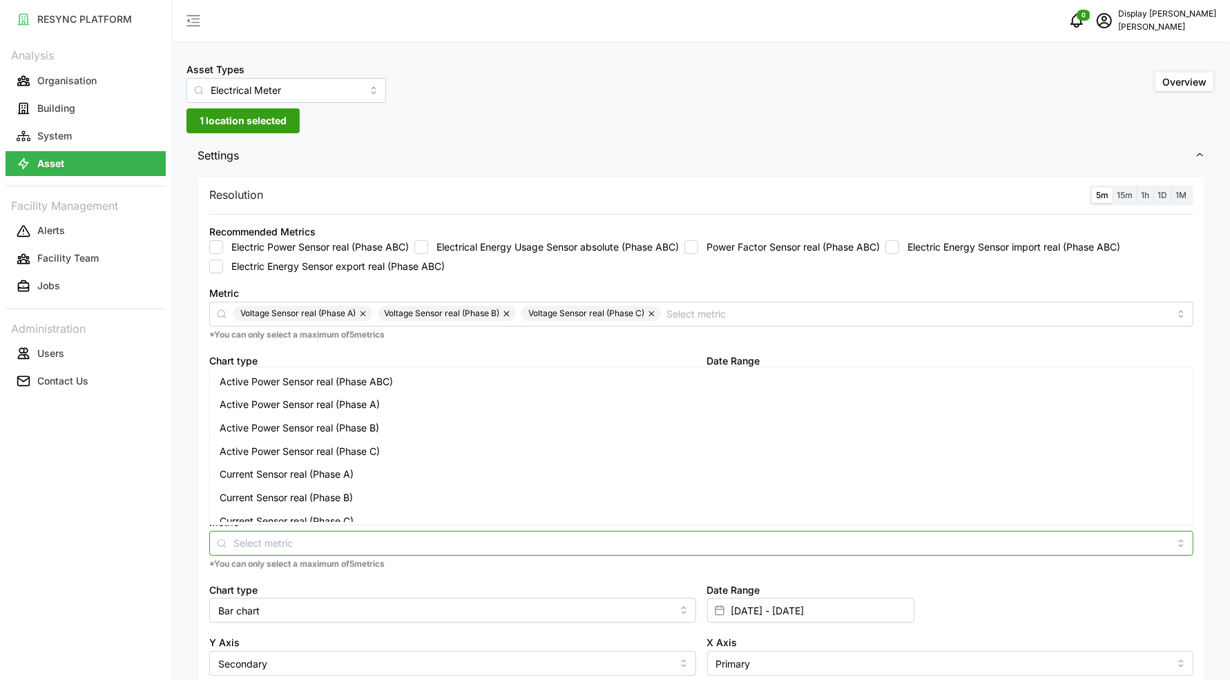
click at [317, 544] on input "Metric" at bounding box center [701, 542] width 936 height 15
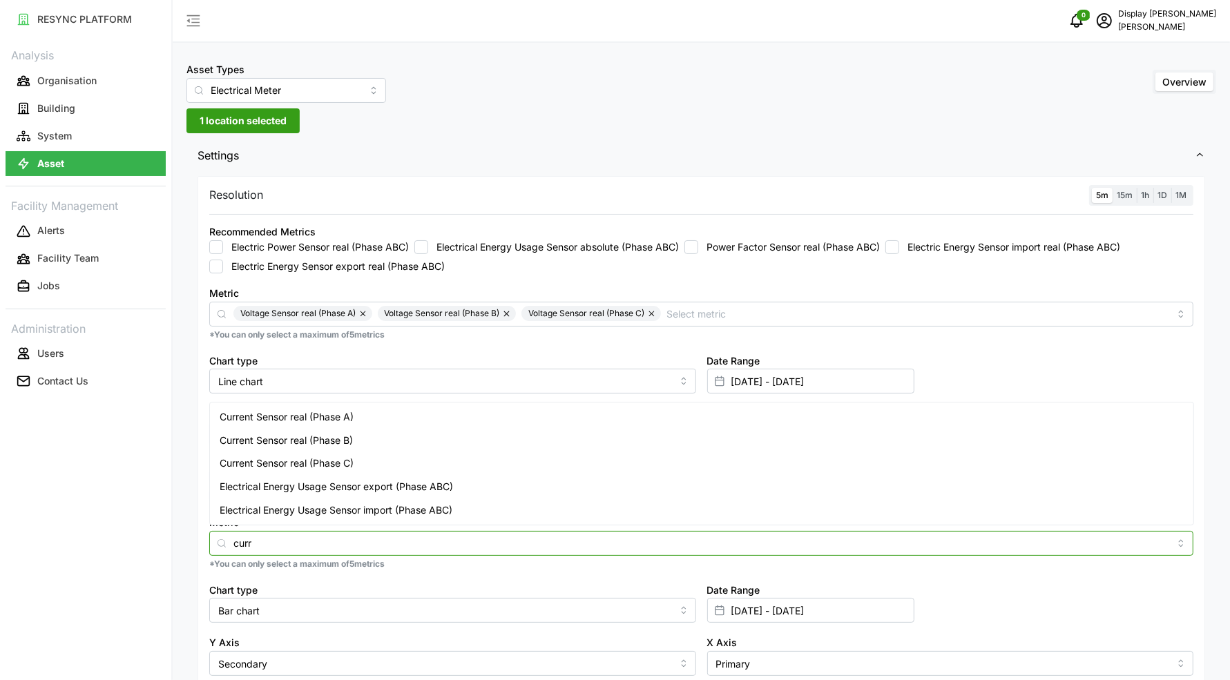
type input "curre"
click at [327, 412] on span "Current Sensor real (Phase A)" at bounding box center [287, 416] width 134 height 15
type input "curre"
click at [369, 443] on div "Current Sensor real (Phase B)" at bounding box center [702, 440] width 978 height 23
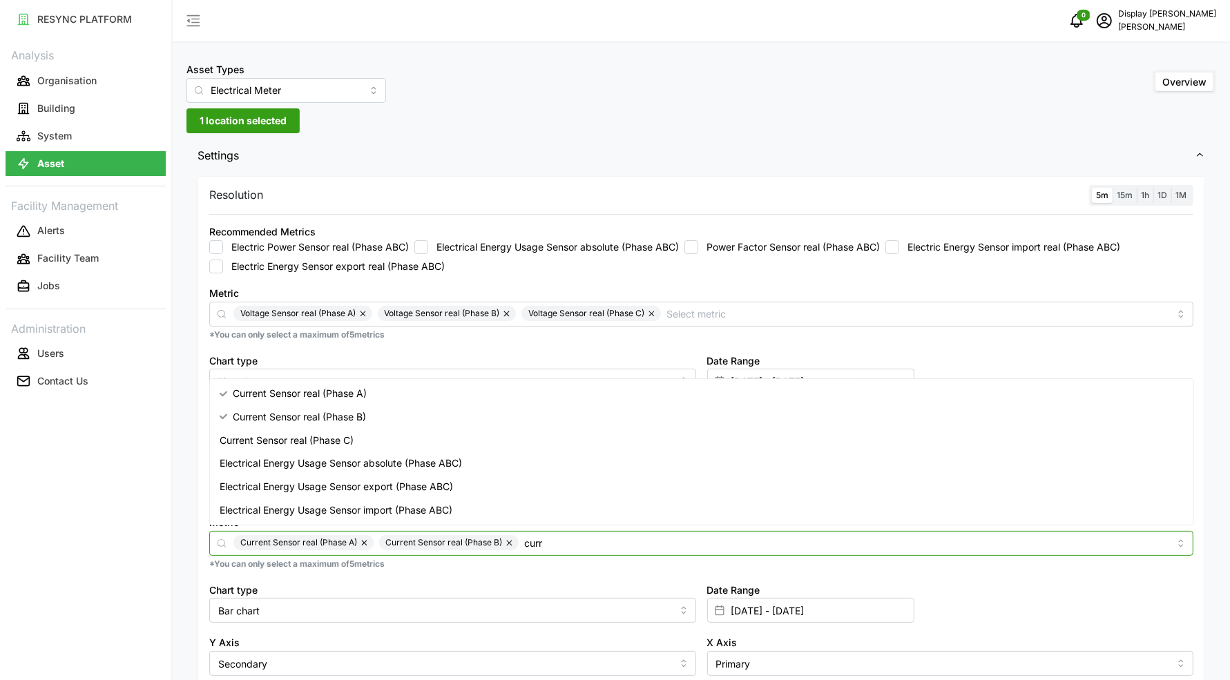
type input "curre"
click at [371, 456] on div "Current Sensor real (Phase C)" at bounding box center [702, 463] width 978 height 23
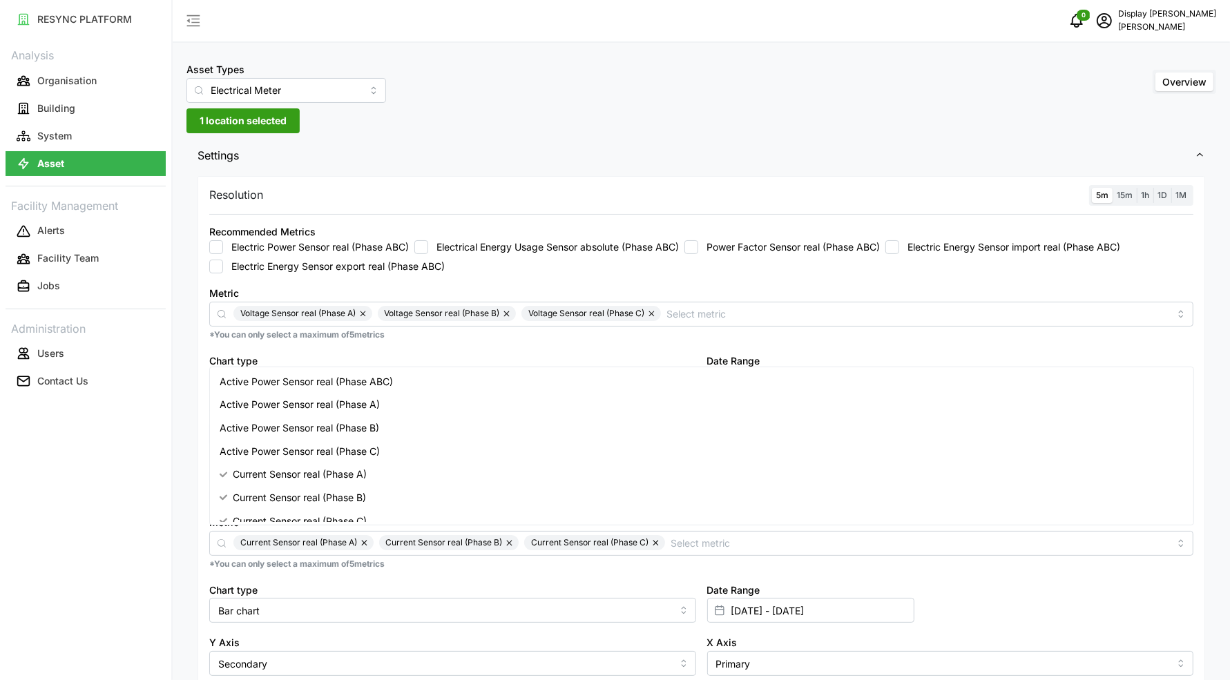
click at [944, 588] on div "Date Range [DATE] - [DATE]" at bounding box center [950, 602] width 498 height 53
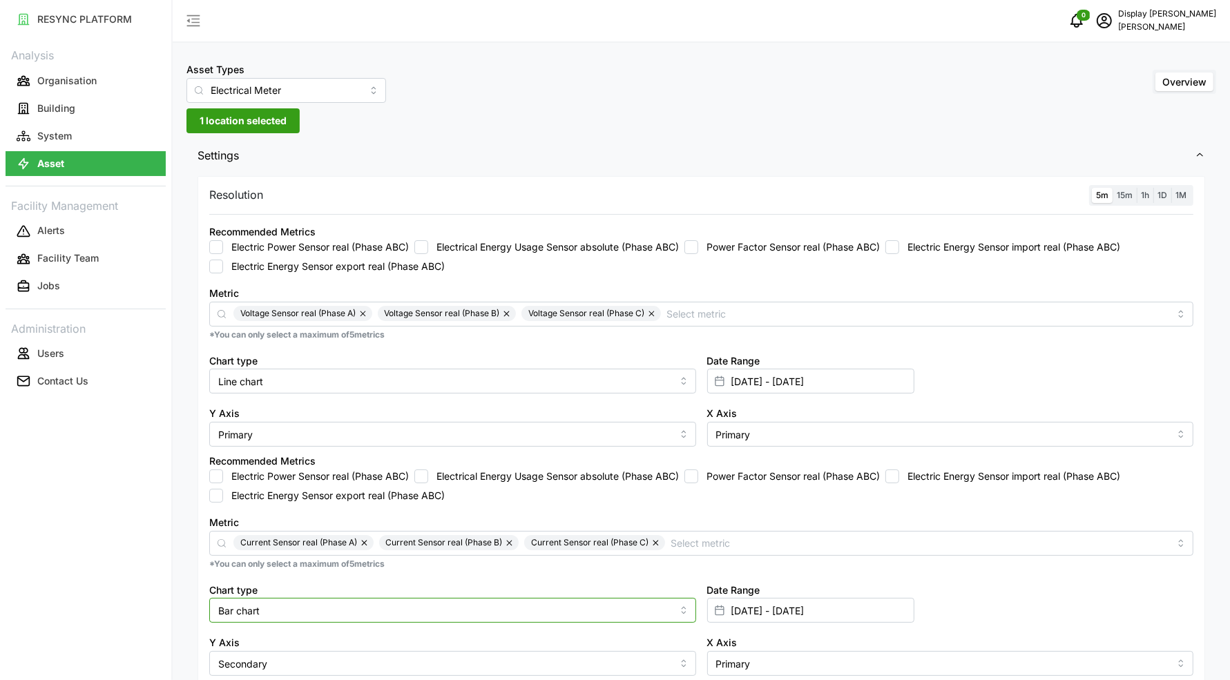
click at [467, 604] on input "Bar chart" at bounding box center [452, 610] width 487 height 25
click at [443, 543] on div "Line chart Bar chart" at bounding box center [453, 566] width 480 height 46
click at [442, 550] on div "Line chart" at bounding box center [453, 554] width 480 height 23
type input "Line chart"
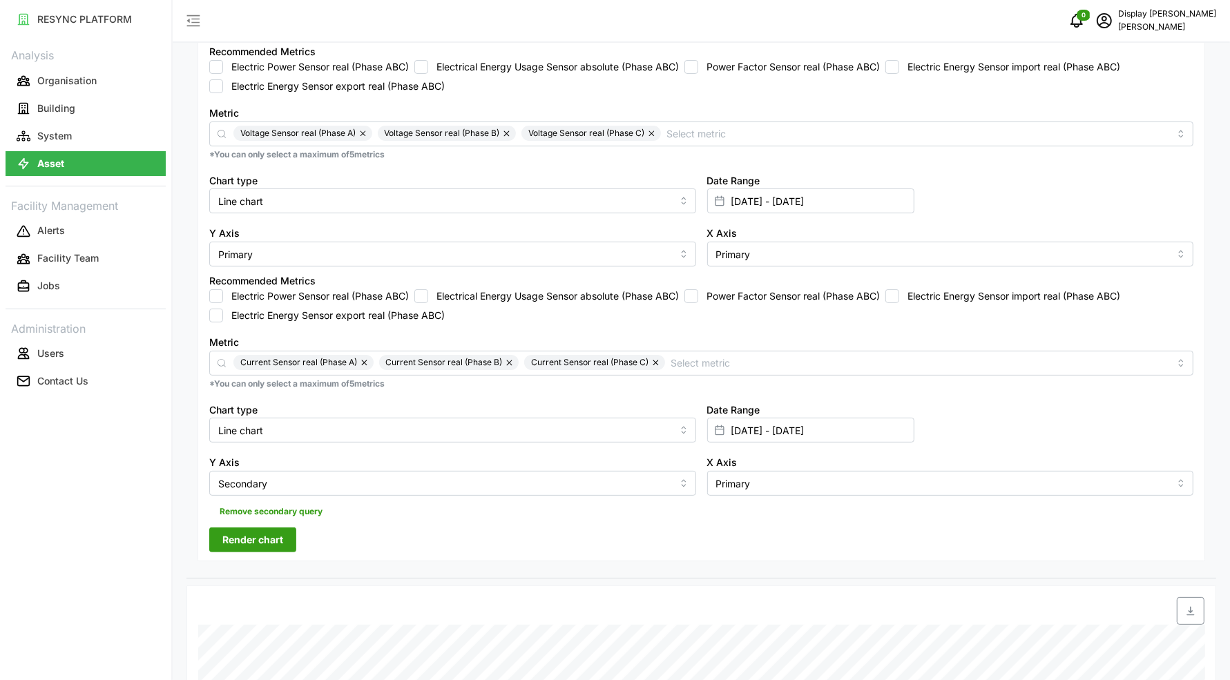
click at [273, 542] on span "Render chart" at bounding box center [252, 539] width 61 height 23
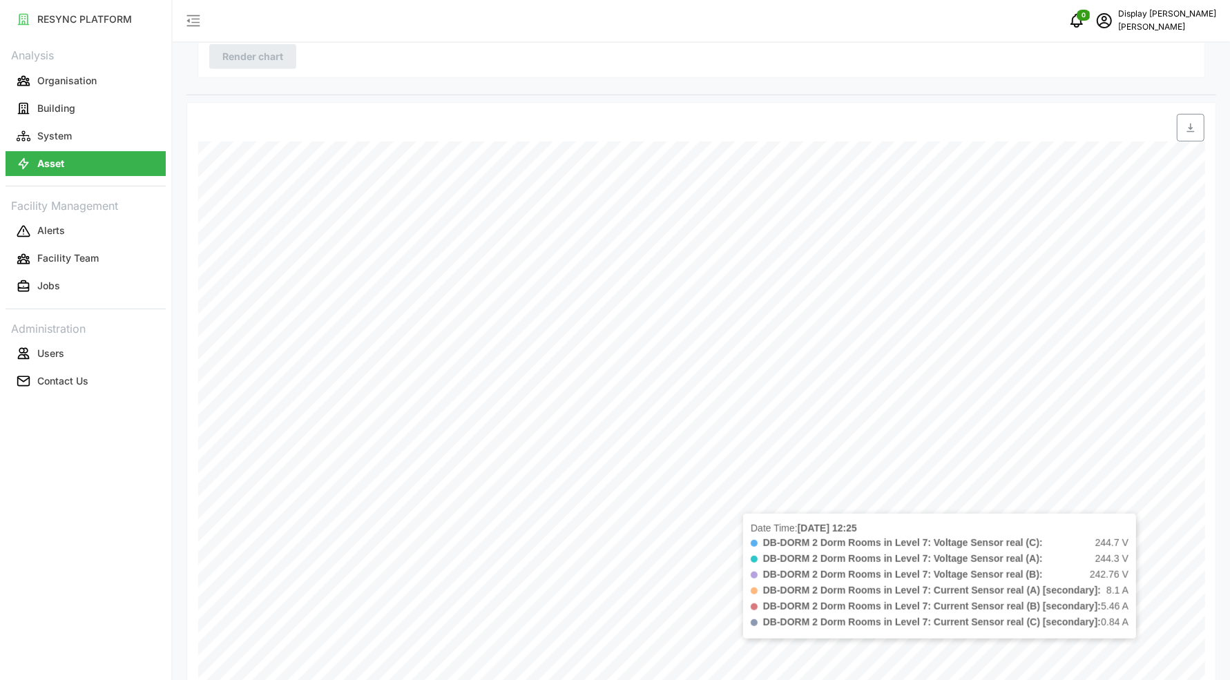
scroll to position [675, 0]
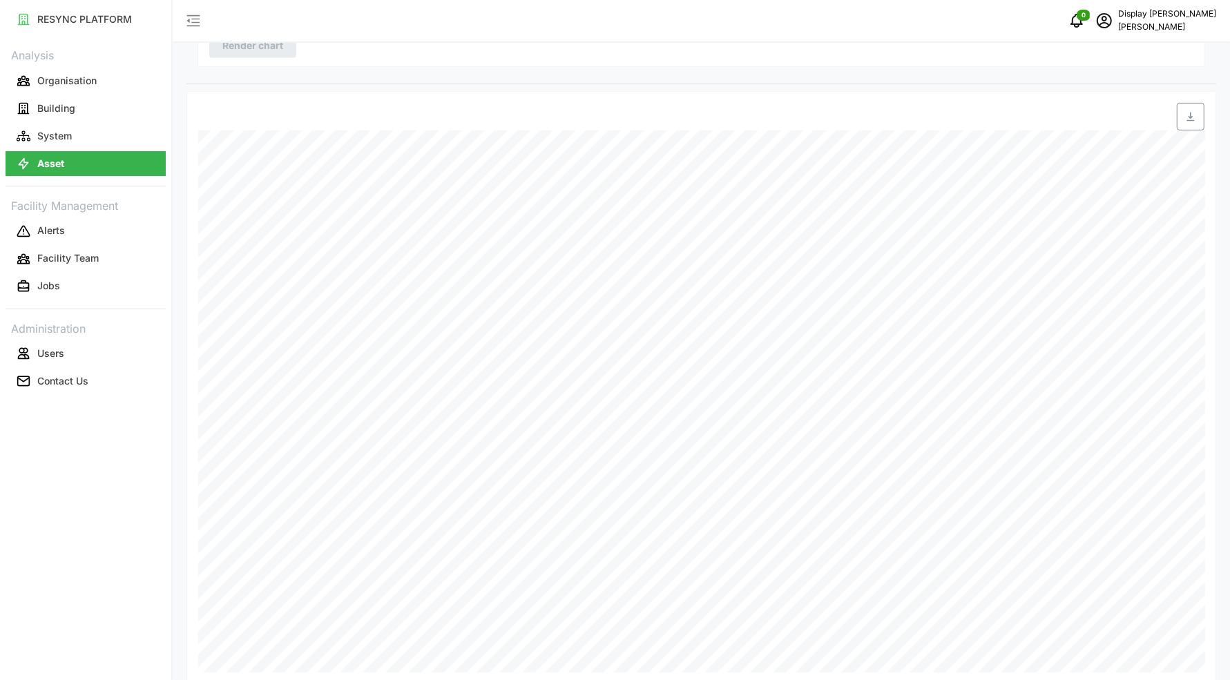
click at [811, 670] on div "Date Time: [DATE] 12:30 DB-DORM 2 Dorm Rooms in Level 7: Voltage Sensor real (C…" at bounding box center [700, 387] width 1029 height 593
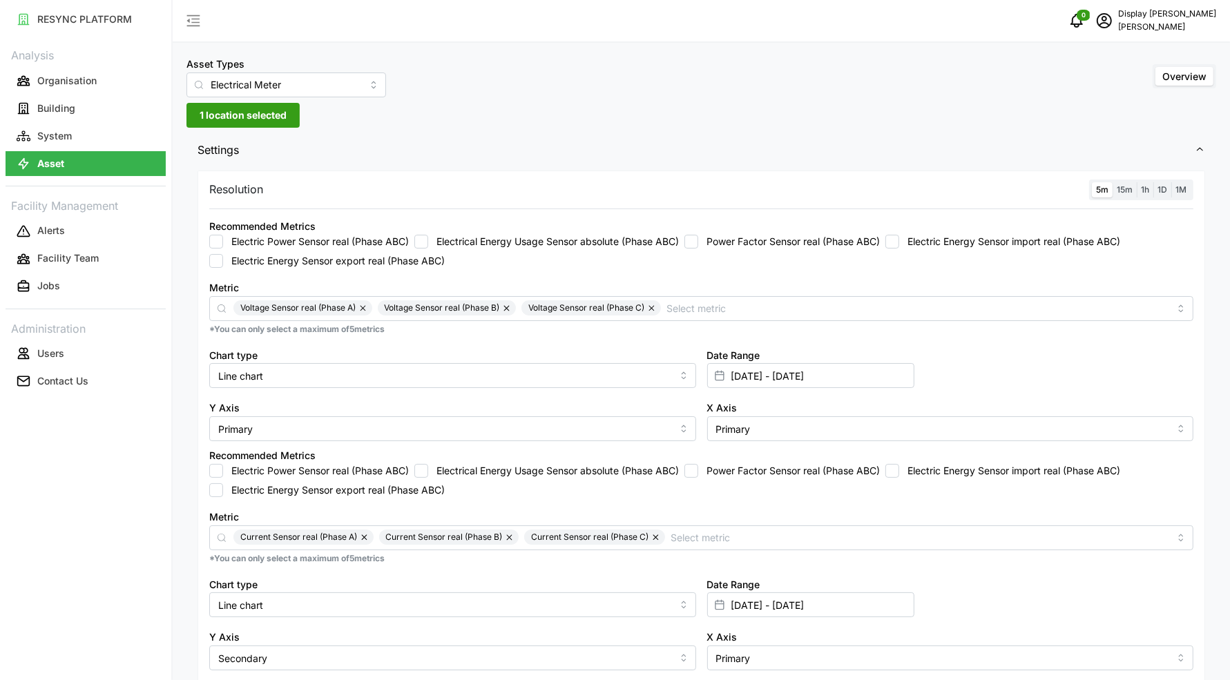
scroll to position [0, 0]
